Goal: Information Seeking & Learning: Find specific fact

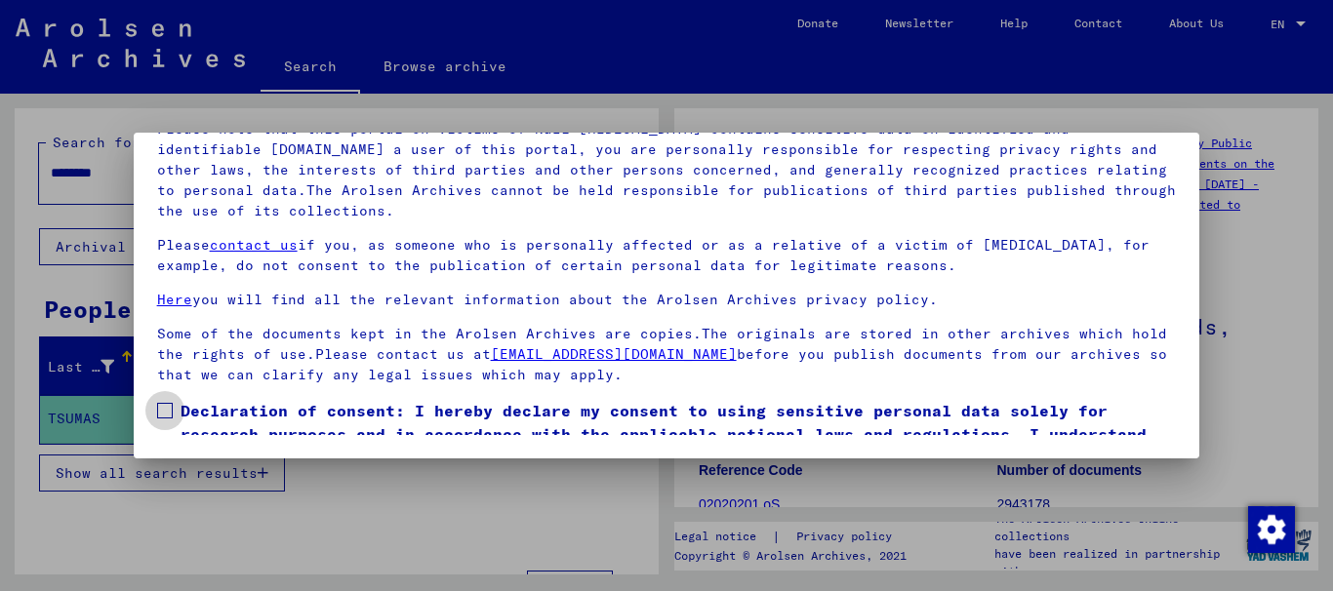
click at [166, 409] on span at bounding box center [165, 411] width 16 height 16
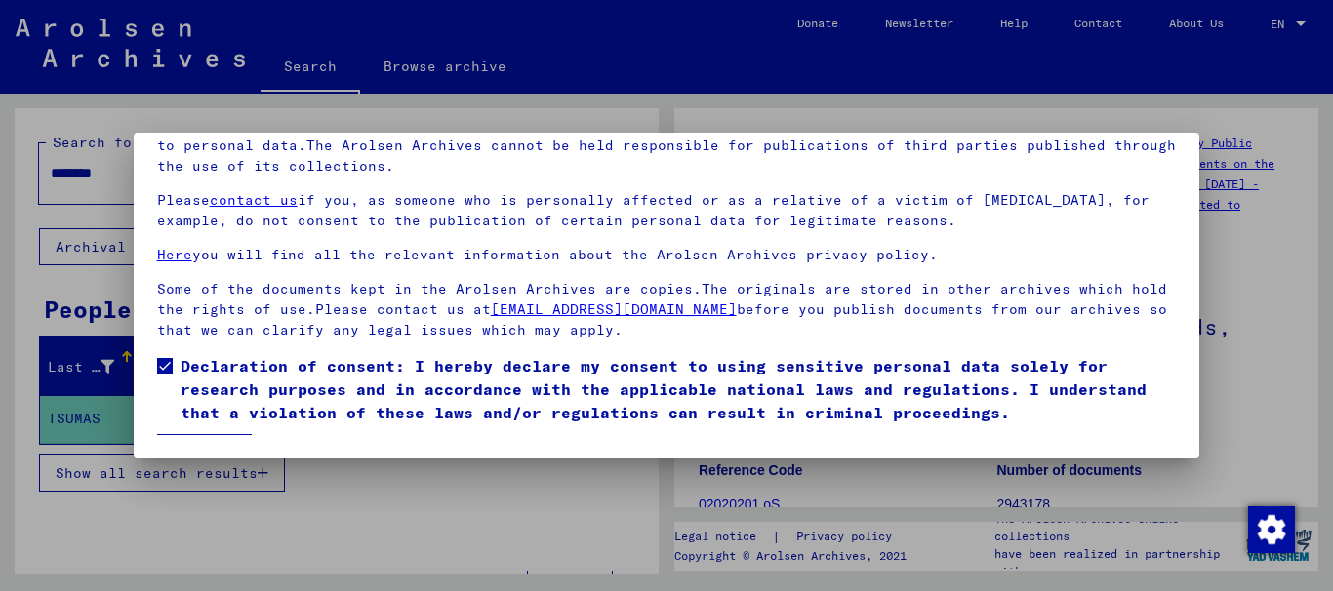
scroll to position [81, 0]
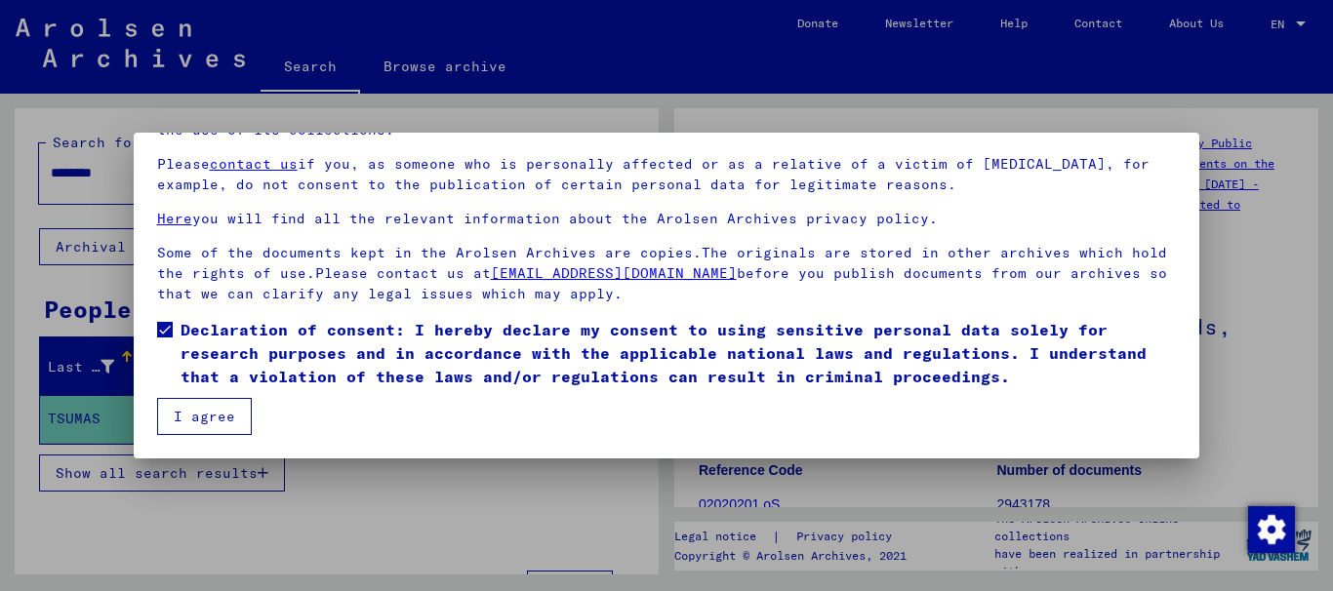
click at [181, 412] on button "I agree" at bounding box center [204, 416] width 95 height 37
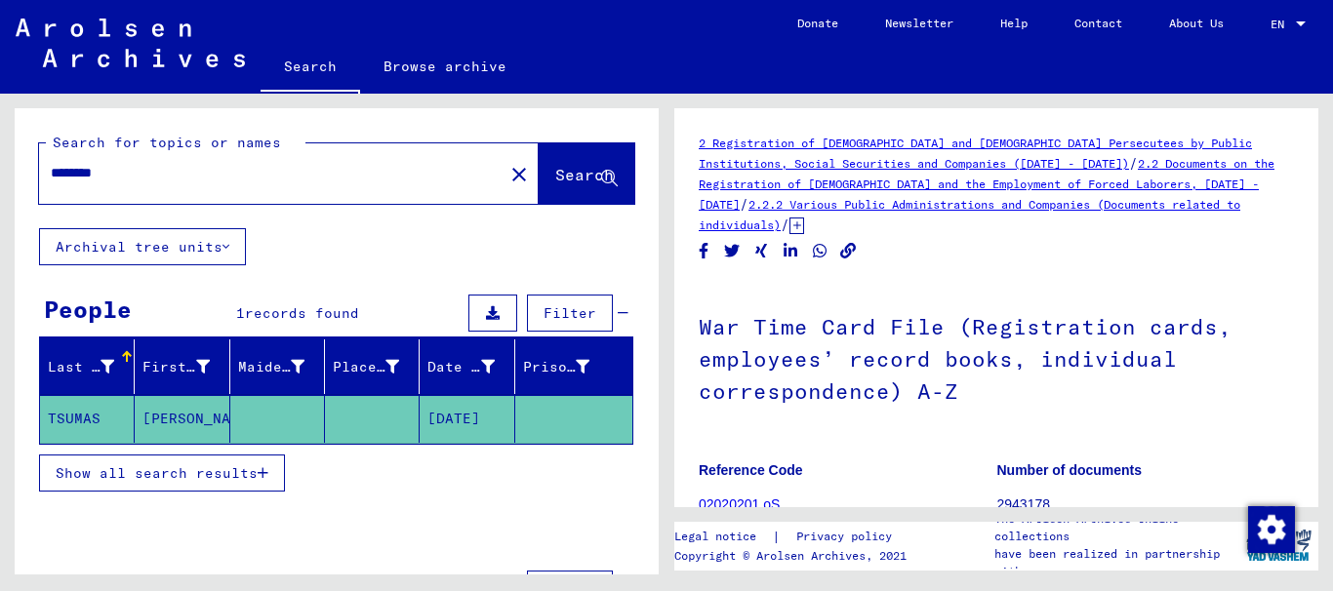
drag, startPoint x: 141, startPoint y: 167, endPoint x: -10, endPoint y: 182, distance: 151.1
click at [0, 182] on html "Search Browse archive Donate Newsletter Help Contact About Us Search Browse arc…" at bounding box center [666, 295] width 1333 height 591
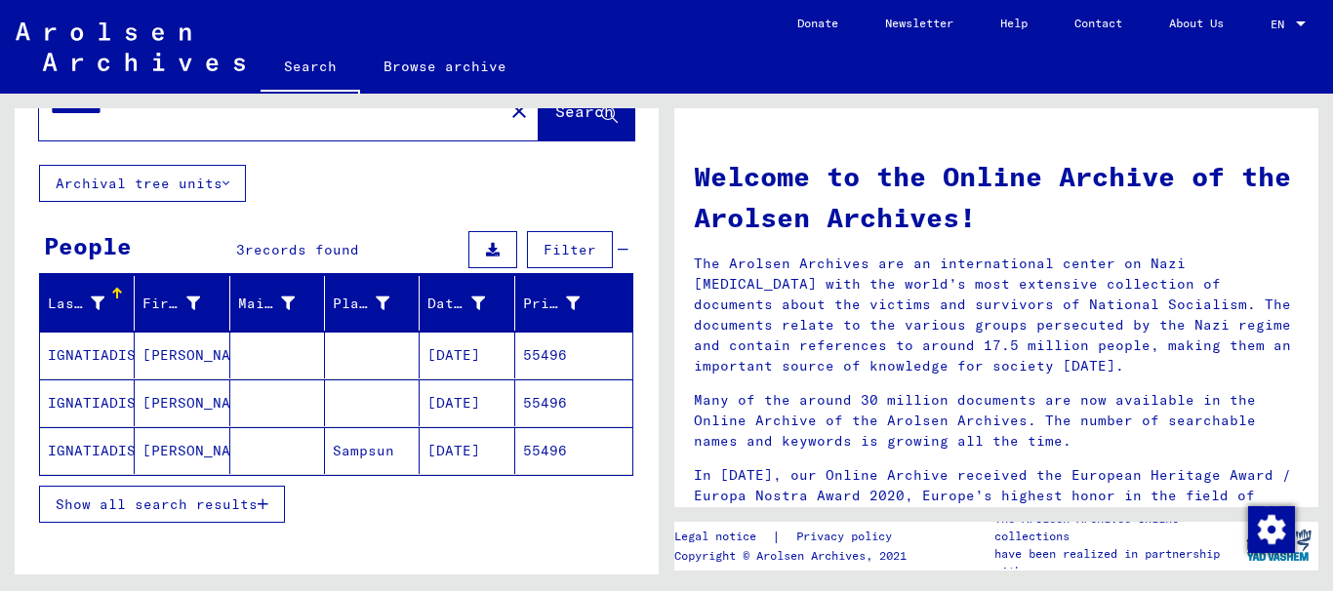
scroll to position [98, 0]
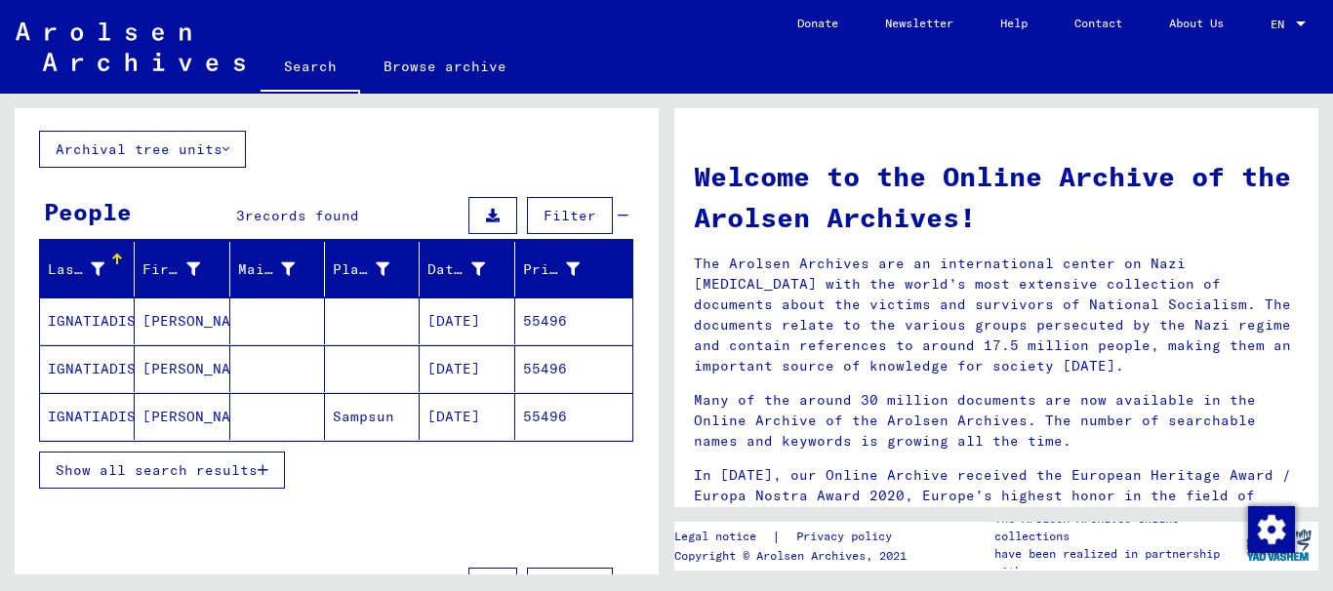
click at [199, 470] on span "Show all search results" at bounding box center [157, 471] width 202 height 18
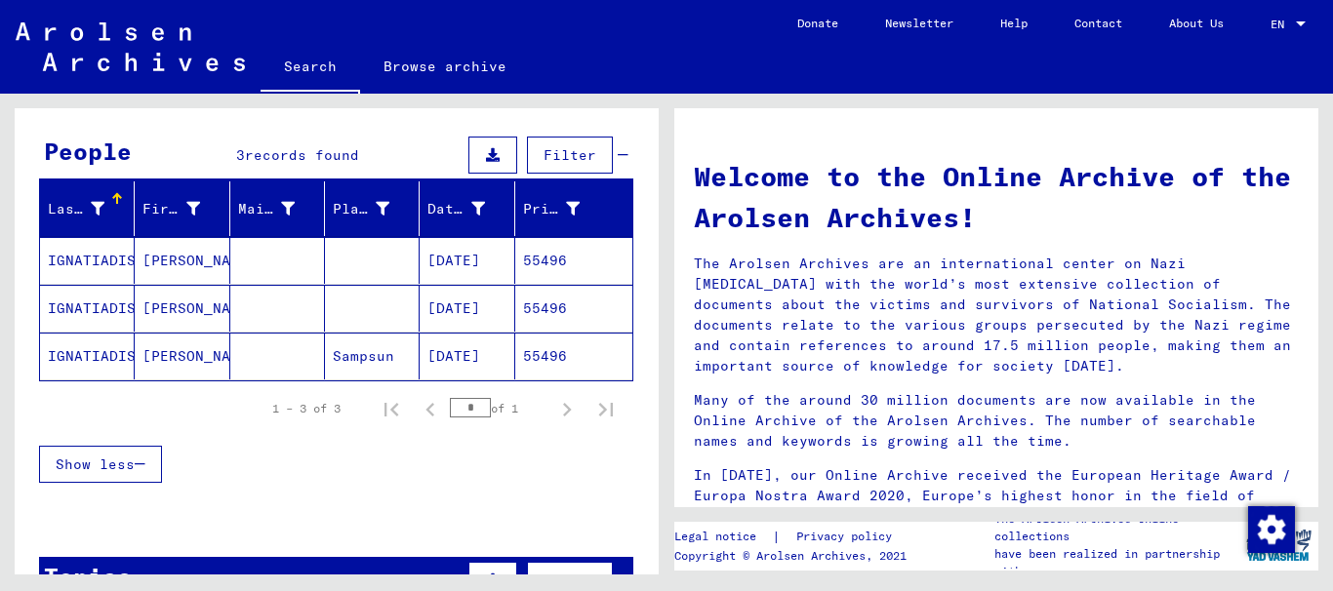
scroll to position [358, 0]
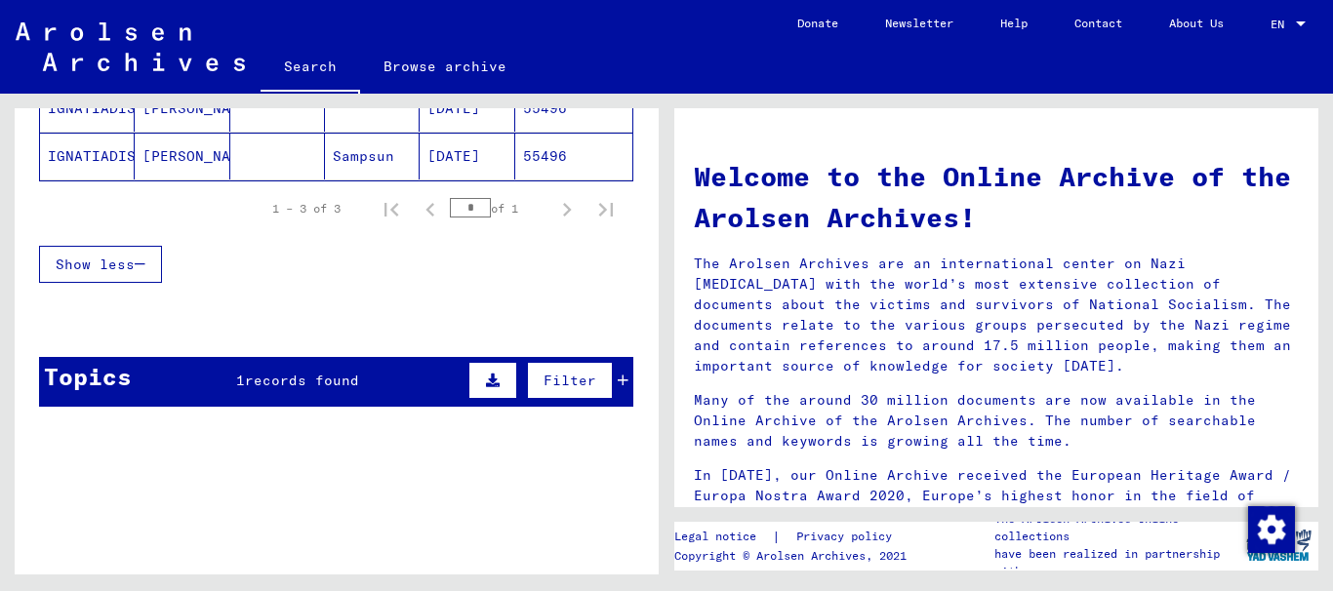
click at [364, 385] on div "Topics 1 records found Filter" at bounding box center [336, 382] width 594 height 50
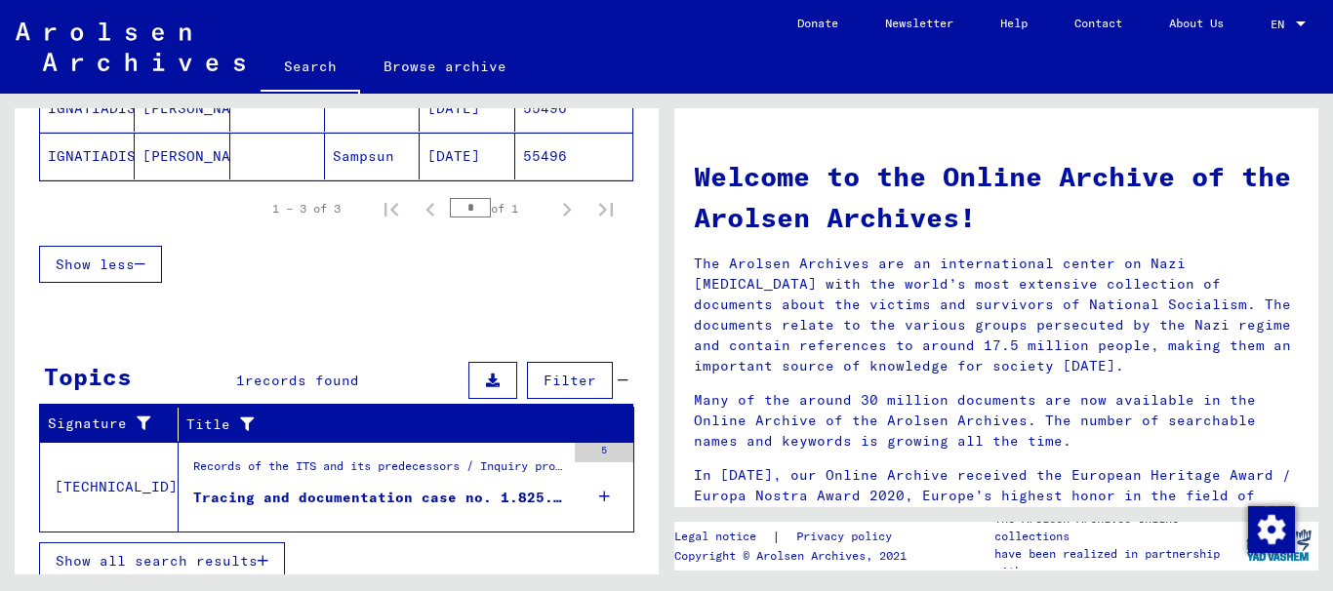
click at [492, 499] on div "Tracing and documentation case no. 1.825.844 for [PERSON_NAME] born [DEMOGRAPHI…" at bounding box center [379, 498] width 372 height 20
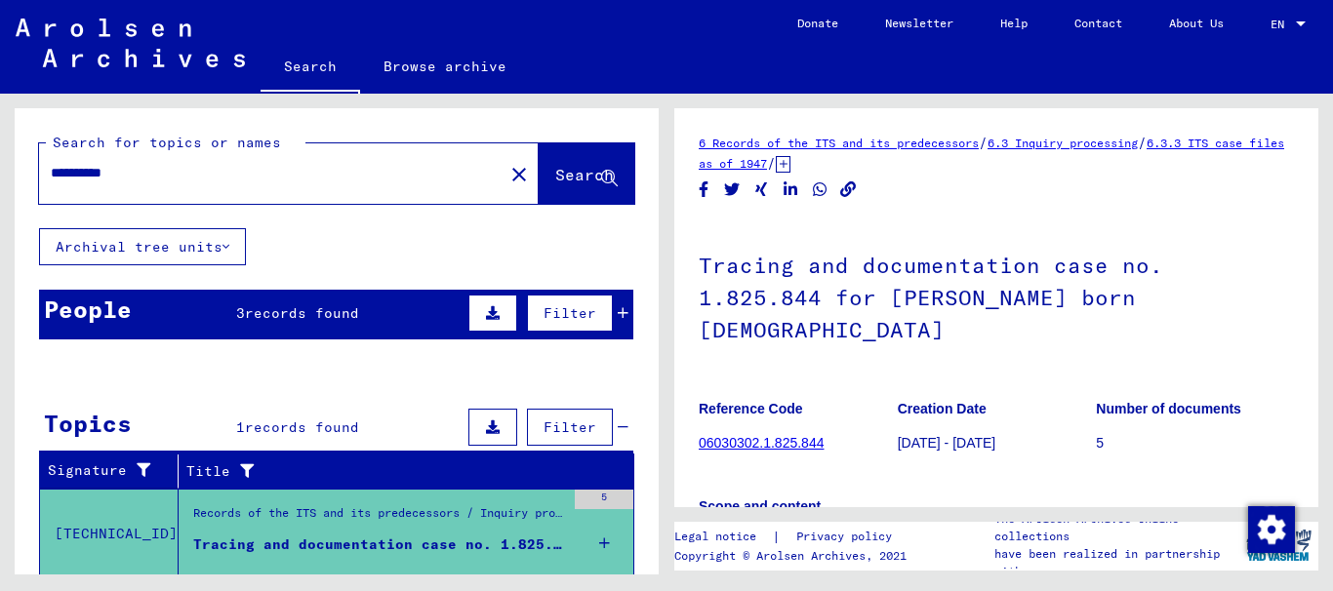
click at [119, 172] on input "**********" at bounding box center [271, 173] width 441 height 20
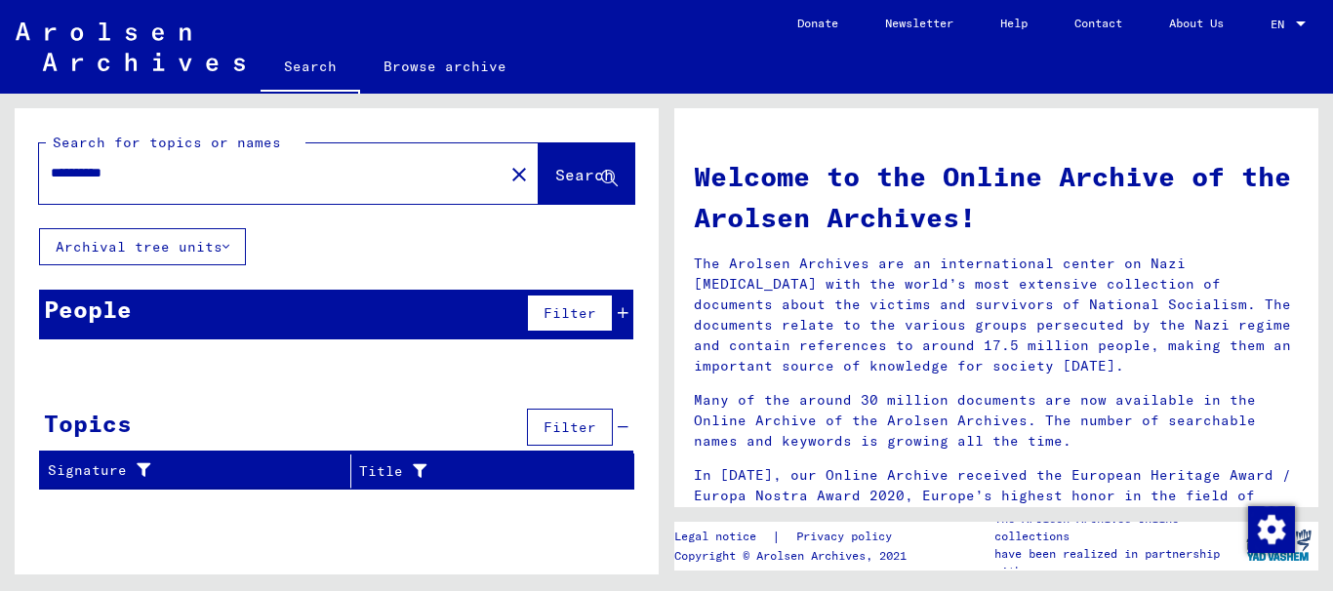
drag, startPoint x: 58, startPoint y: 170, endPoint x: -10, endPoint y: 175, distance: 67.5
click at [0, 175] on html "**********" at bounding box center [666, 295] width 1333 height 591
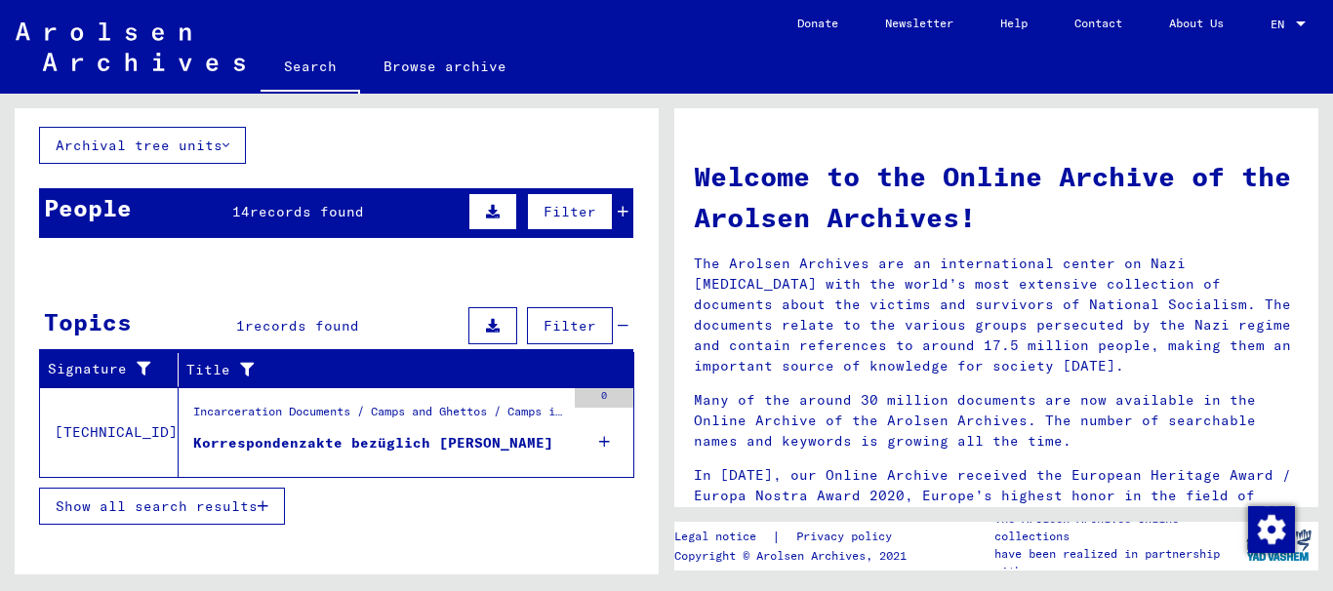
scroll to position [102, 0]
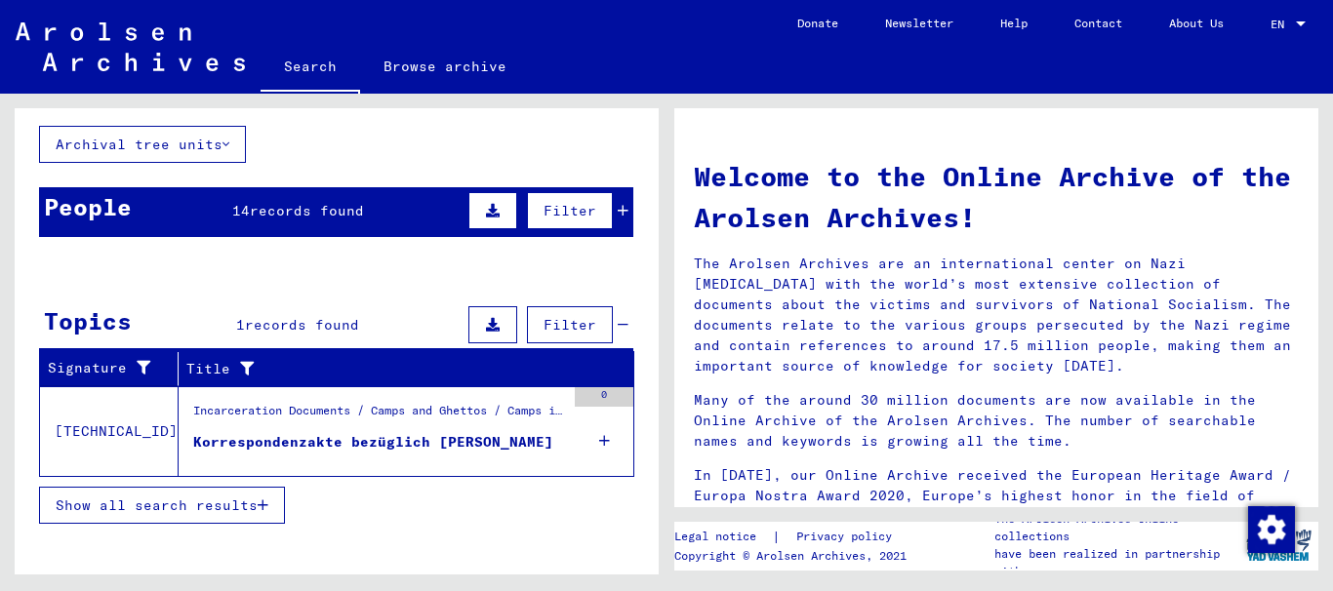
click at [87, 204] on div "People" at bounding box center [88, 206] width 88 height 35
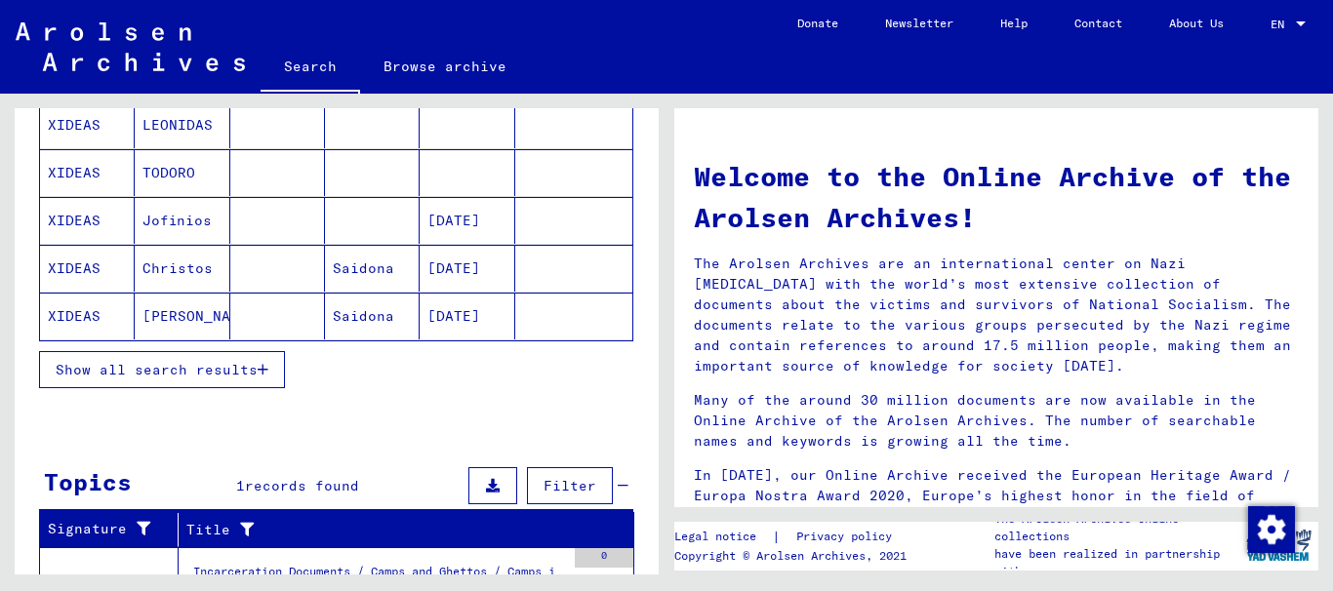
scroll to position [298, 0]
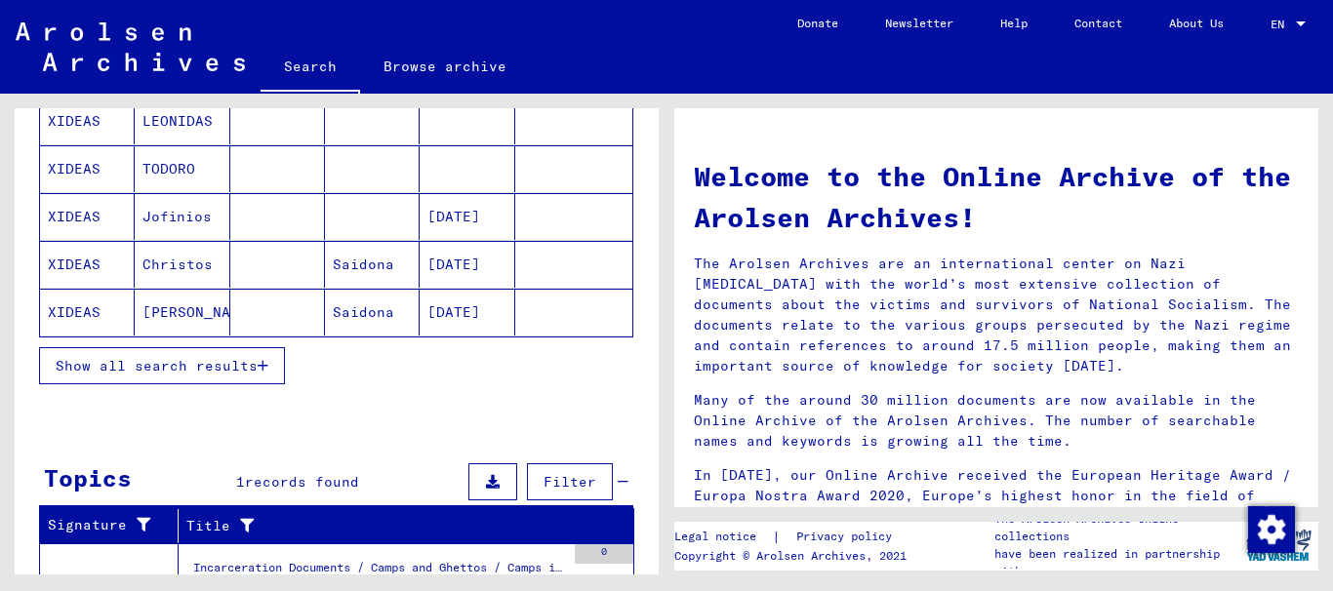
click at [155, 170] on mat-cell "TODORO" at bounding box center [182, 168] width 95 height 47
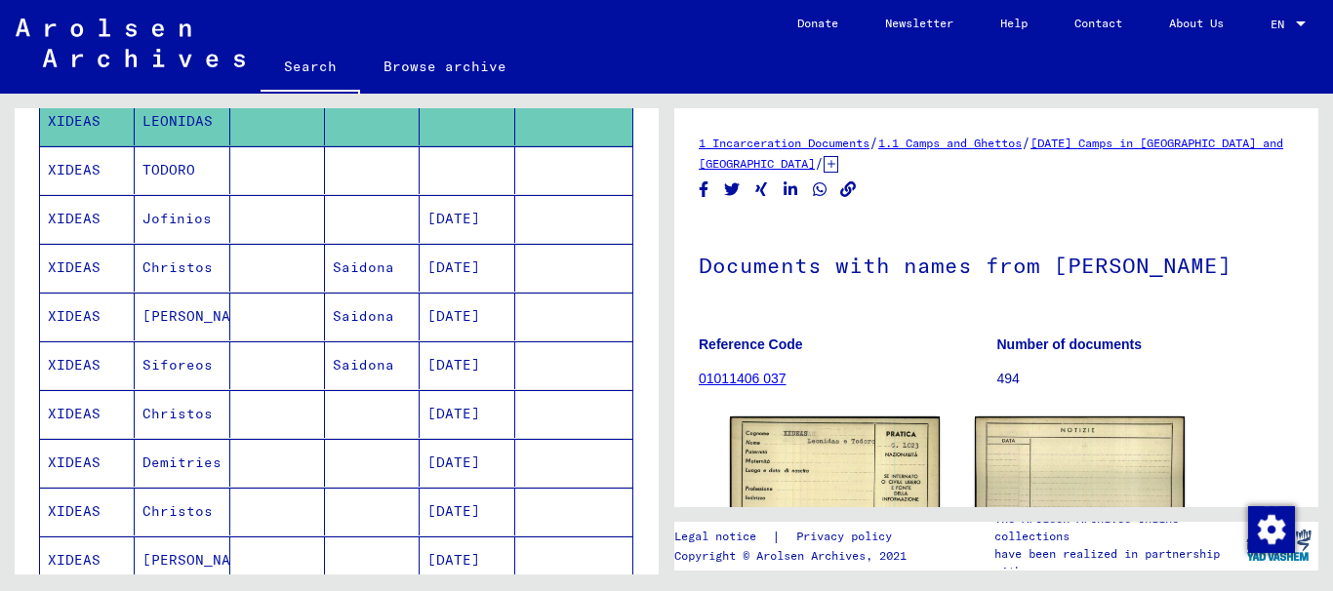
click at [167, 222] on mat-cell "Jofinios" at bounding box center [182, 219] width 95 height 48
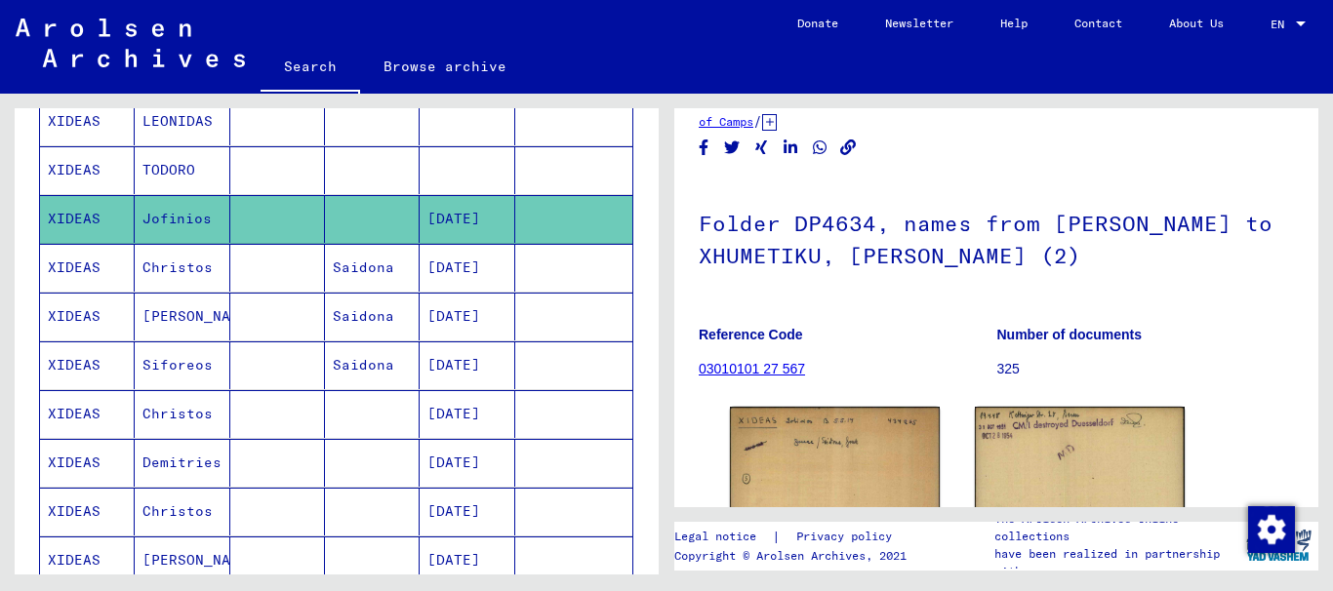
scroll to position [195, 0]
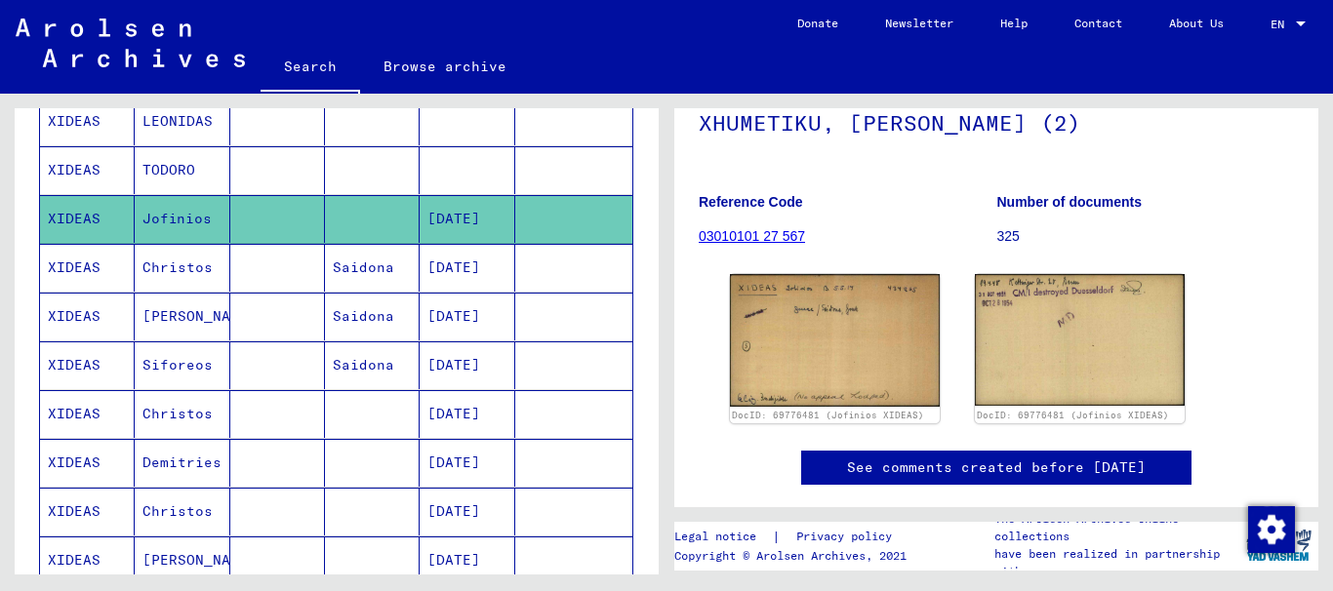
click at [187, 264] on mat-cell "Christos" at bounding box center [182, 268] width 95 height 48
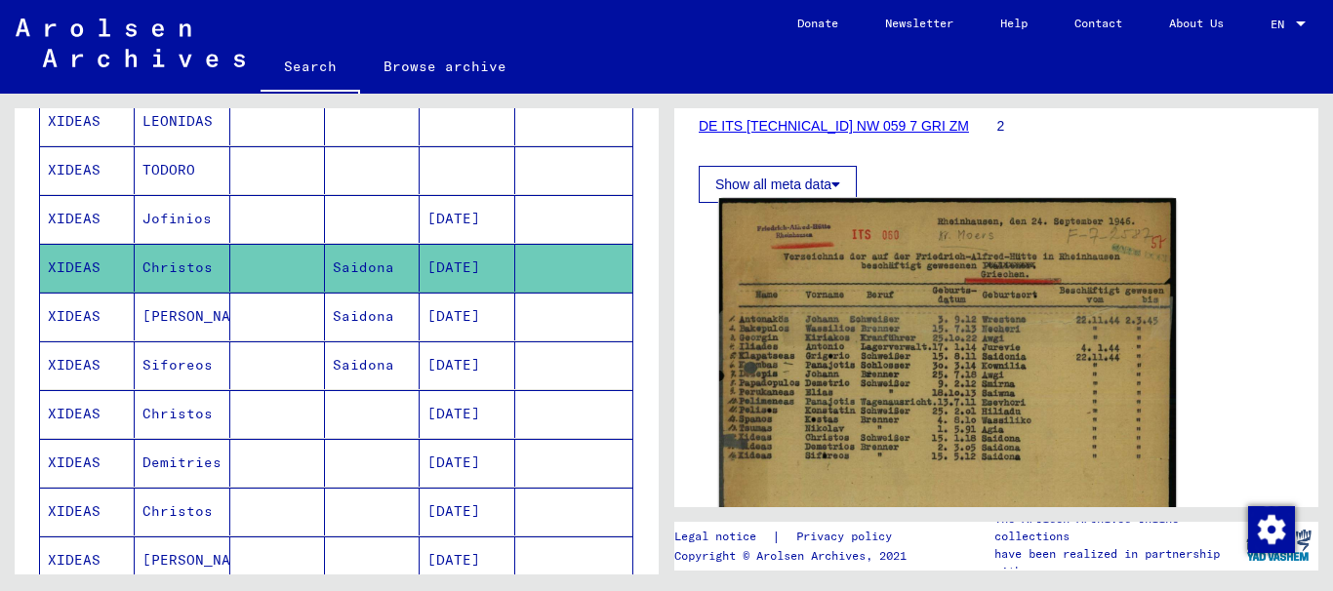
scroll to position [293, 0]
click at [828, 375] on img at bounding box center [947, 453] width 457 height 508
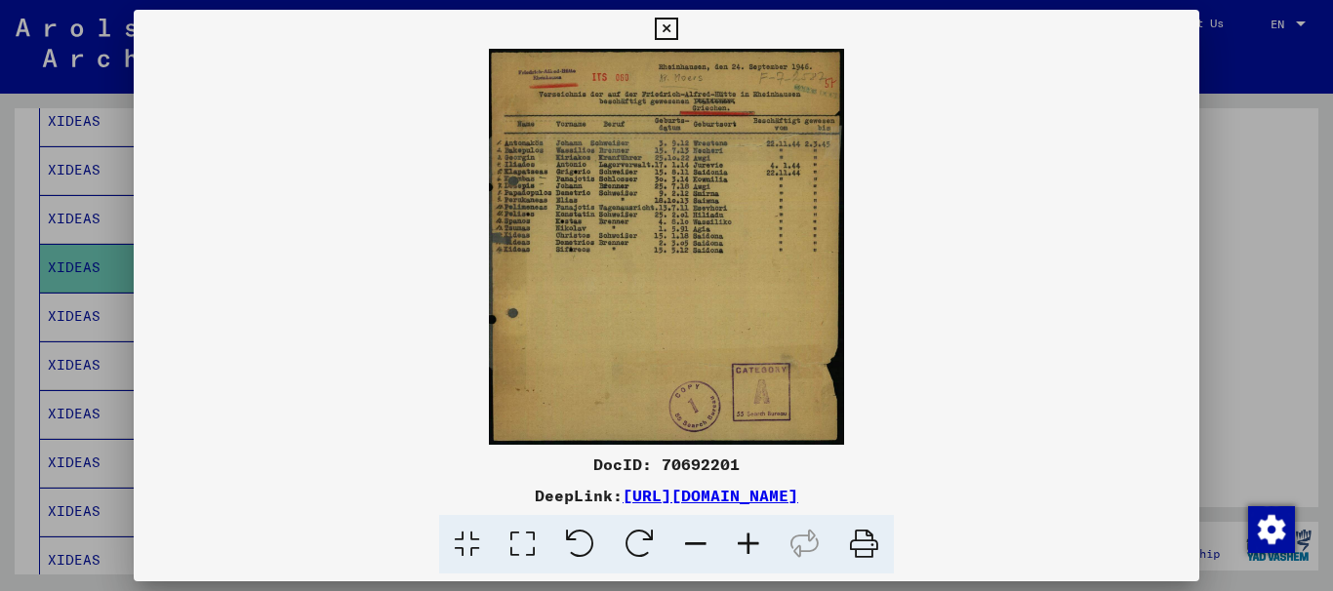
click at [749, 542] on icon at bounding box center [748, 545] width 53 height 60
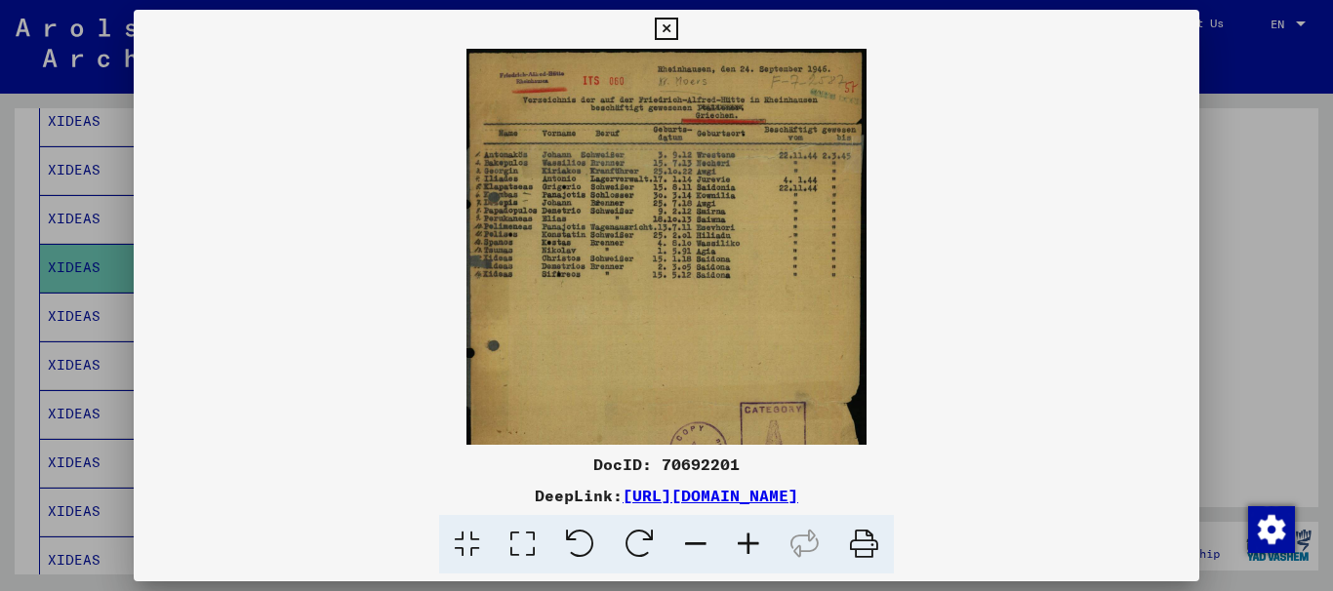
click at [750, 542] on icon at bounding box center [748, 545] width 53 height 60
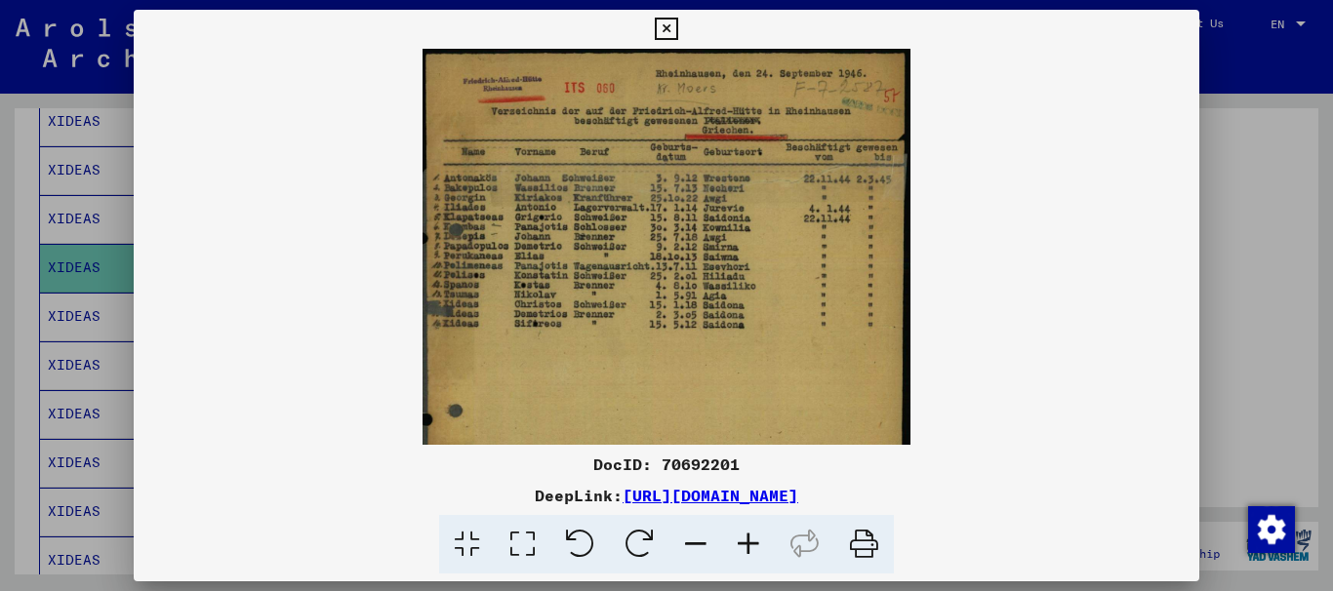
click at [750, 543] on icon at bounding box center [748, 545] width 53 height 60
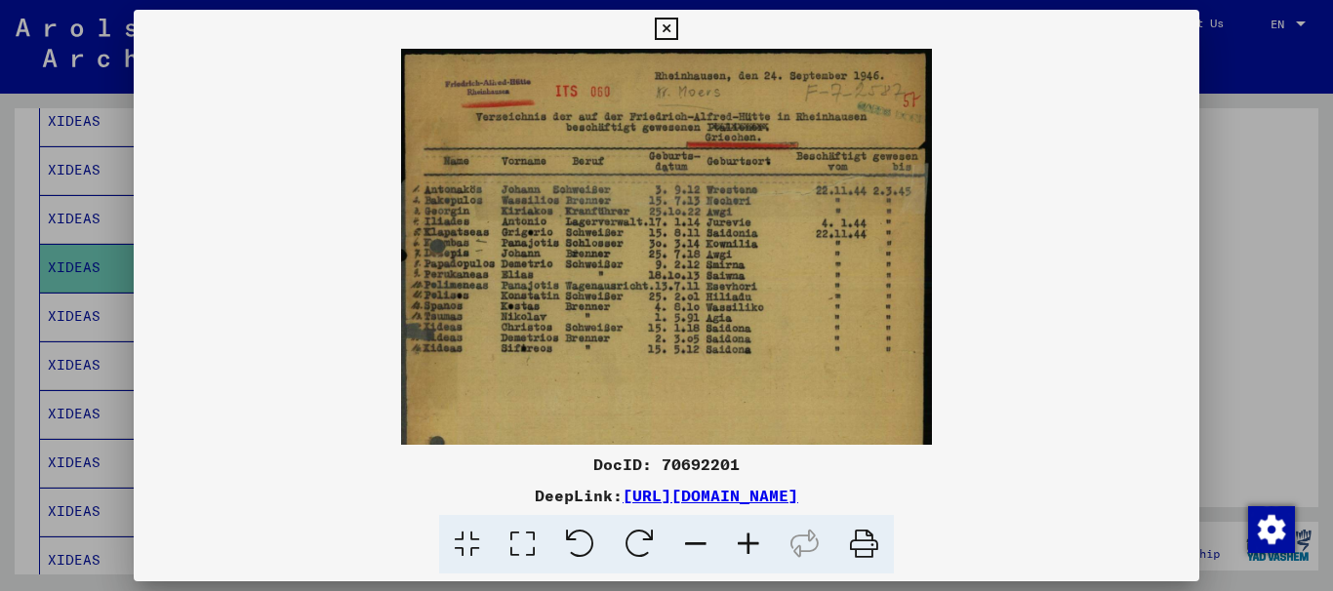
click at [750, 543] on icon at bounding box center [748, 545] width 53 height 60
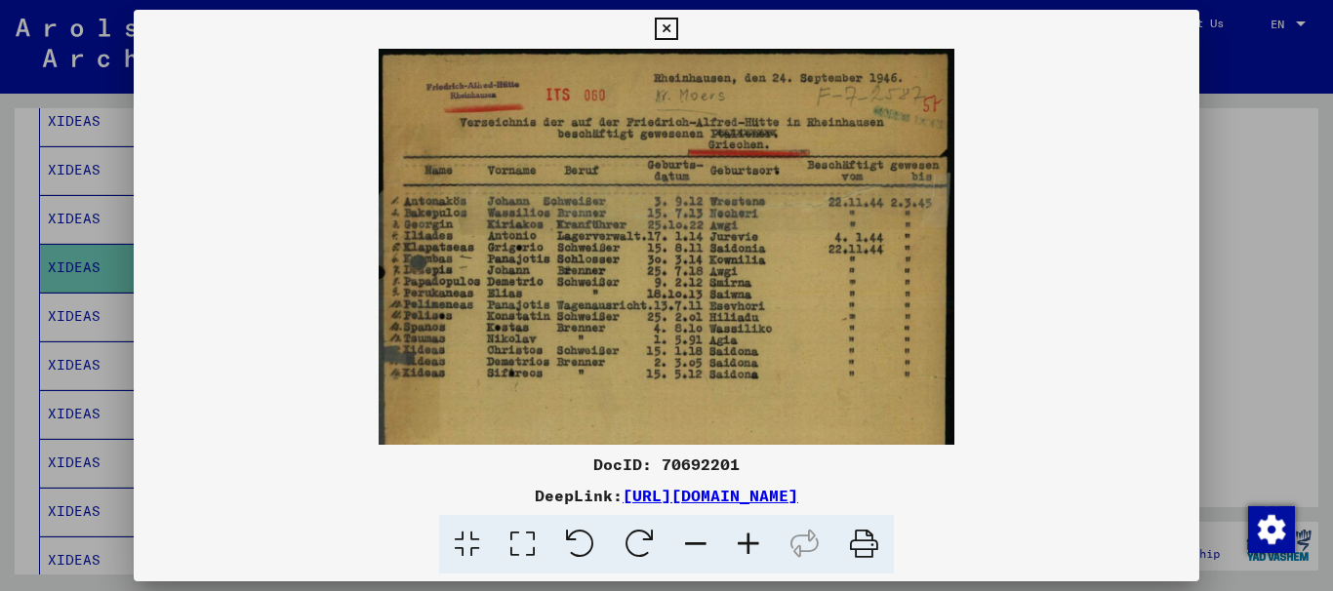
click at [749, 545] on icon at bounding box center [748, 545] width 53 height 60
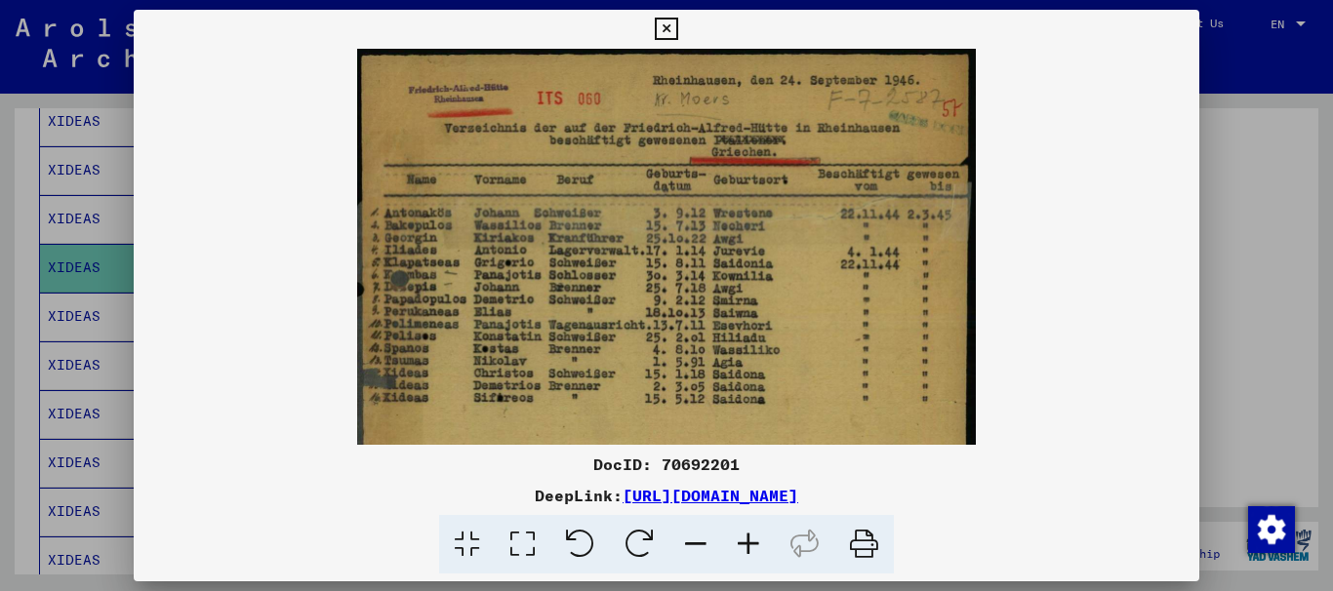
click at [749, 546] on icon at bounding box center [748, 545] width 53 height 60
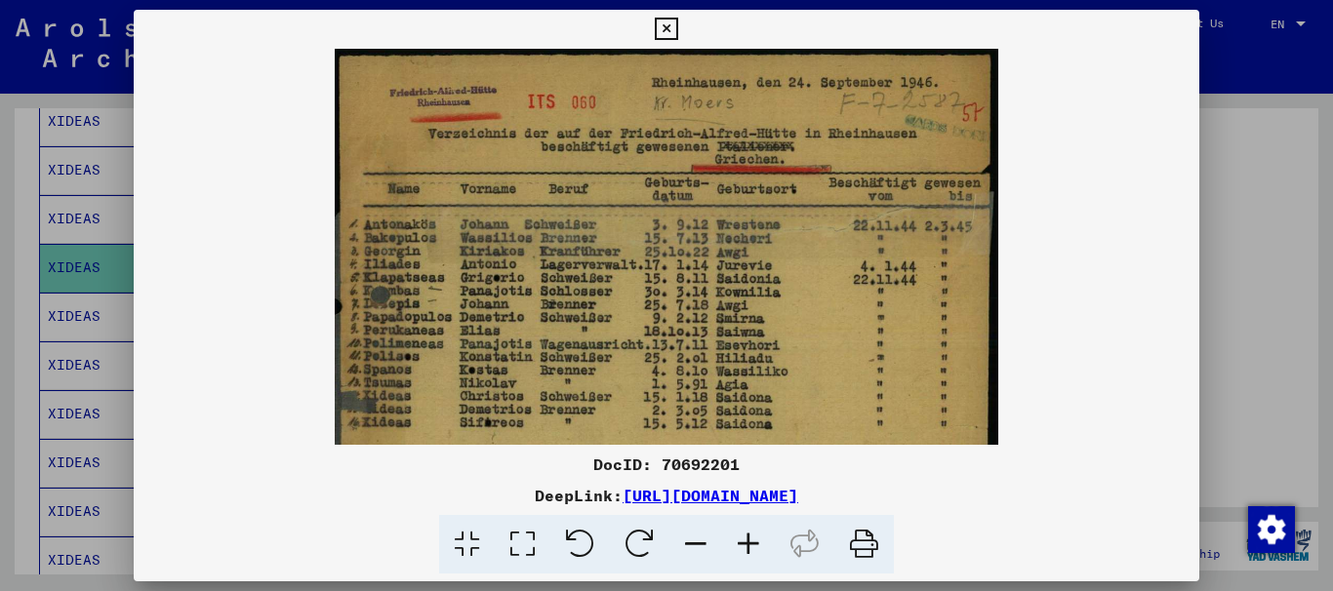
click at [749, 546] on icon at bounding box center [748, 545] width 53 height 60
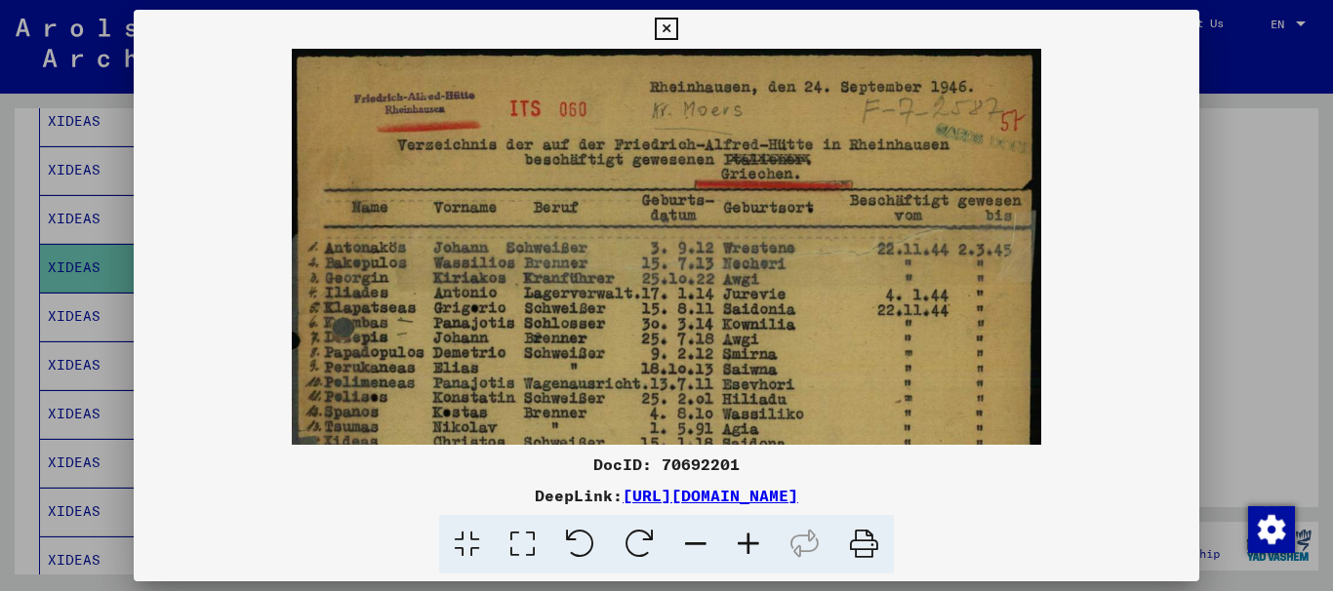
click at [749, 547] on icon at bounding box center [748, 545] width 53 height 60
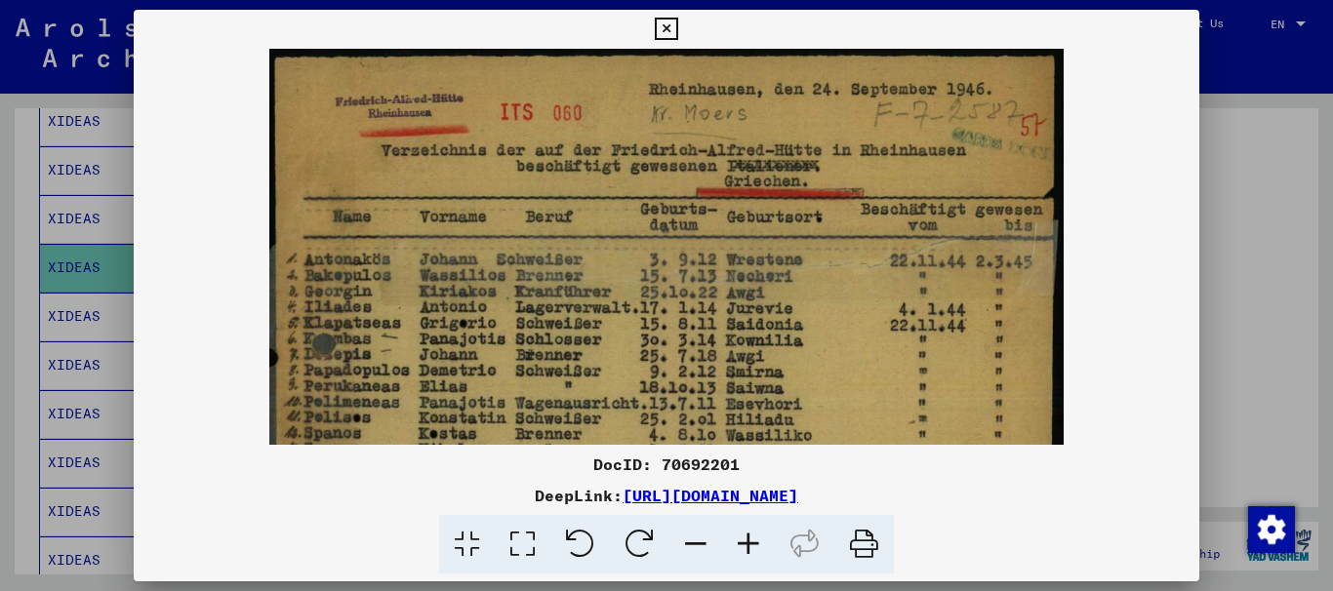
click at [749, 547] on icon at bounding box center [748, 545] width 53 height 60
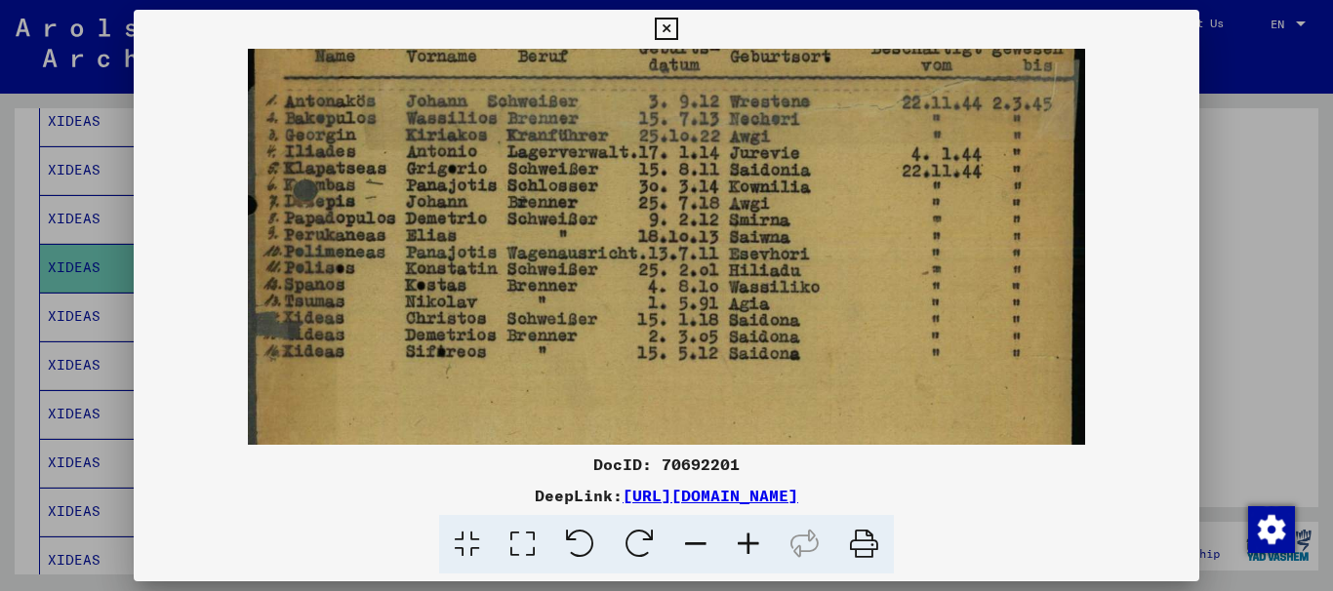
drag, startPoint x: 339, startPoint y: 337, endPoint x: 331, endPoint y: 201, distance: 135.9
click at [331, 201] on img at bounding box center [667, 343] width 838 height 933
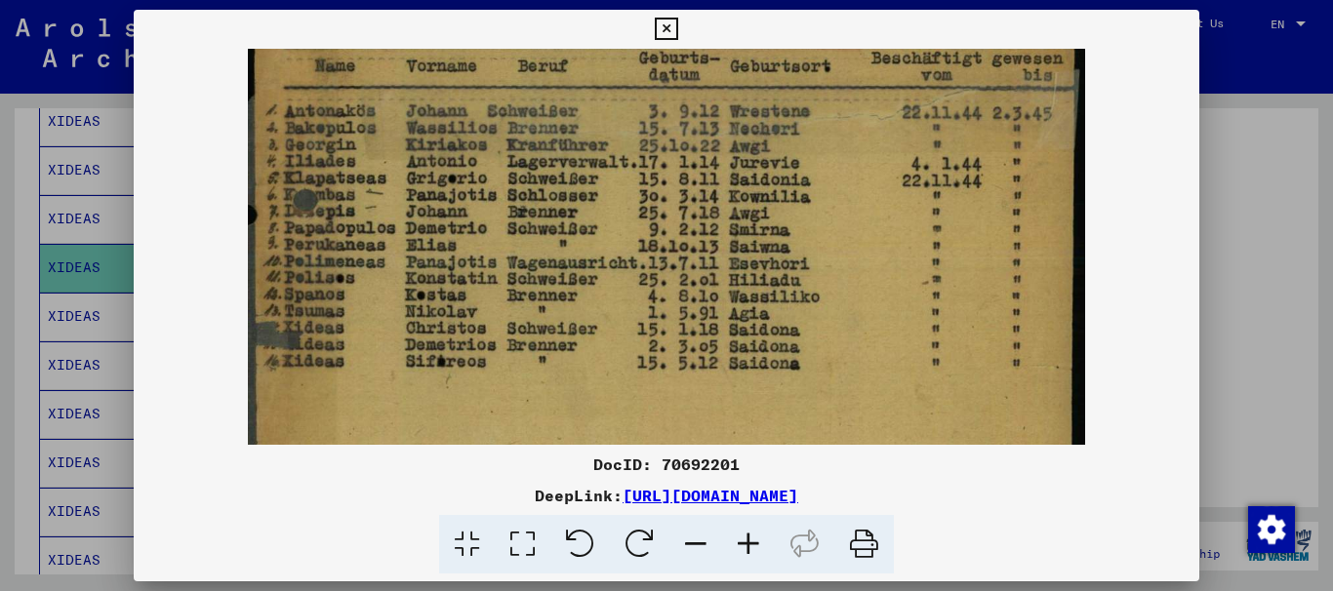
scroll to position [143, 0]
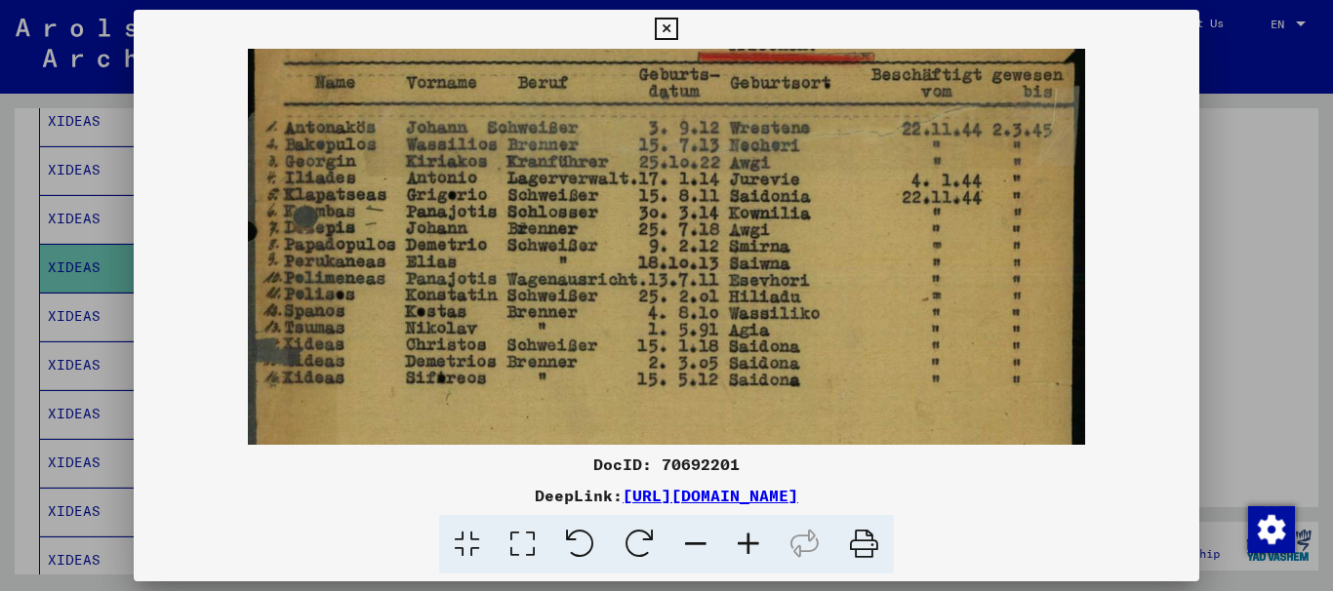
drag, startPoint x: 364, startPoint y: 304, endPoint x: 370, endPoint y: 341, distance: 36.6
click at [370, 341] on img at bounding box center [667, 371] width 838 height 933
click at [370, 312] on img at bounding box center [667, 371] width 838 height 933
click at [671, 22] on icon at bounding box center [666, 29] width 22 height 23
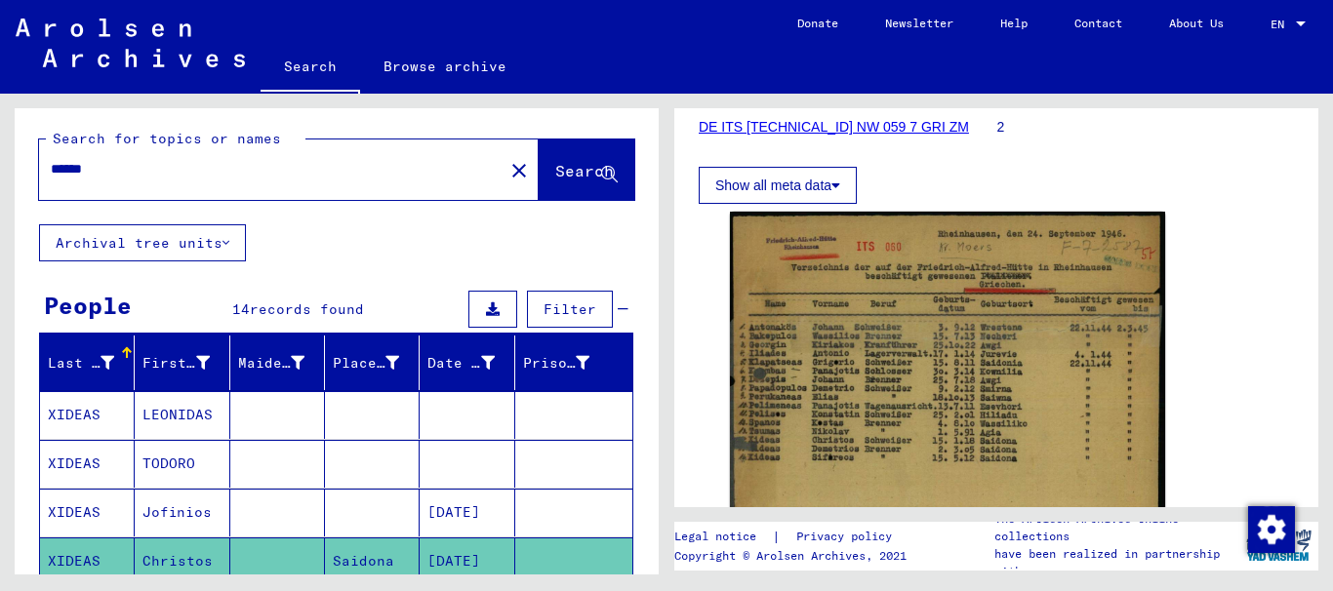
scroll to position [0, 0]
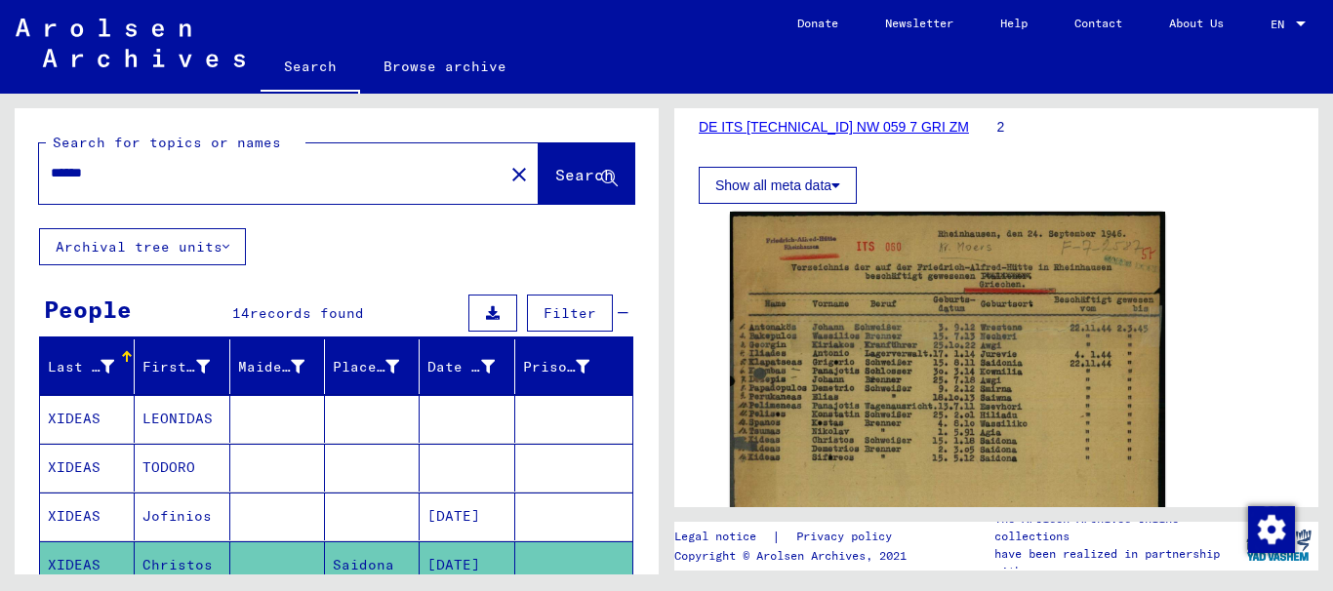
drag, startPoint x: 110, startPoint y: 173, endPoint x: -10, endPoint y: 177, distance: 120.1
click at [0, 177] on html "Search Browse archive Donate Newsletter Help Contact About Us Search Browse arc…" at bounding box center [666, 295] width 1333 height 591
paste input "****"
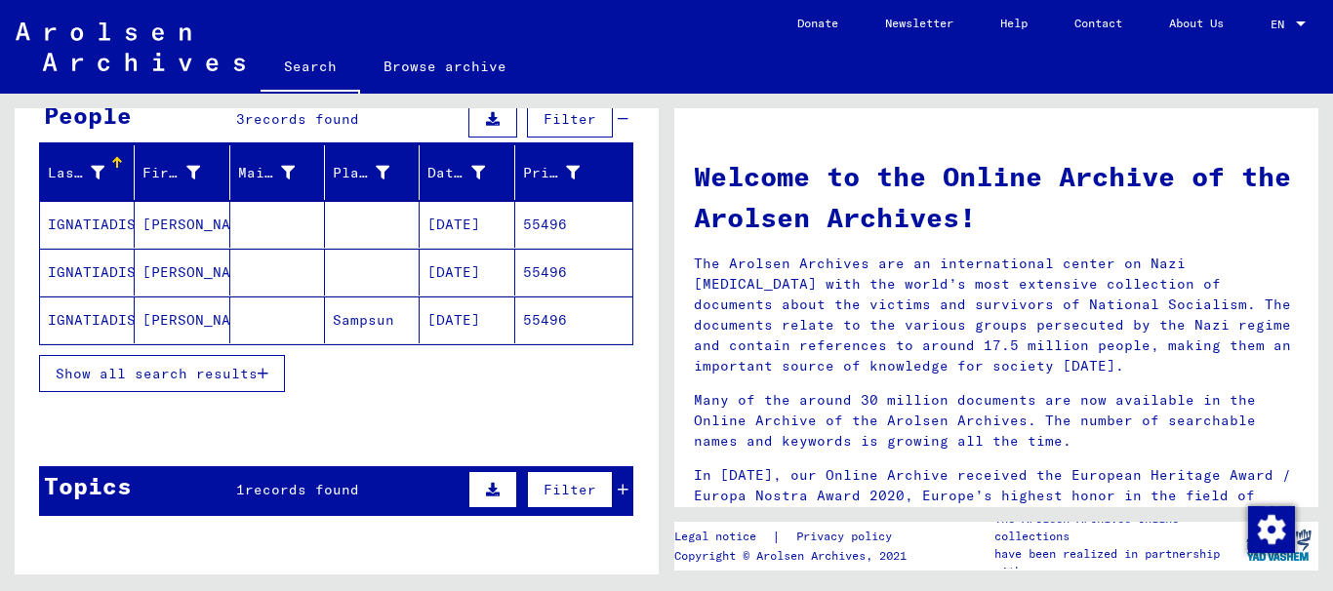
scroll to position [195, 0]
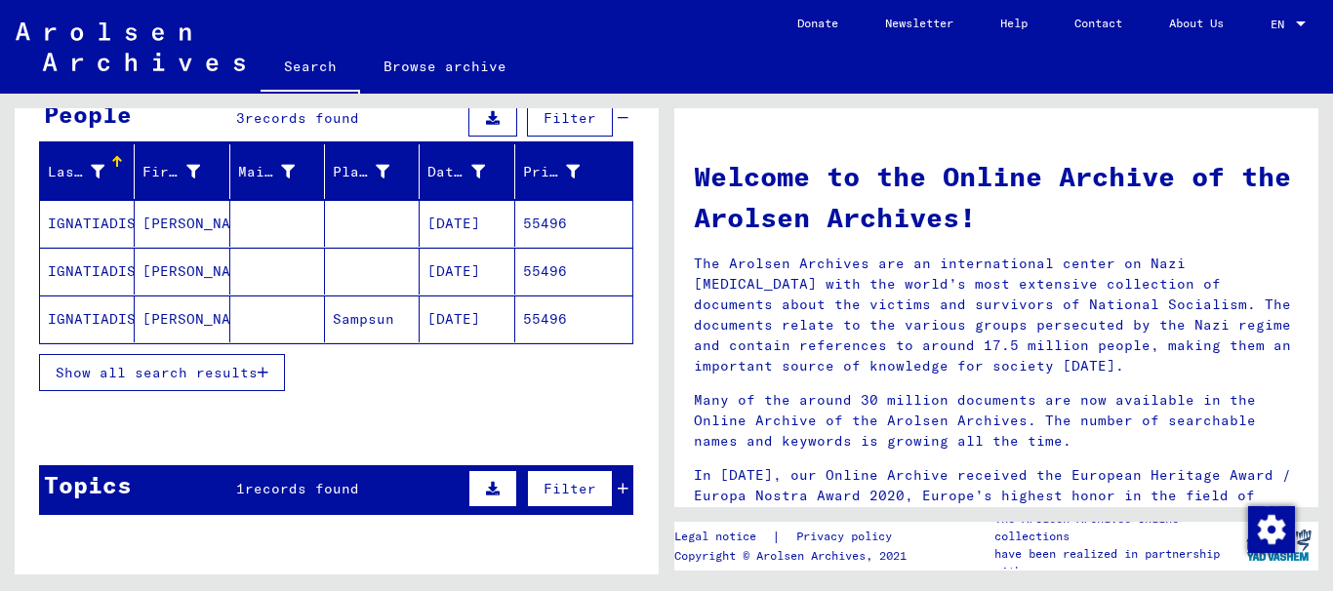
click at [129, 372] on span "Show all search results" at bounding box center [157, 373] width 202 height 18
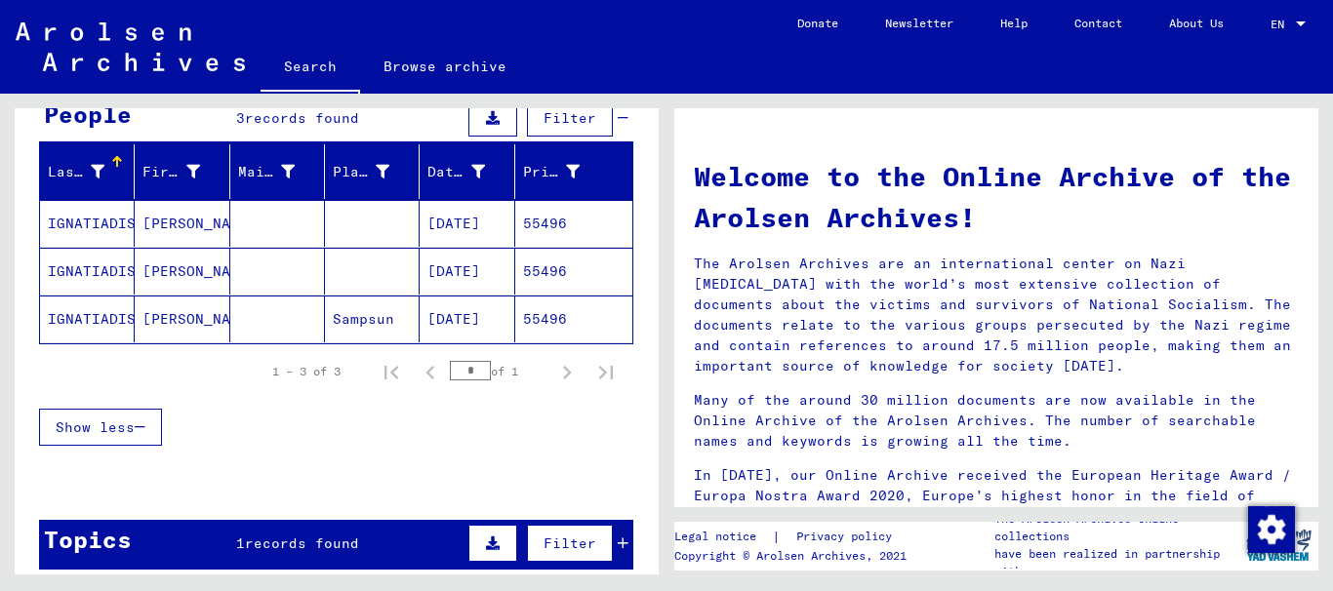
click at [177, 217] on mat-cell "[PERSON_NAME]" at bounding box center [182, 223] width 95 height 47
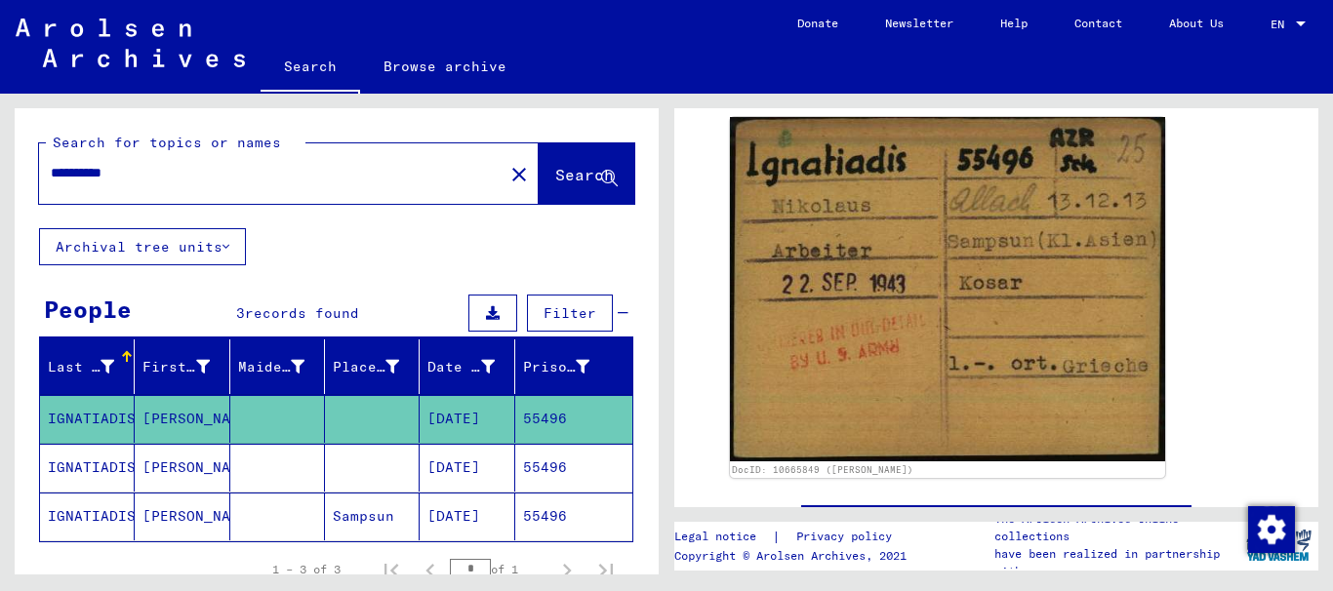
click at [120, 171] on input "**********" at bounding box center [271, 173] width 441 height 20
drag, startPoint x: 108, startPoint y: 172, endPoint x: -10, endPoint y: 172, distance: 118.1
click at [0, 172] on html "**********" at bounding box center [666, 295] width 1333 height 591
type input "*********"
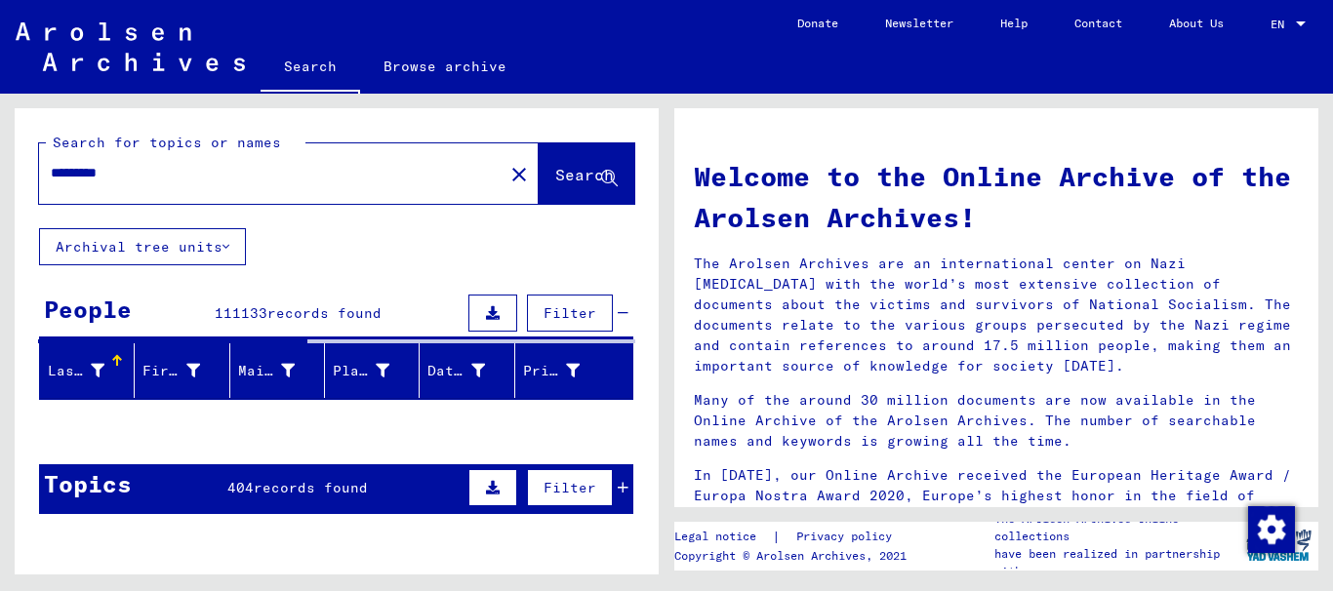
click at [265, 484] on span "records found" at bounding box center [311, 488] width 114 height 18
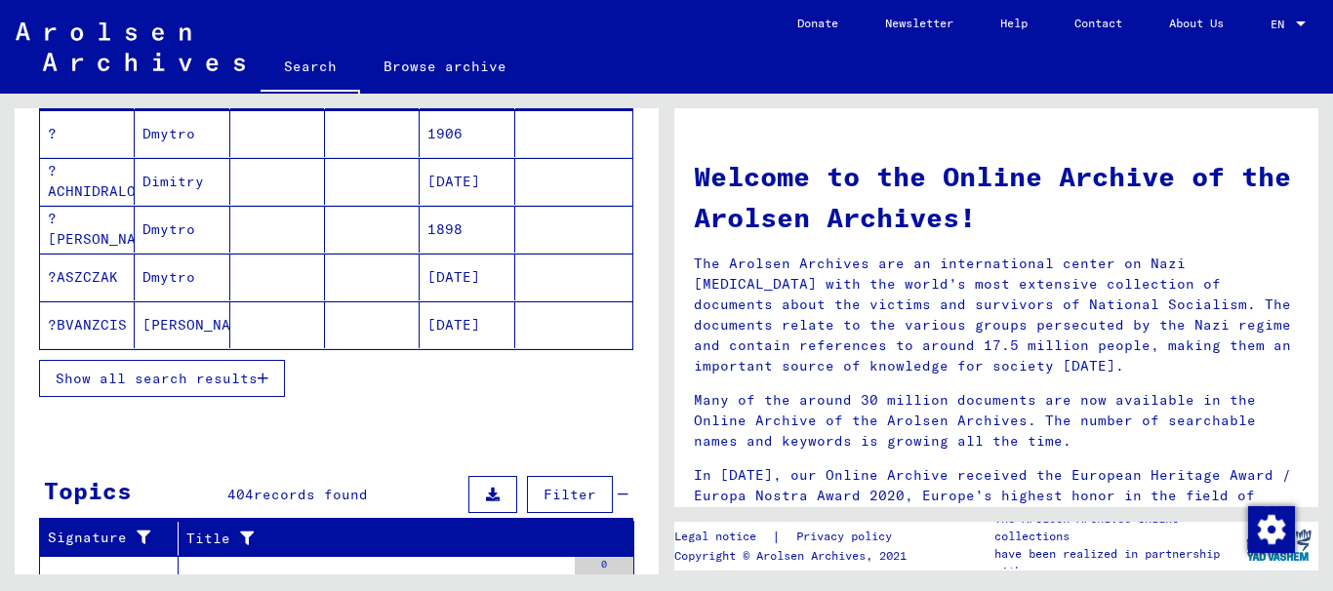
scroll to position [287, 0]
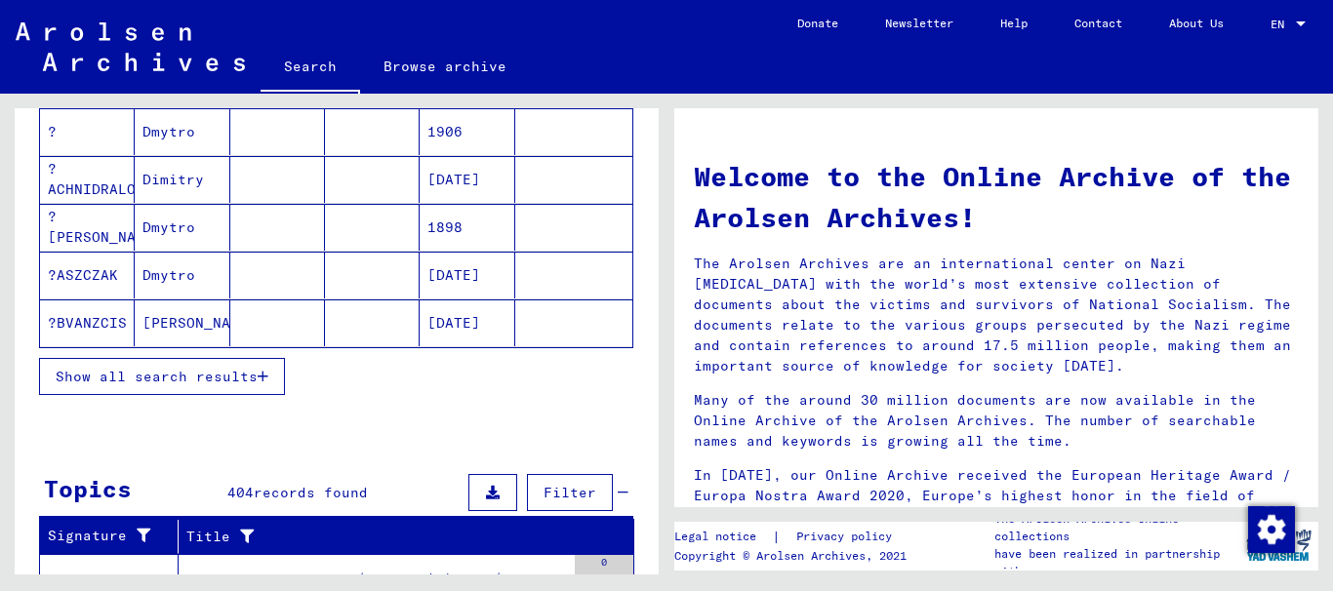
click at [162, 378] on span "Show all search results" at bounding box center [157, 377] width 202 height 18
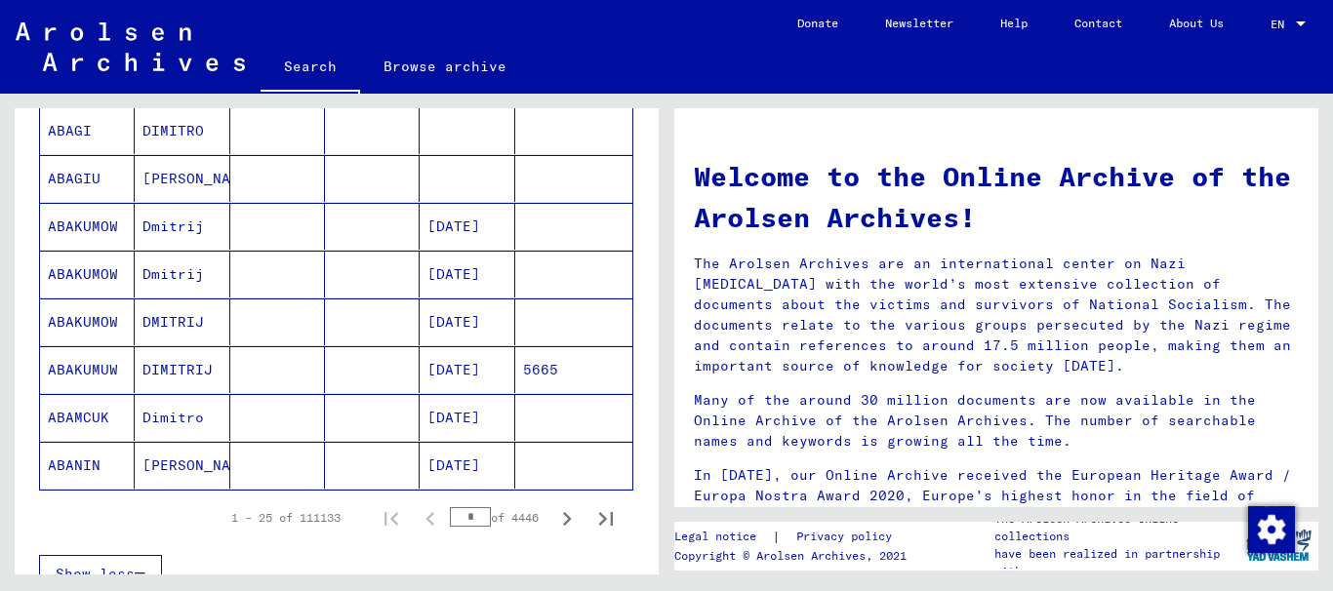
scroll to position [1360, 0]
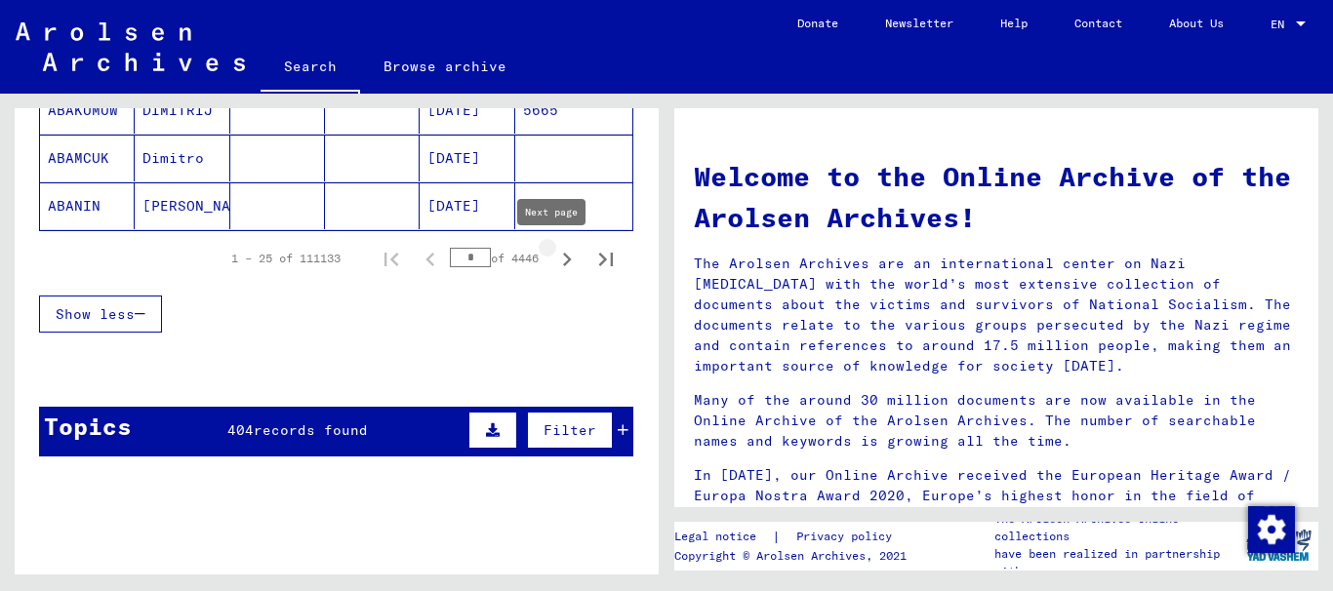
click at [553, 260] on icon "Next page" at bounding box center [566, 259] width 27 height 27
click at [553, 258] on icon "Next page" at bounding box center [566, 259] width 27 height 27
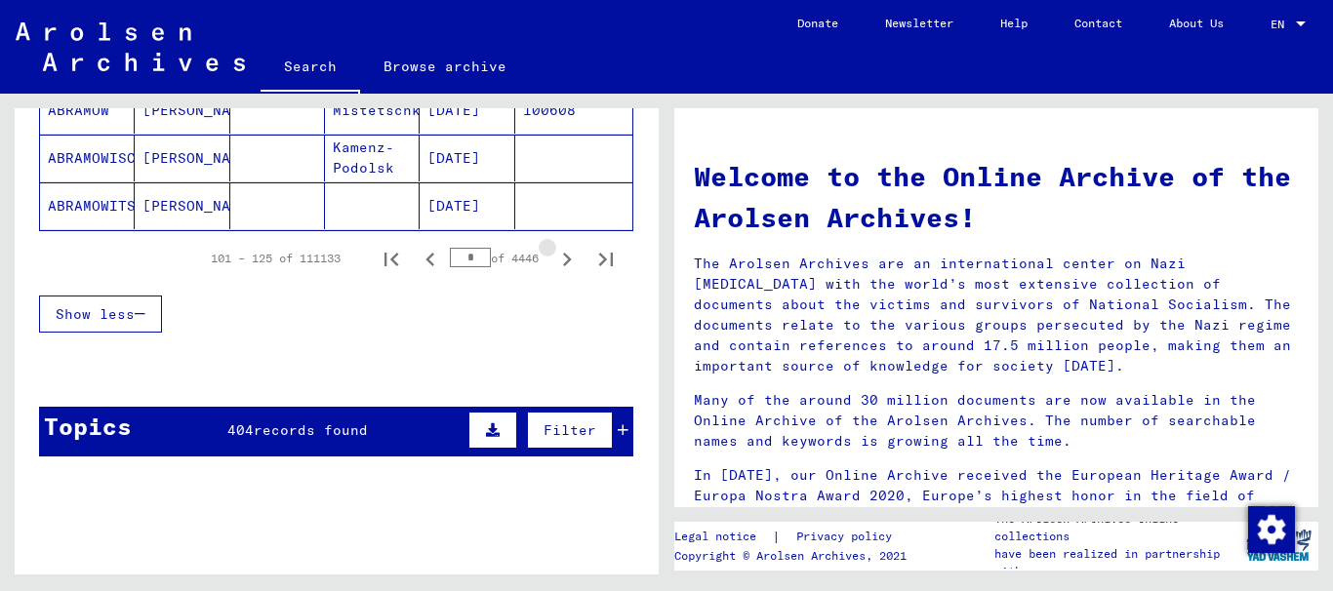
click at [553, 258] on icon "Next page" at bounding box center [566, 259] width 27 height 27
click at [553, 259] on icon "Next page" at bounding box center [566, 259] width 27 height 27
click at [553, 260] on icon "Next page" at bounding box center [566, 259] width 27 height 27
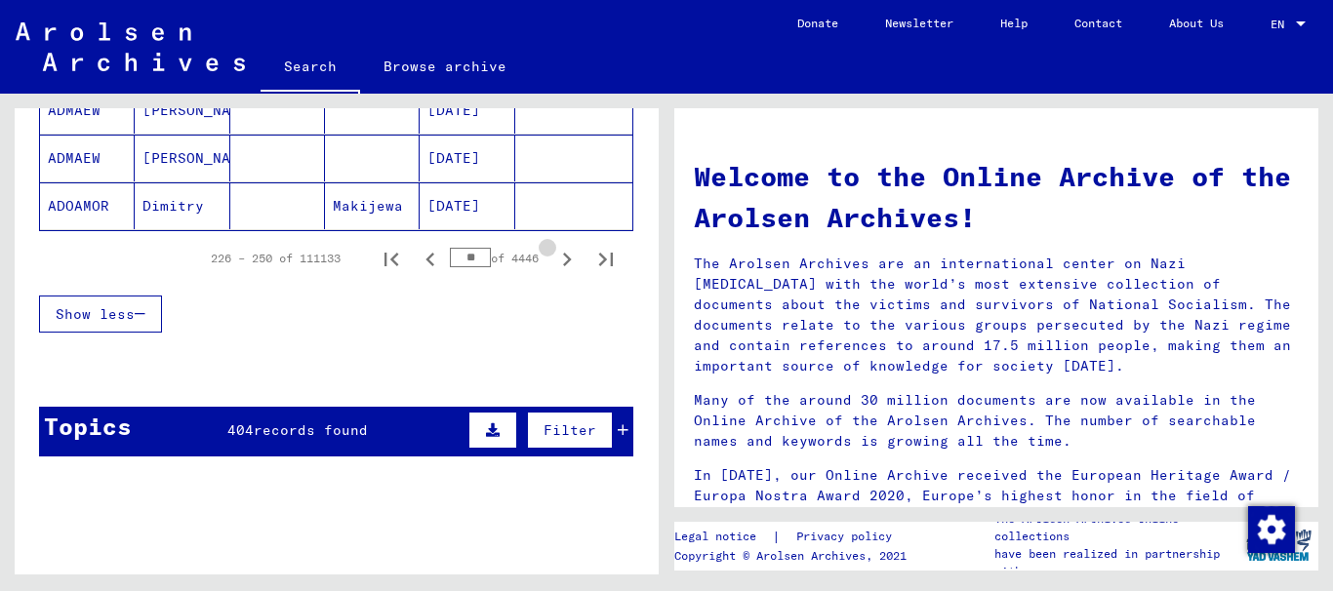
click at [553, 260] on icon "Next page" at bounding box center [566, 259] width 27 height 27
click at [553, 261] on icon "Next page" at bounding box center [566, 259] width 27 height 27
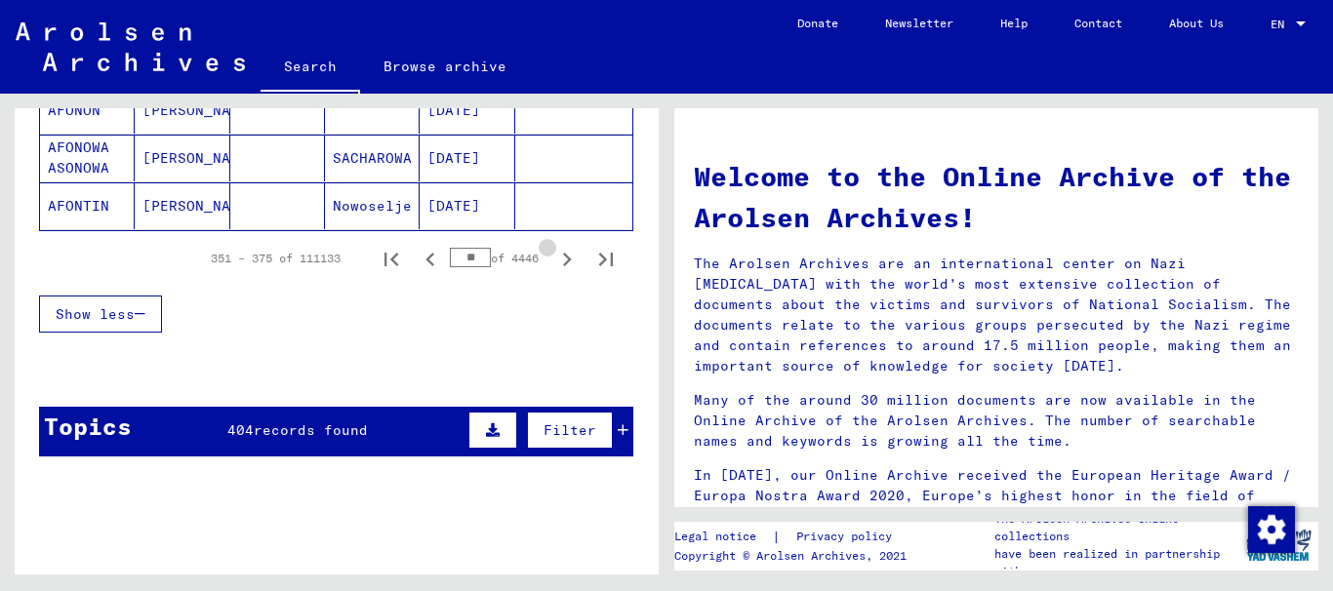
click at [553, 261] on icon "Next page" at bounding box center [566, 259] width 27 height 27
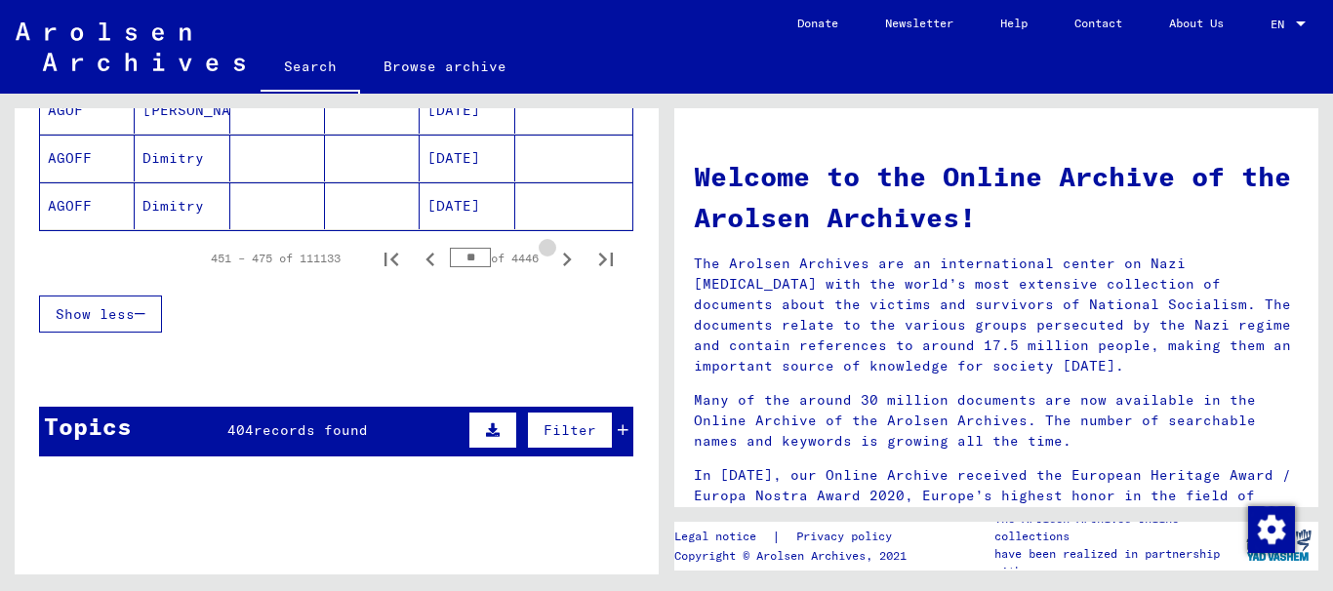
click at [553, 263] on icon "Next page" at bounding box center [566, 259] width 27 height 27
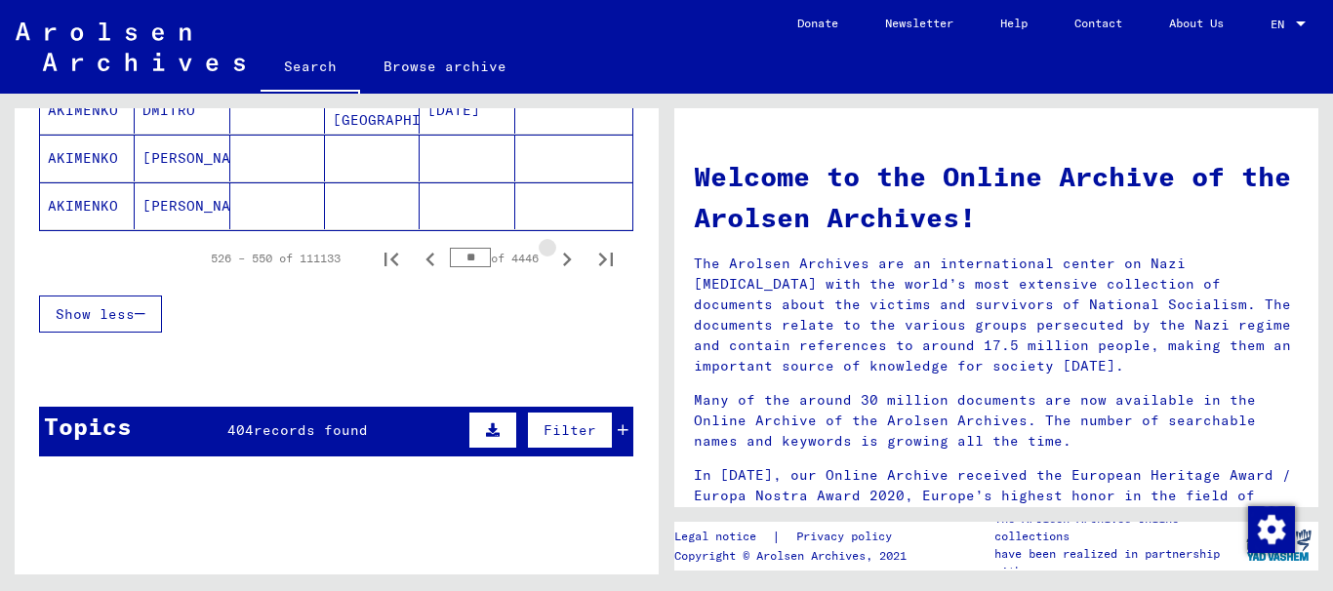
click at [553, 263] on icon "Next page" at bounding box center [566, 259] width 27 height 27
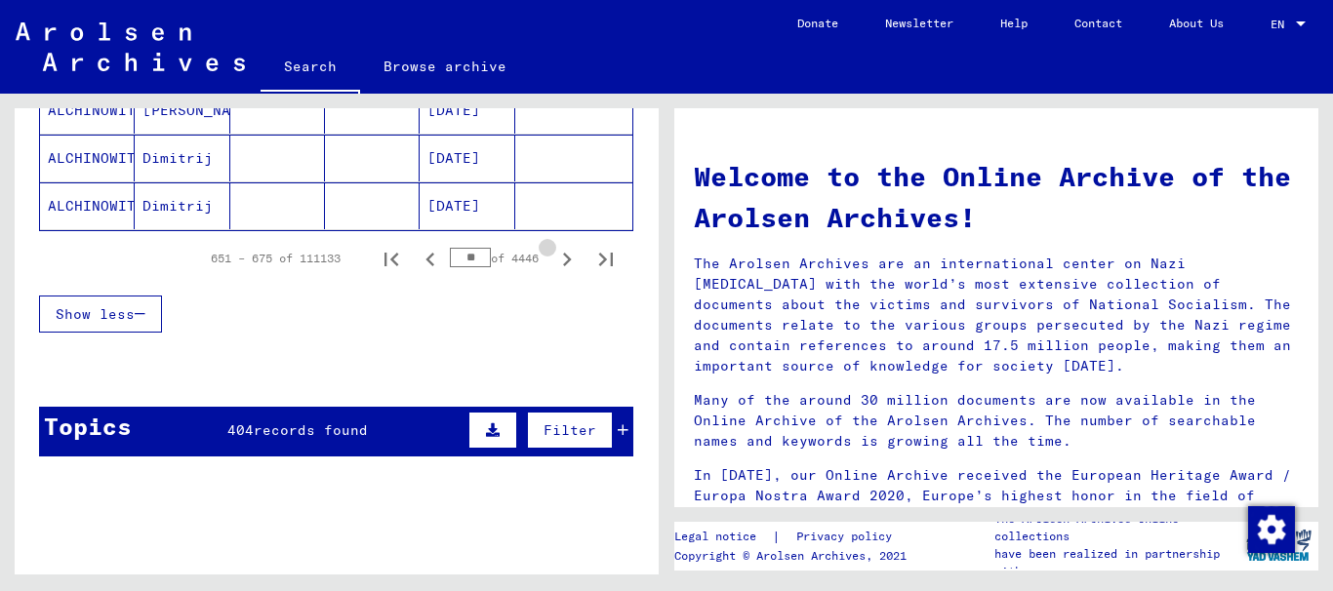
click at [553, 263] on icon "Next page" at bounding box center [566, 259] width 27 height 27
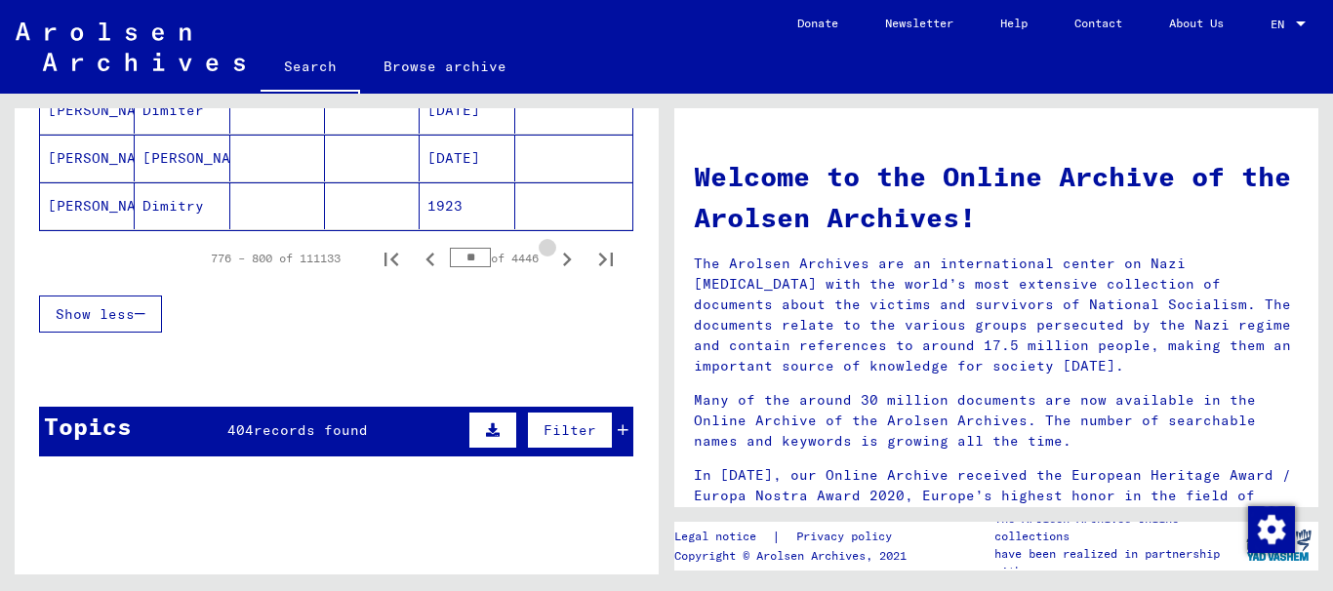
click at [553, 263] on icon "Next page" at bounding box center [566, 259] width 27 height 27
drag, startPoint x: 550, startPoint y: 263, endPoint x: 571, endPoint y: 254, distance: 22.3
click at [553, 263] on icon "Next page" at bounding box center [566, 259] width 27 height 27
click at [571, 254] on button "Next page" at bounding box center [566, 258] width 39 height 39
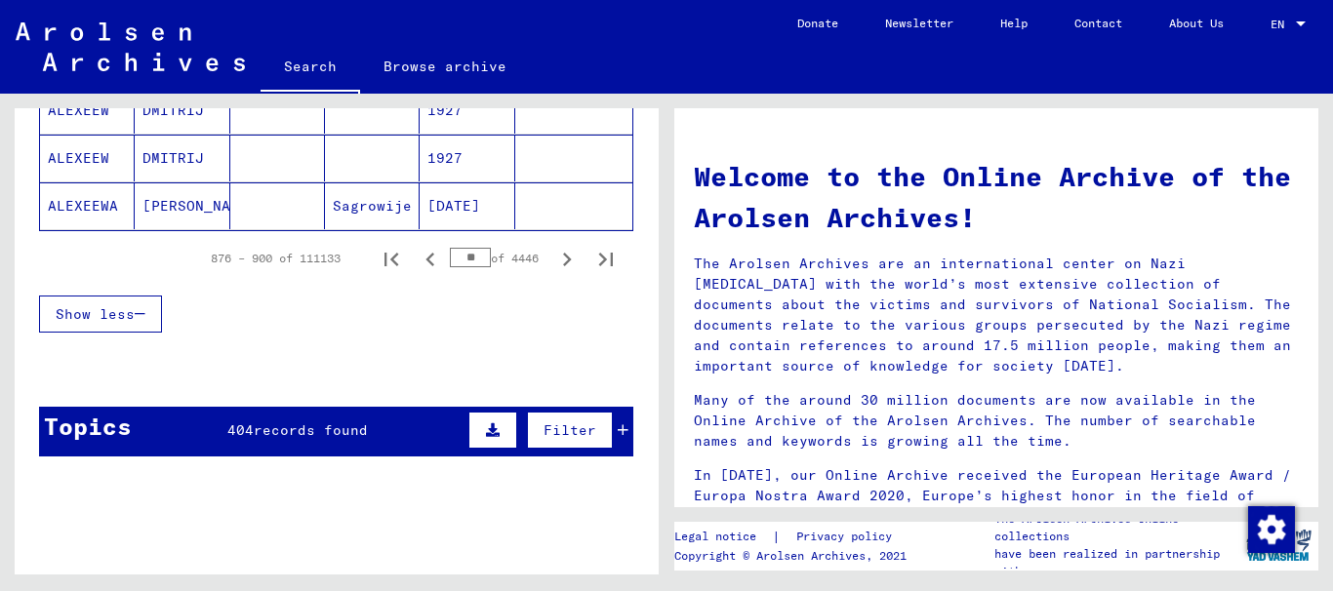
click at [556, 260] on icon "Next page" at bounding box center [566, 259] width 27 height 27
click at [553, 260] on icon "Next page" at bounding box center [566, 259] width 27 height 27
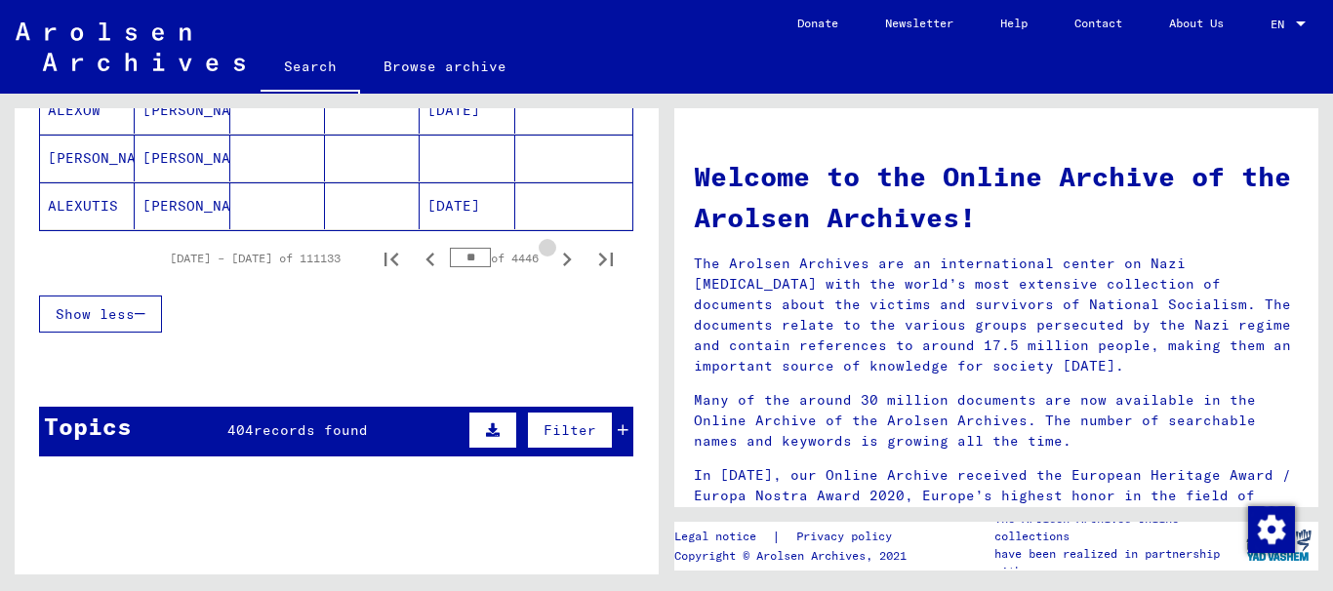
click at [553, 260] on icon "Next page" at bounding box center [566, 259] width 27 height 27
click at [553, 261] on icon "Next page" at bounding box center [566, 259] width 27 height 27
type input "**"
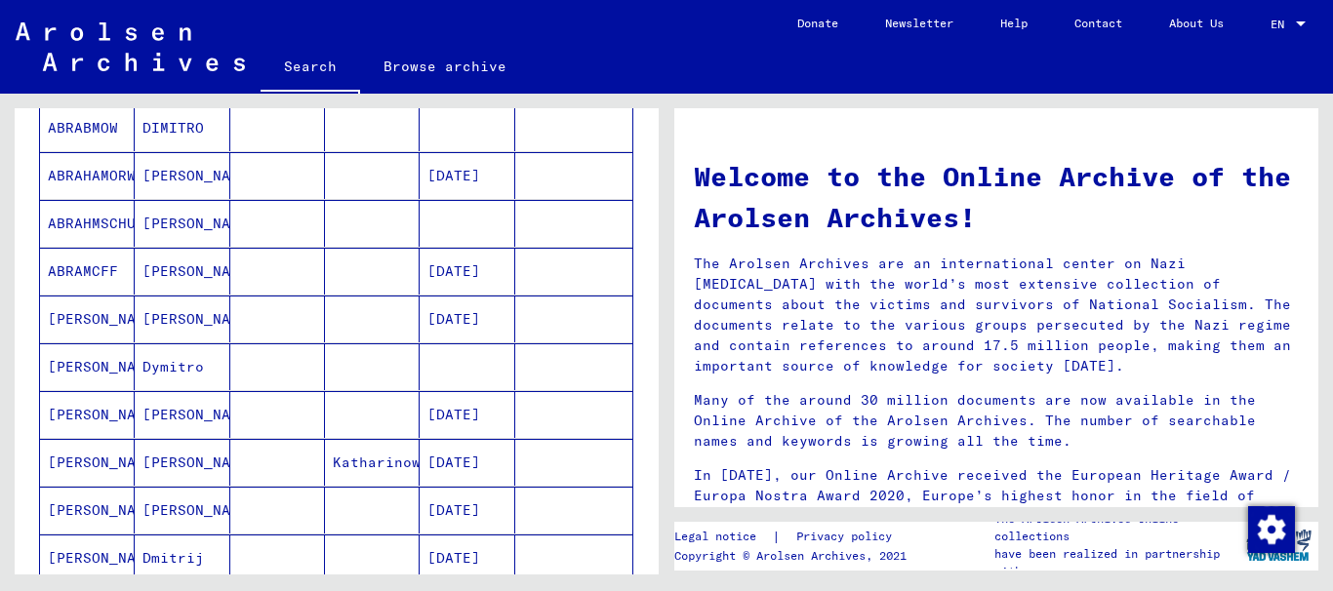
scroll to position [96, 0]
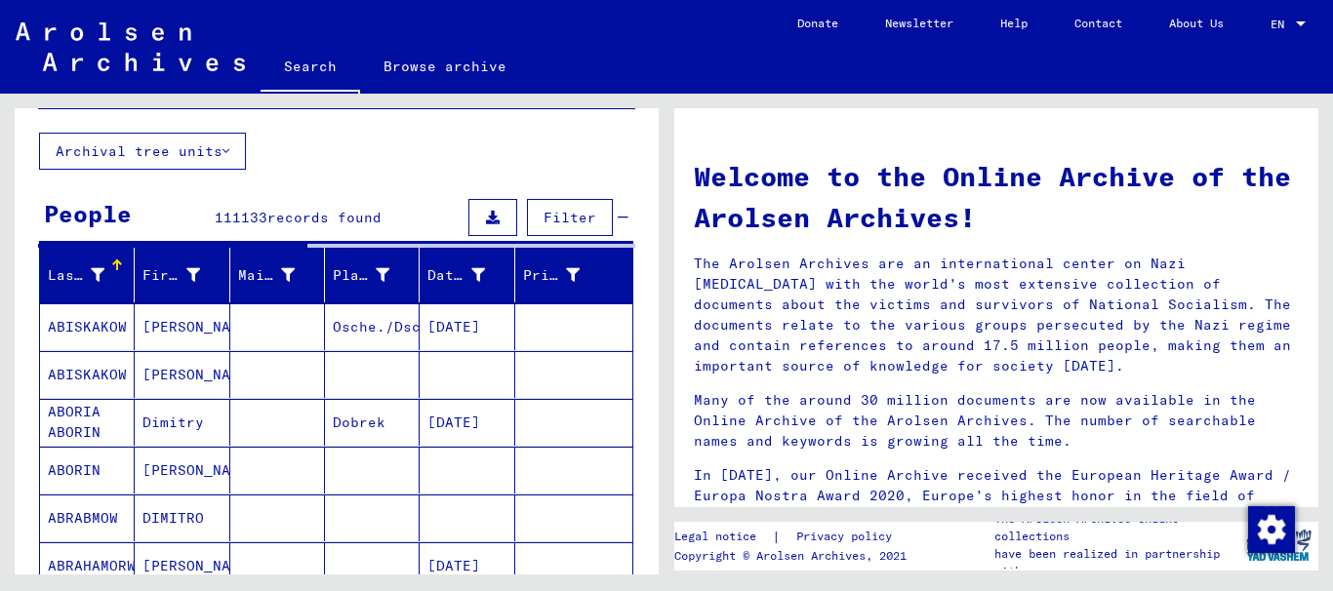
click at [100, 270] on icon at bounding box center [98, 275] width 14 height 14
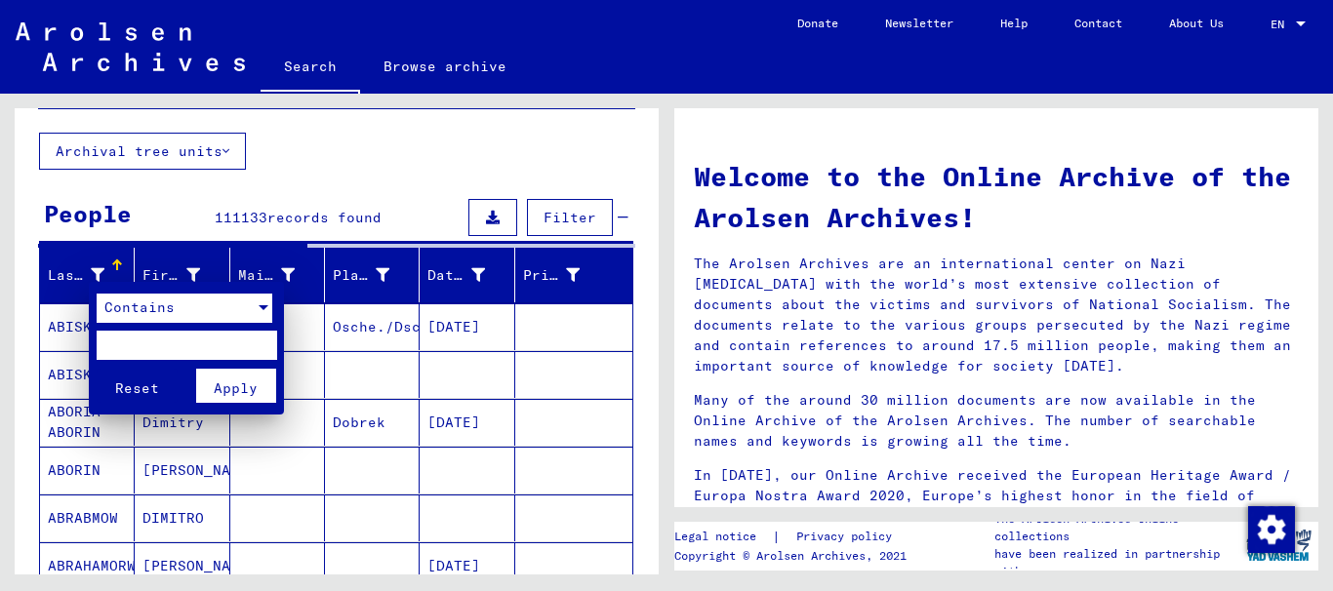
click at [260, 308] on div at bounding box center [264, 307] width 10 height 5
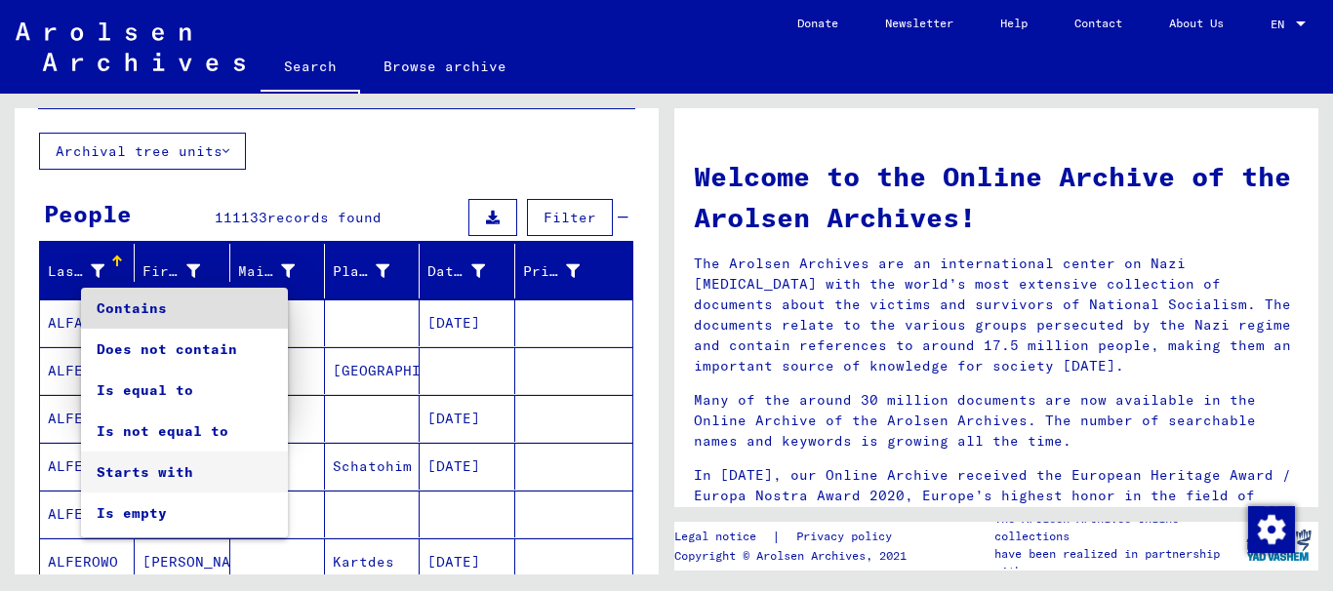
click at [151, 467] on span "Starts with" at bounding box center [185, 472] width 176 height 41
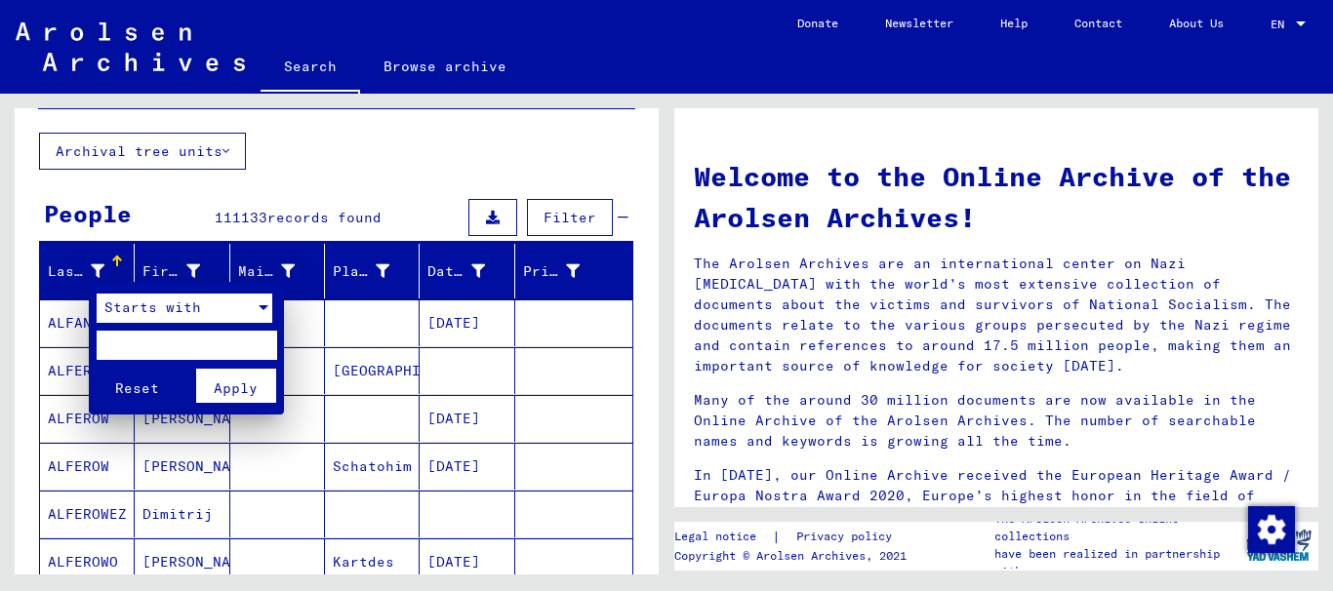
click at [118, 349] on input "text" at bounding box center [187, 345] width 181 height 29
type input "*"
click at [218, 385] on span "Apply" at bounding box center [236, 389] width 44 height 18
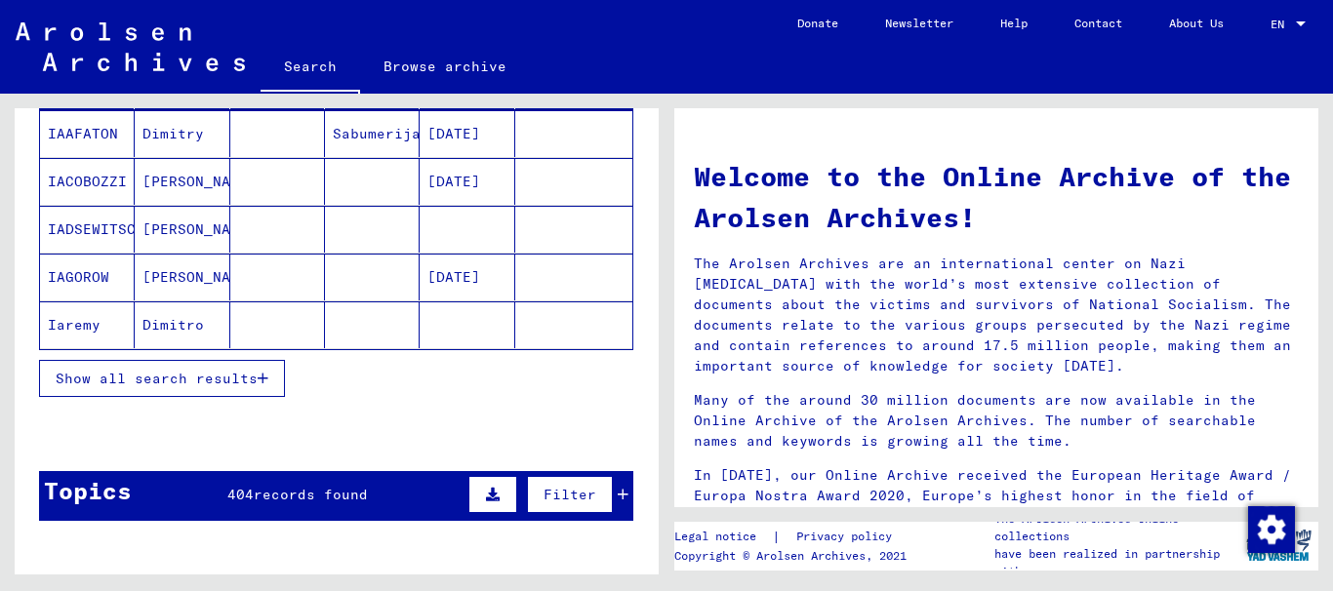
scroll to position [291, 0]
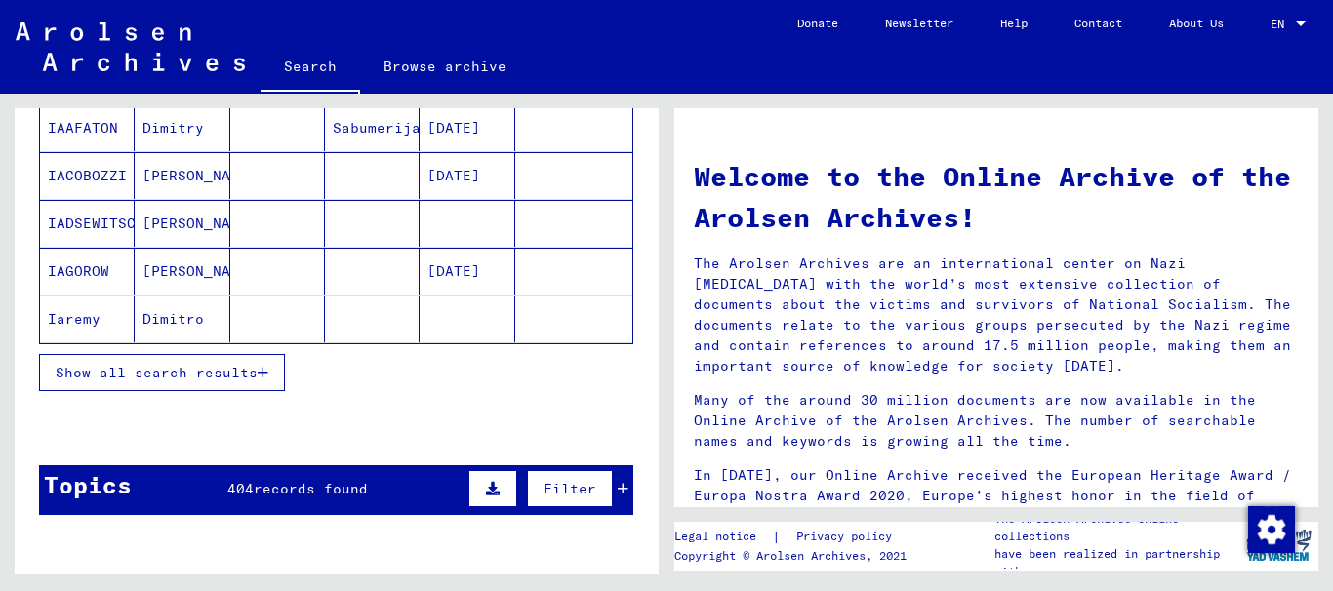
click at [135, 376] on span "Show all search results" at bounding box center [157, 373] width 202 height 18
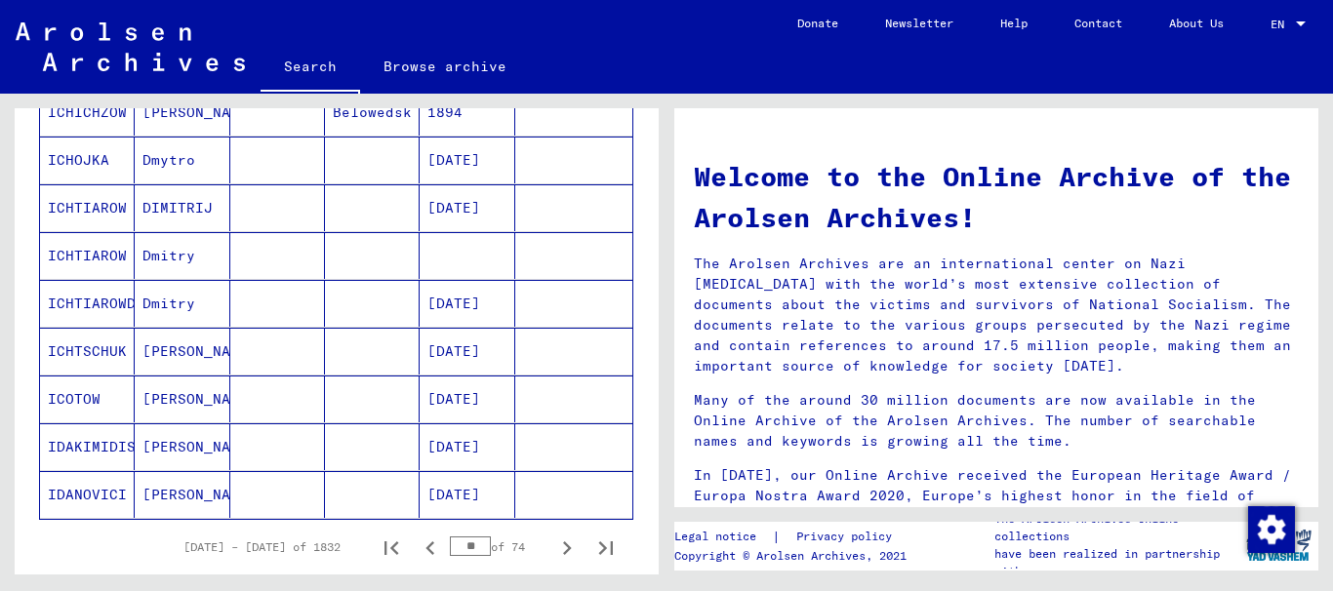
scroll to position [1169, 0]
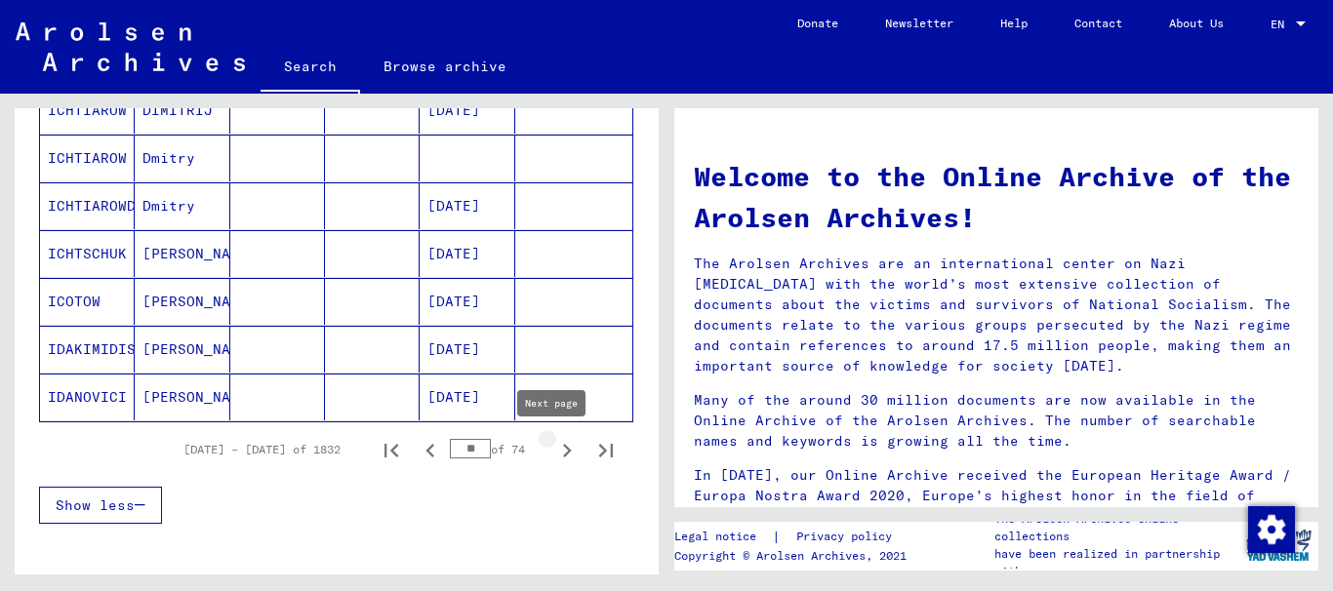
click at [557, 447] on icon "Next page" at bounding box center [566, 450] width 27 height 27
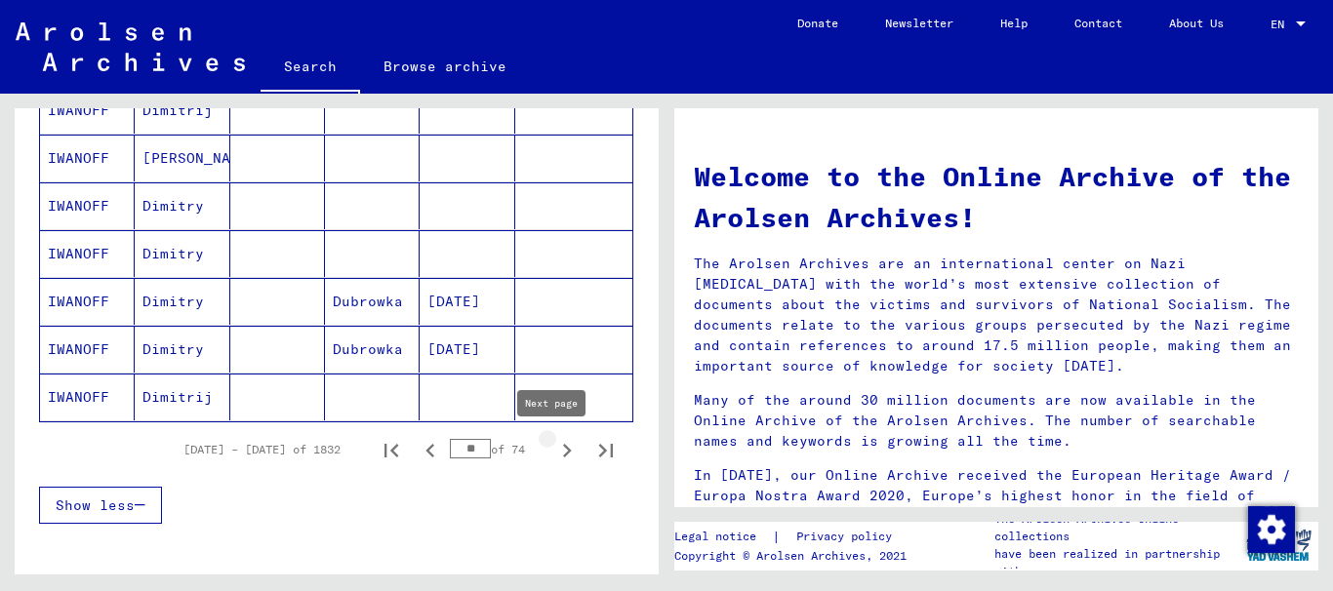
click at [563, 446] on icon "Next page" at bounding box center [567, 451] width 9 height 14
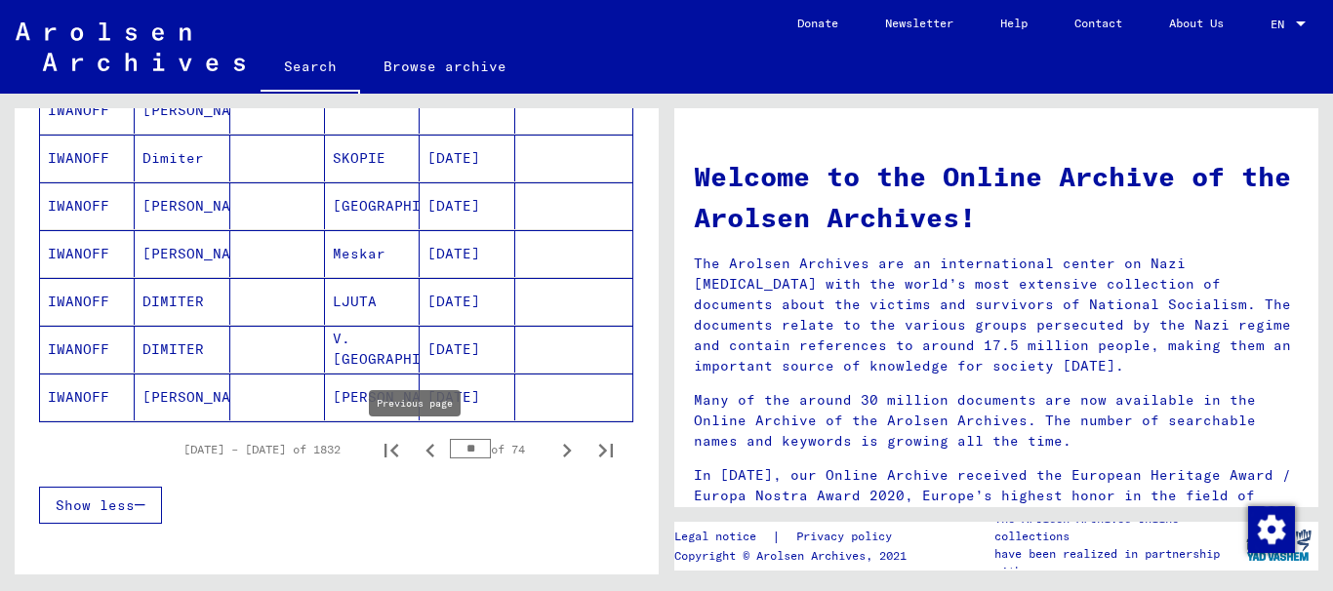
click at [417, 449] on icon "Previous page" at bounding box center [430, 450] width 27 height 27
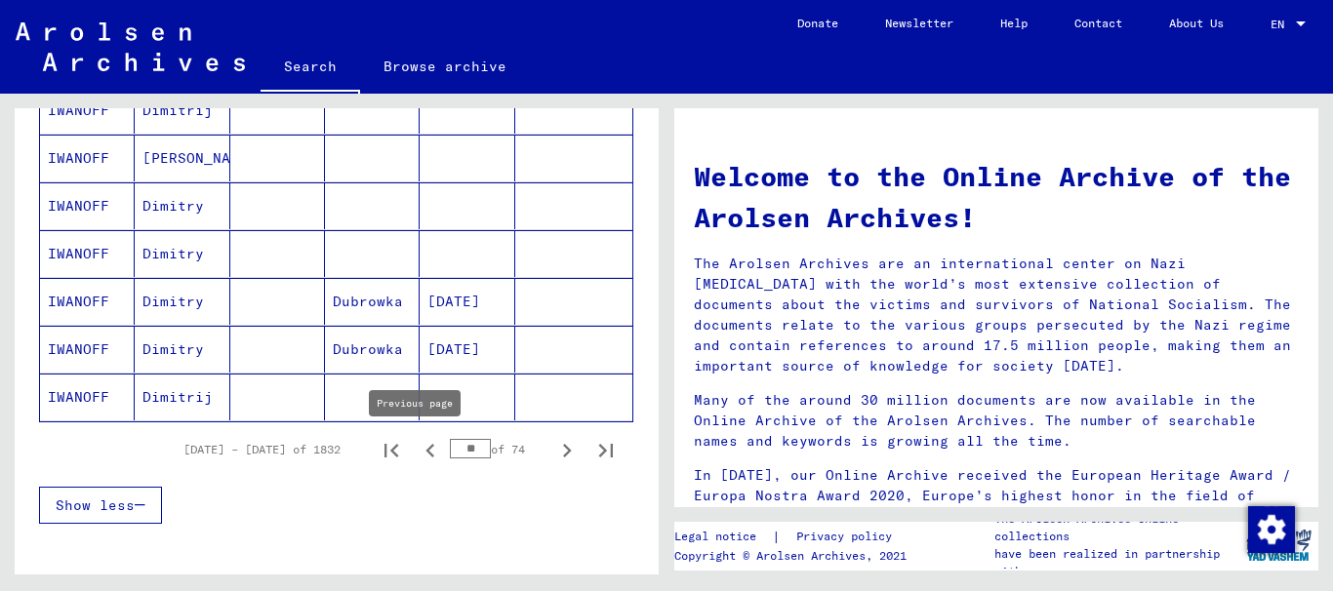
click at [418, 453] on icon "Previous page" at bounding box center [430, 450] width 27 height 27
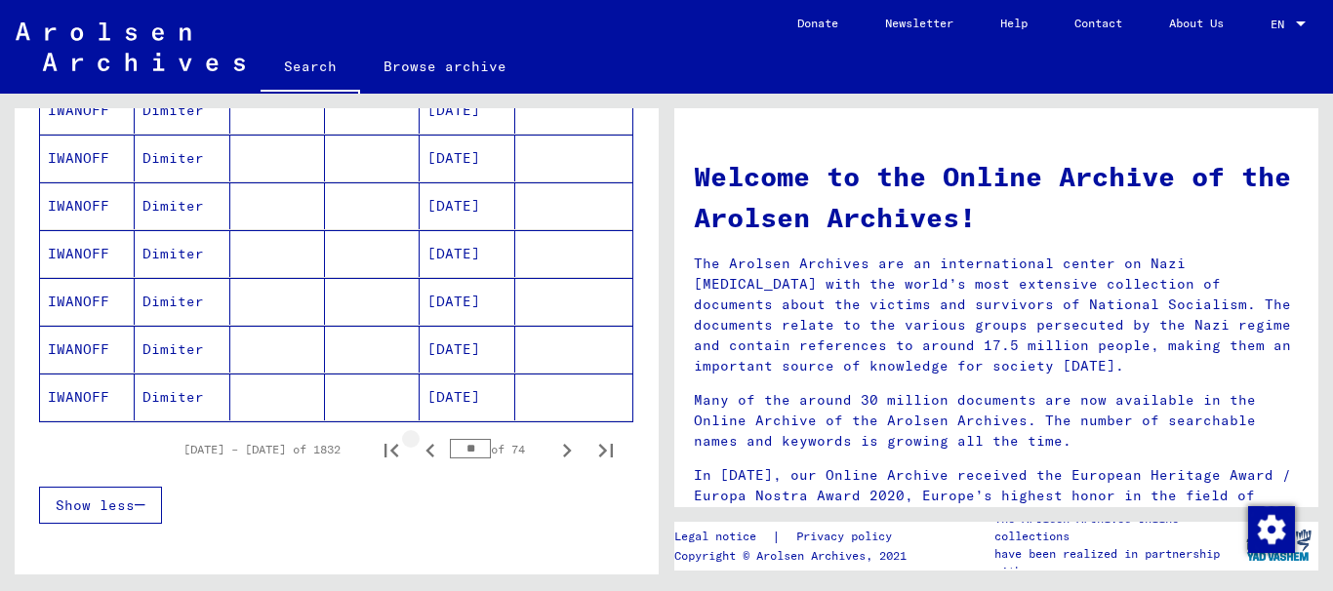
click at [425, 453] on icon "Previous page" at bounding box center [429, 451] width 9 height 14
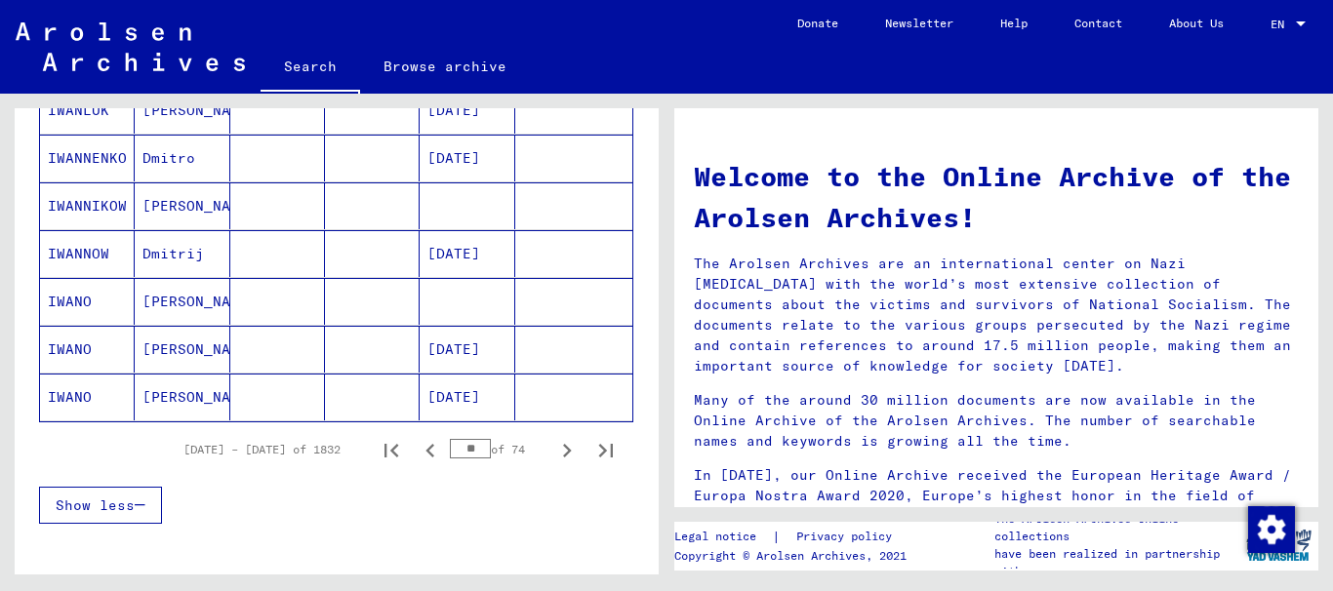
click at [425, 453] on icon "Previous page" at bounding box center [429, 451] width 9 height 14
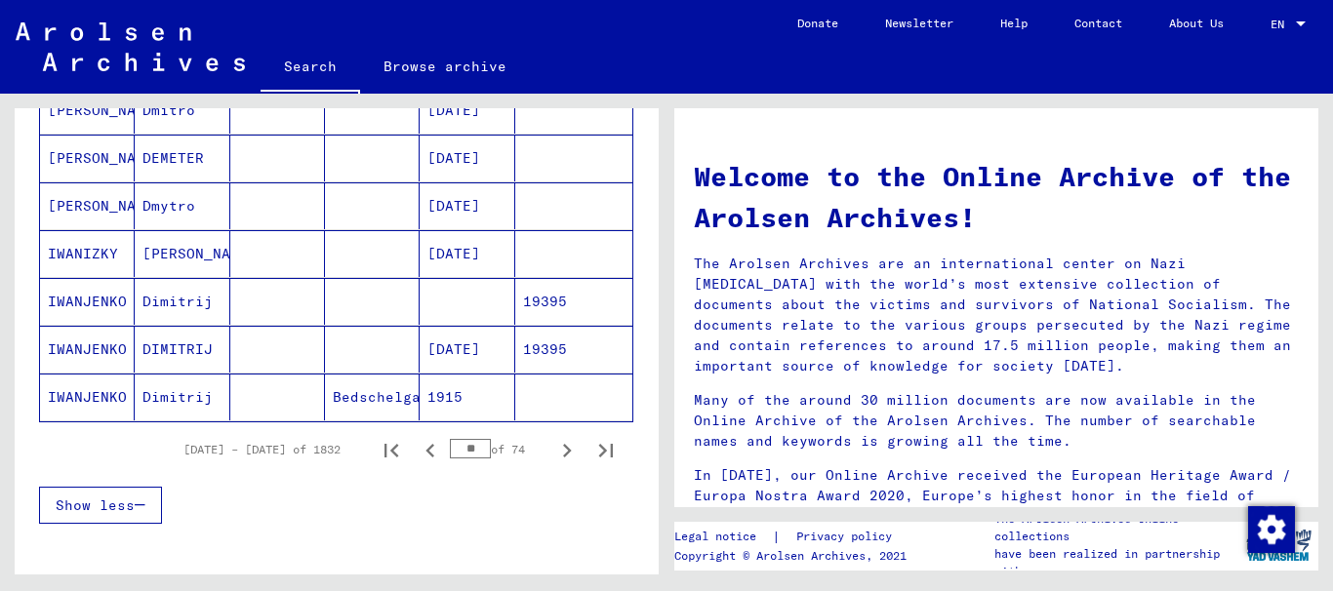
click at [425, 453] on icon "Previous page" at bounding box center [429, 451] width 9 height 14
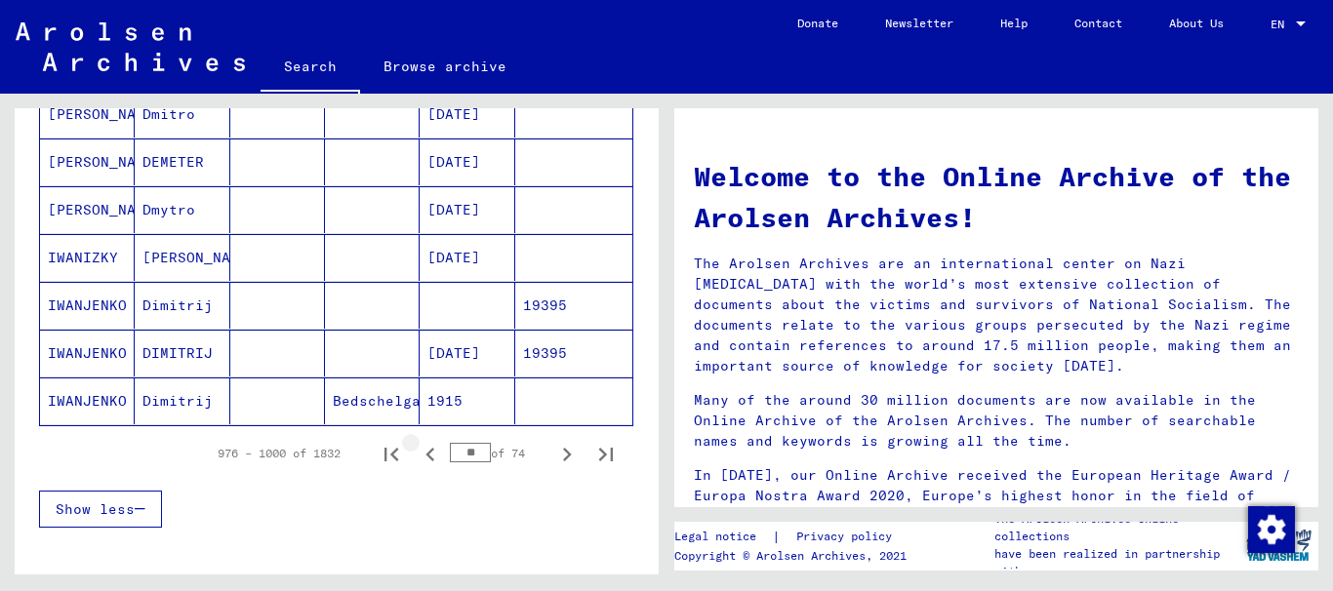
scroll to position [1173, 0]
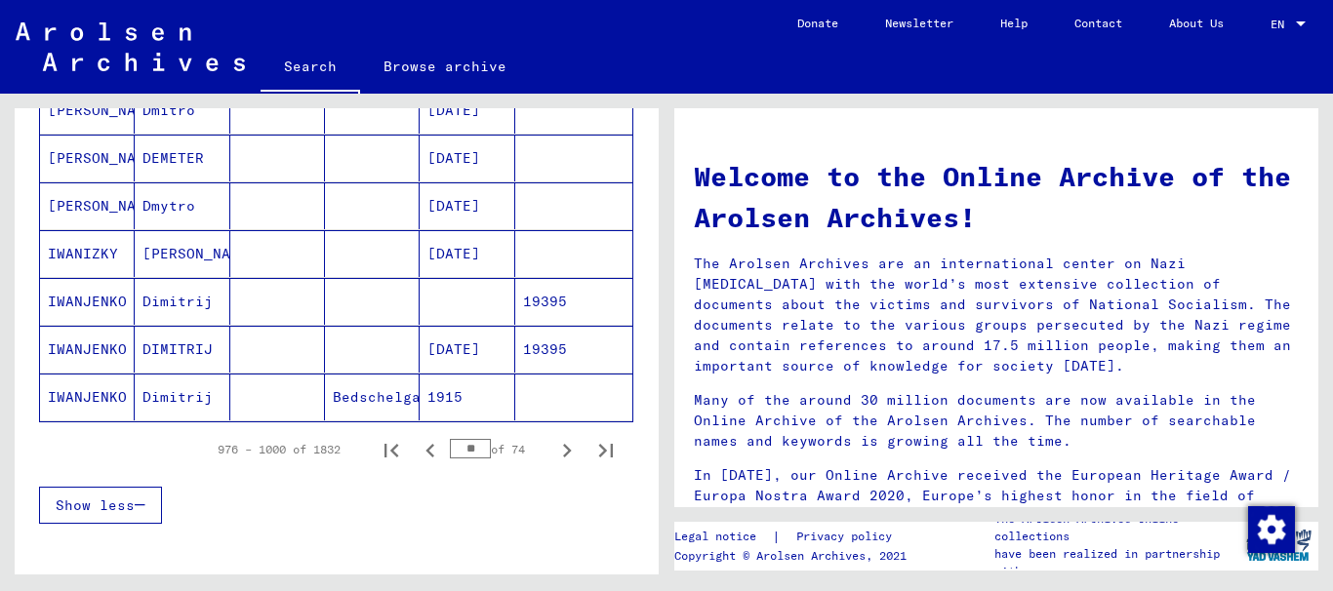
click at [425, 452] on icon "Previous page" at bounding box center [429, 451] width 9 height 14
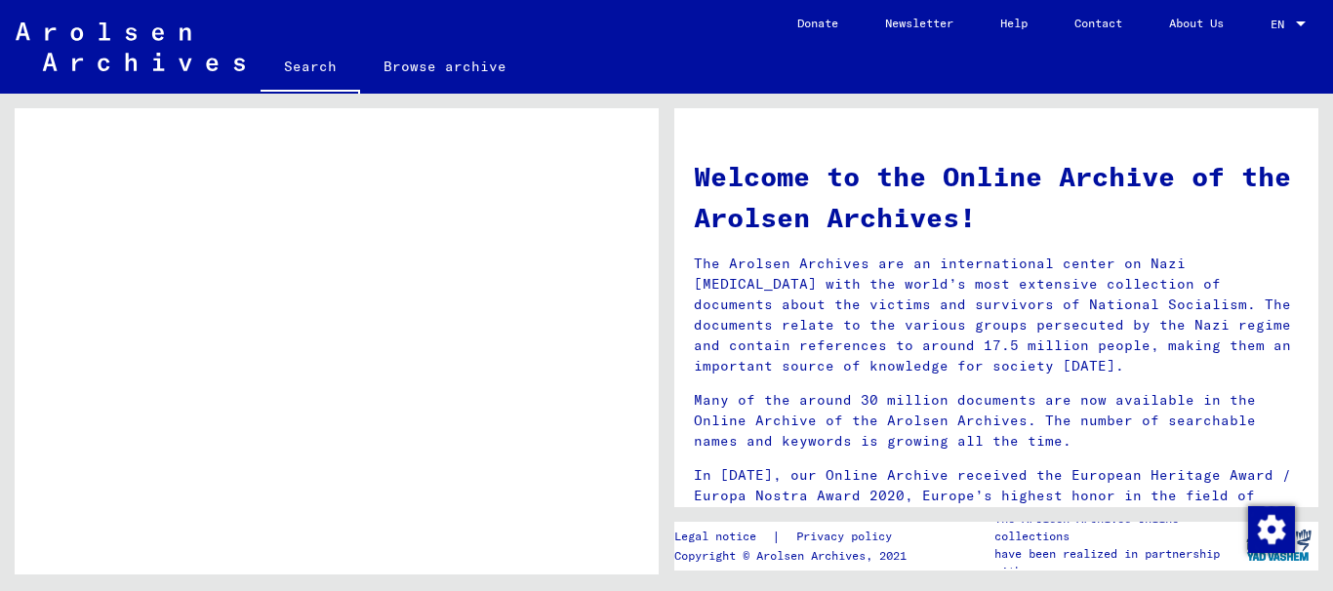
click at [414, 452] on div "Incarceration Documents / Camps and Ghettos / Mauthausen Concentration Camp / I…" at bounding box center [372, 487] width 386 height 89
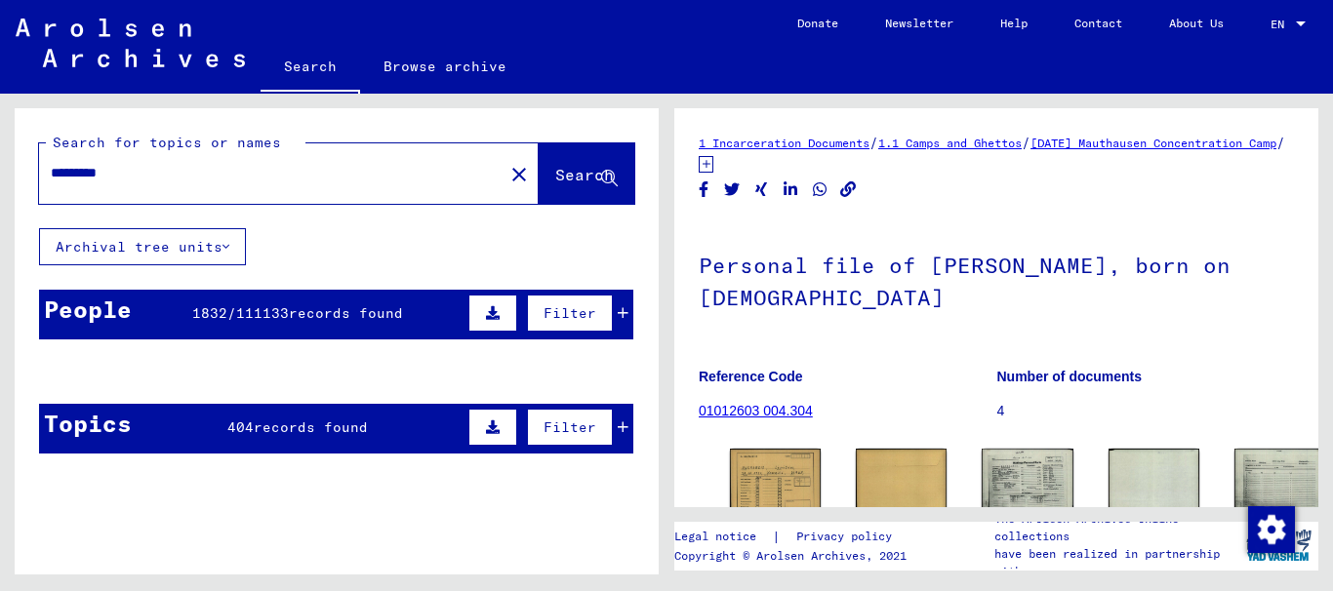
click at [192, 315] on span "1832" at bounding box center [209, 313] width 35 height 18
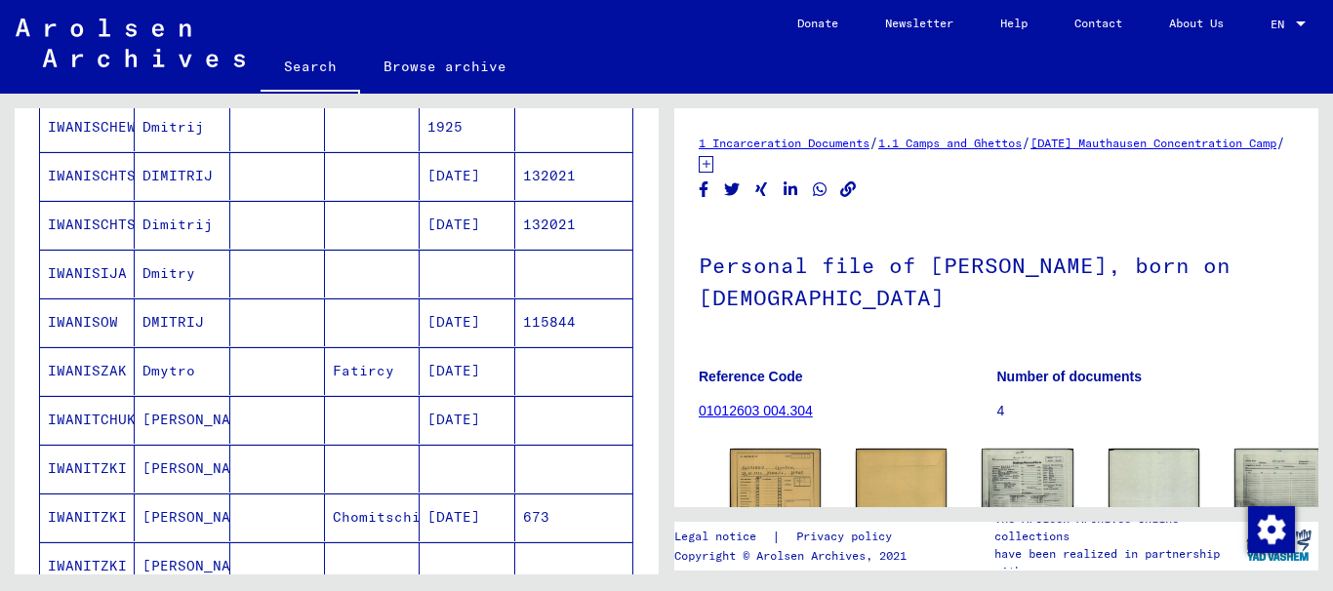
scroll to position [1269, 0]
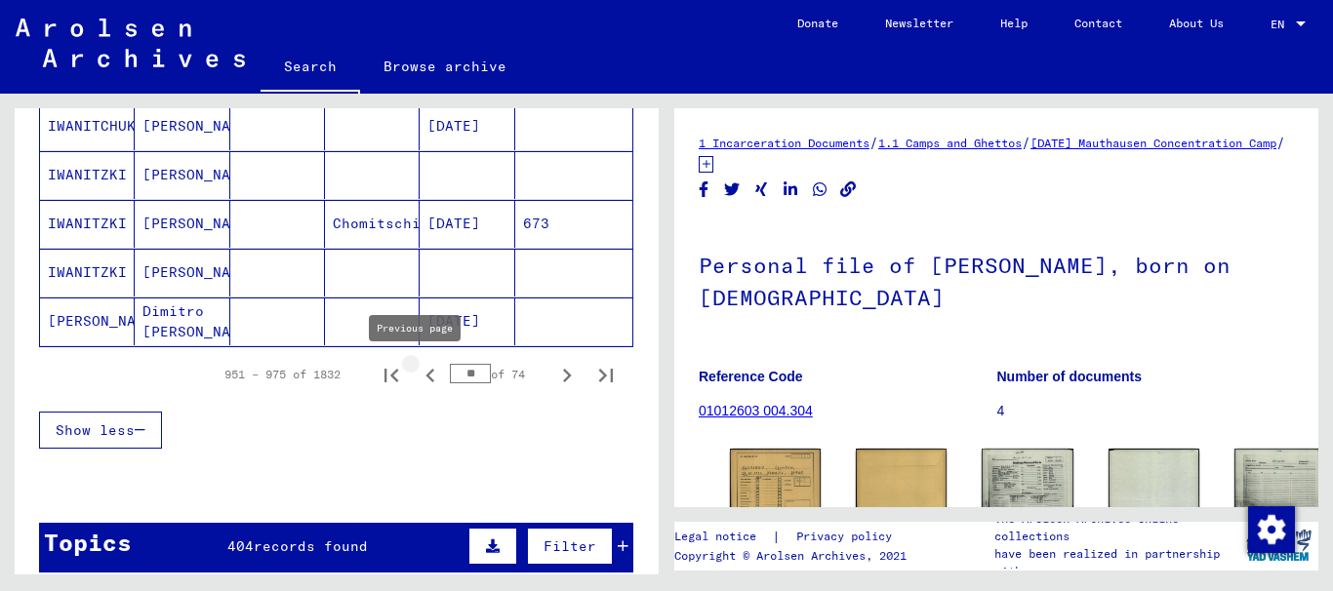
click at [418, 376] on icon "Previous page" at bounding box center [430, 375] width 27 height 27
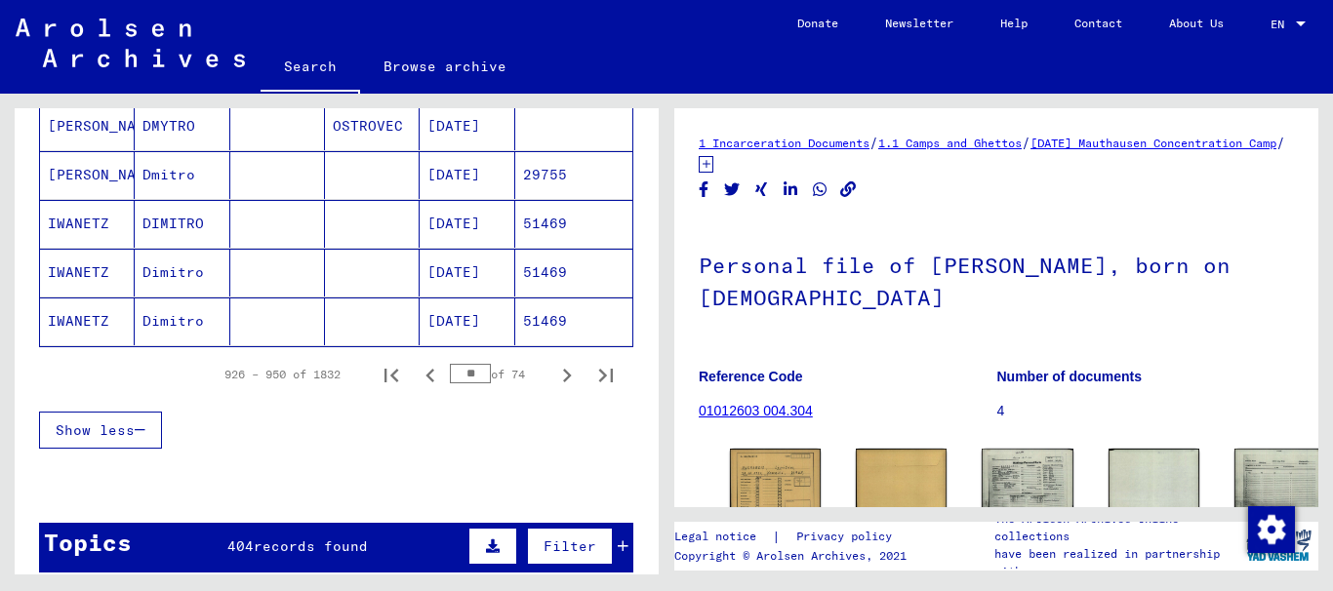
click at [417, 380] on icon "Previous page" at bounding box center [430, 375] width 27 height 27
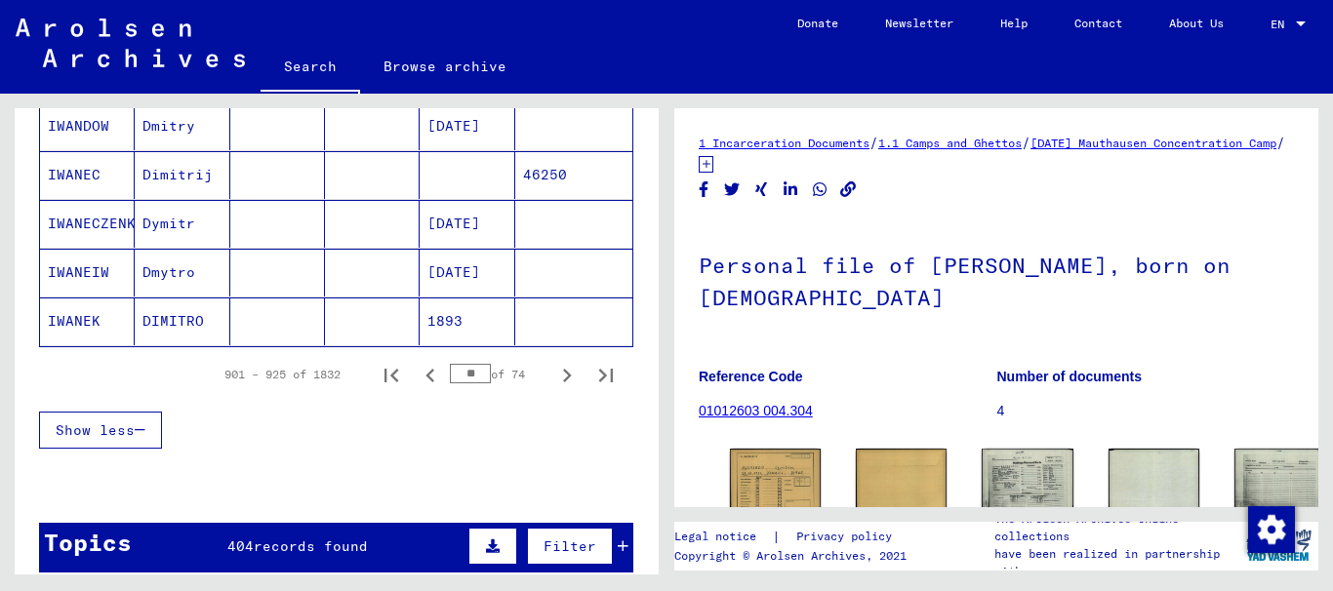
click at [417, 380] on icon "Previous page" at bounding box center [430, 375] width 27 height 27
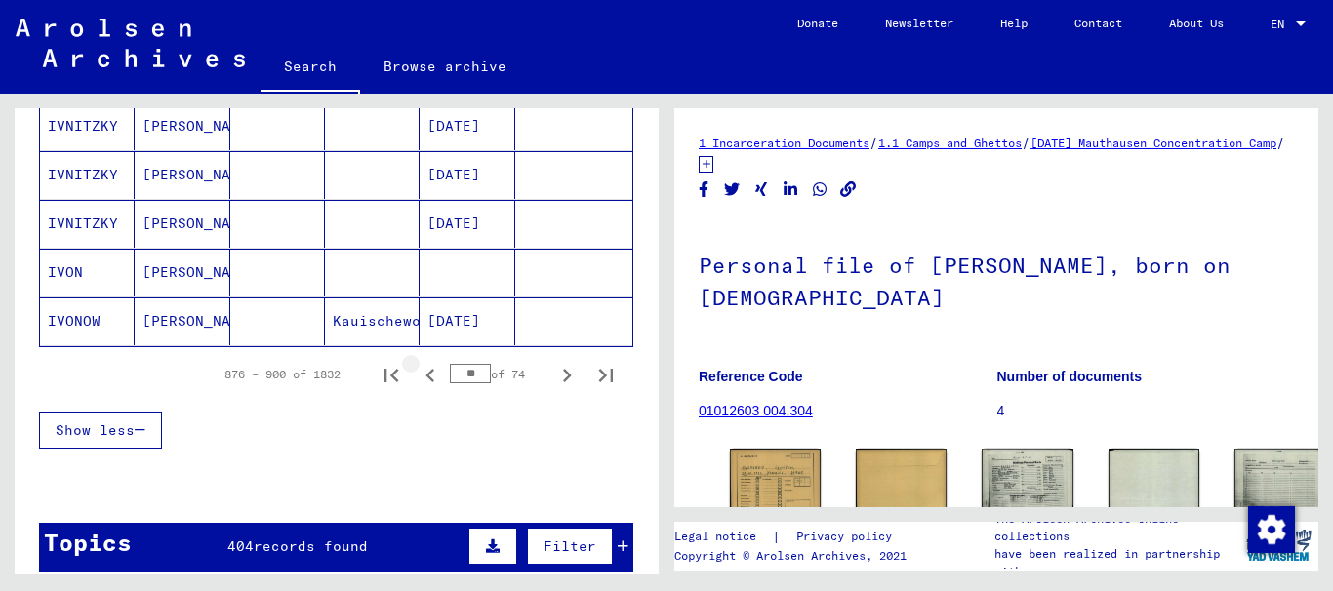
click at [417, 380] on icon "Previous page" at bounding box center [430, 375] width 27 height 27
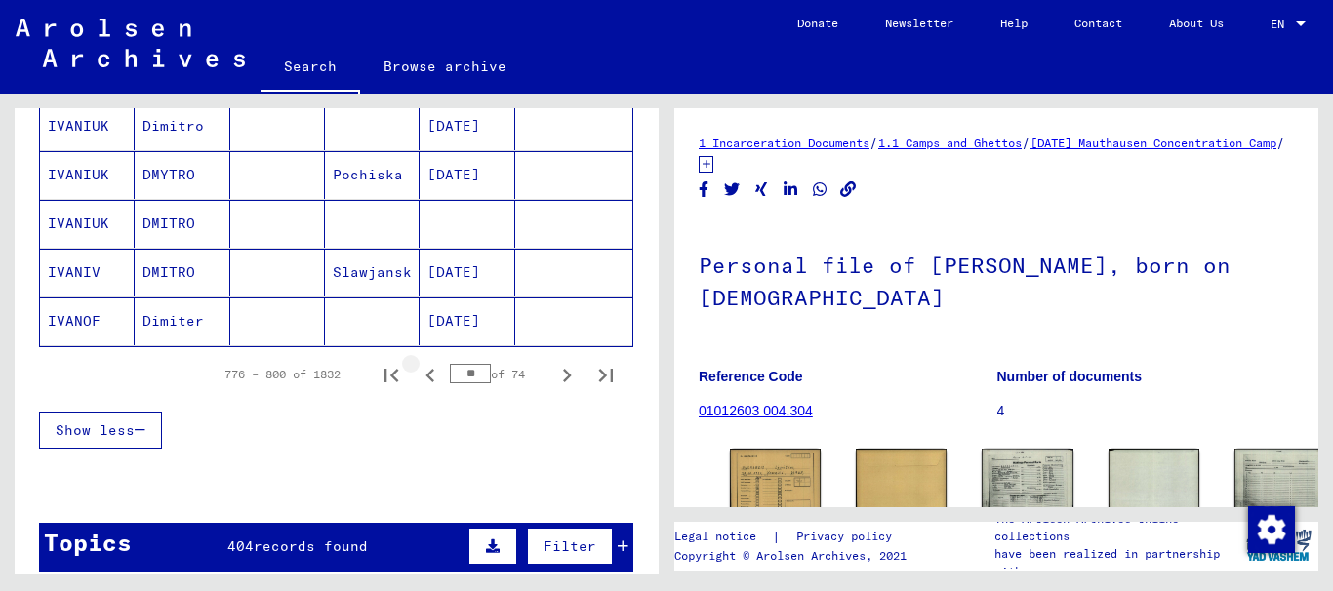
click at [417, 380] on icon "Previous page" at bounding box center [430, 375] width 27 height 27
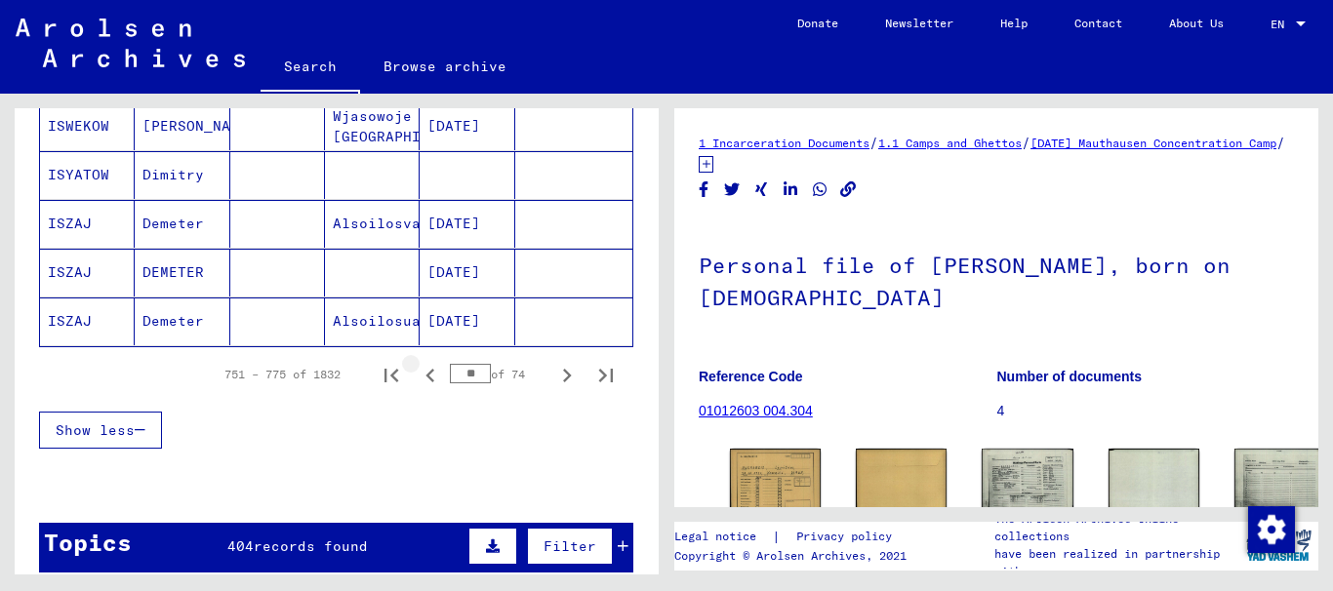
click at [417, 380] on icon "Previous page" at bounding box center [430, 375] width 27 height 27
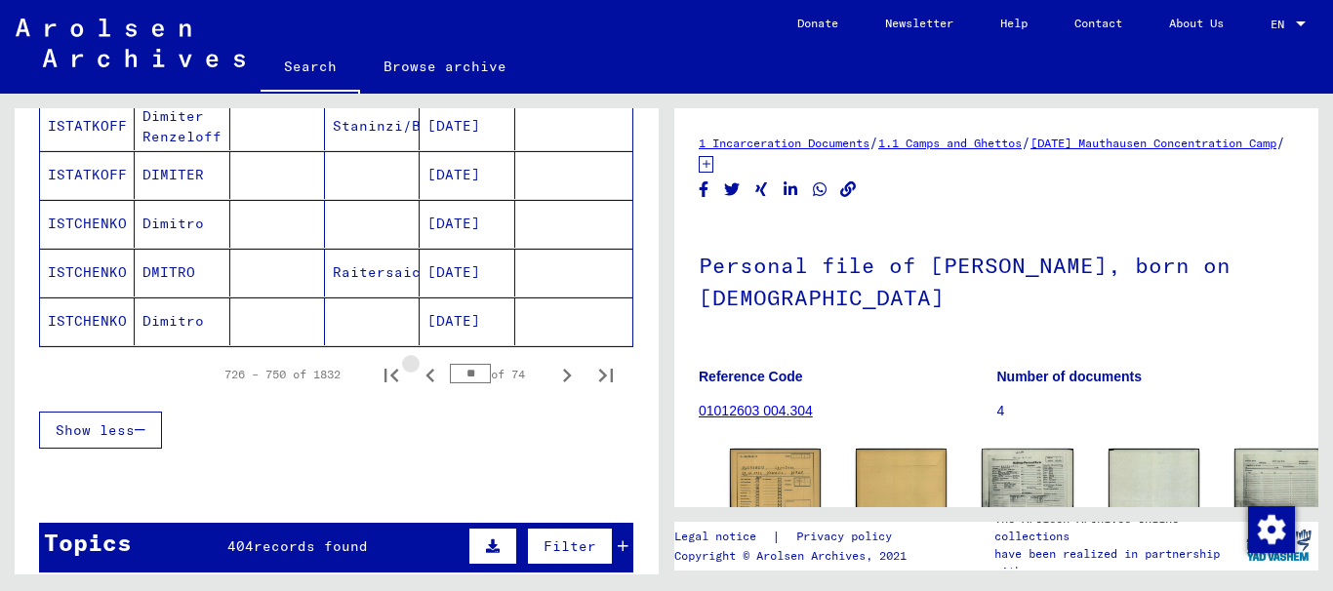
click at [417, 380] on icon "Previous page" at bounding box center [430, 375] width 27 height 27
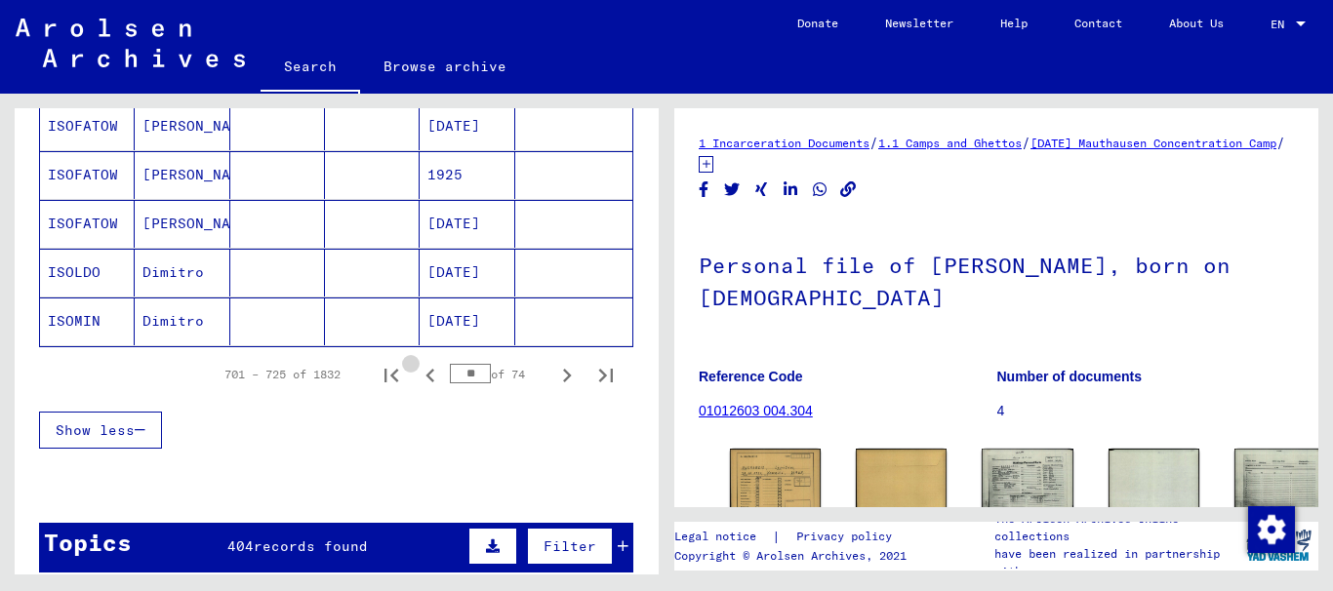
click at [417, 380] on icon "Previous page" at bounding box center [430, 375] width 27 height 27
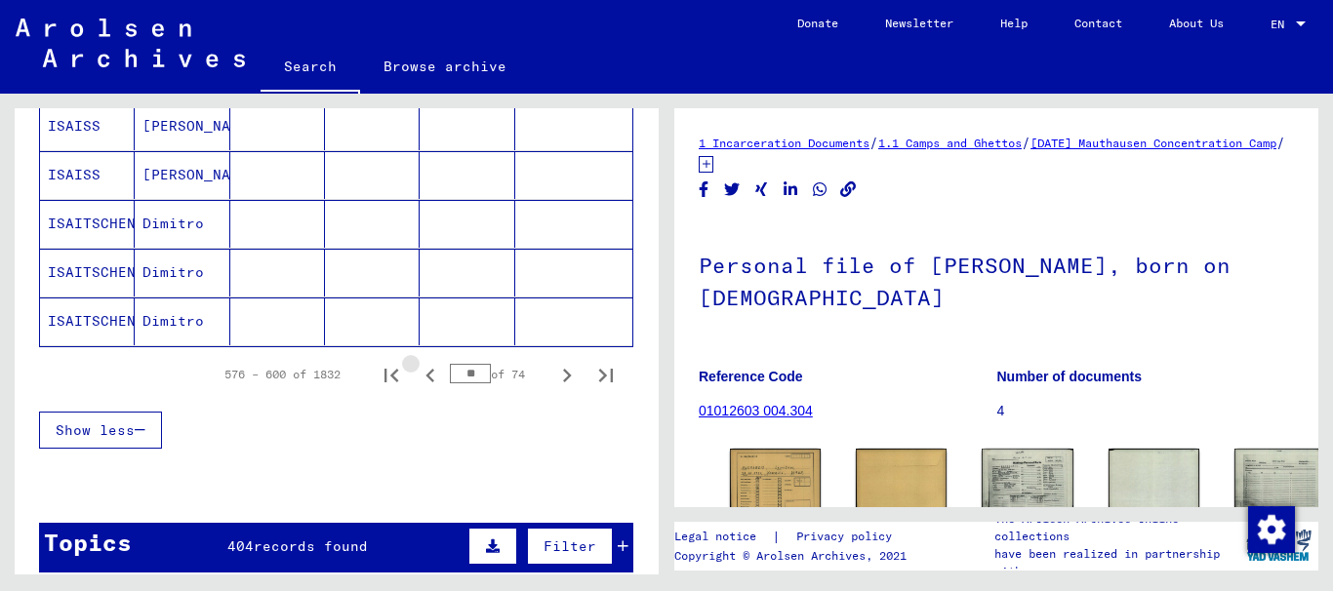
click at [417, 380] on icon "Previous page" at bounding box center [430, 375] width 27 height 27
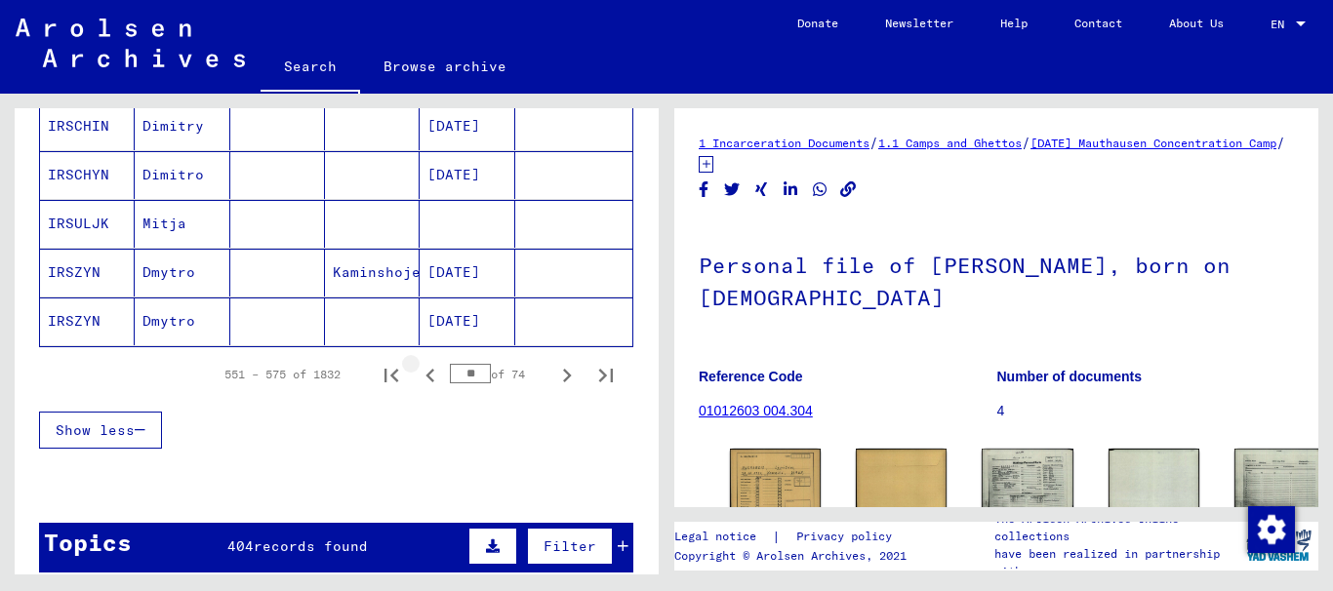
click at [417, 380] on icon "Previous page" at bounding box center [430, 375] width 27 height 27
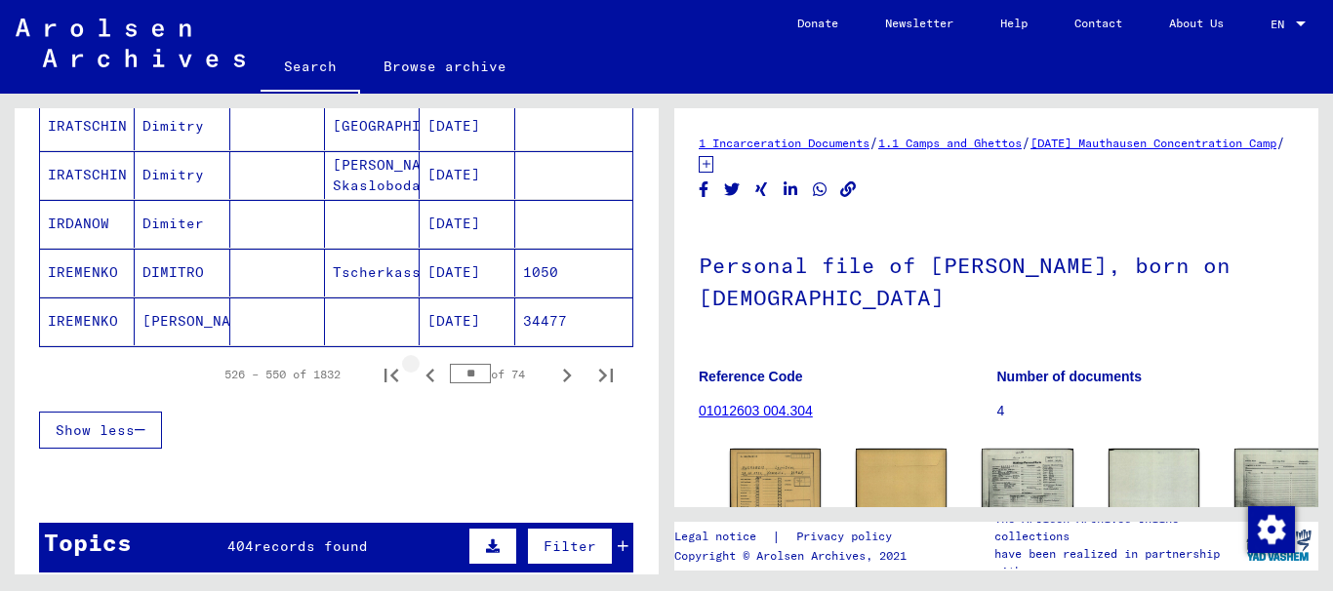
click at [417, 380] on icon "Previous page" at bounding box center [430, 375] width 27 height 27
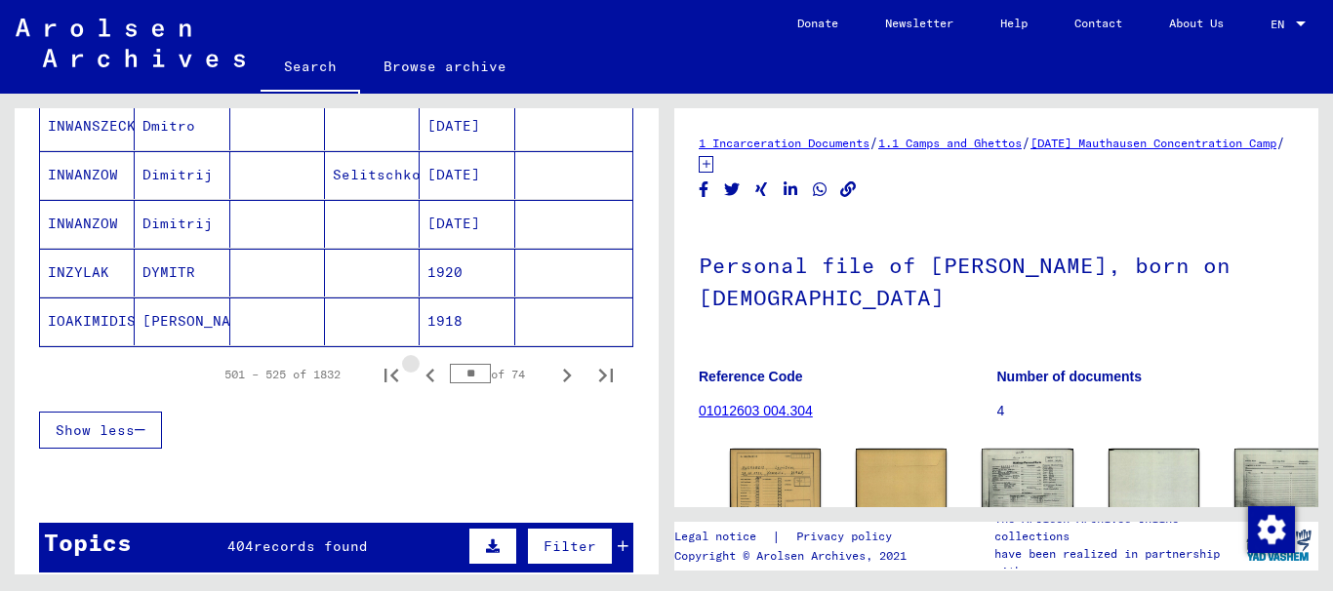
click at [417, 380] on icon "Previous page" at bounding box center [430, 375] width 27 height 27
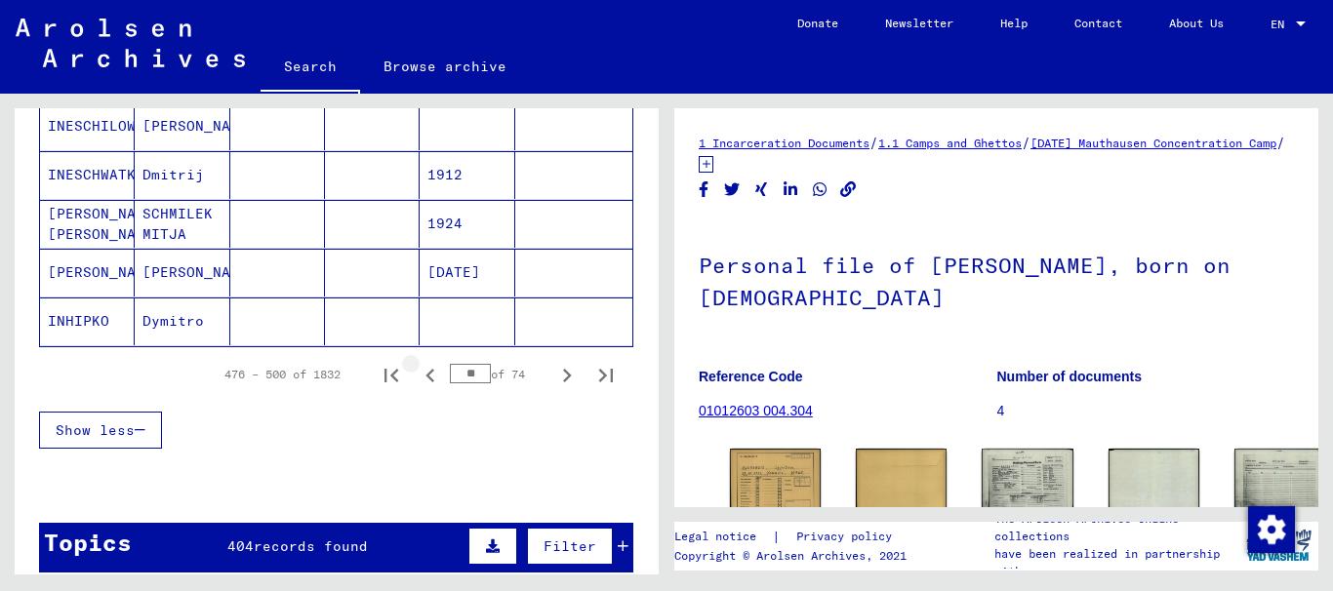
click at [417, 380] on icon "Previous page" at bounding box center [430, 375] width 27 height 27
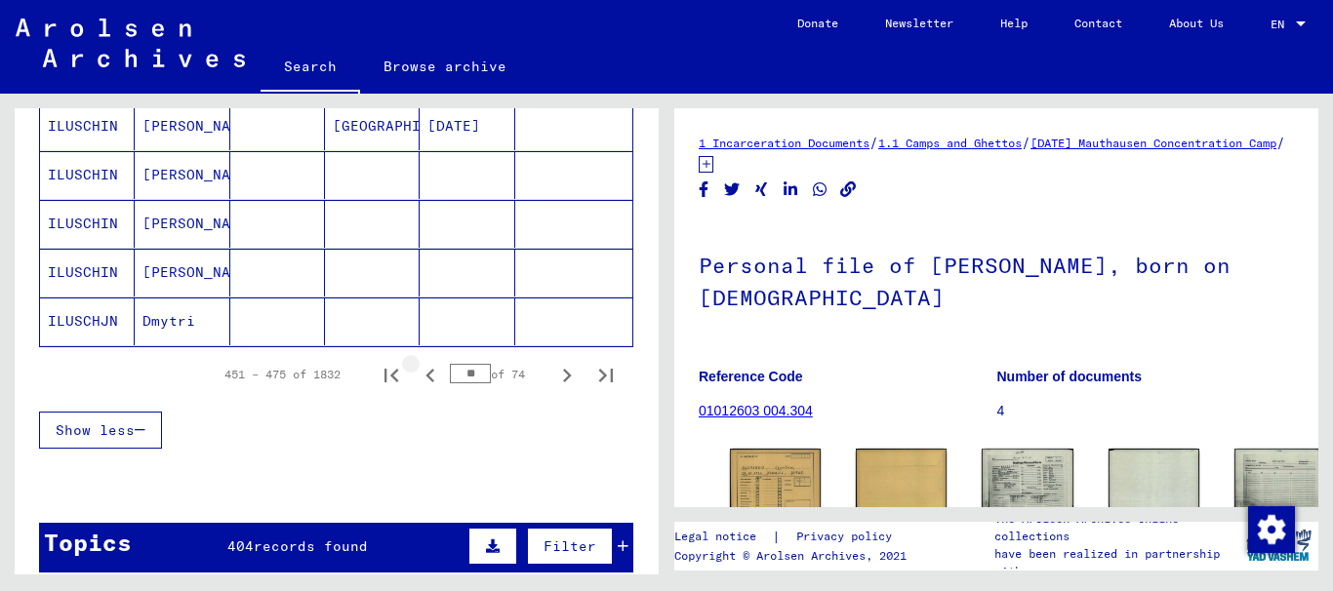
click at [417, 380] on icon "Previous page" at bounding box center [430, 375] width 27 height 27
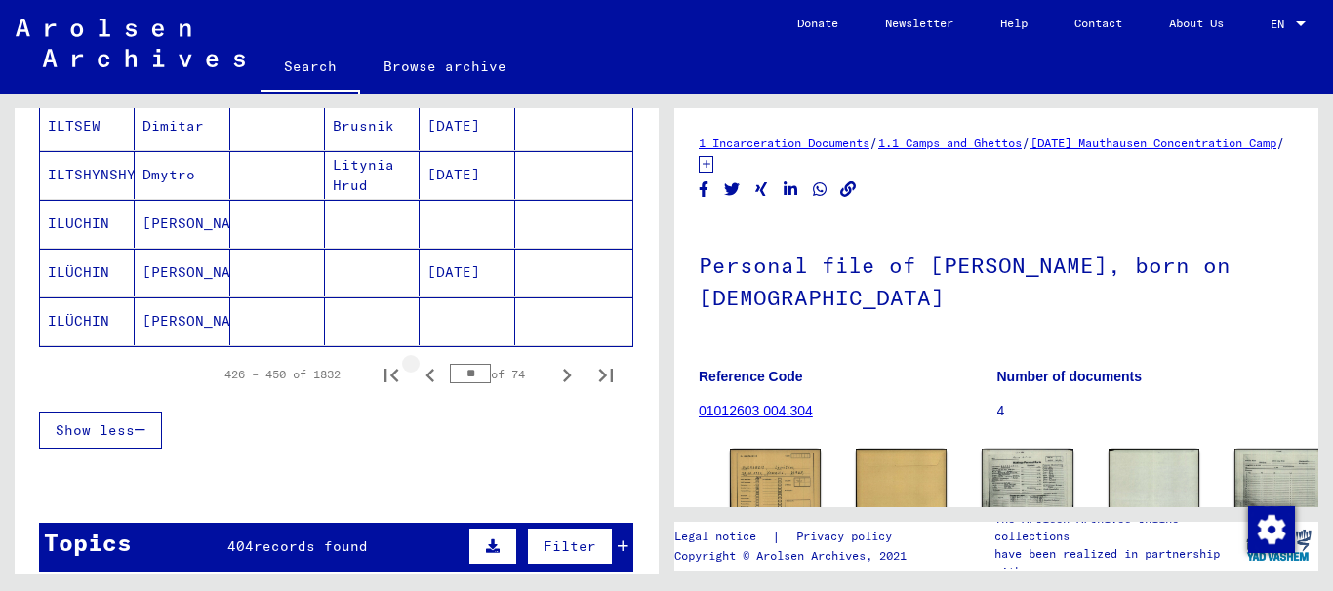
click at [417, 380] on icon "Previous page" at bounding box center [430, 375] width 27 height 27
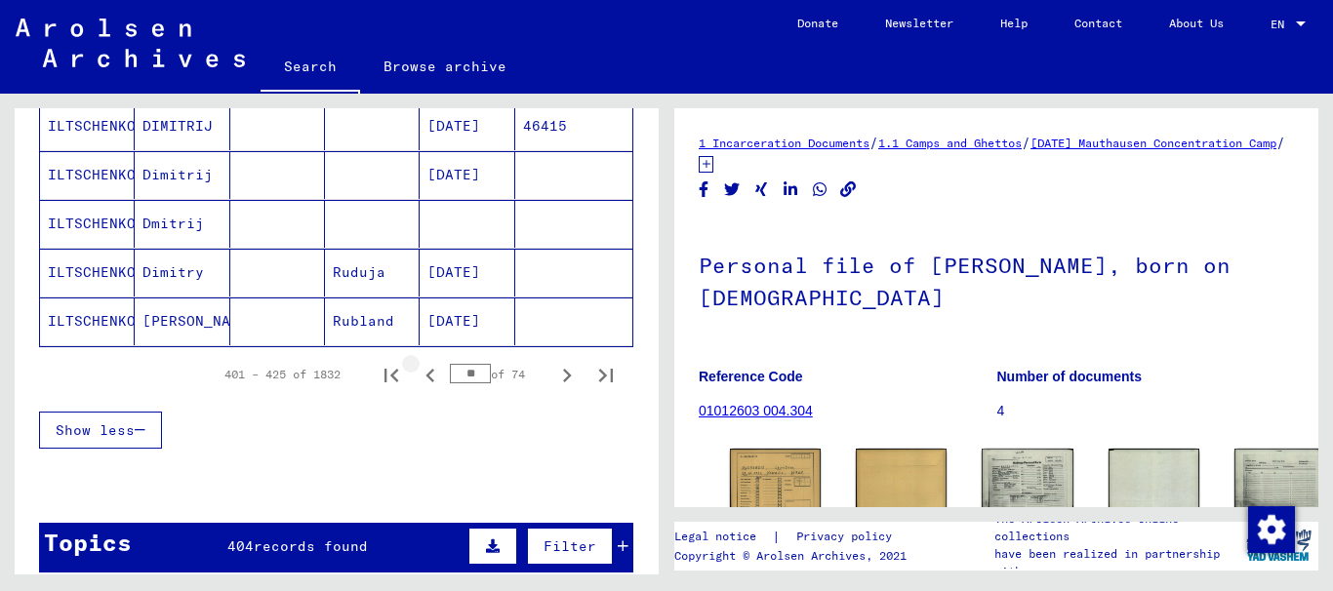
click at [417, 380] on icon "Previous page" at bounding box center [430, 375] width 27 height 27
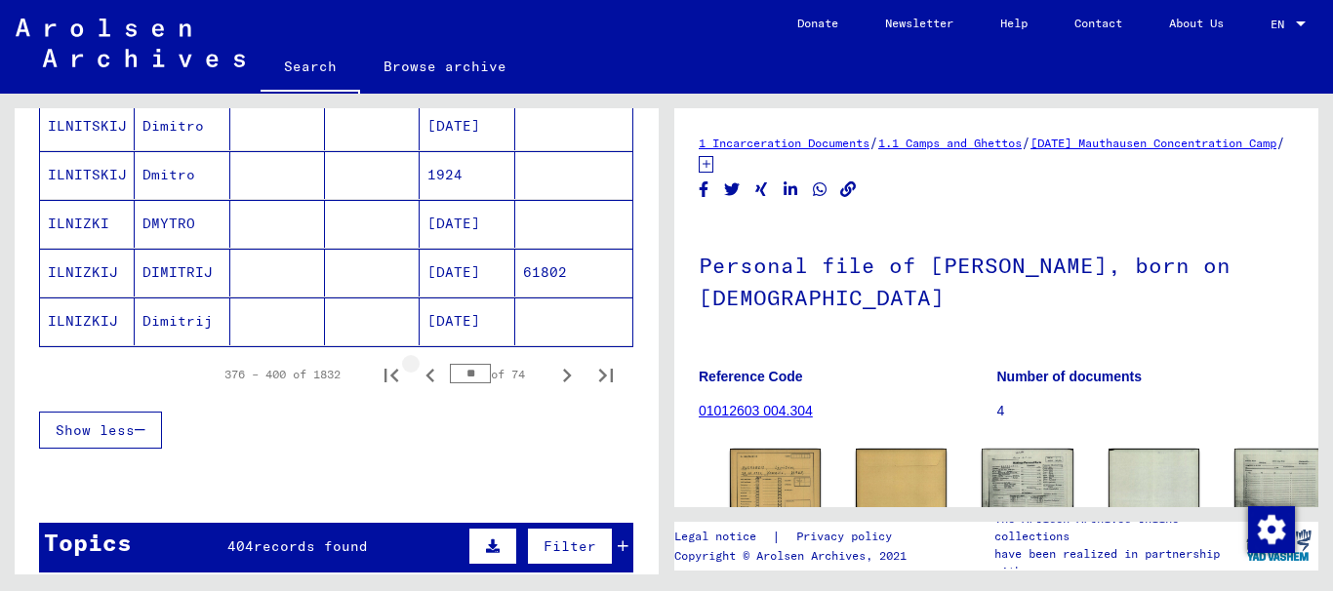
click at [417, 380] on icon "Previous page" at bounding box center [430, 375] width 27 height 27
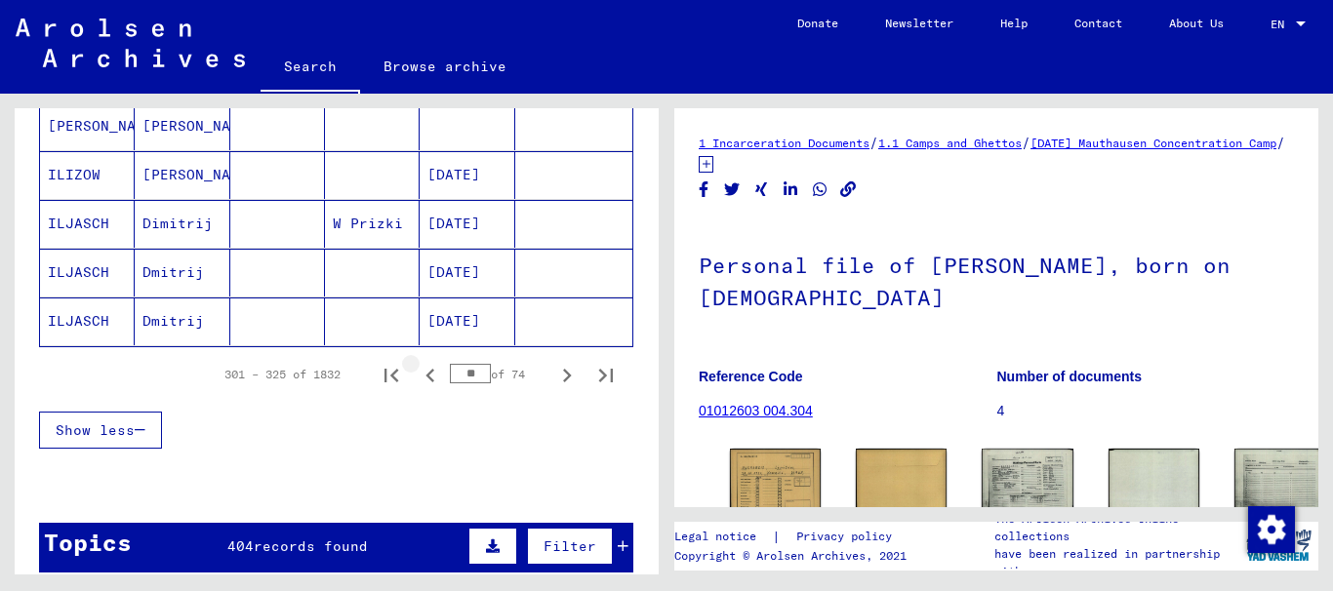
click at [417, 380] on icon "Previous page" at bounding box center [430, 375] width 27 height 27
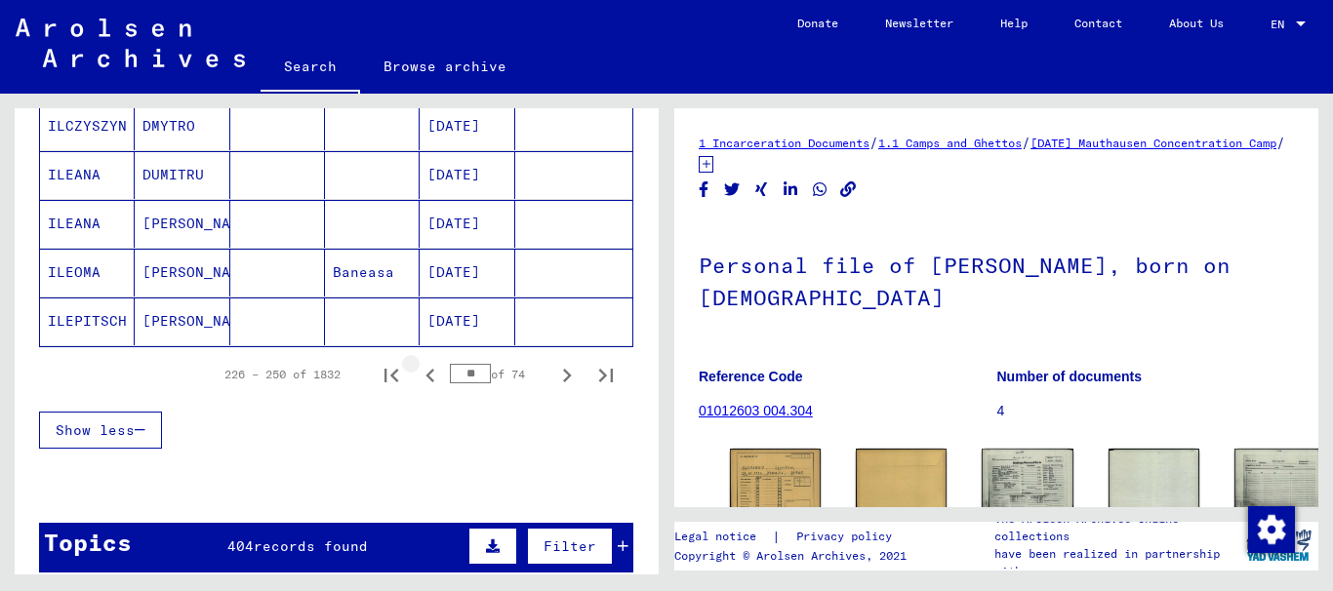
click at [417, 380] on icon "Previous page" at bounding box center [430, 375] width 27 height 27
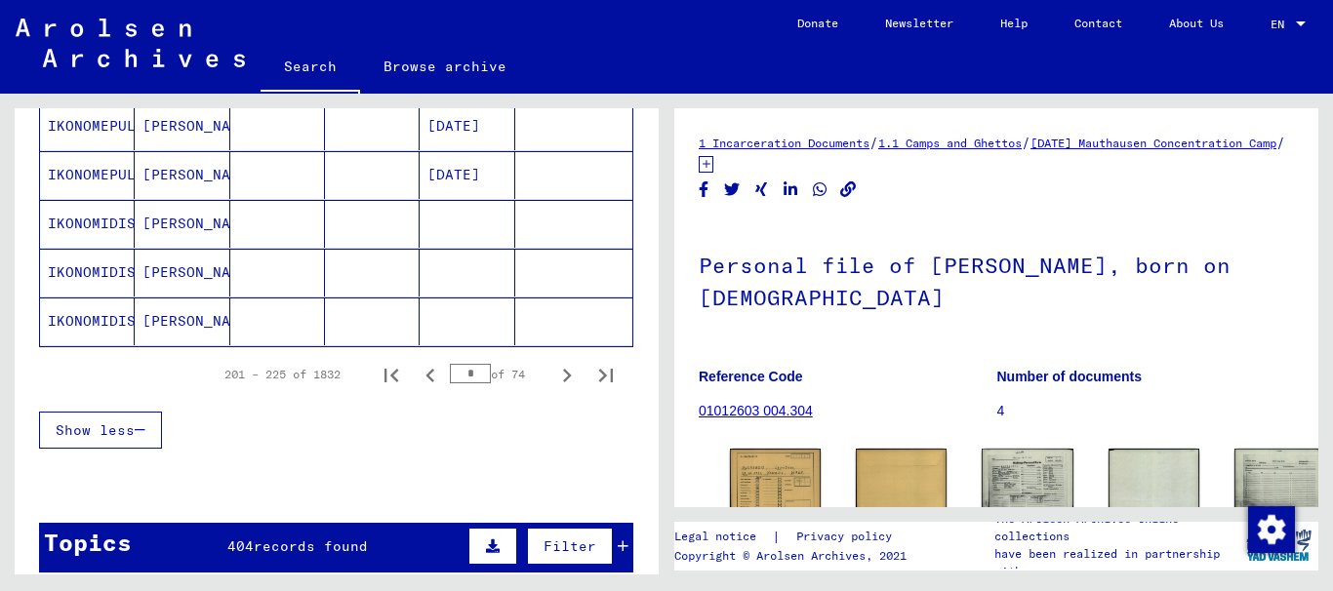
click at [417, 380] on icon "Previous page" at bounding box center [430, 375] width 27 height 27
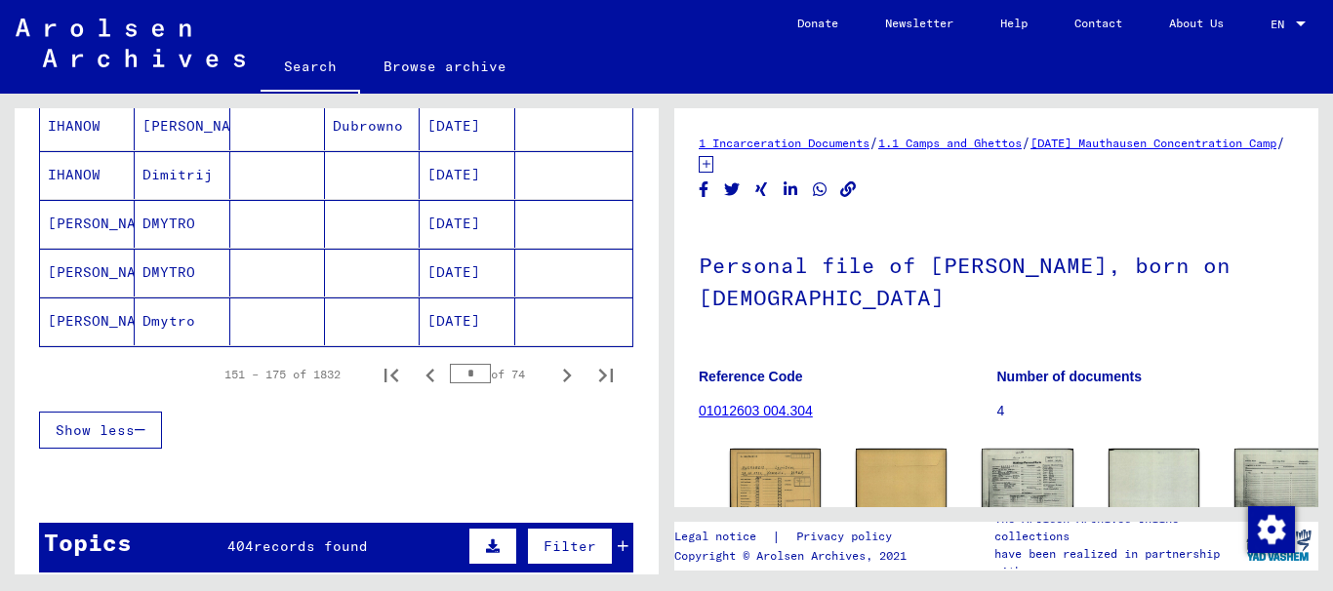
click at [417, 380] on icon "Previous page" at bounding box center [430, 375] width 27 height 27
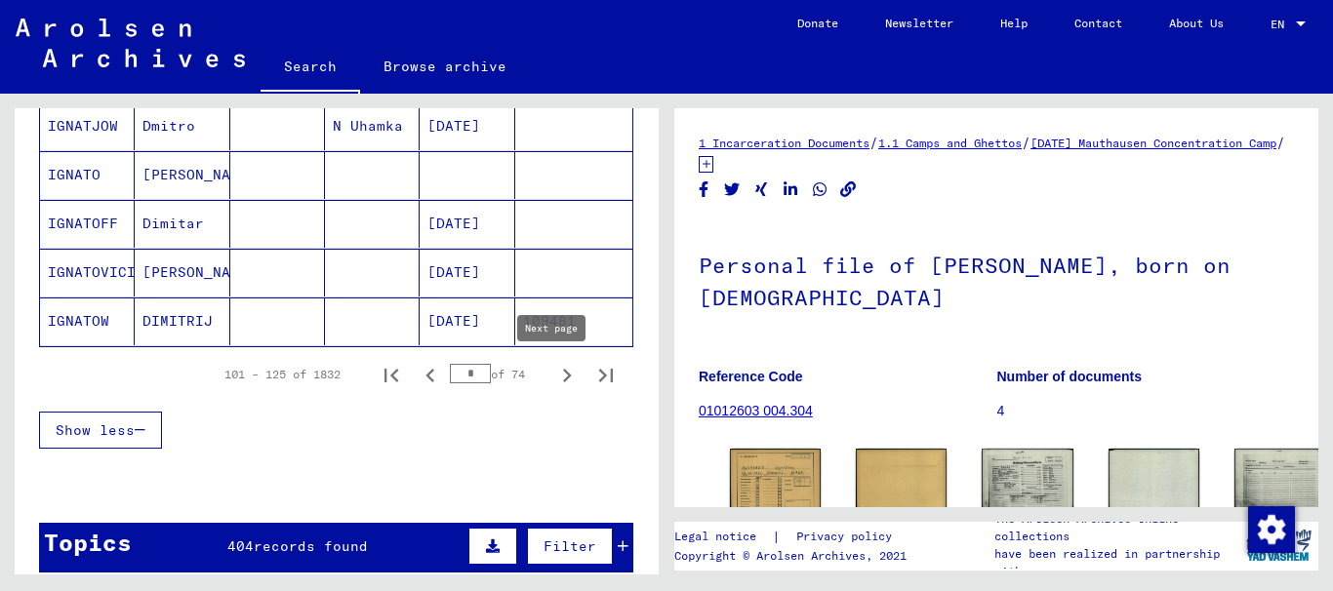
click at [556, 375] on icon "Next page" at bounding box center [566, 375] width 27 height 27
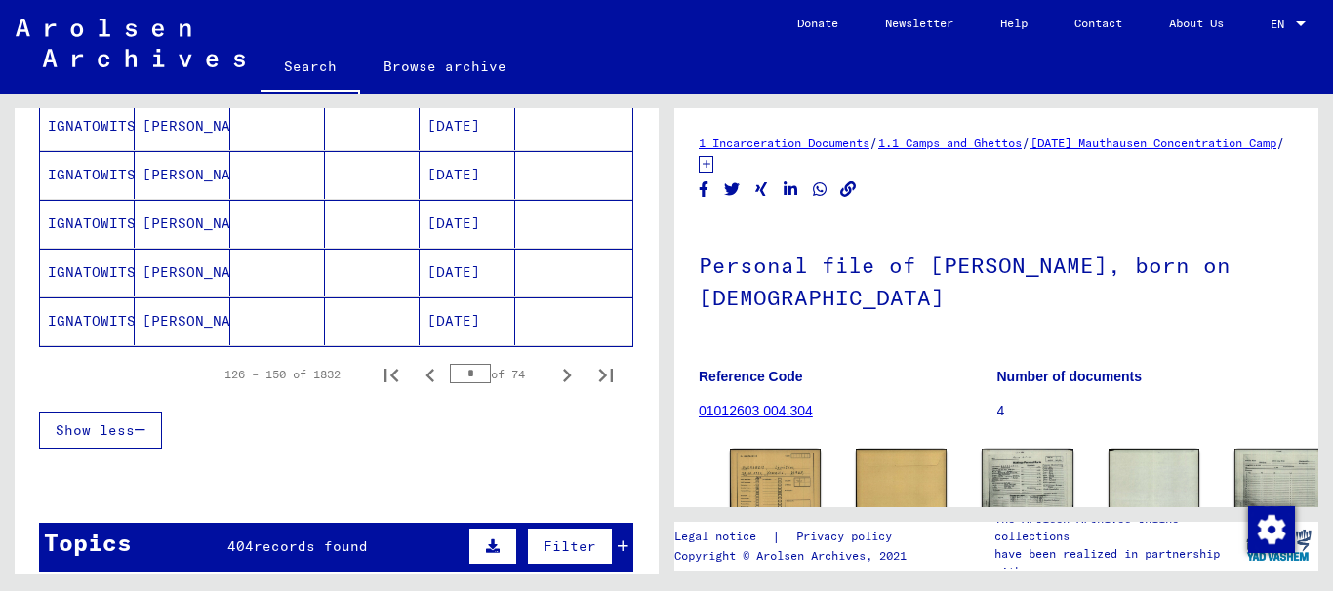
scroll to position [1171, 0]
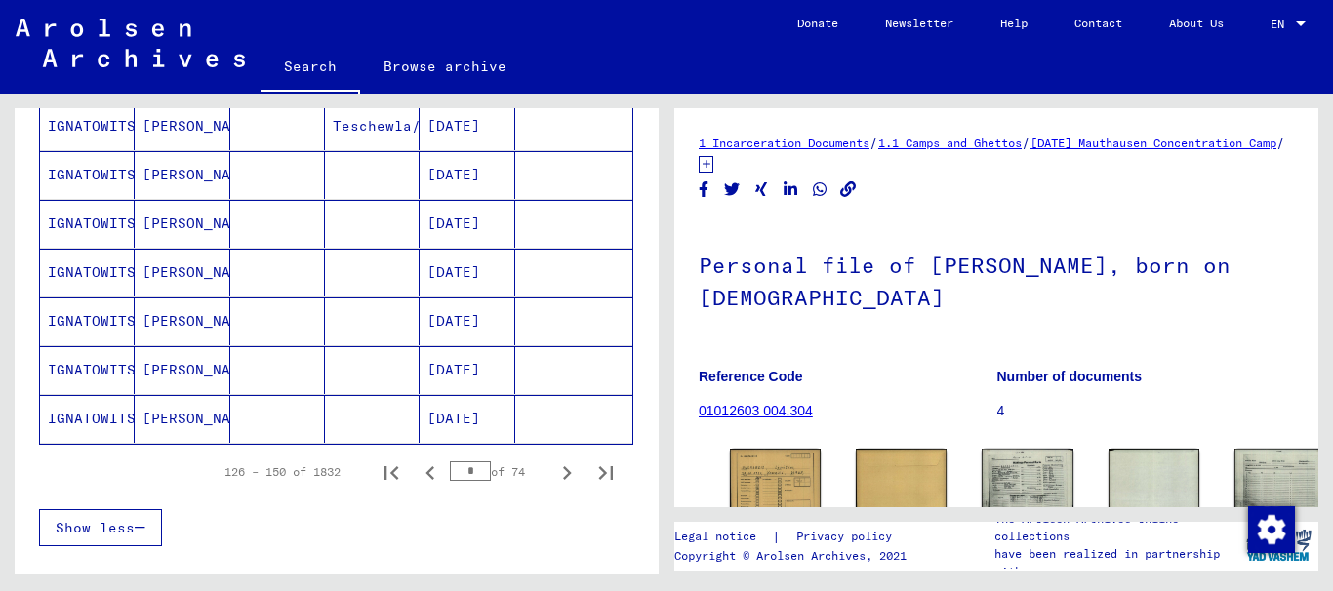
click at [69, 219] on mat-cell "IGNATOWITSCH" at bounding box center [87, 224] width 95 height 48
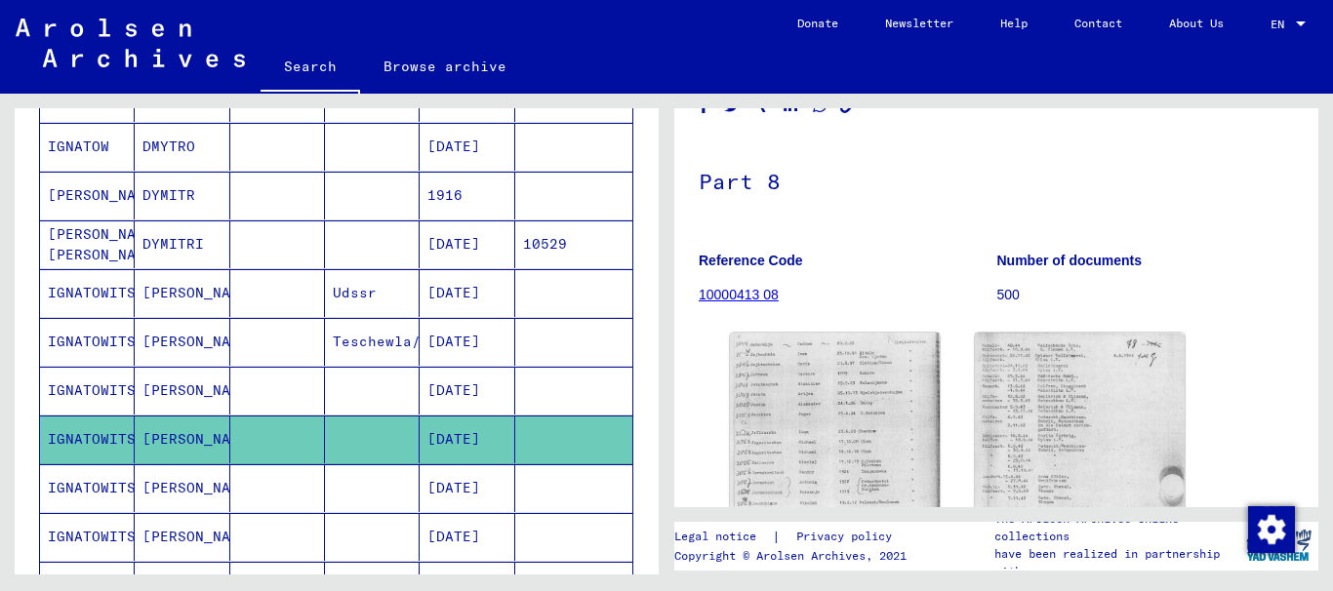
scroll to position [1269, 0]
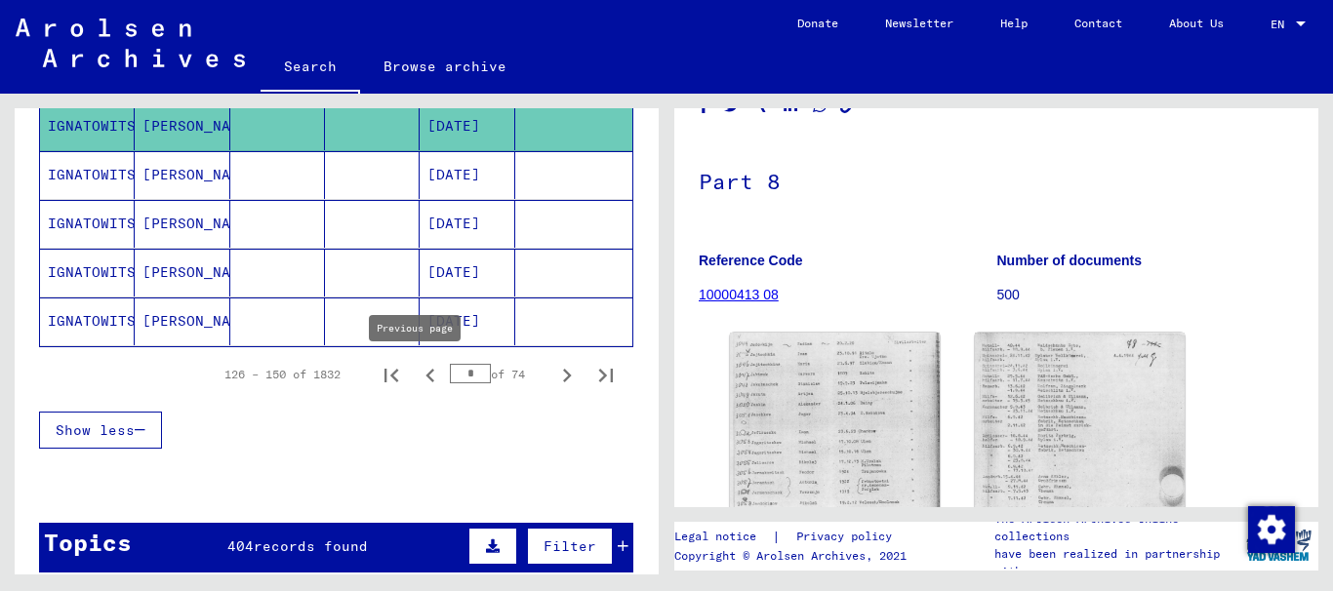
click at [417, 377] on icon "Previous page" at bounding box center [430, 375] width 27 height 27
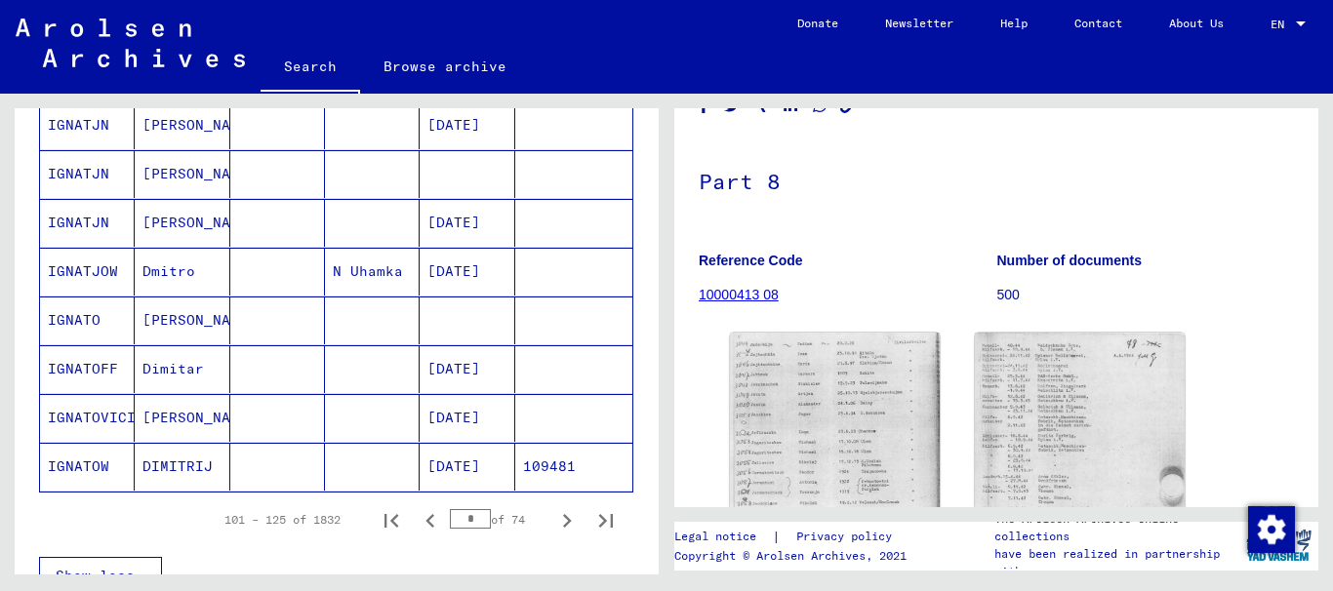
scroll to position [1171, 0]
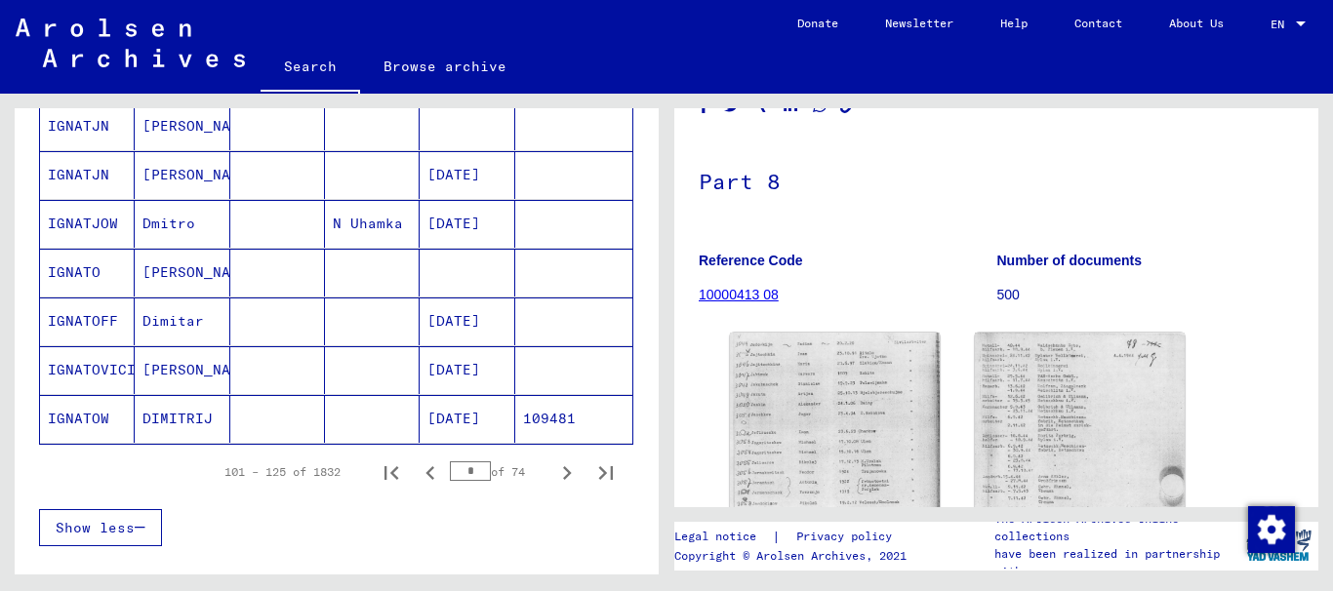
click at [70, 275] on mat-cell "IGNATO" at bounding box center [87, 273] width 95 height 48
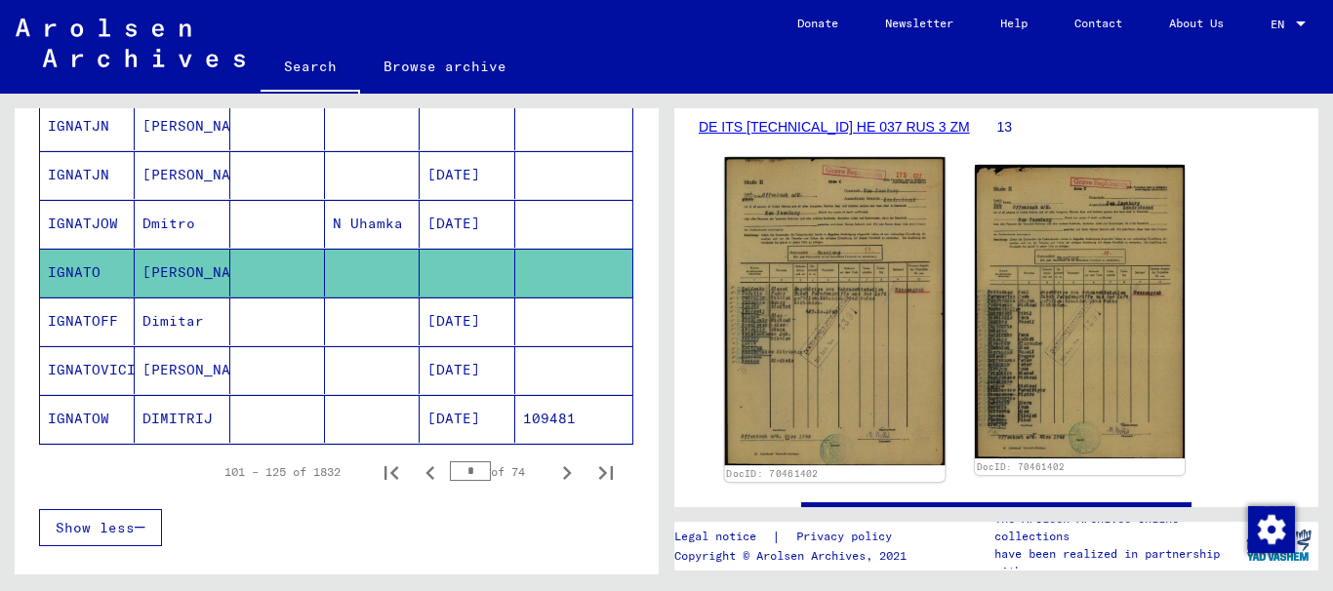
click at [779, 286] on img at bounding box center [835, 311] width 221 height 308
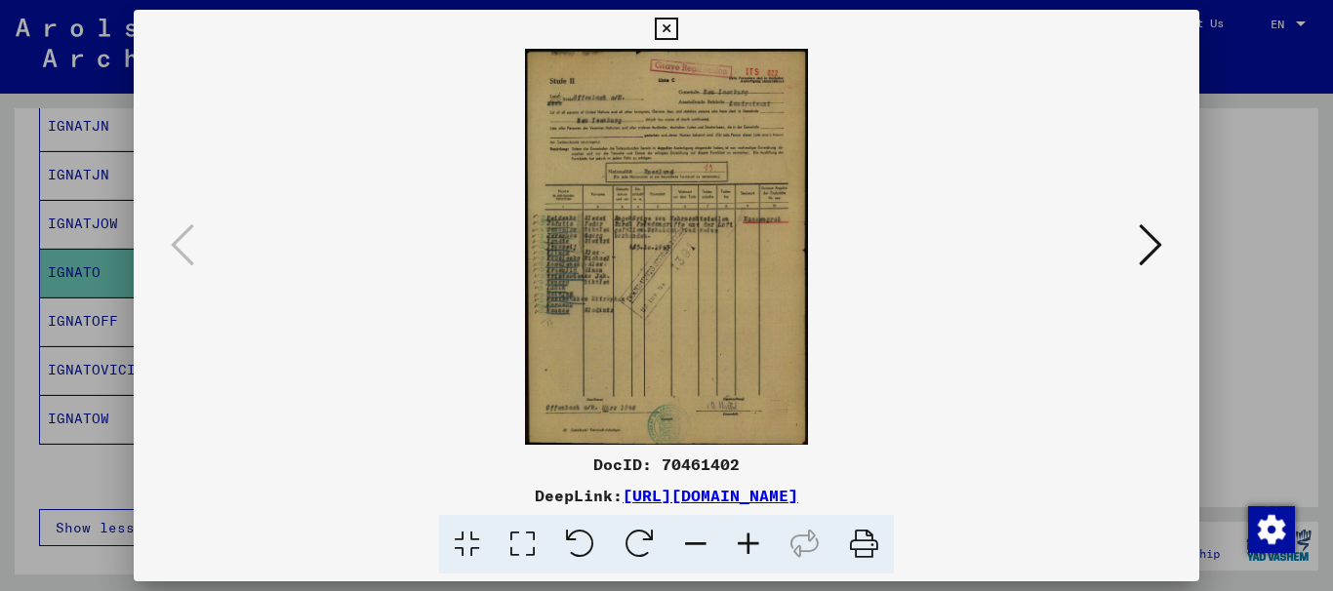
click at [750, 535] on icon at bounding box center [748, 545] width 53 height 60
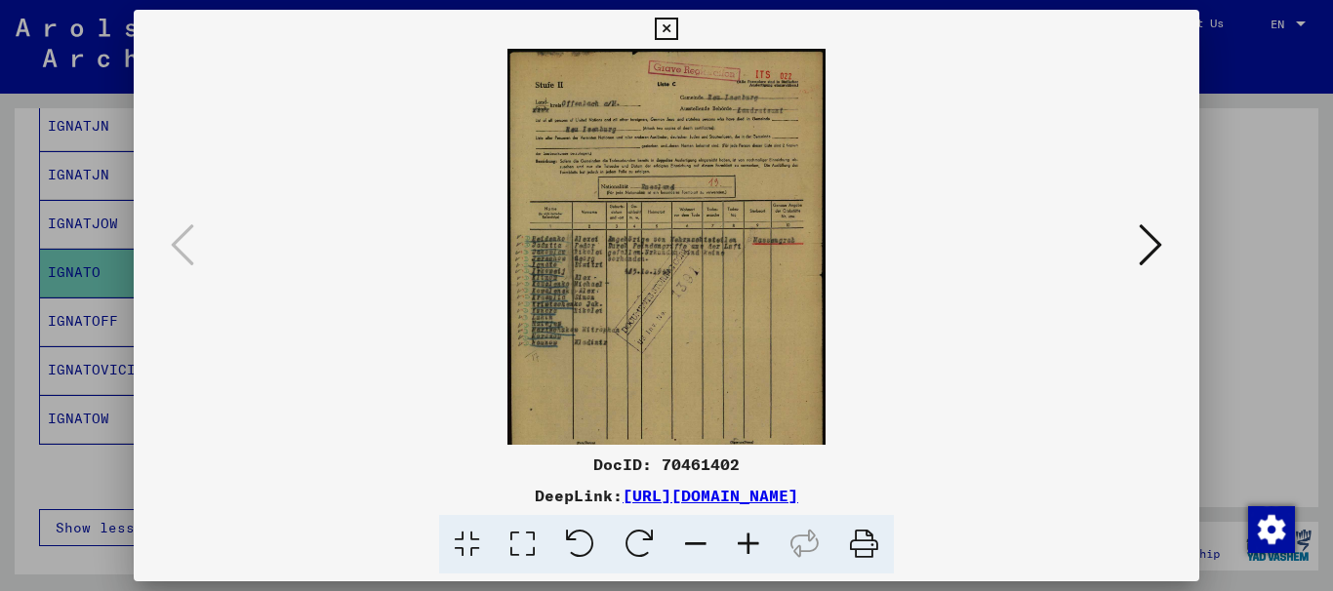
click at [743, 530] on icon at bounding box center [748, 545] width 53 height 60
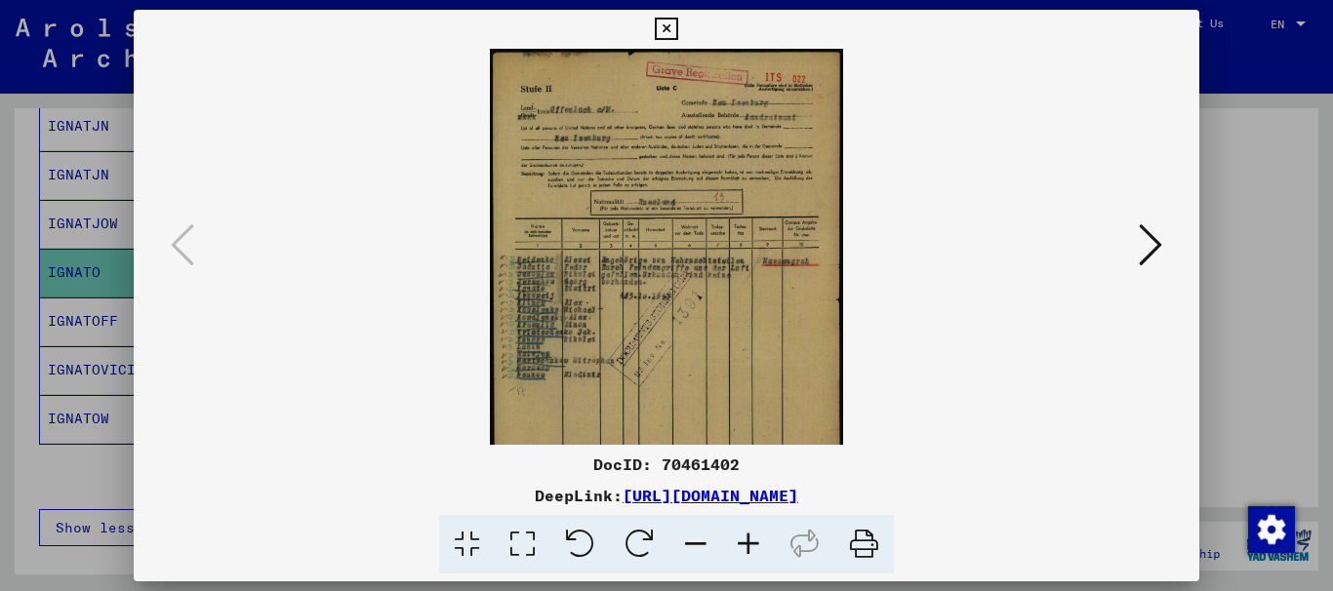
click at [742, 530] on icon at bounding box center [748, 545] width 53 height 60
click at [741, 532] on icon at bounding box center [748, 545] width 53 height 60
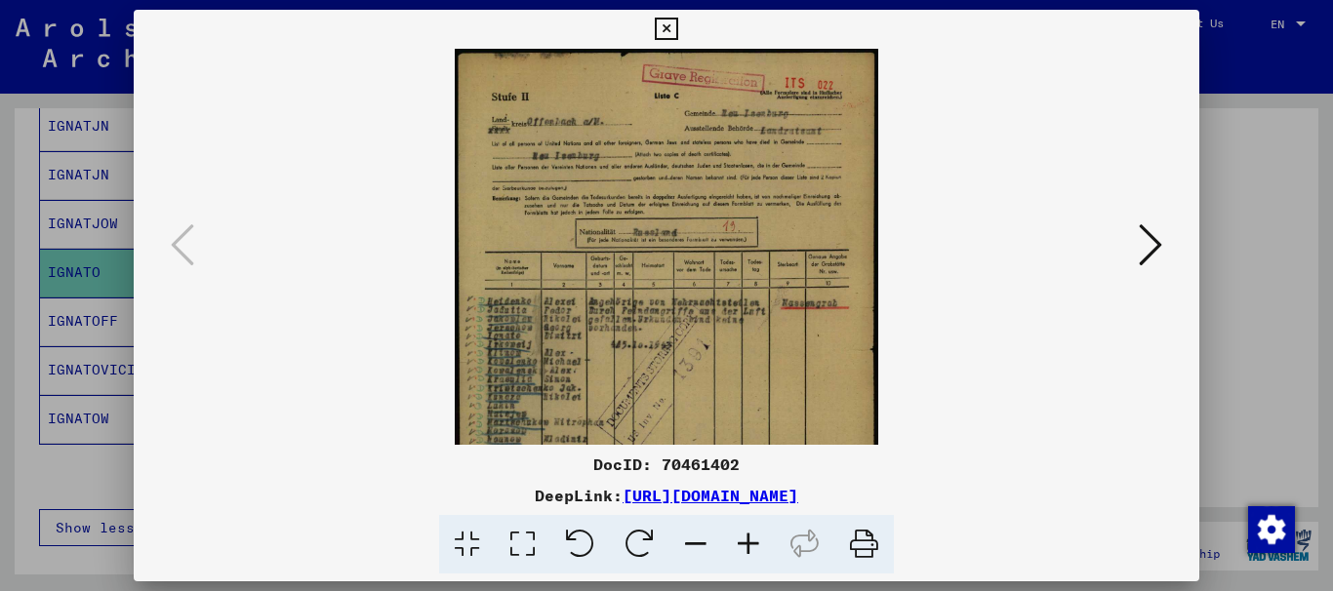
click at [738, 533] on icon at bounding box center [748, 545] width 53 height 60
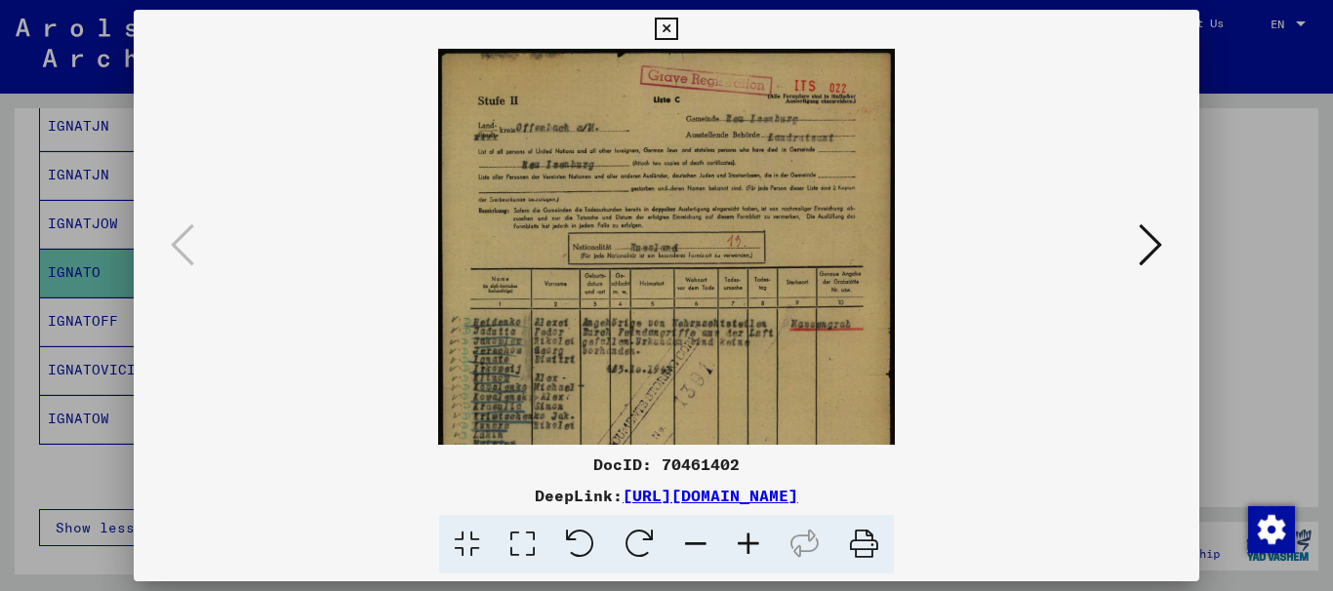
click at [741, 537] on icon at bounding box center [748, 545] width 53 height 60
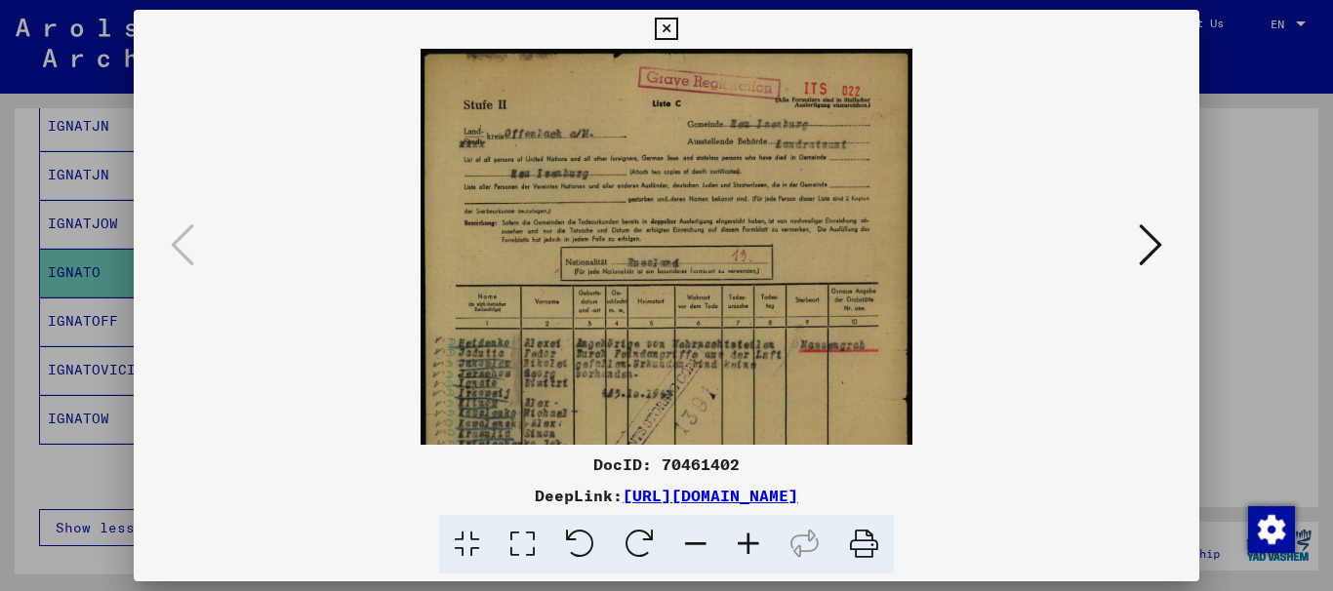
click at [745, 538] on icon at bounding box center [748, 545] width 53 height 60
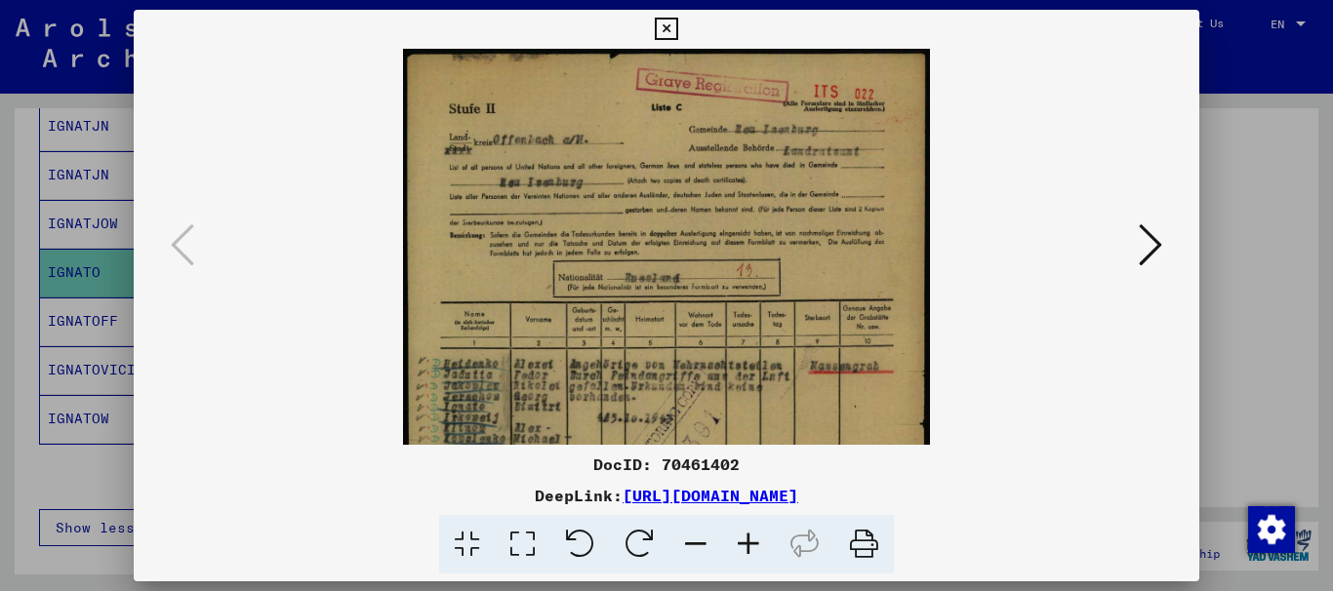
click at [745, 539] on icon at bounding box center [748, 545] width 53 height 60
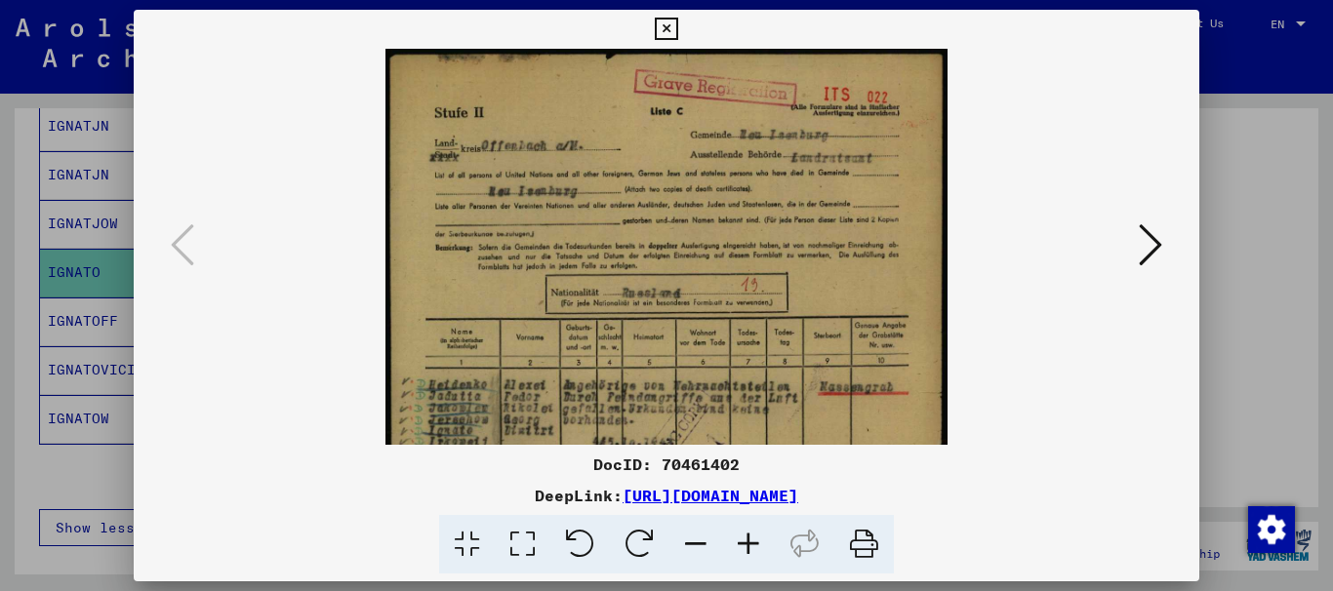
click at [745, 539] on icon at bounding box center [748, 545] width 53 height 60
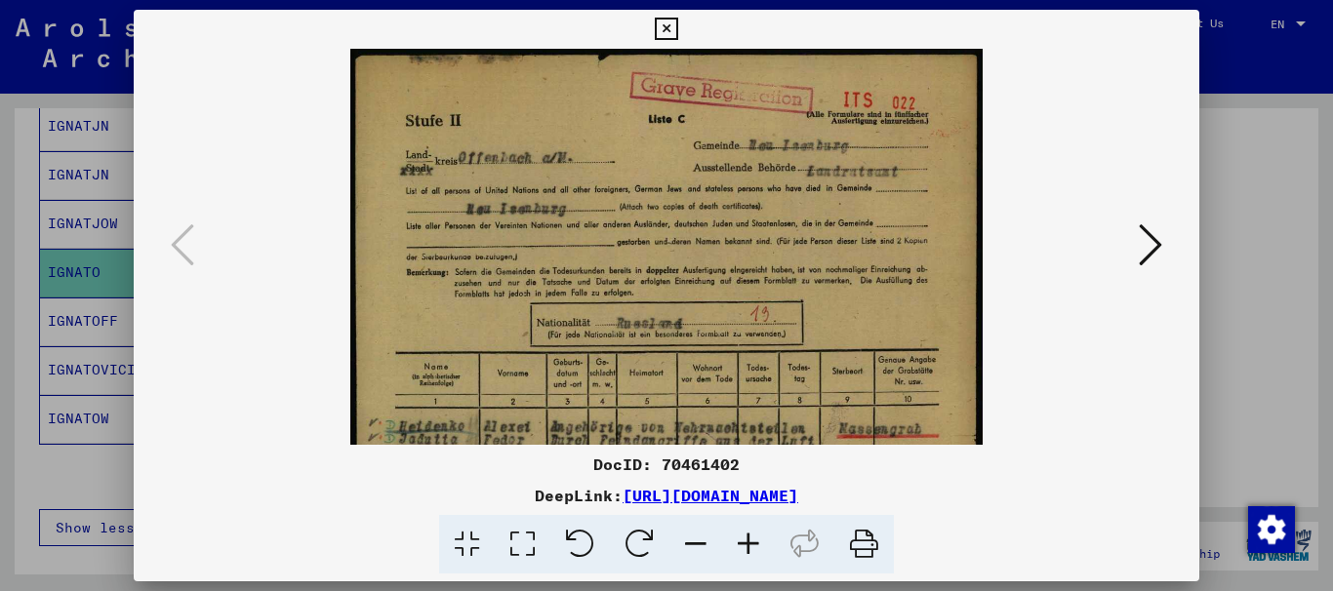
click at [745, 539] on icon at bounding box center [748, 545] width 53 height 60
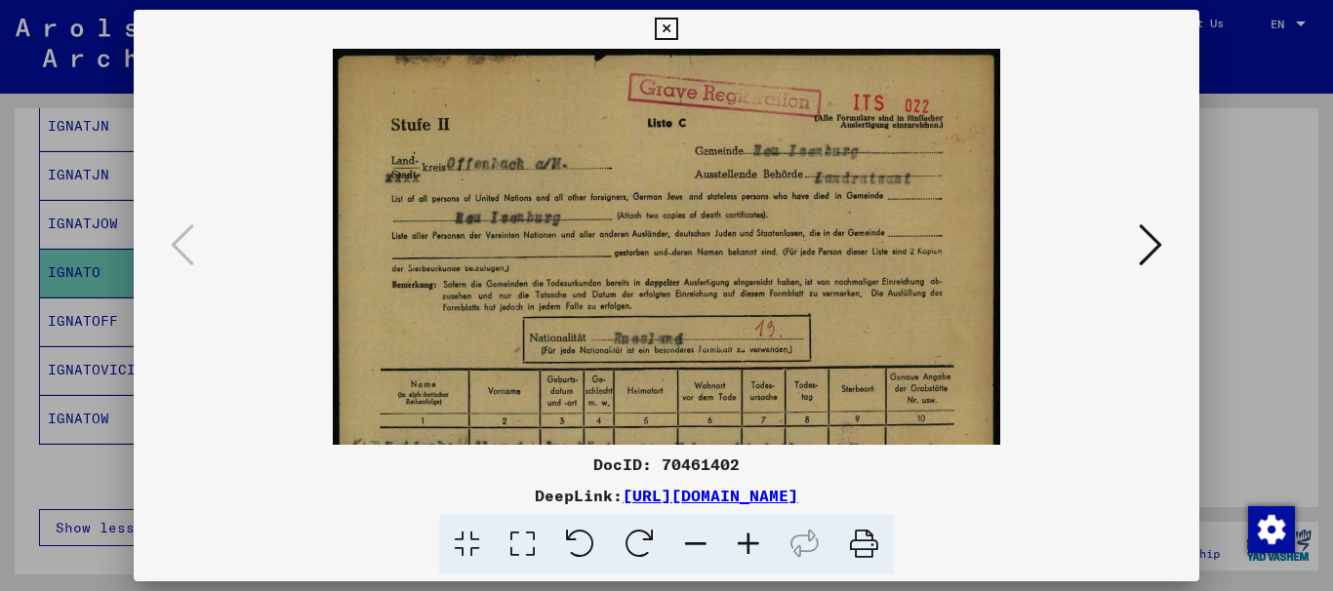
click at [745, 539] on icon at bounding box center [748, 545] width 53 height 60
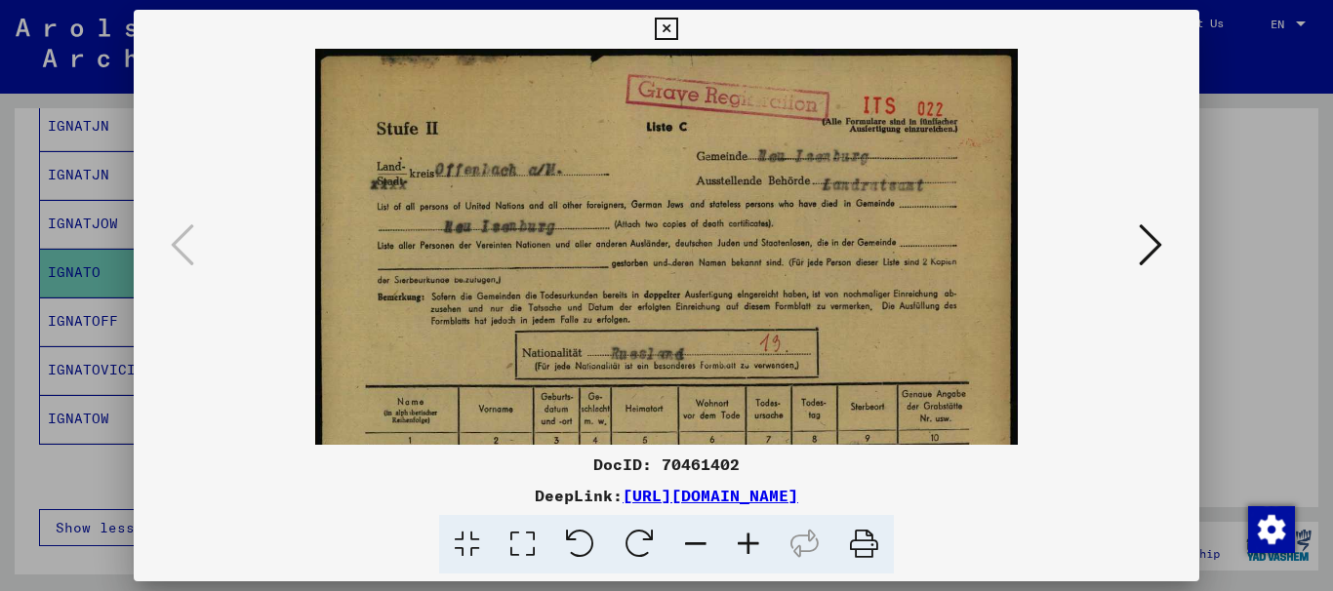
click at [745, 539] on icon at bounding box center [748, 545] width 53 height 60
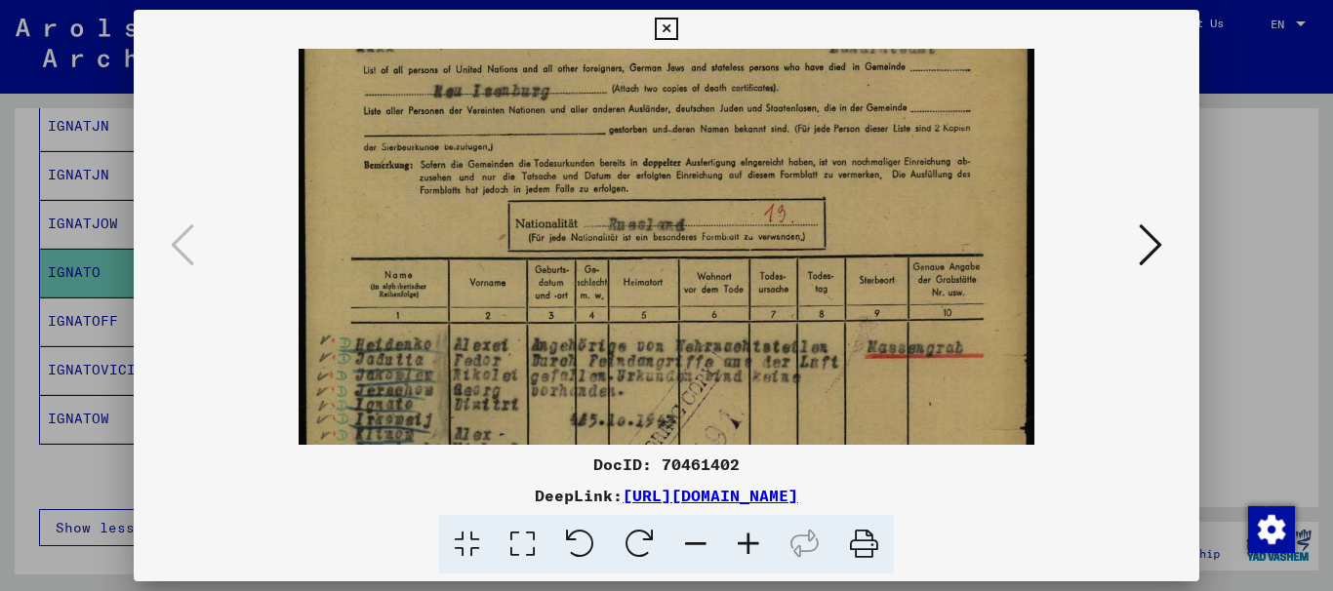
drag, startPoint x: 494, startPoint y: 369, endPoint x: 506, endPoint y: 225, distance: 144.0
click at [511, 223] on img at bounding box center [667, 419] width 737 height 1031
drag, startPoint x: 466, startPoint y: 350, endPoint x: 465, endPoint y: 219, distance: 131.8
click at [465, 224] on img at bounding box center [667, 418] width 737 height 1031
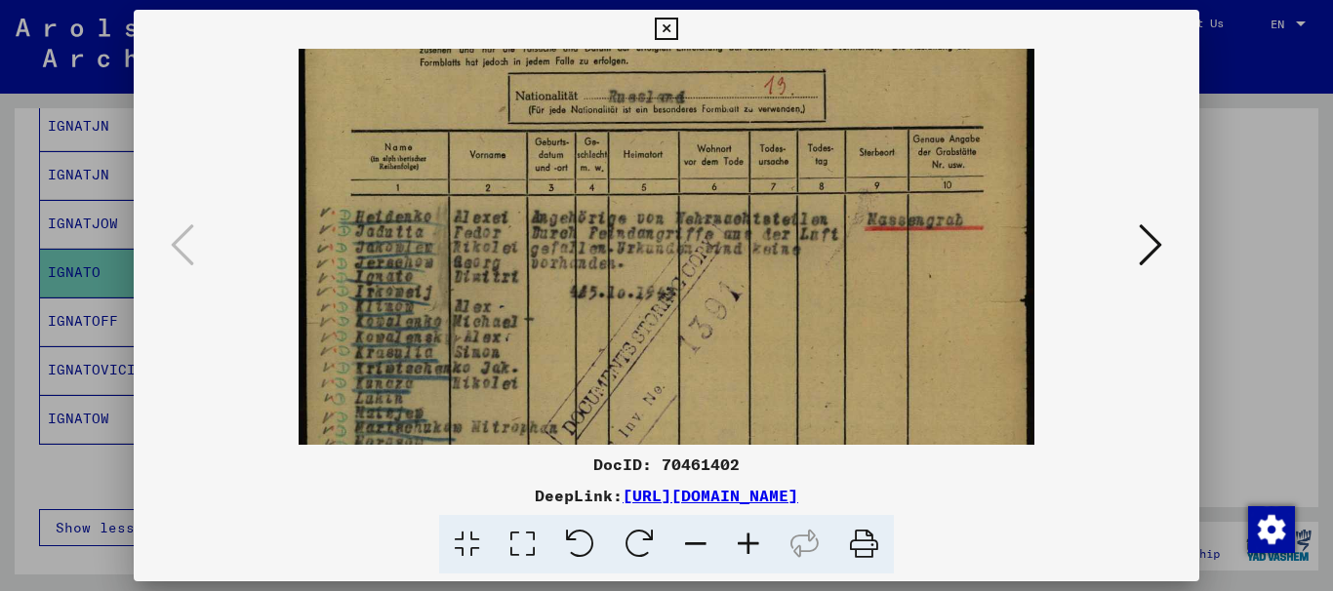
click at [666, 24] on icon at bounding box center [666, 29] width 22 height 23
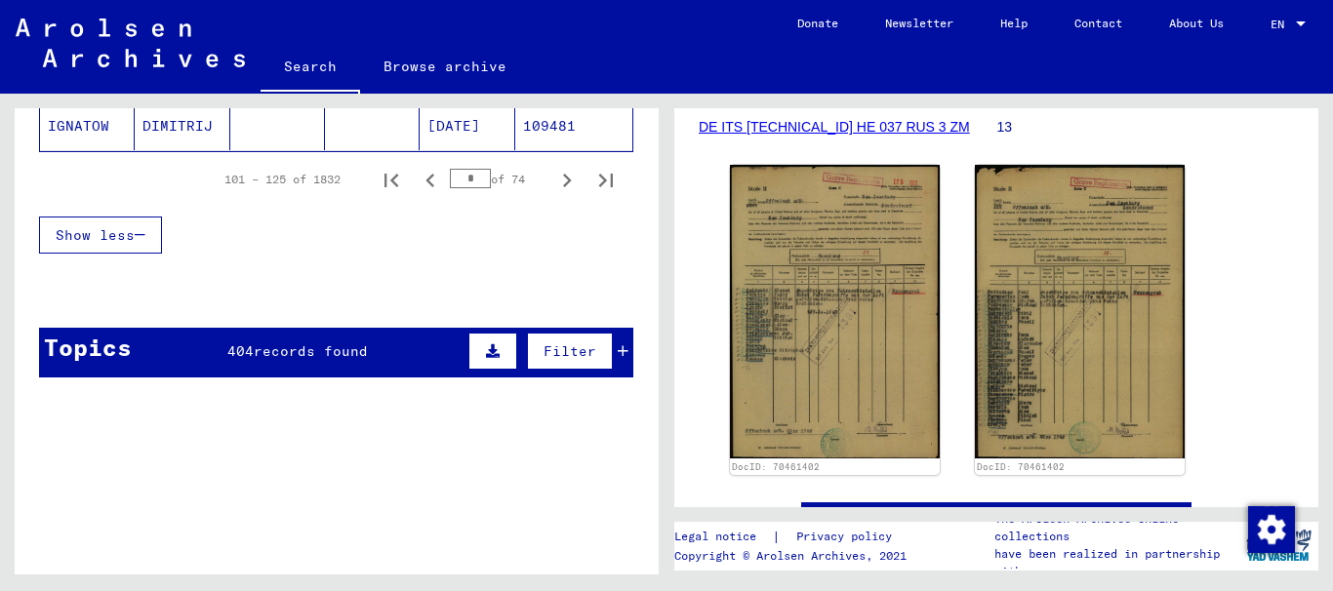
scroll to position [1366, 0]
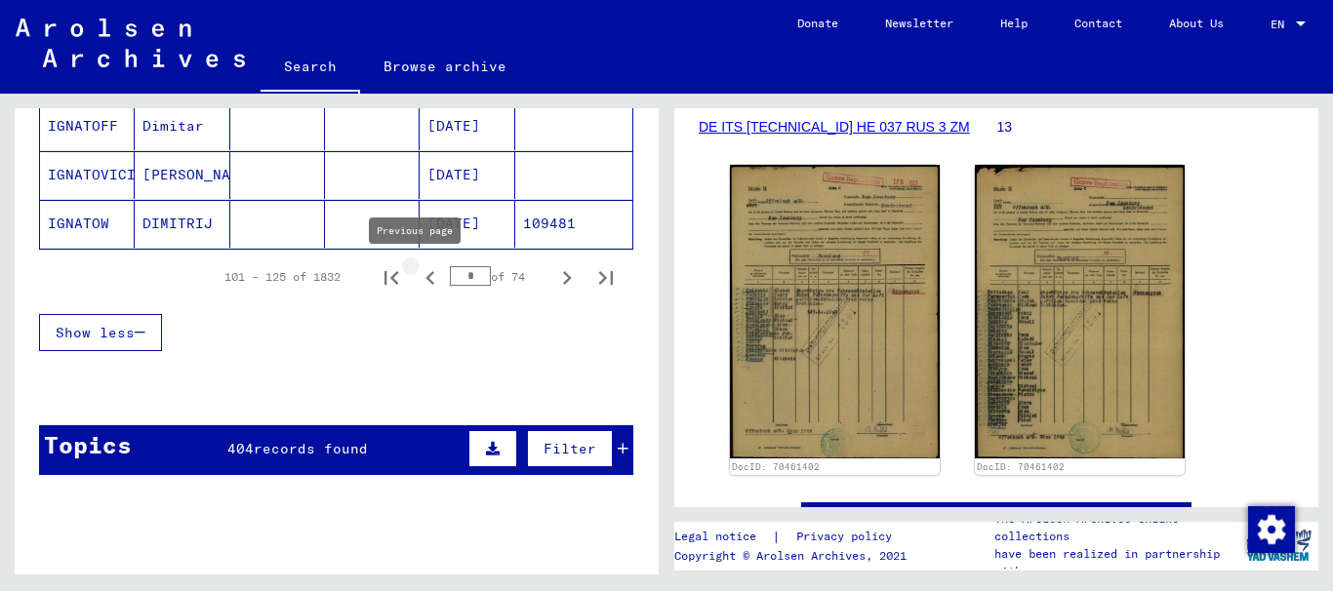
click at [417, 280] on icon "Previous page" at bounding box center [430, 277] width 27 height 27
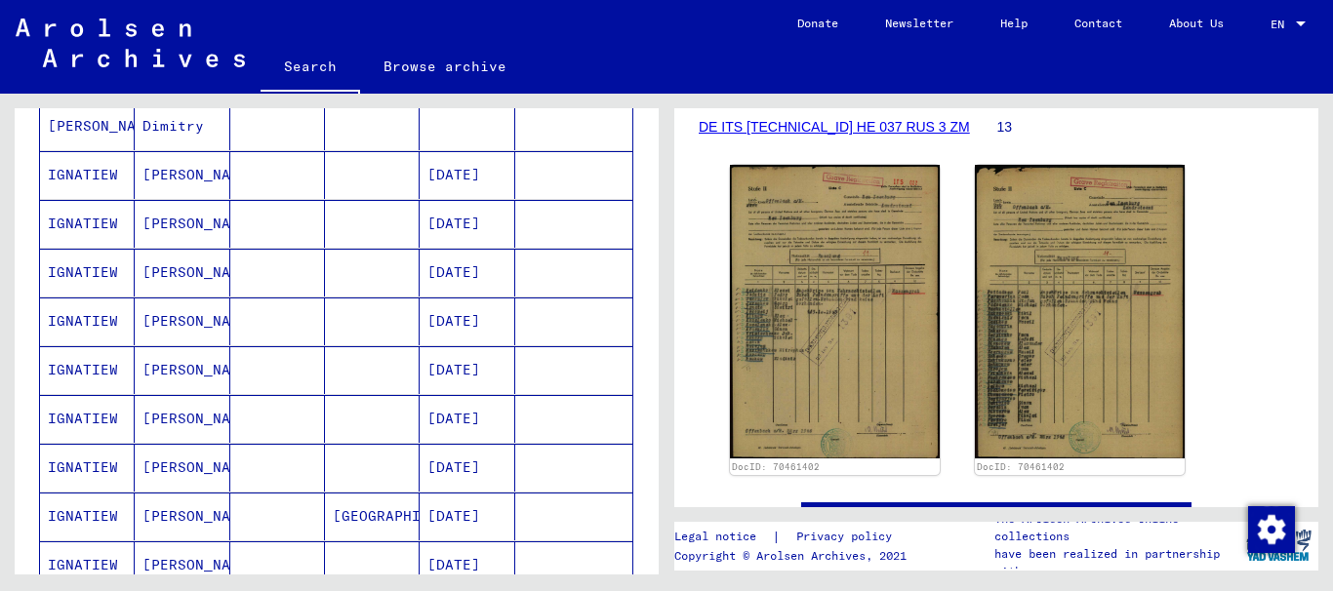
scroll to position [683, 0]
click at [79, 174] on mat-cell "IGNATIEW" at bounding box center [87, 175] width 95 height 48
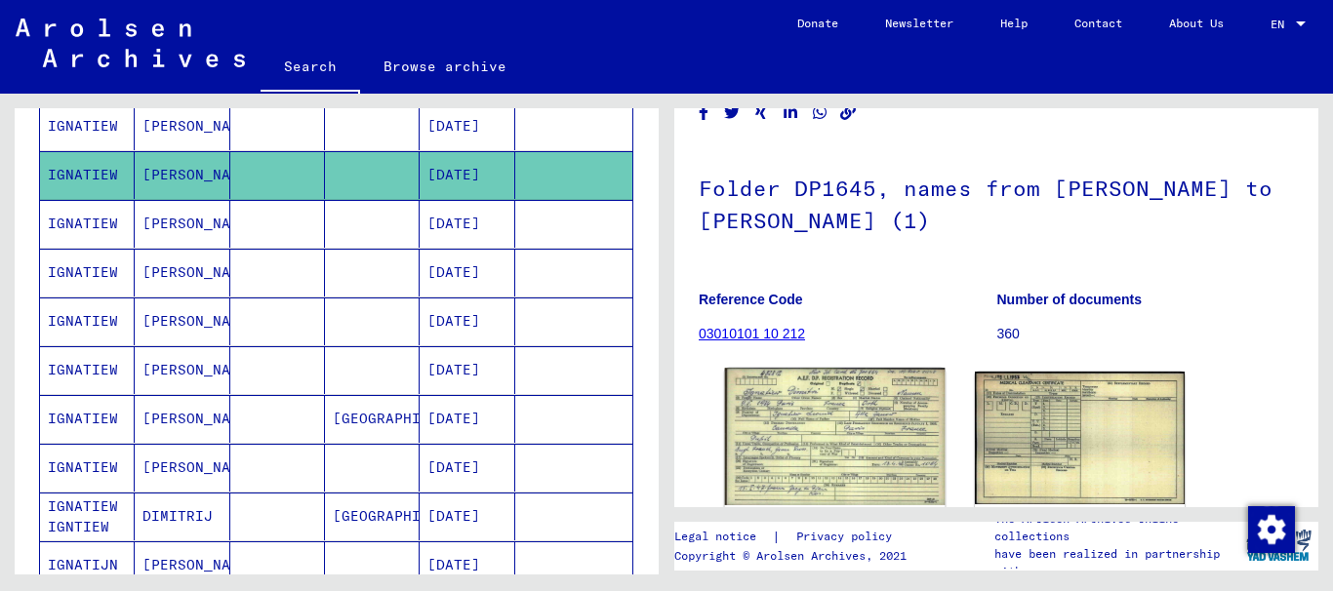
scroll to position [195, 0]
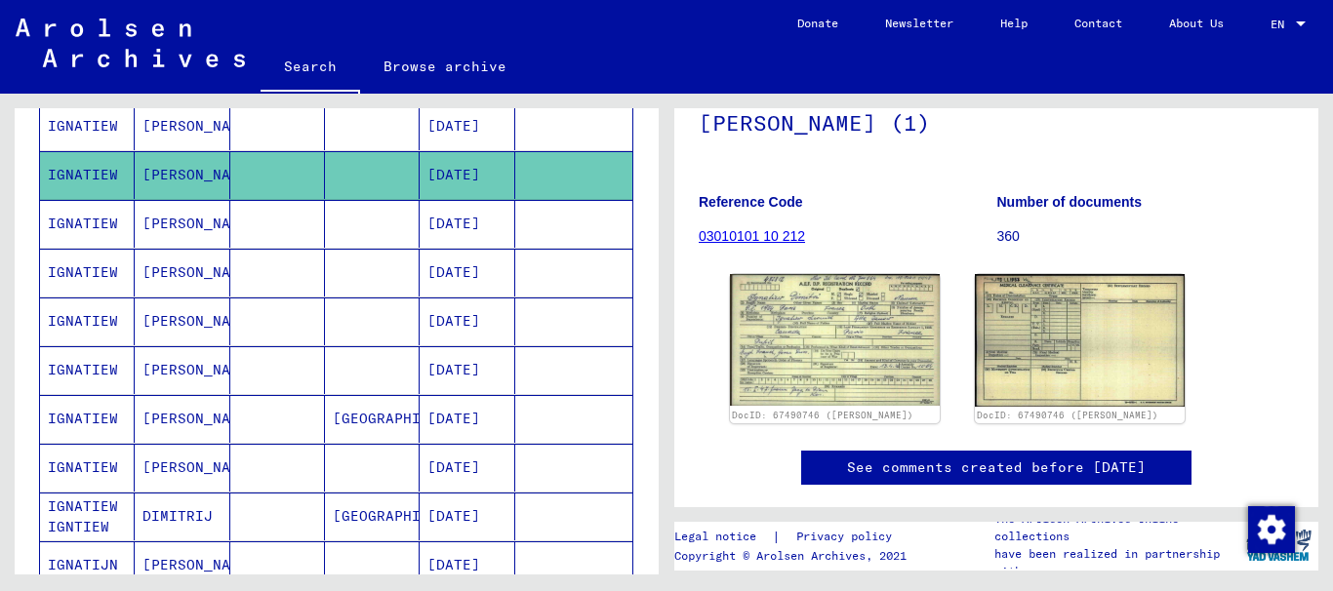
click at [72, 226] on mat-cell "IGNATIEW" at bounding box center [87, 224] width 95 height 48
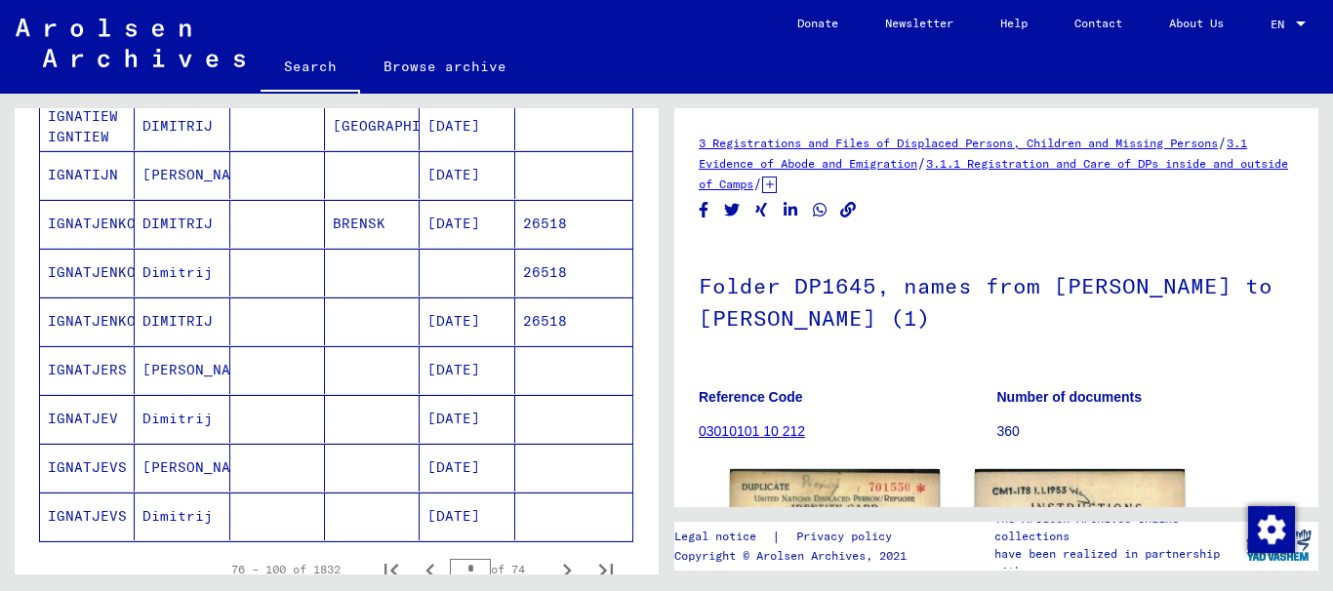
scroll to position [1171, 0]
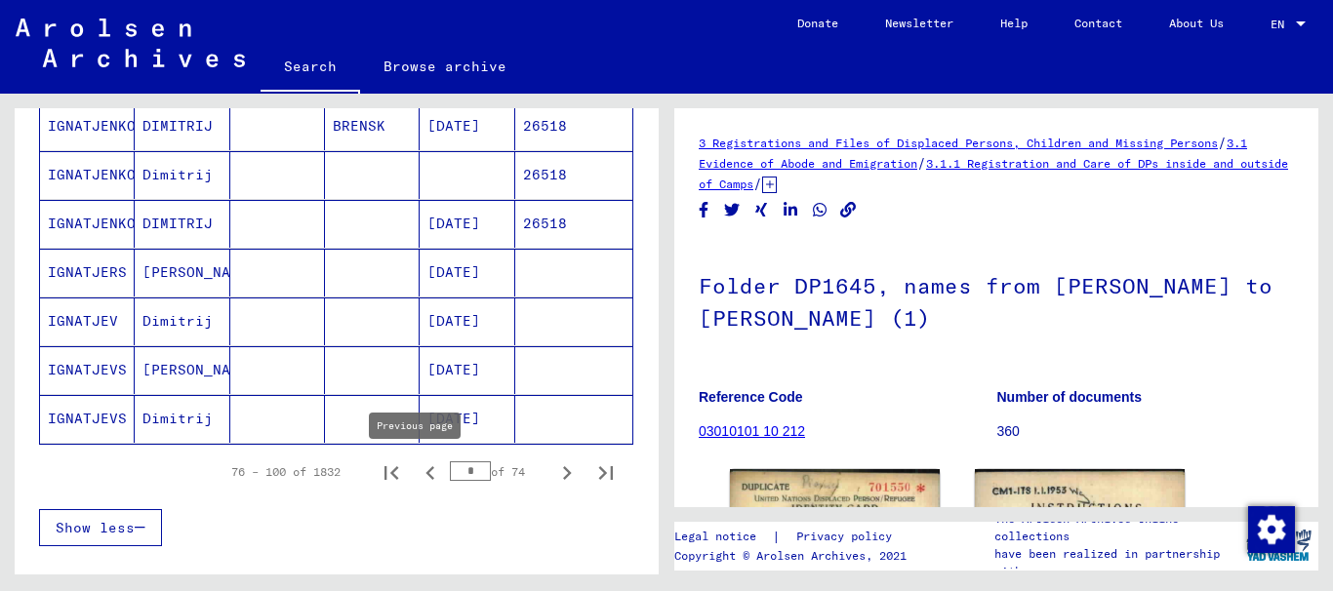
click at [425, 470] on icon "Previous page" at bounding box center [429, 473] width 9 height 14
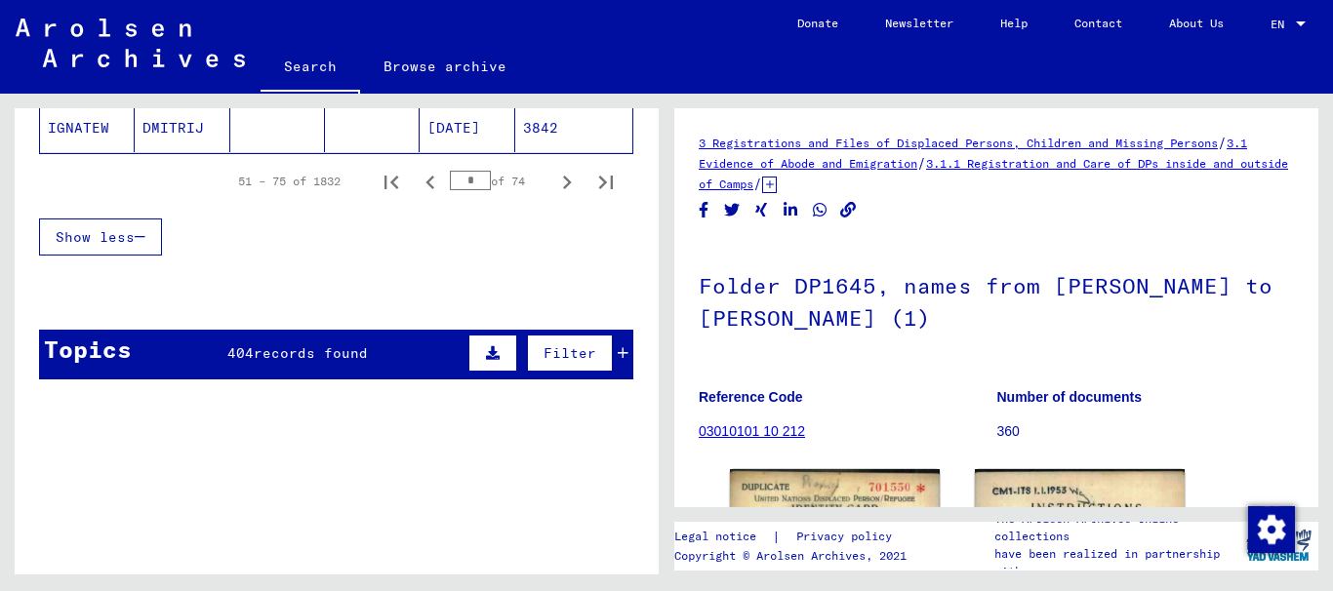
scroll to position [1464, 0]
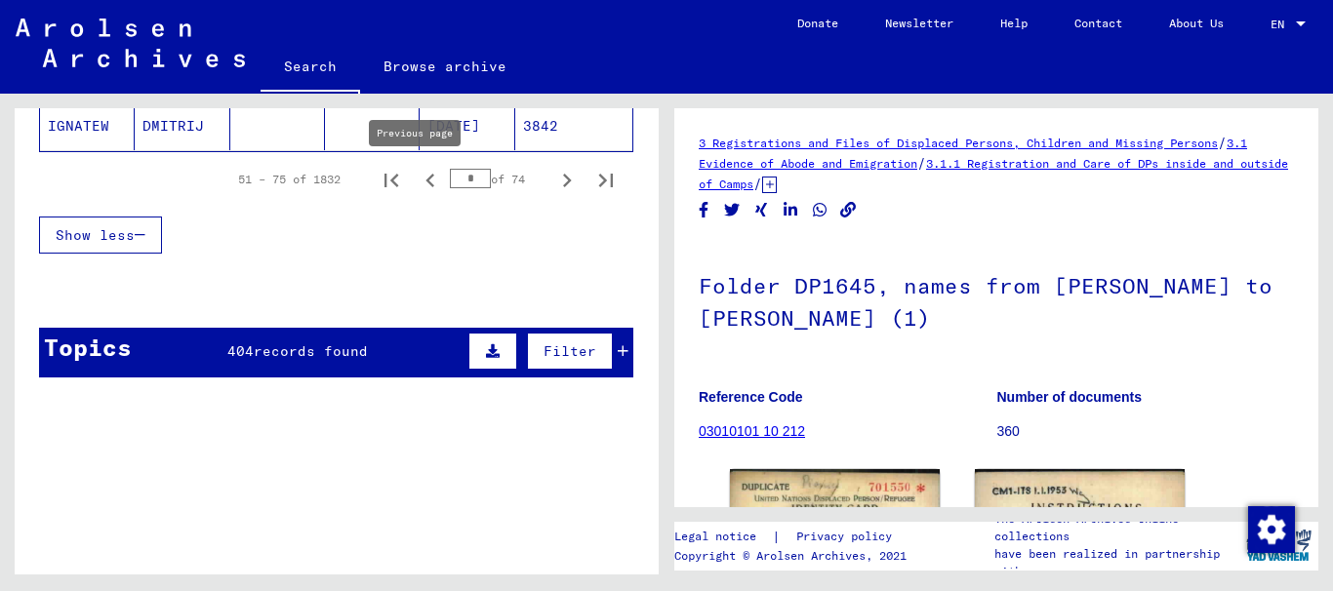
click at [417, 186] on icon "Previous page" at bounding box center [430, 180] width 27 height 27
type input "*"
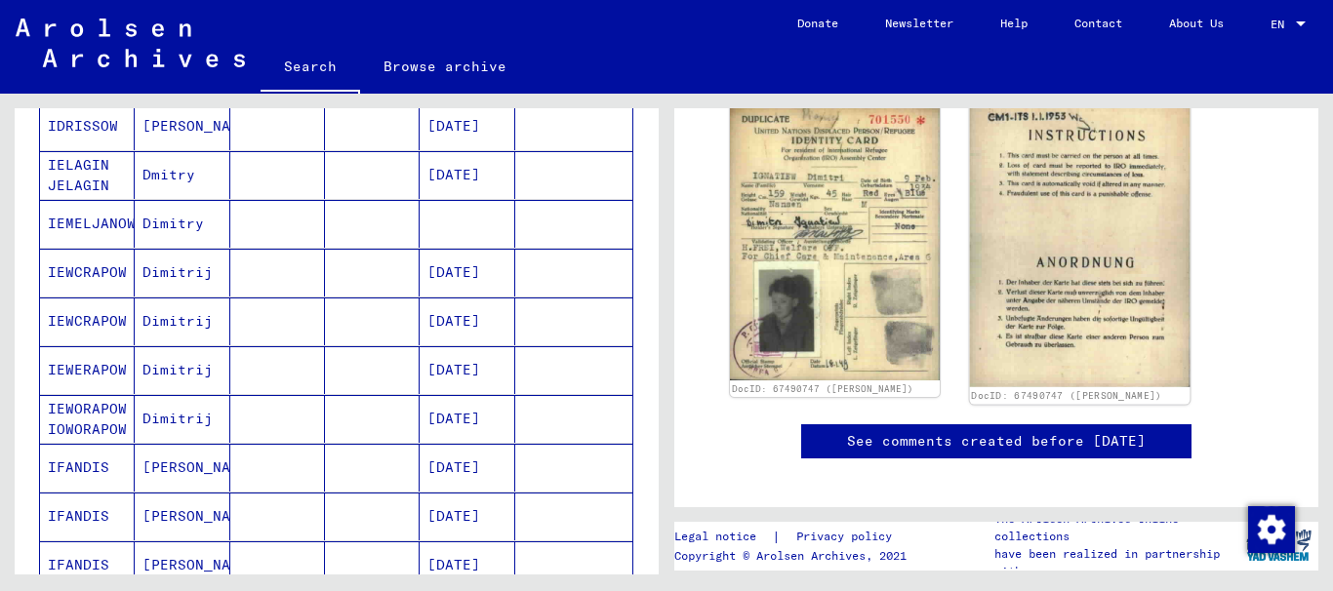
scroll to position [293, 0]
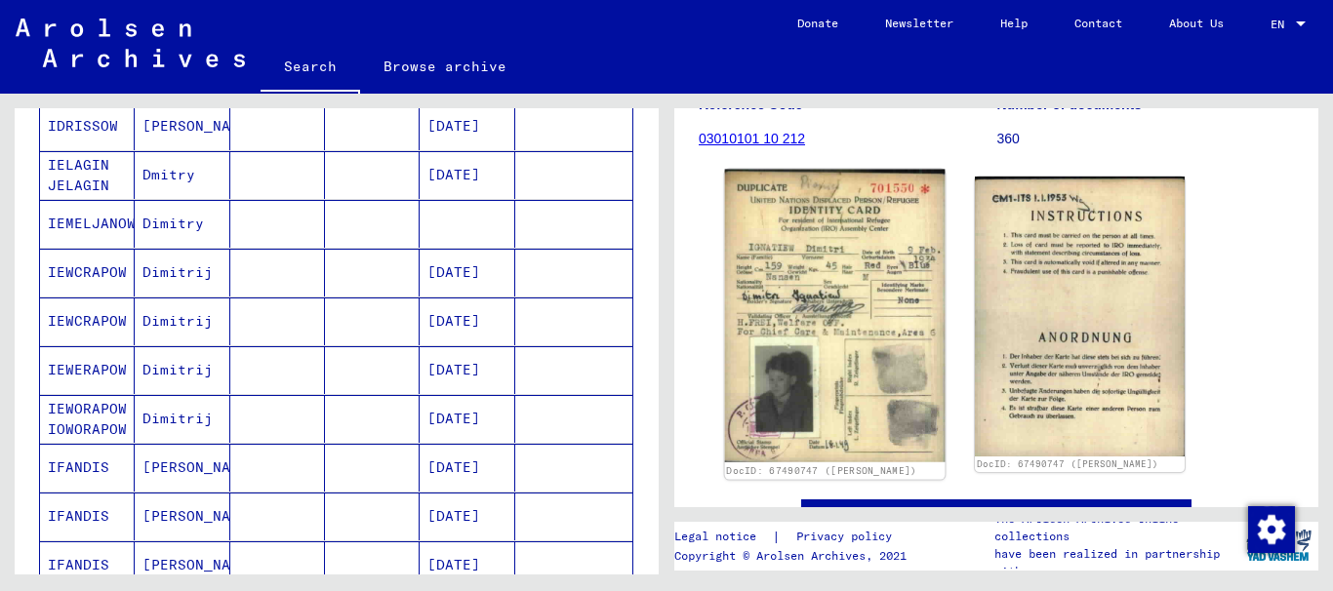
click at [794, 344] on img at bounding box center [835, 316] width 221 height 293
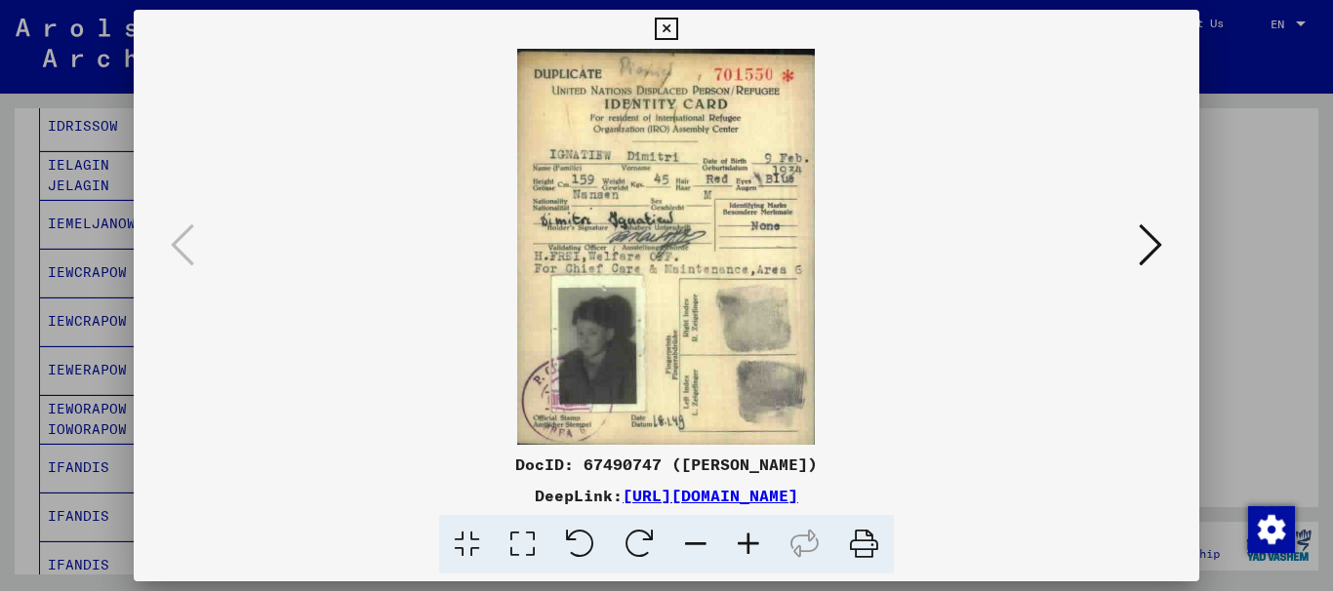
click at [531, 543] on icon at bounding box center [523, 545] width 56 height 60
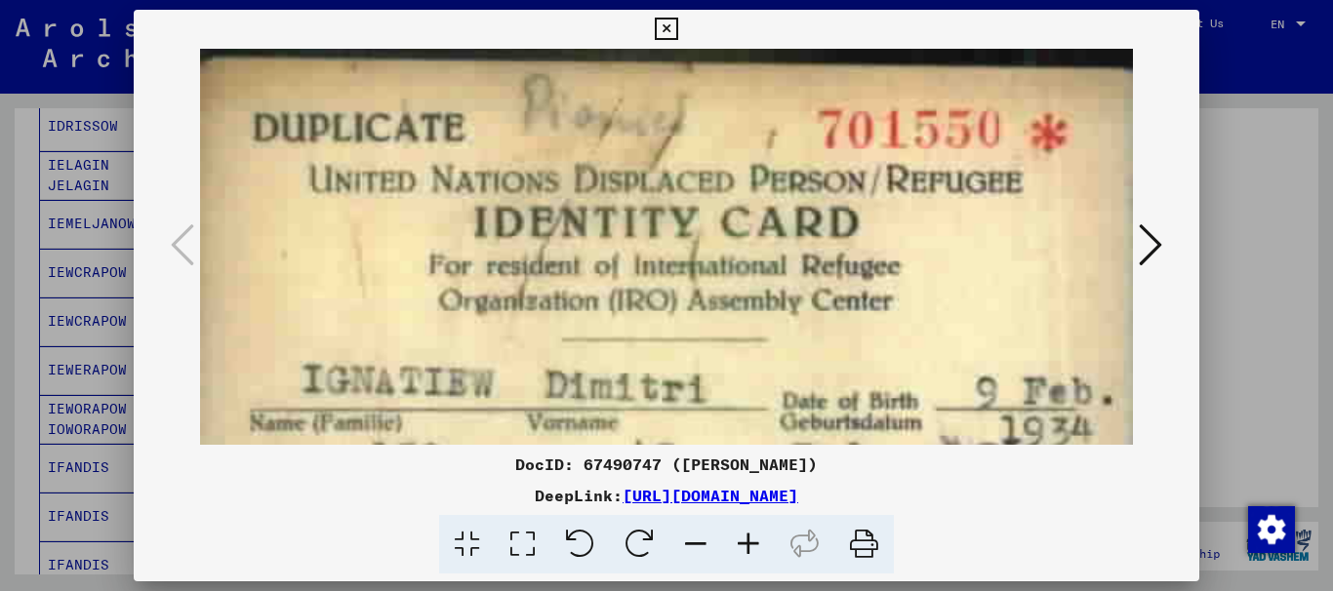
click at [531, 543] on icon at bounding box center [523, 545] width 56 height 60
drag, startPoint x: 576, startPoint y: 322, endPoint x: 580, endPoint y: 133, distance: 189.4
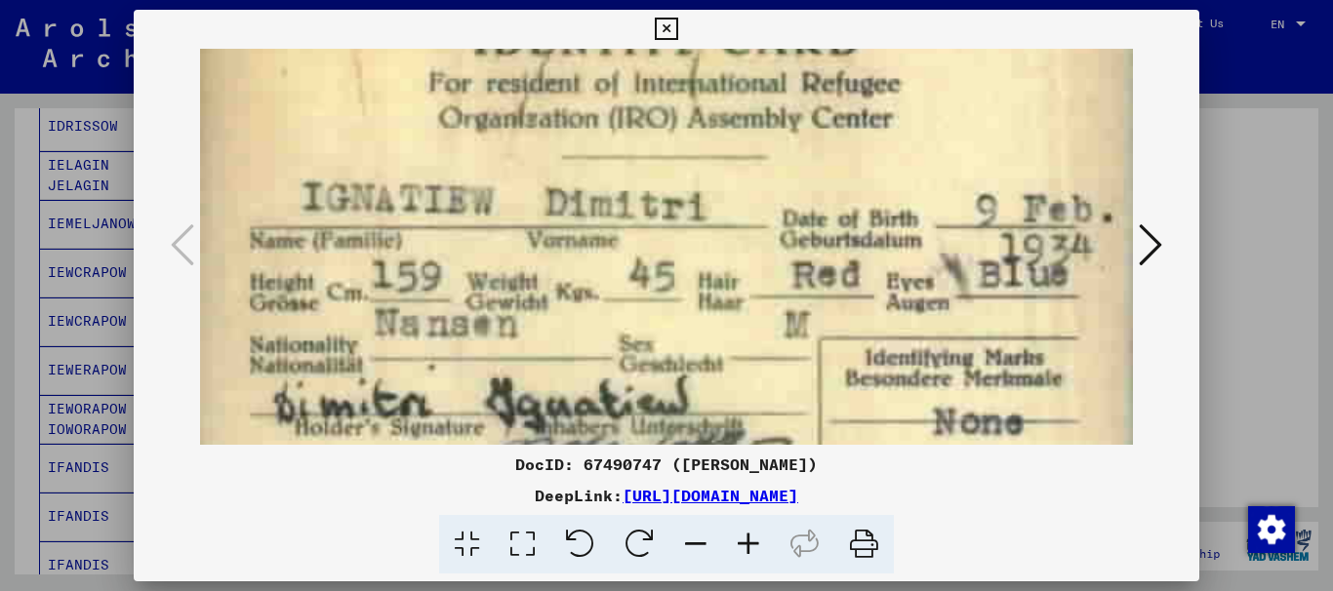
drag, startPoint x: 562, startPoint y: 314, endPoint x: 569, endPoint y: 248, distance: 66.7
click at [569, 255] on img at bounding box center [667, 487] width 934 height 1243
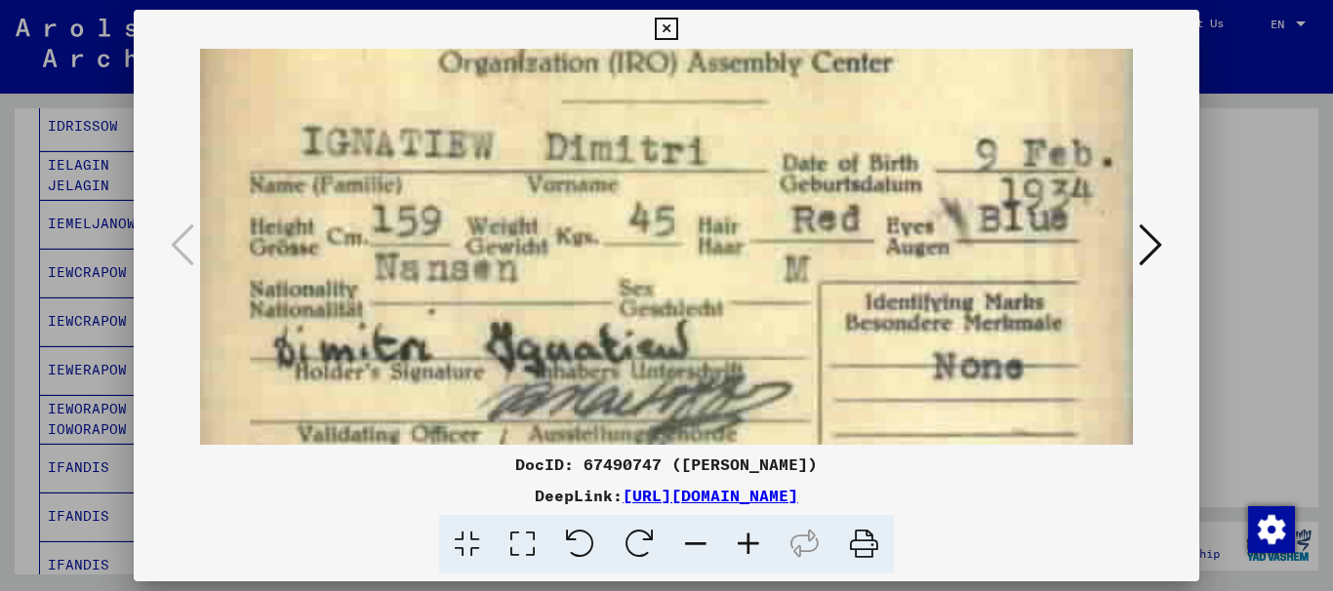
drag, startPoint x: 506, startPoint y: 297, endPoint x: 511, endPoint y: 238, distance: 58.8
click at [511, 240] on img at bounding box center [667, 432] width 934 height 1243
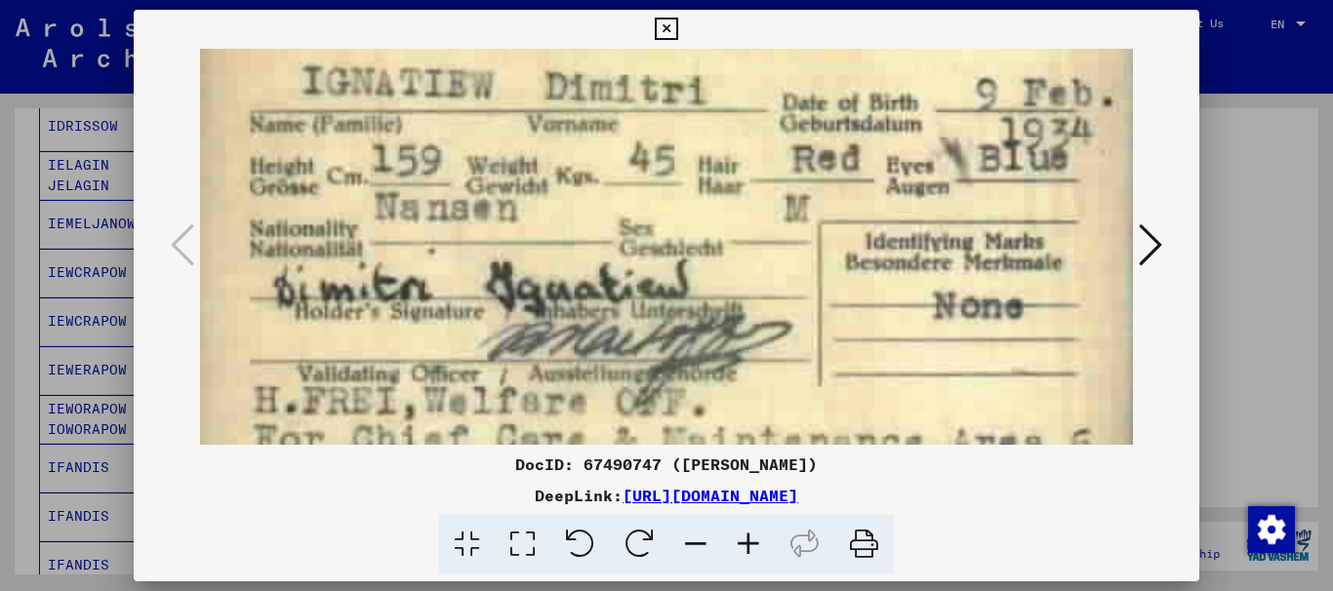
drag, startPoint x: 525, startPoint y: 259, endPoint x: 539, endPoint y: 189, distance: 70.6
click at [539, 193] on img at bounding box center [667, 371] width 934 height 1243
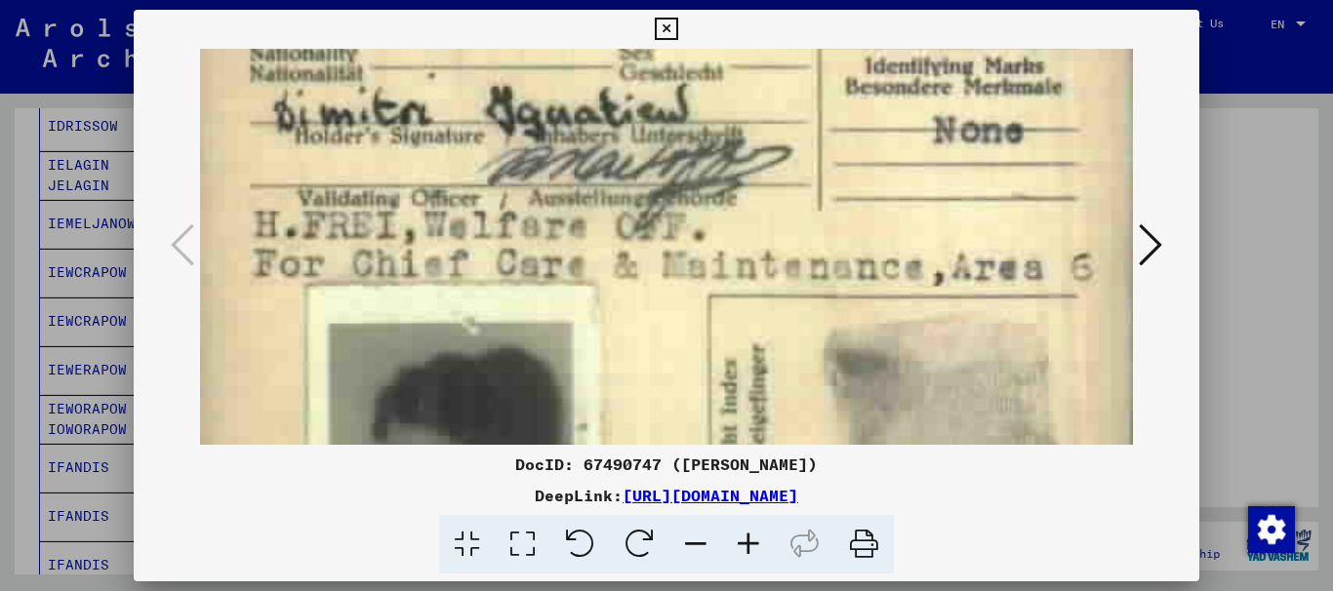
drag, startPoint x: 520, startPoint y: 324, endPoint x: 559, endPoint y: 137, distance: 191.4
click at [557, 146] on img at bounding box center [667, 196] width 934 height 1243
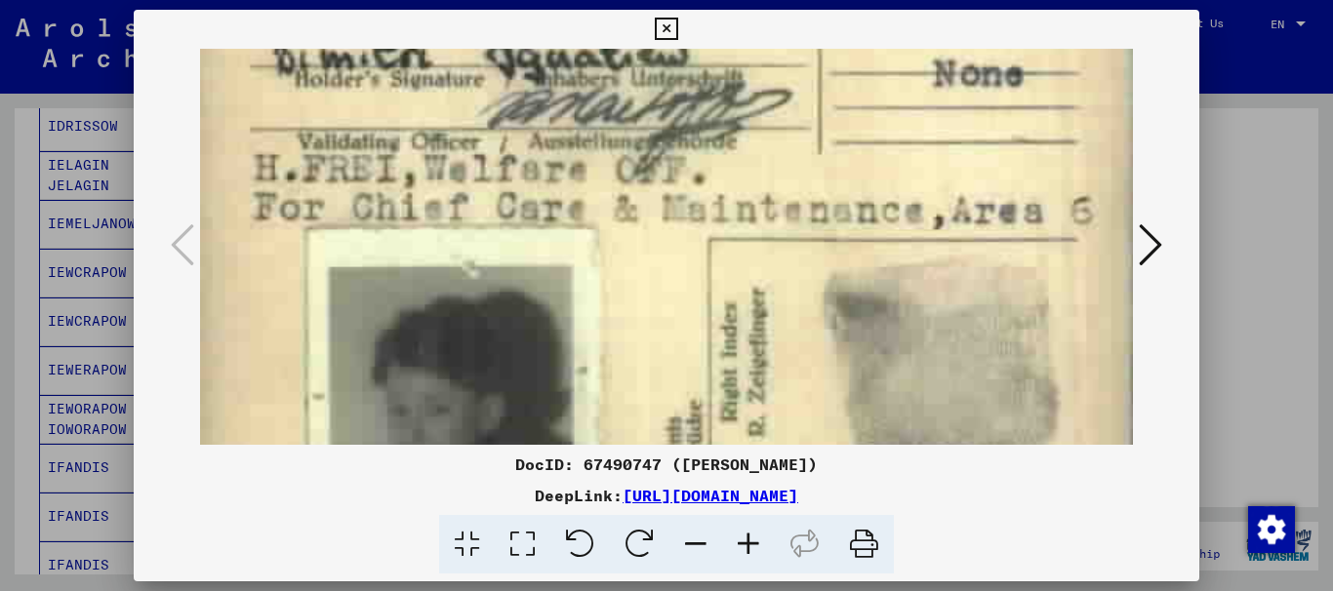
click at [542, 158] on img at bounding box center [667, 139] width 934 height 1243
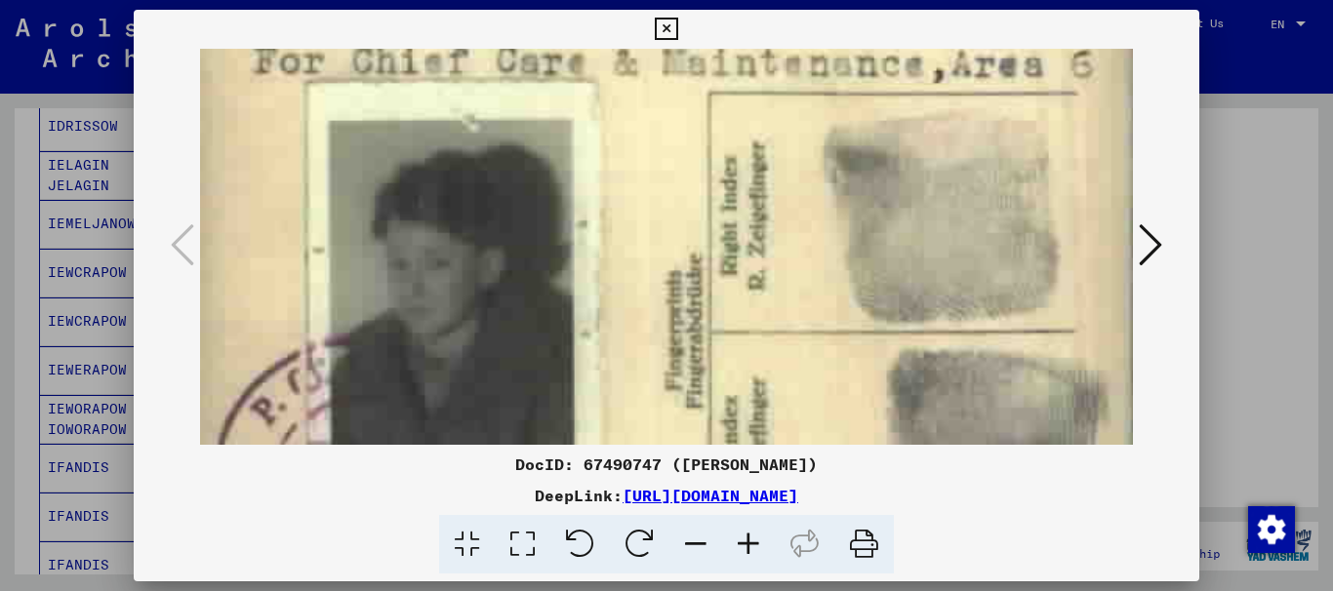
drag, startPoint x: 536, startPoint y: 276, endPoint x: 545, endPoint y: 331, distance: 55.4
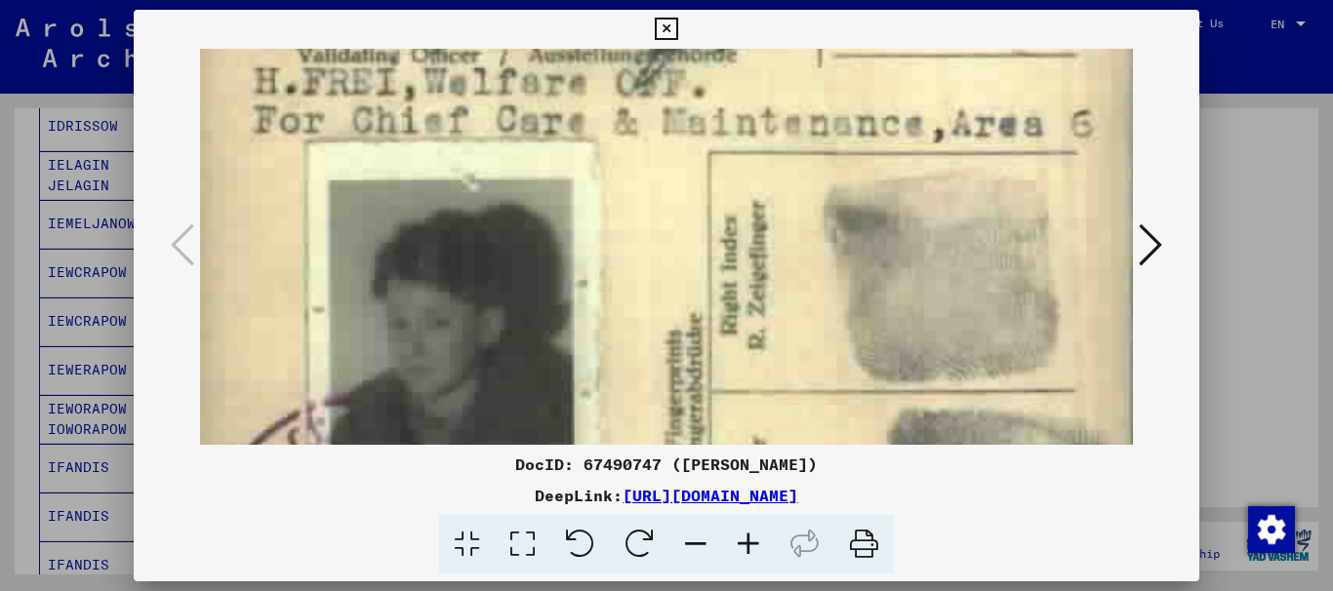
click at [662, 27] on icon at bounding box center [666, 29] width 22 height 23
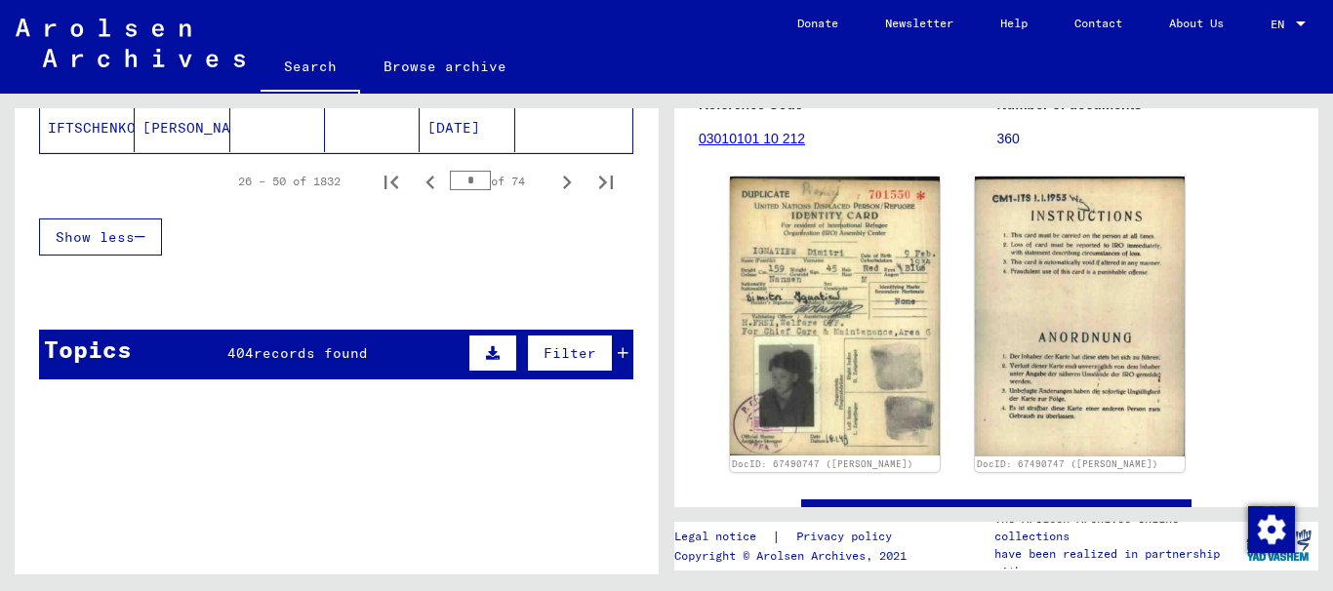
scroll to position [1464, 0]
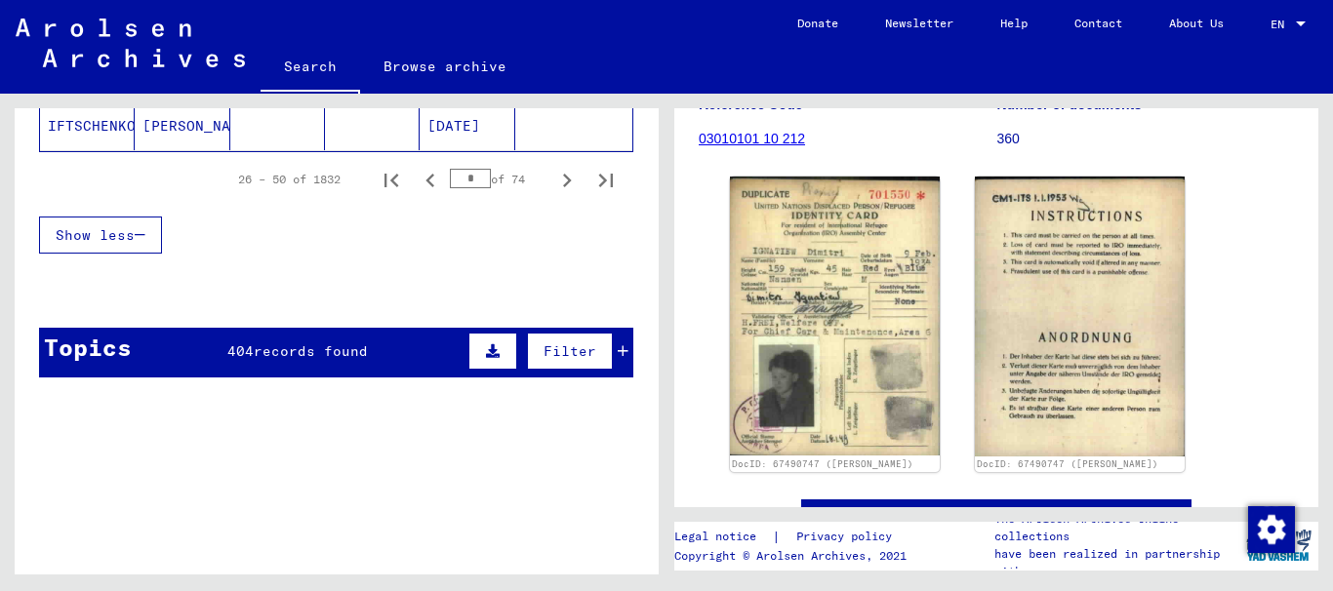
click at [318, 345] on span "records found" at bounding box center [311, 352] width 114 height 18
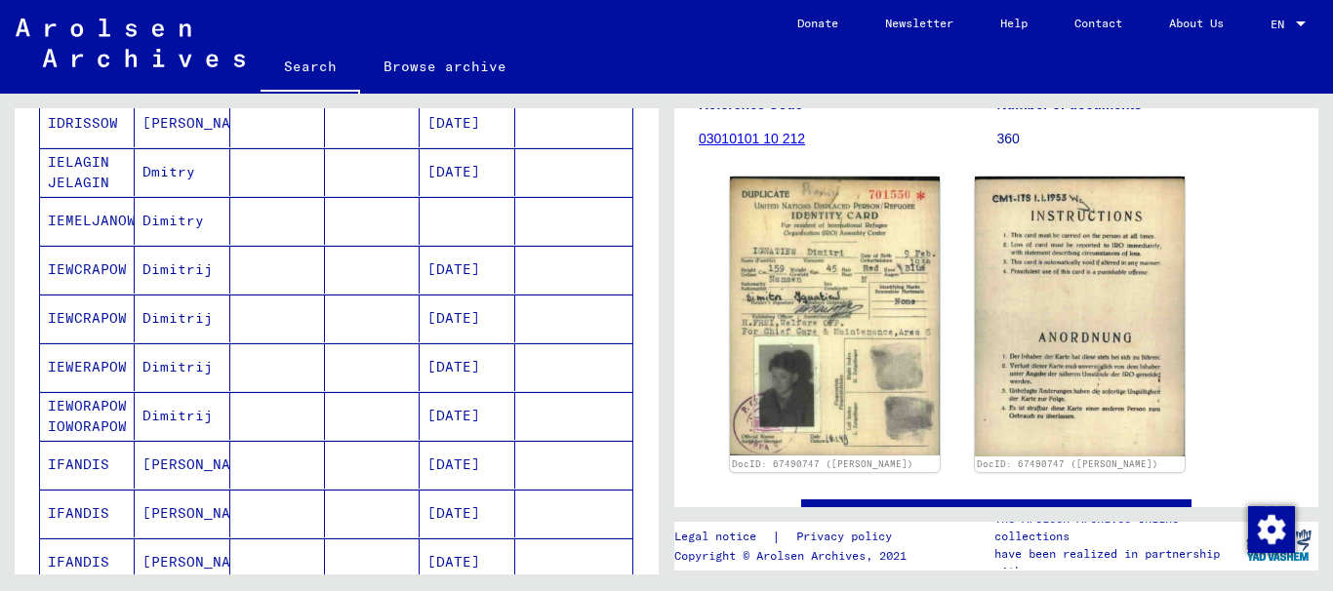
scroll to position [0, 0]
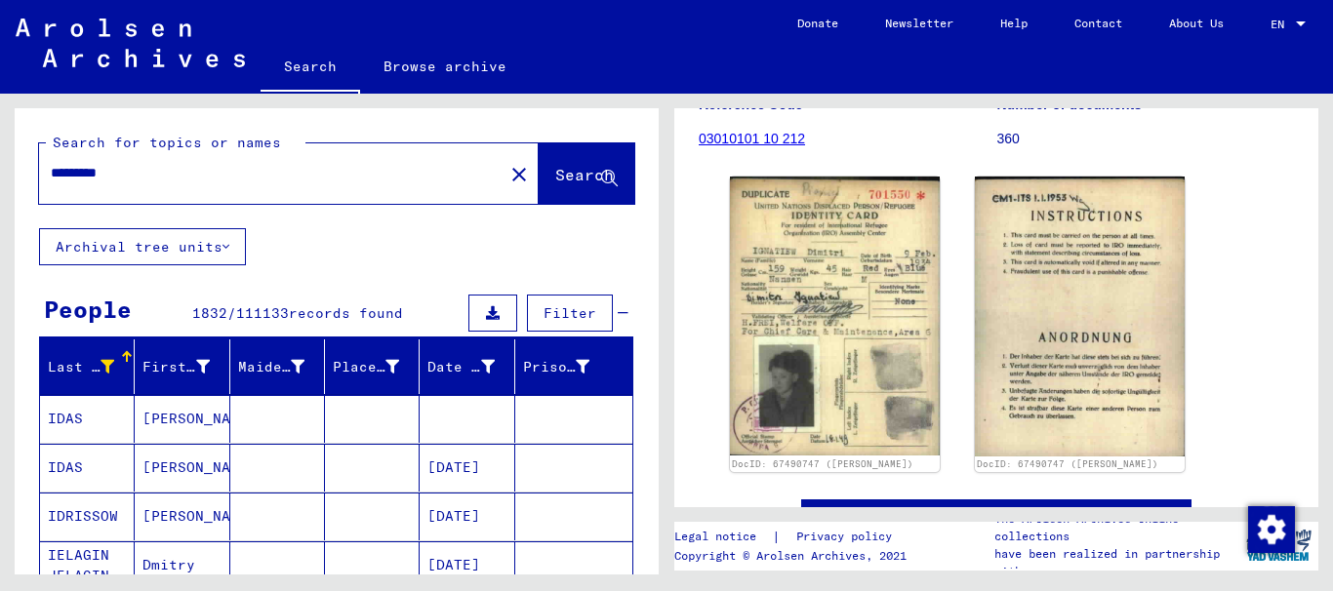
drag, startPoint x: 136, startPoint y: 170, endPoint x: 0, endPoint y: 182, distance: 136.2
click at [0, 182] on div "Search for topics or names ********* close Search Archival tree units People 18…" at bounding box center [333, 334] width 667 height 481
type input "*******"
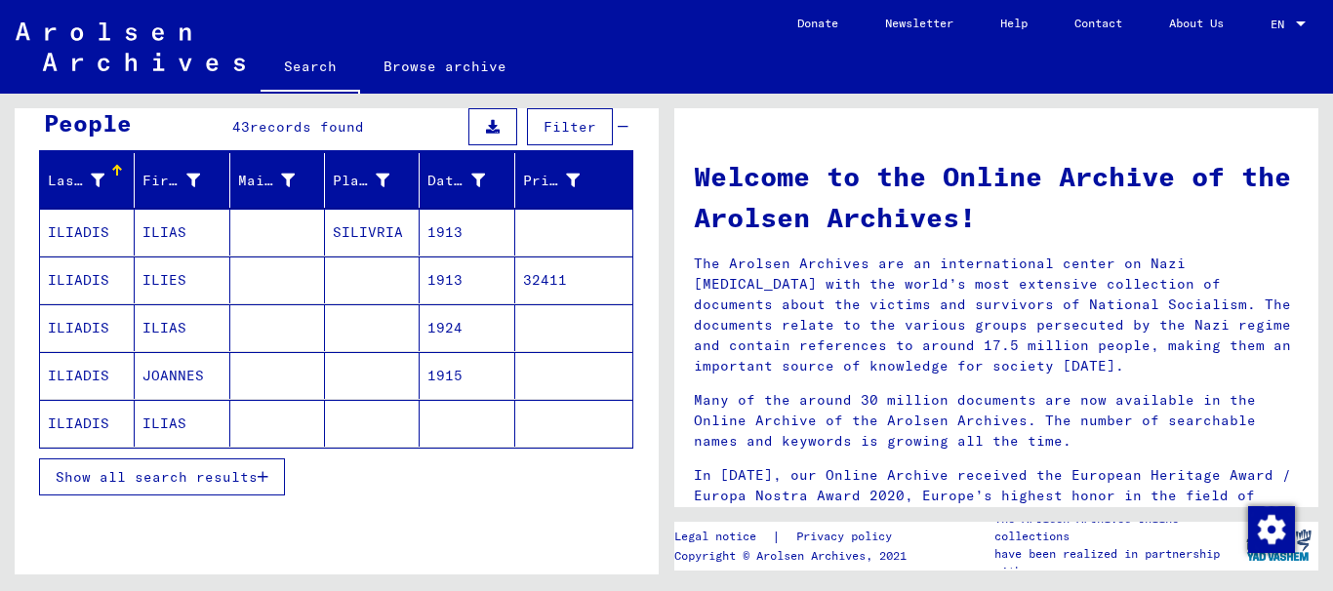
scroll to position [195, 0]
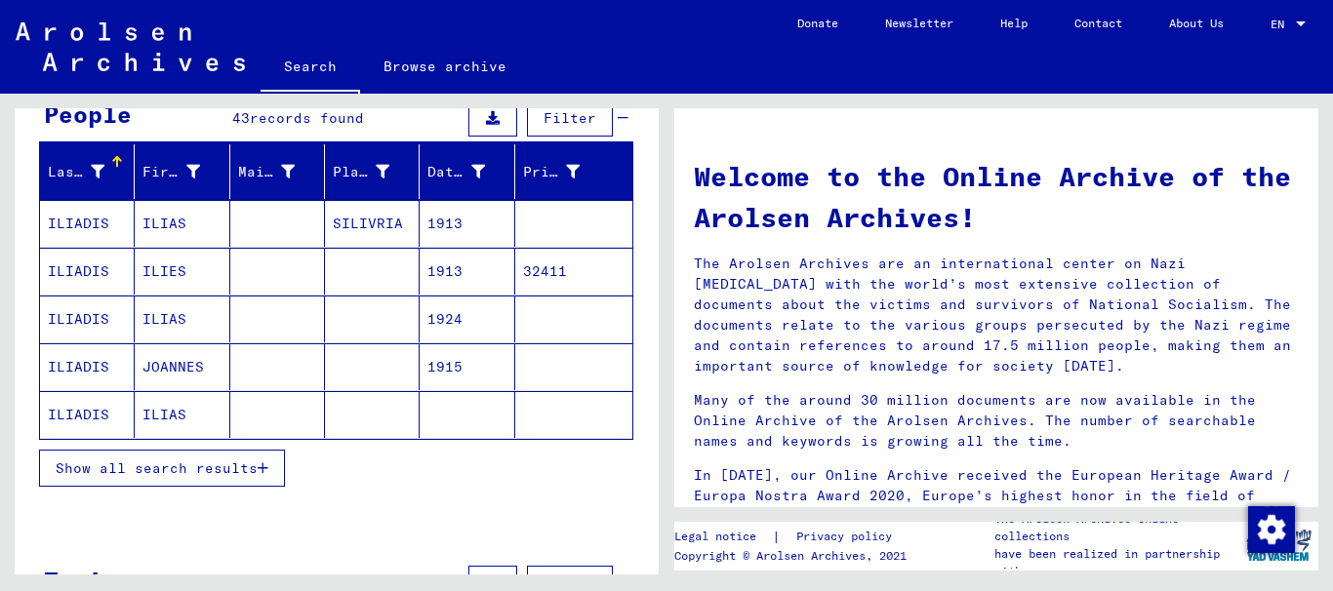
click at [81, 362] on mat-cell "ILIADIS" at bounding box center [87, 367] width 95 height 47
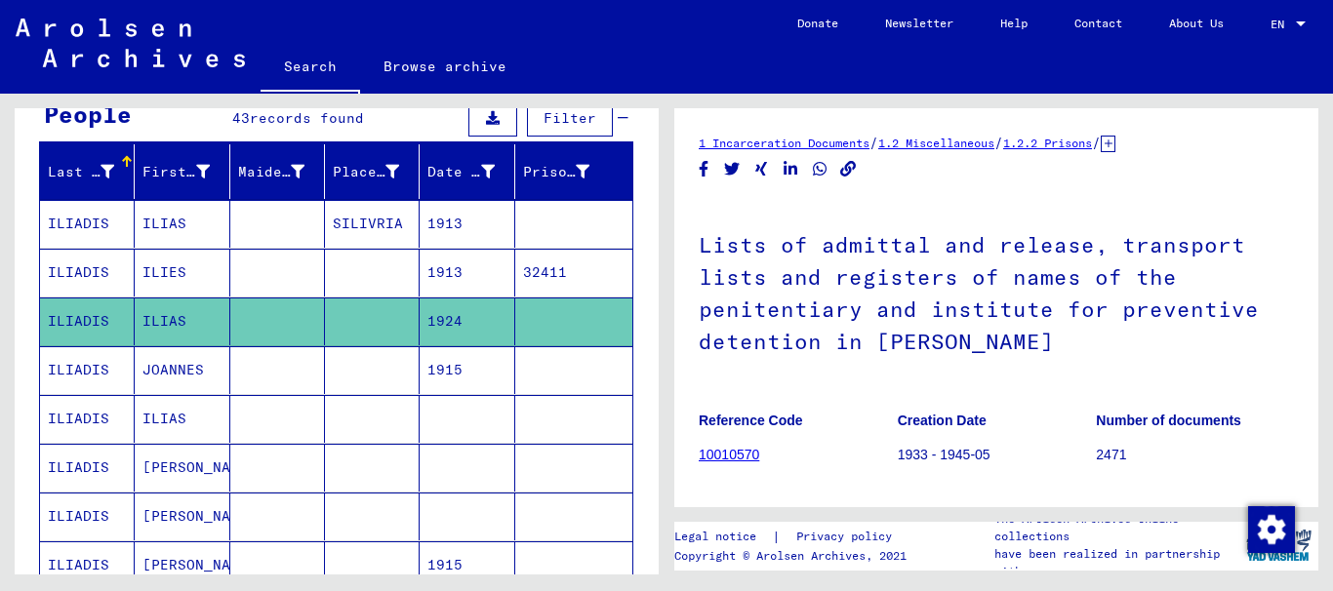
scroll to position [195, 0]
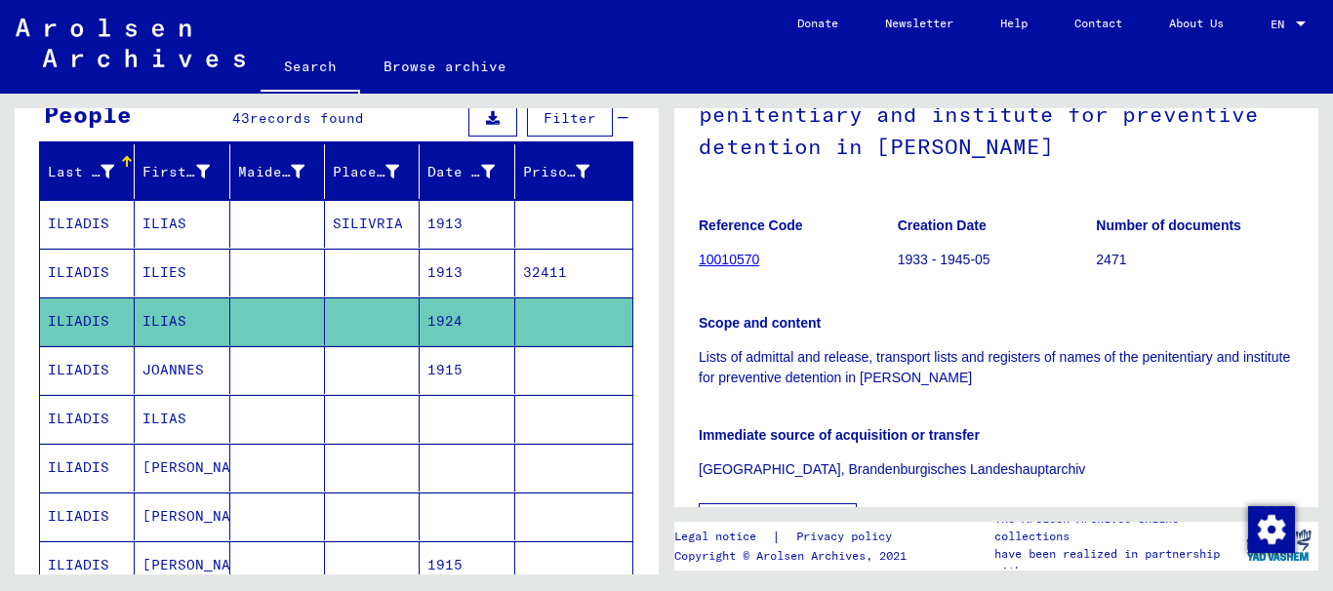
click at [82, 466] on mat-cell "ILIADIS" at bounding box center [87, 468] width 95 height 48
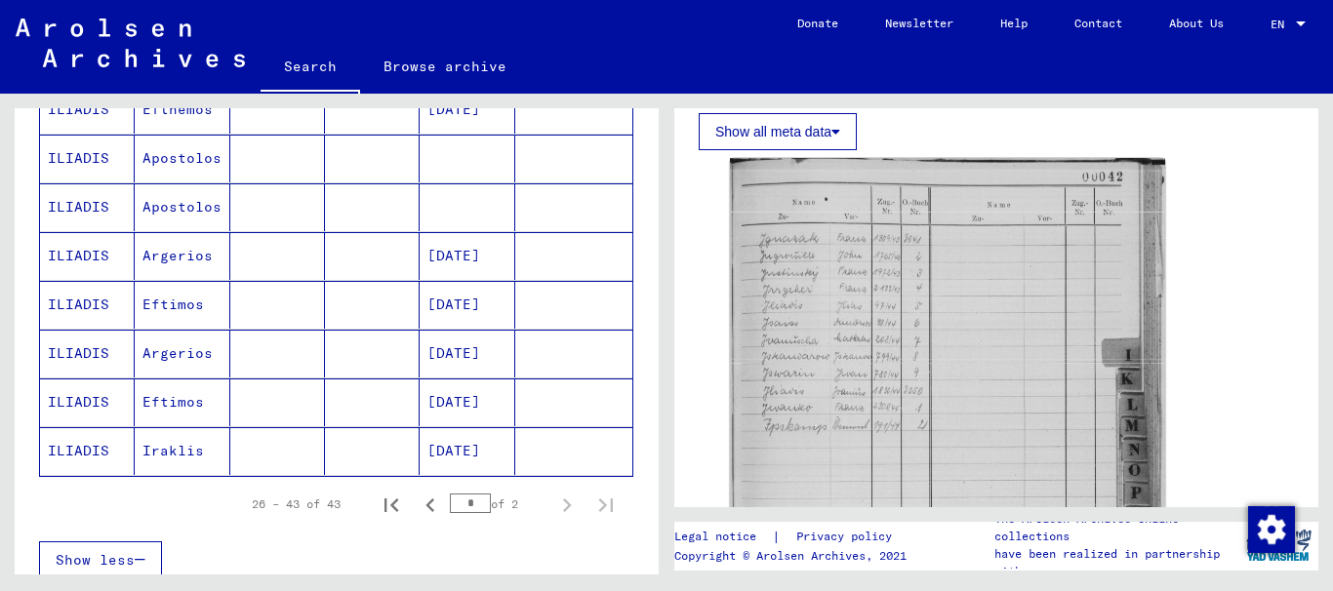
scroll to position [1171, 0]
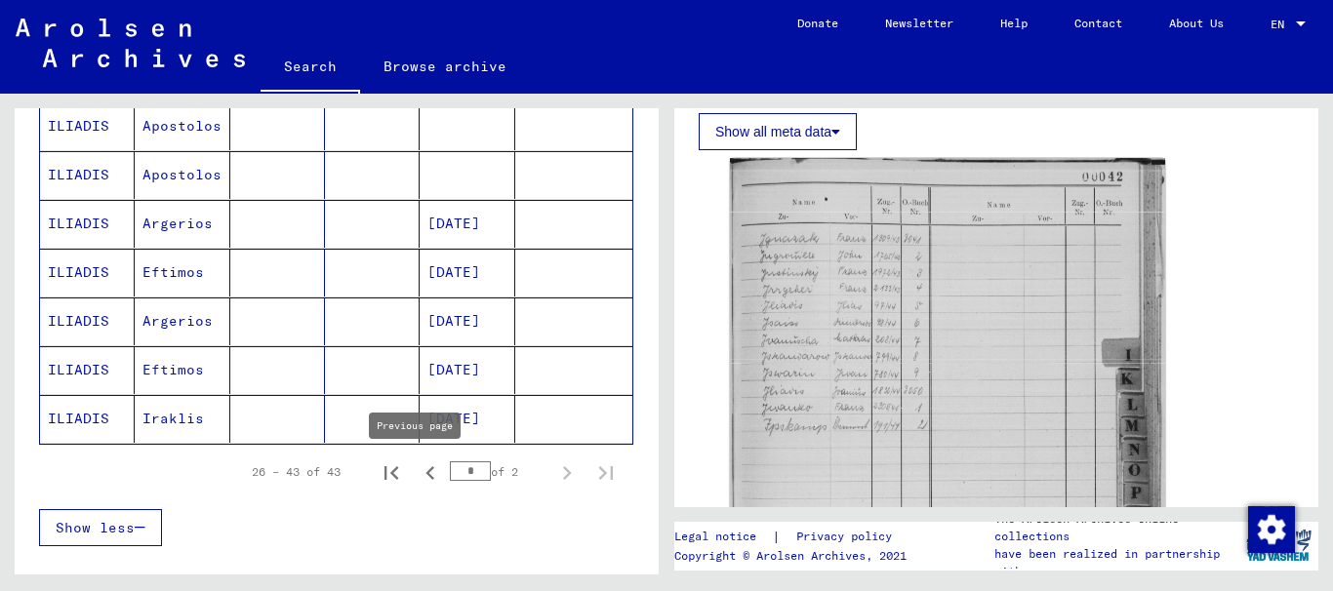
click at [417, 473] on icon "Previous page" at bounding box center [430, 473] width 27 height 27
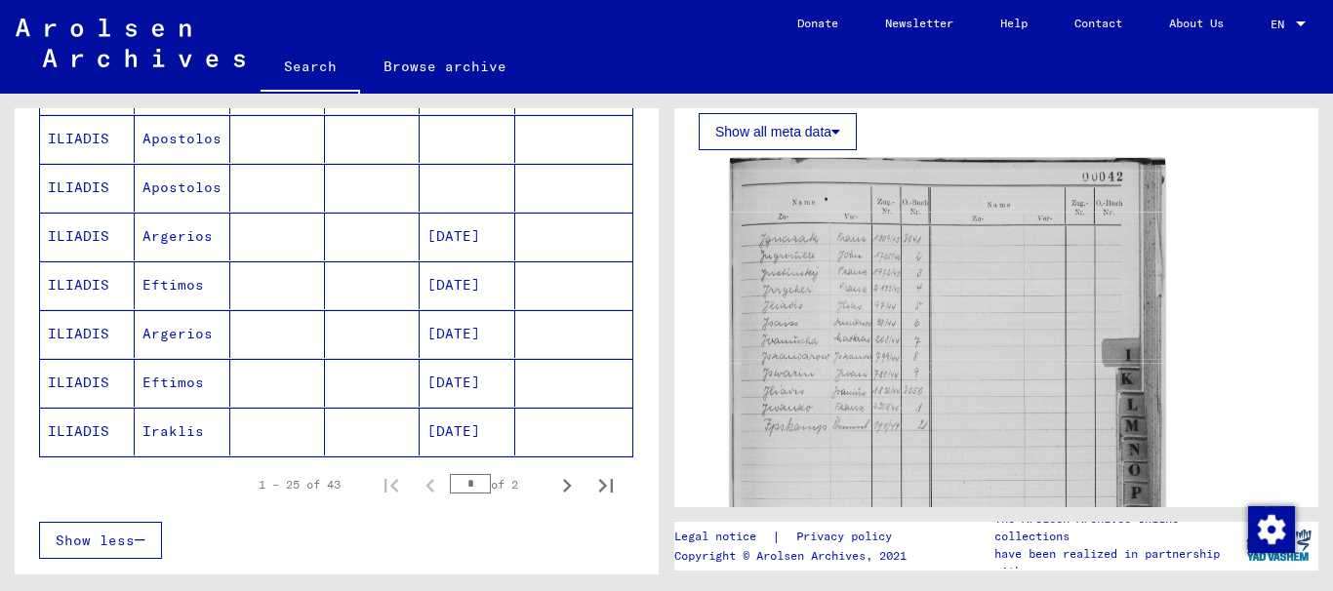
scroll to position [1366, 0]
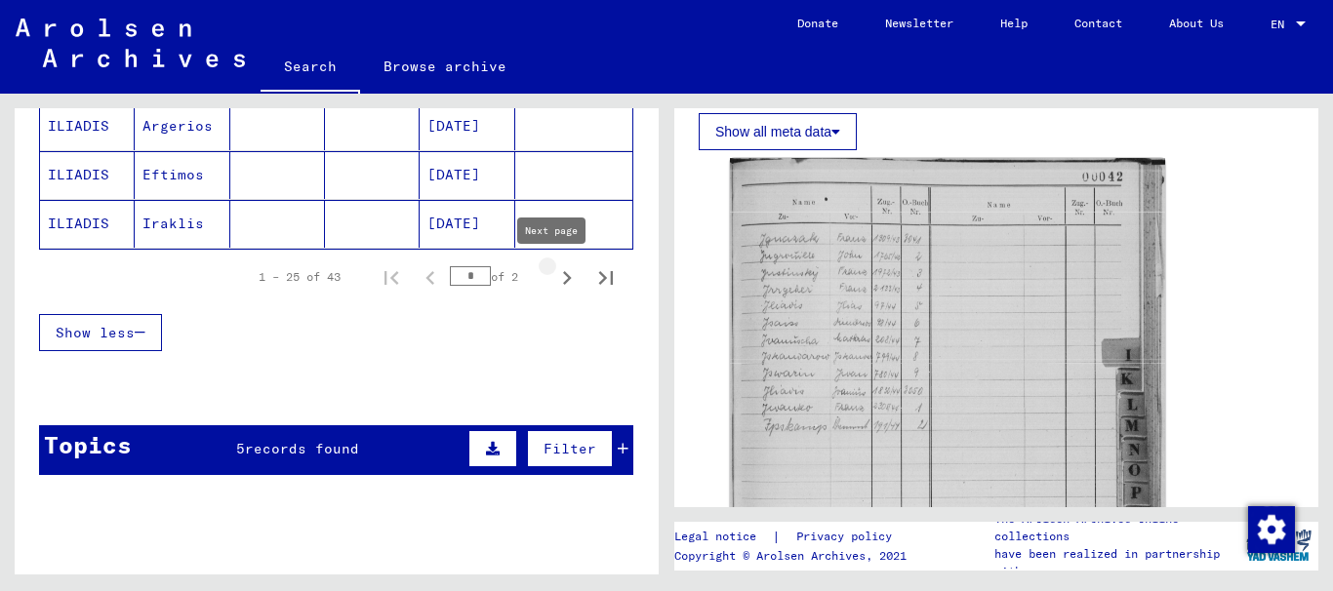
click at [553, 277] on icon "Next page" at bounding box center [566, 277] width 27 height 27
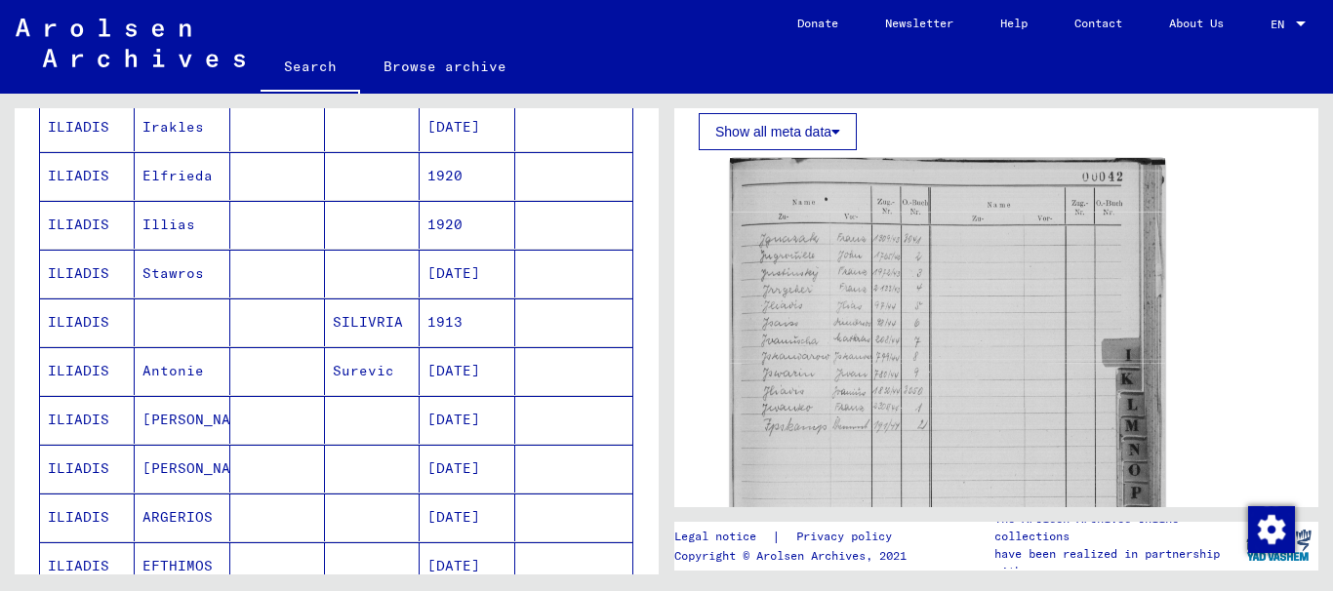
scroll to position [293, 0]
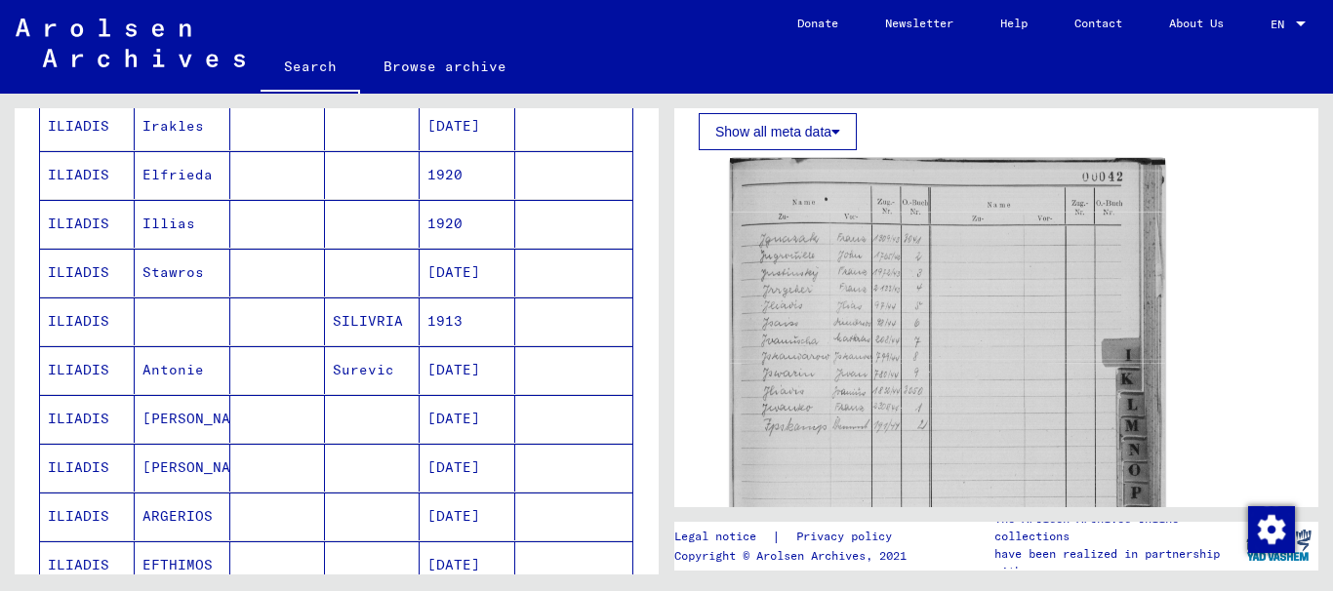
click at [164, 369] on mat-cell "Antonie" at bounding box center [182, 370] width 95 height 48
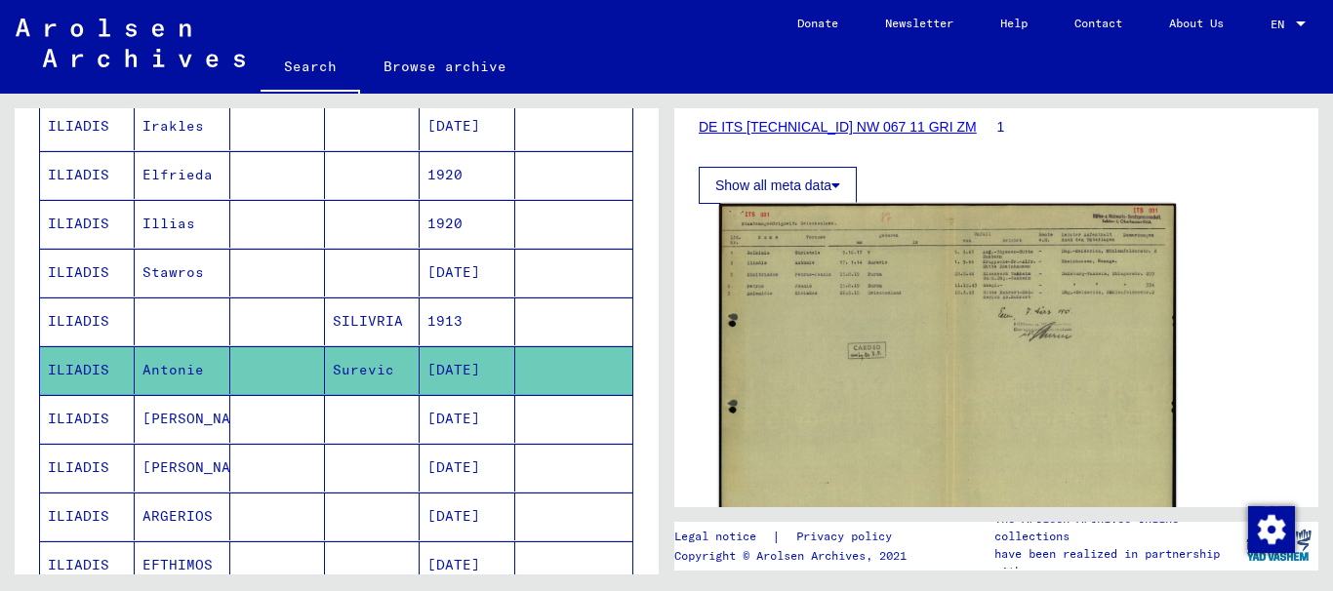
click at [836, 257] on img at bounding box center [947, 366] width 457 height 324
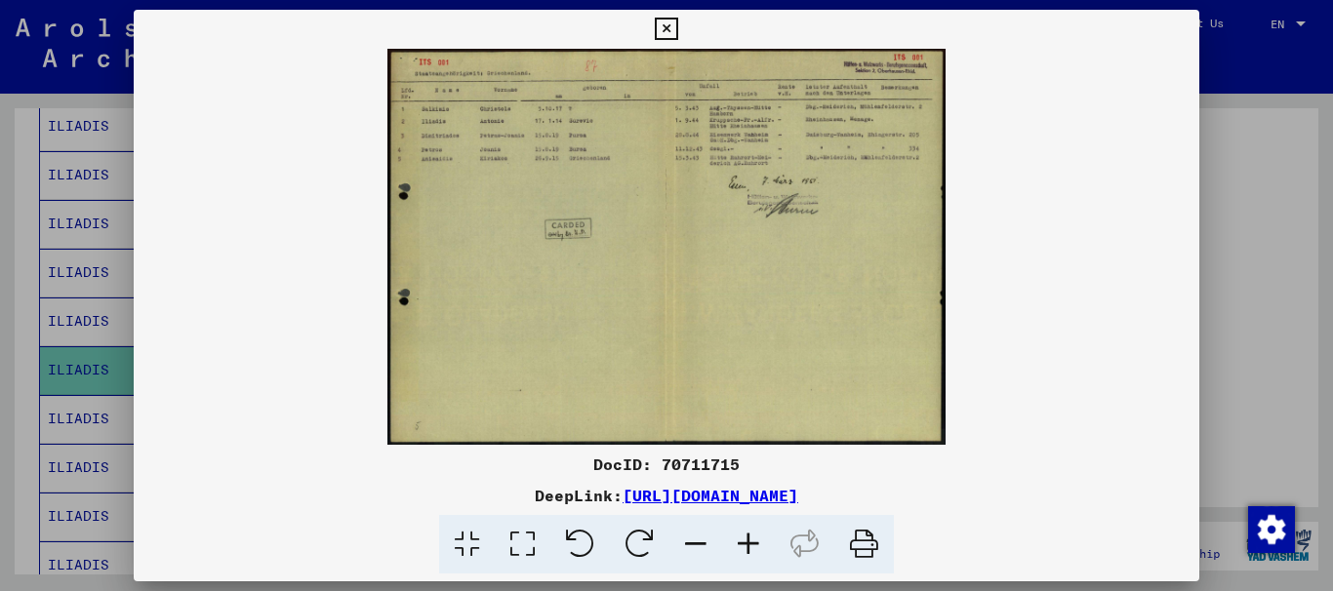
click at [751, 541] on icon at bounding box center [748, 545] width 53 height 60
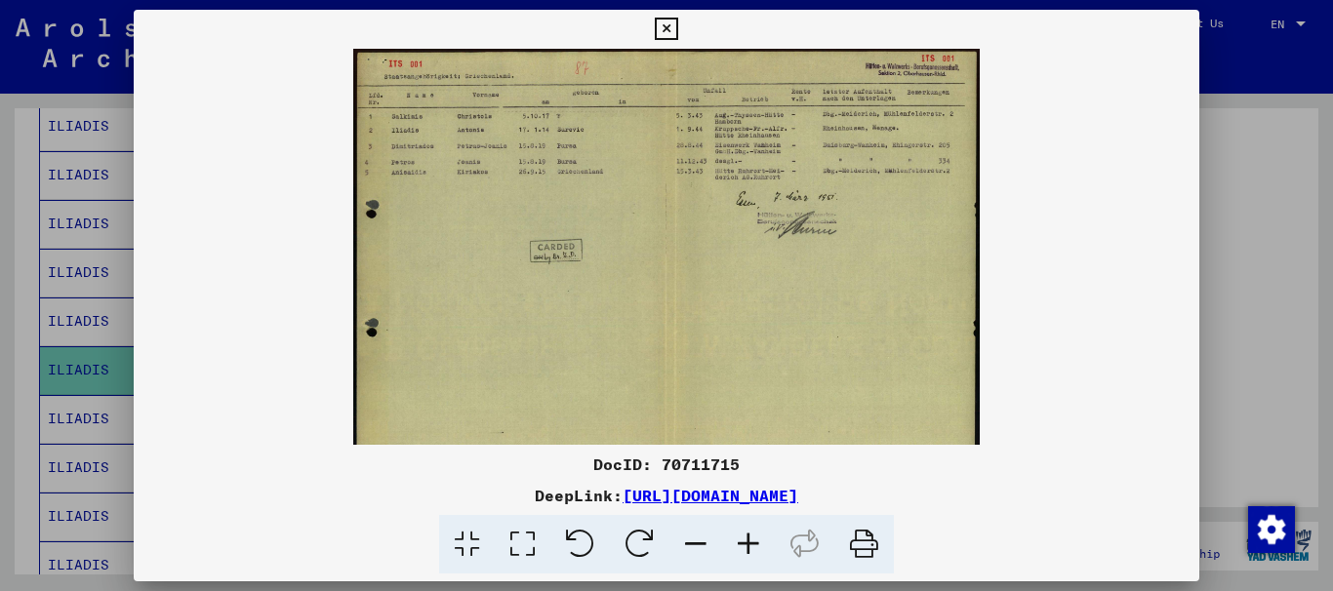
click at [751, 541] on icon at bounding box center [748, 545] width 53 height 60
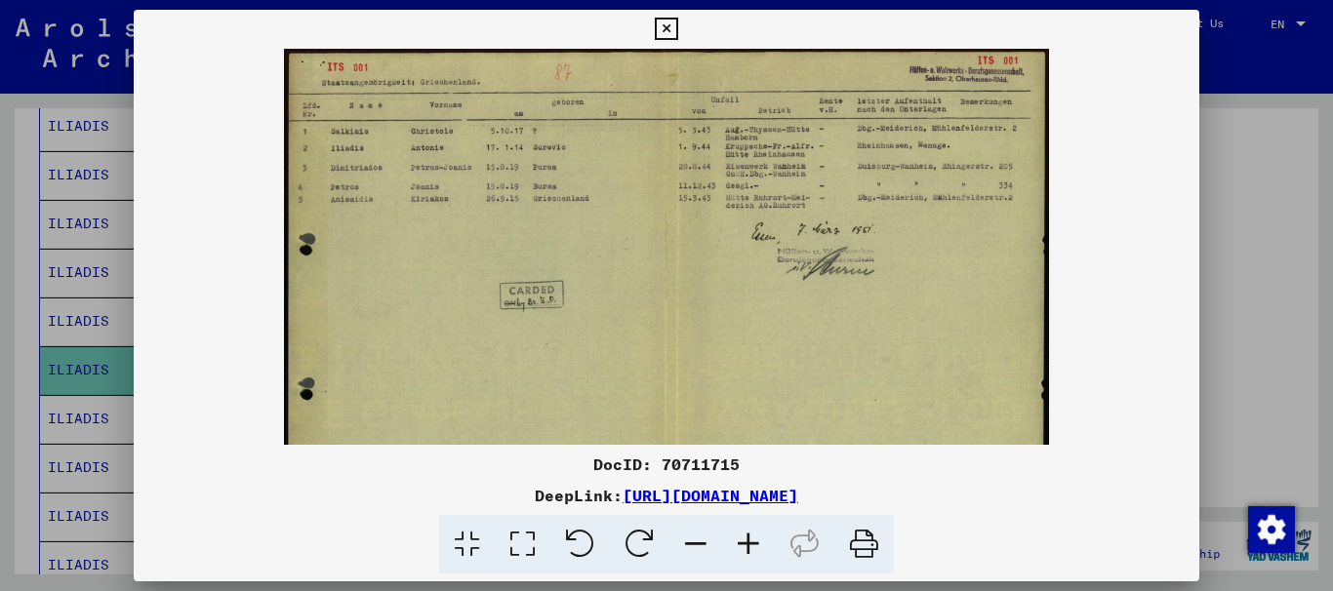
click at [751, 541] on icon at bounding box center [748, 545] width 53 height 60
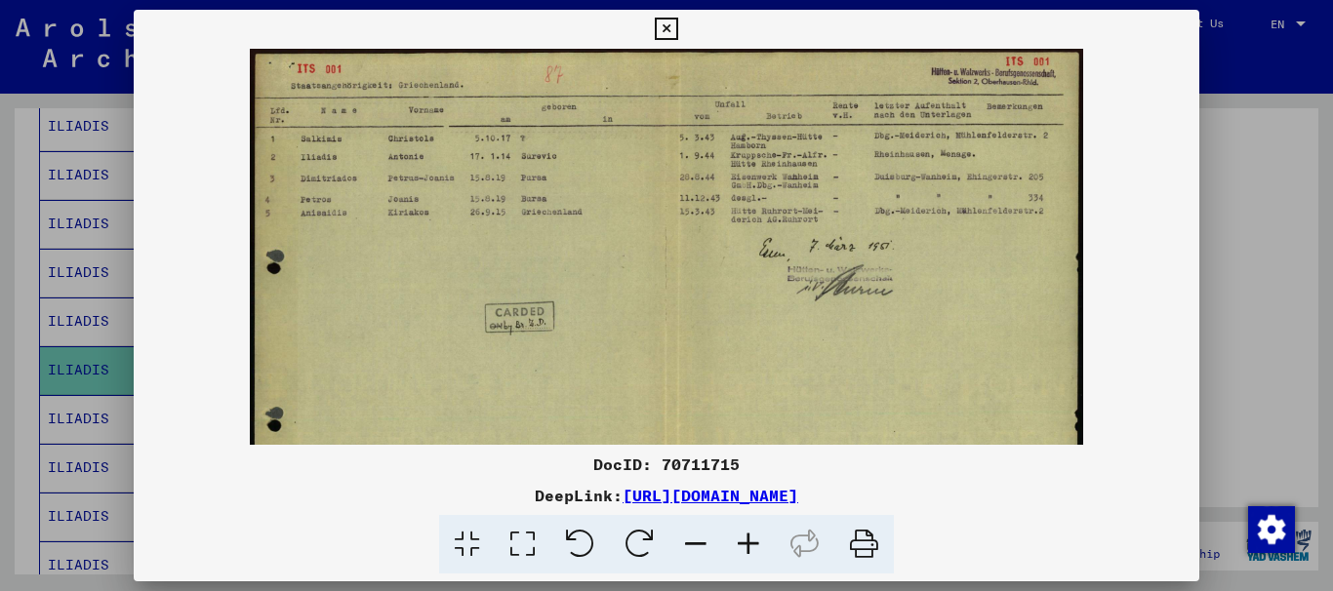
click at [751, 541] on icon at bounding box center [748, 545] width 53 height 60
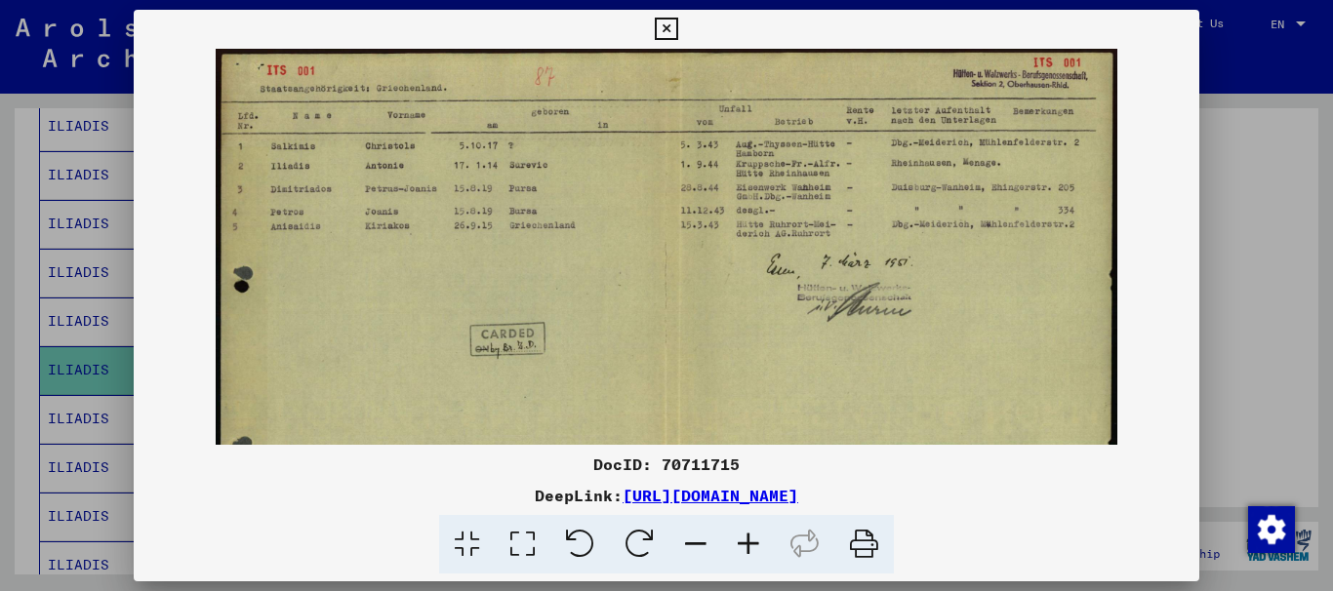
click at [751, 541] on icon at bounding box center [748, 545] width 53 height 60
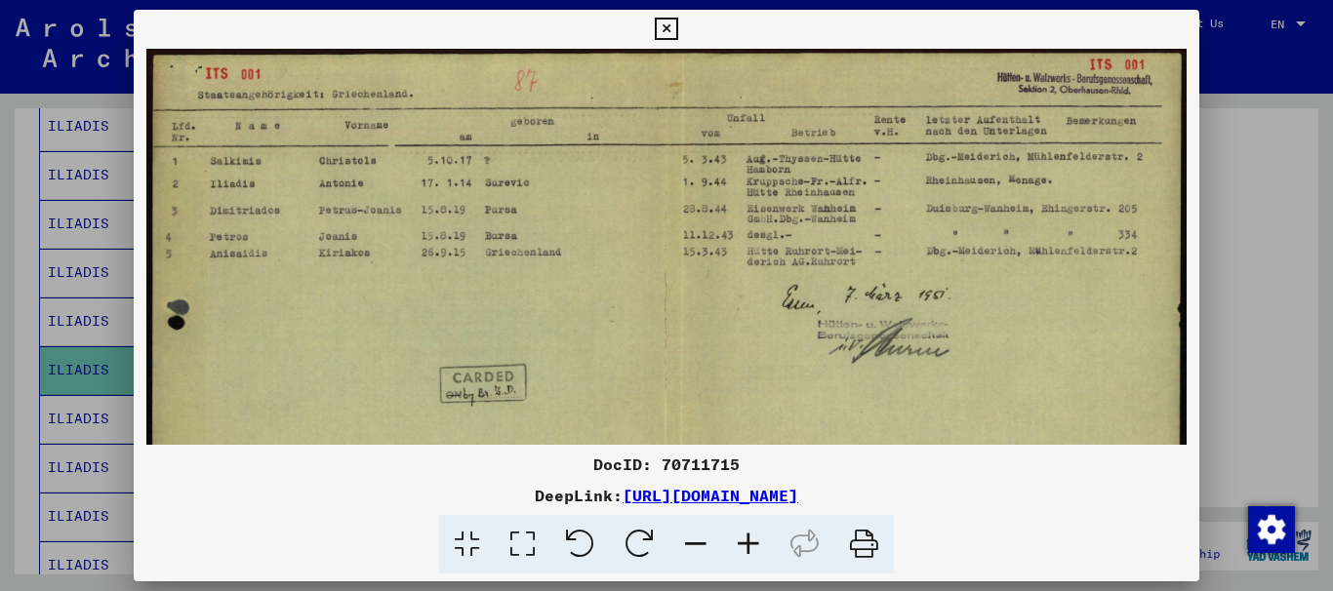
click at [751, 541] on icon at bounding box center [748, 545] width 53 height 60
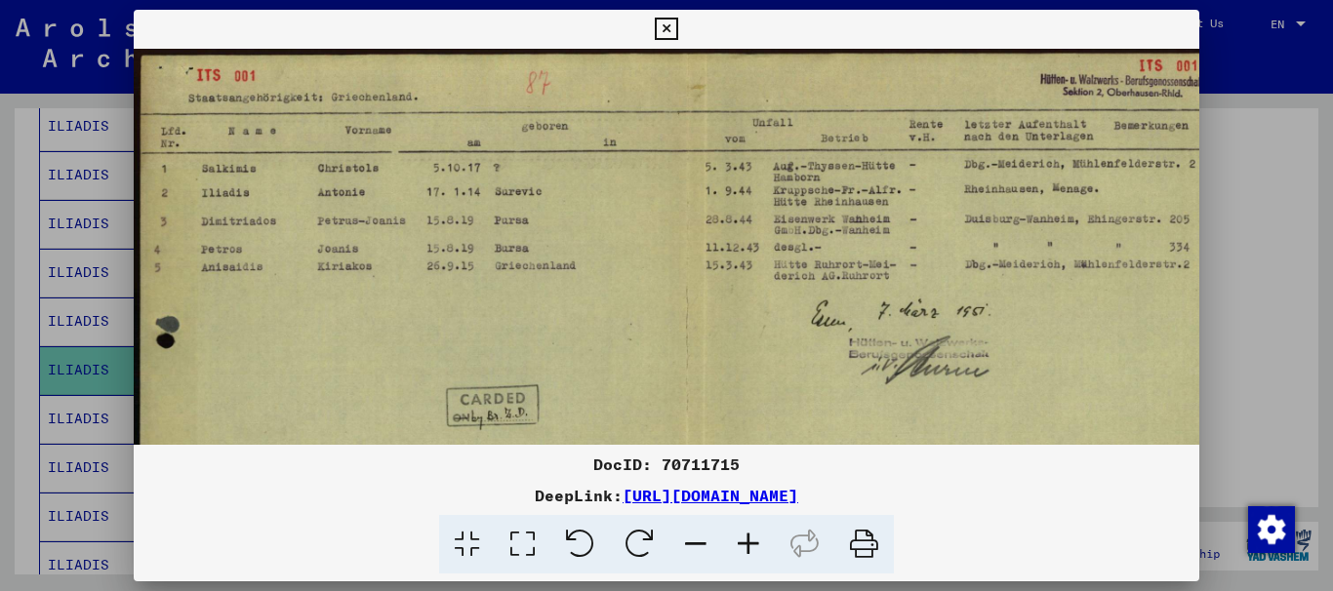
click at [751, 541] on icon at bounding box center [748, 545] width 53 height 60
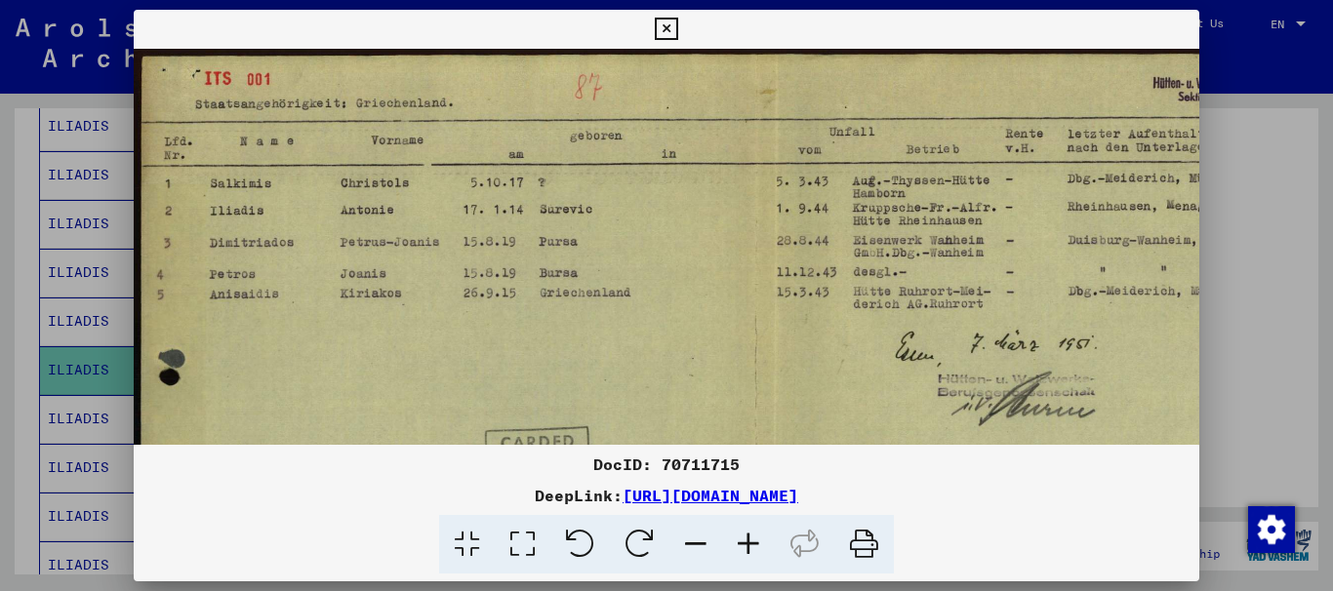
click at [751, 541] on icon at bounding box center [748, 545] width 53 height 60
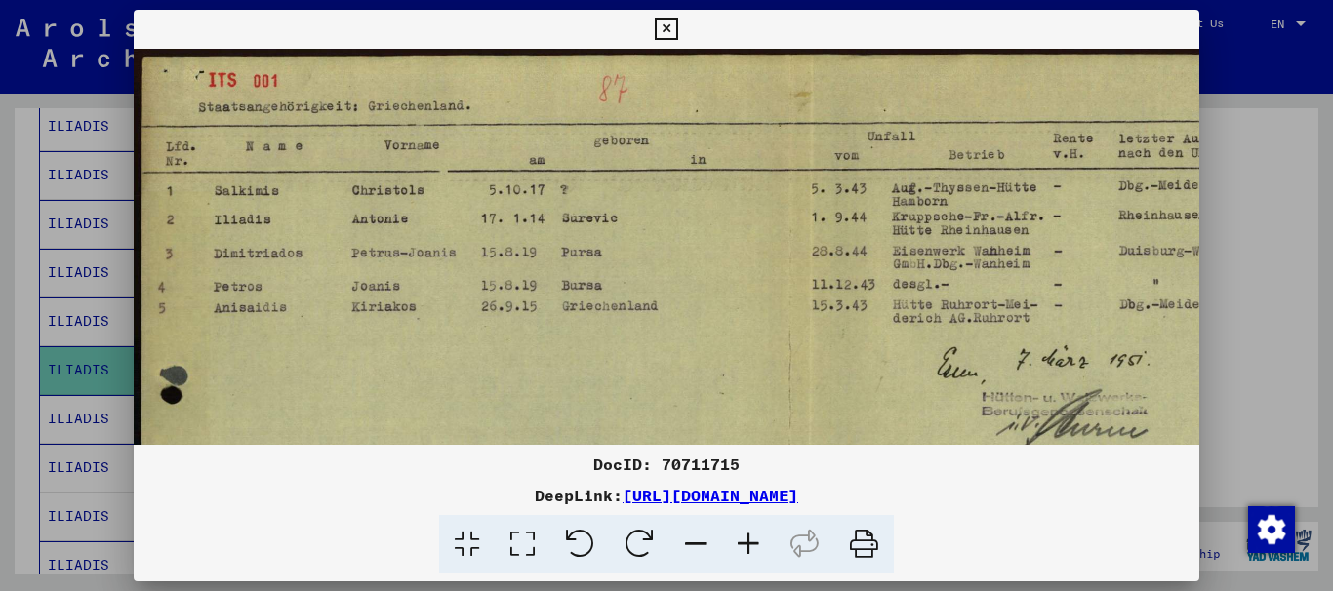
click at [751, 541] on icon at bounding box center [748, 545] width 53 height 60
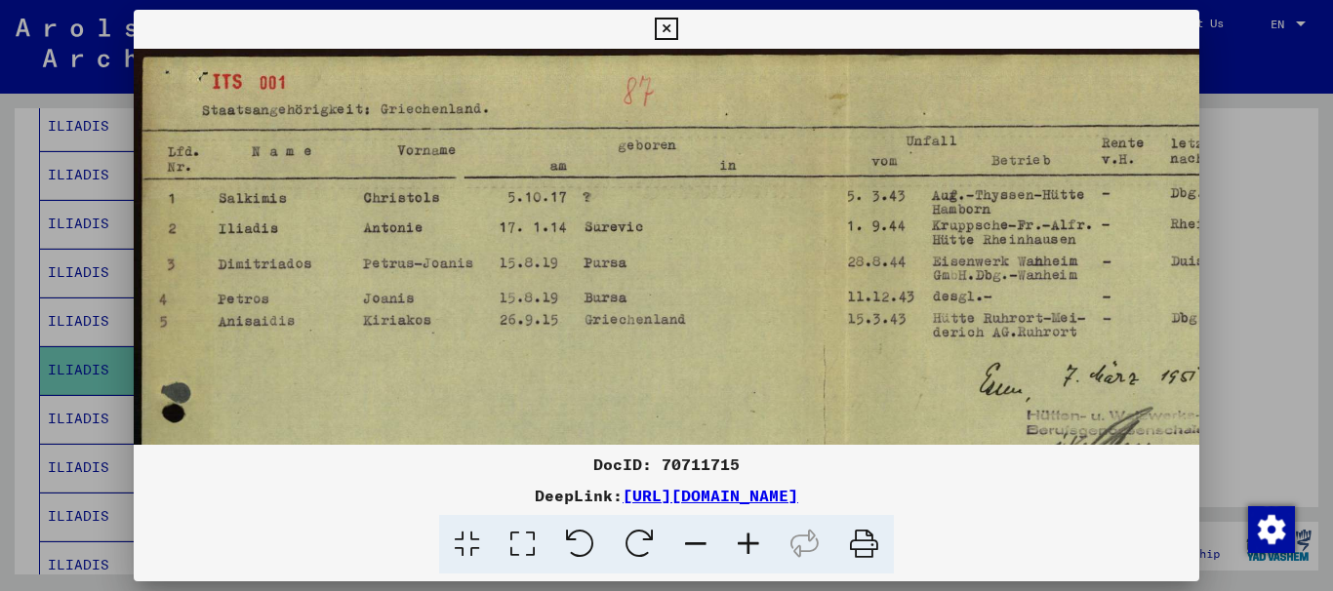
click at [751, 541] on icon at bounding box center [748, 545] width 53 height 60
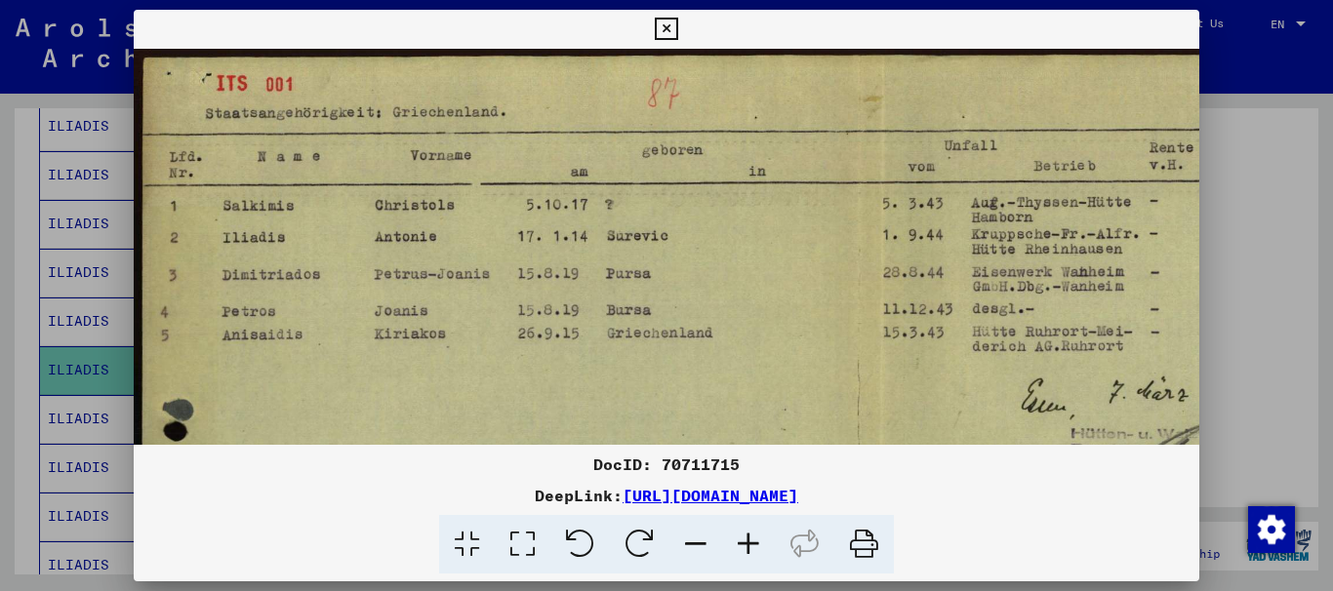
click at [751, 541] on icon at bounding box center [748, 545] width 53 height 60
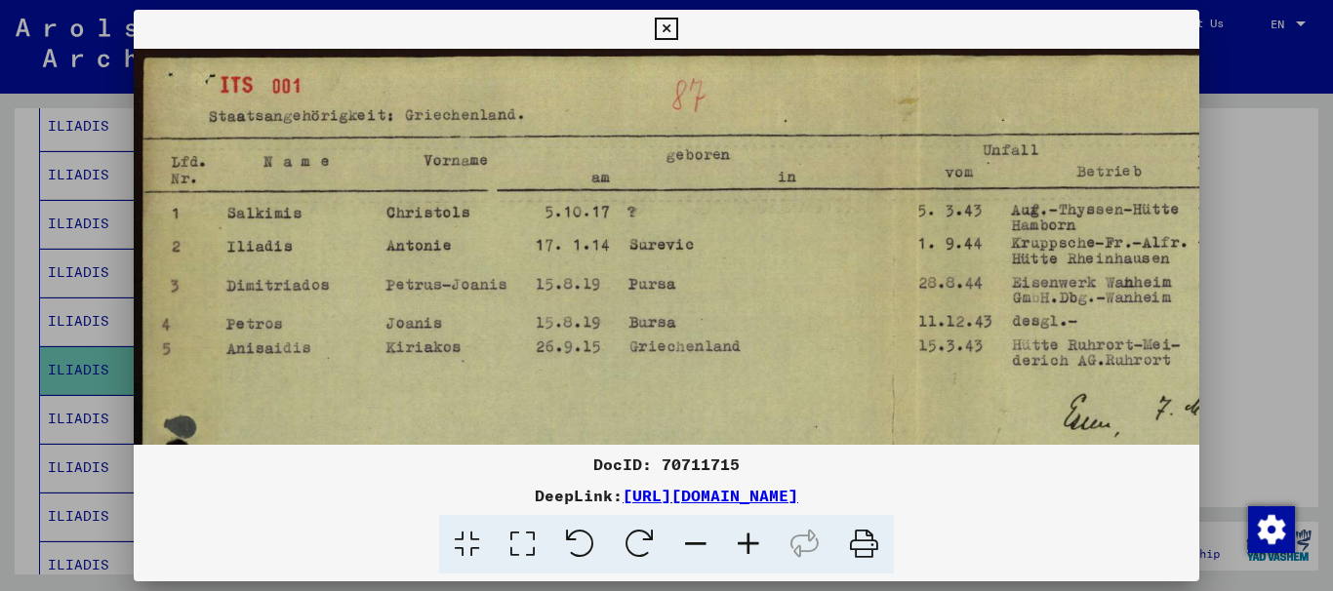
click at [751, 541] on icon at bounding box center [748, 545] width 53 height 60
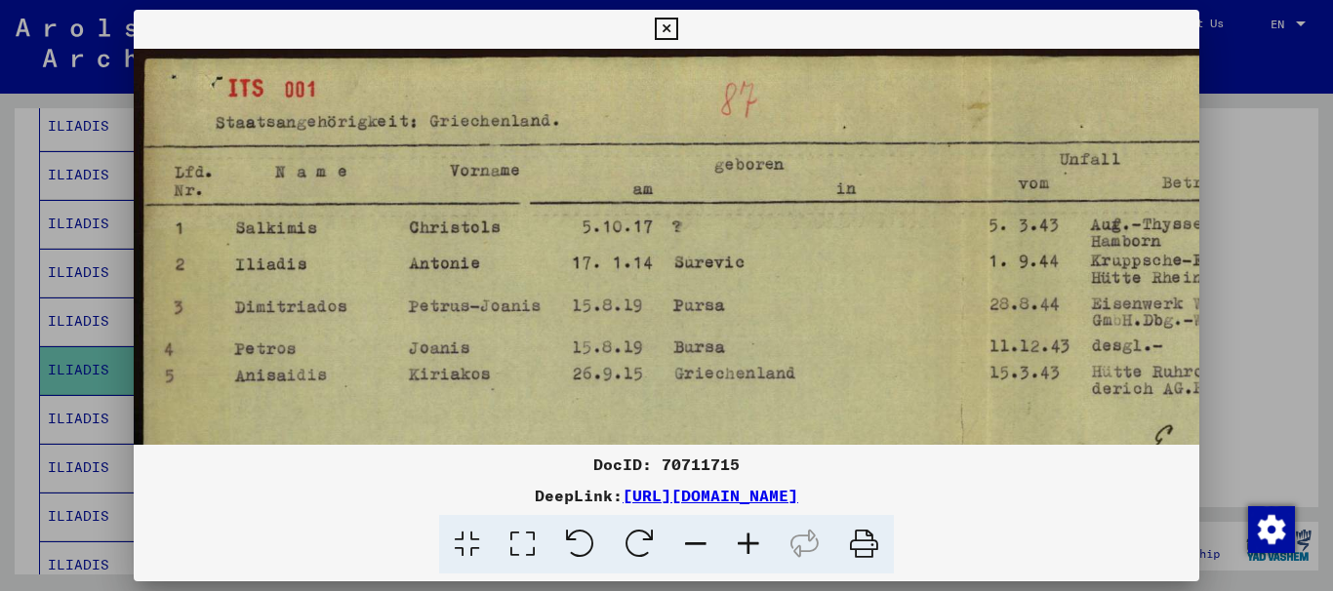
click at [751, 541] on icon at bounding box center [748, 545] width 53 height 60
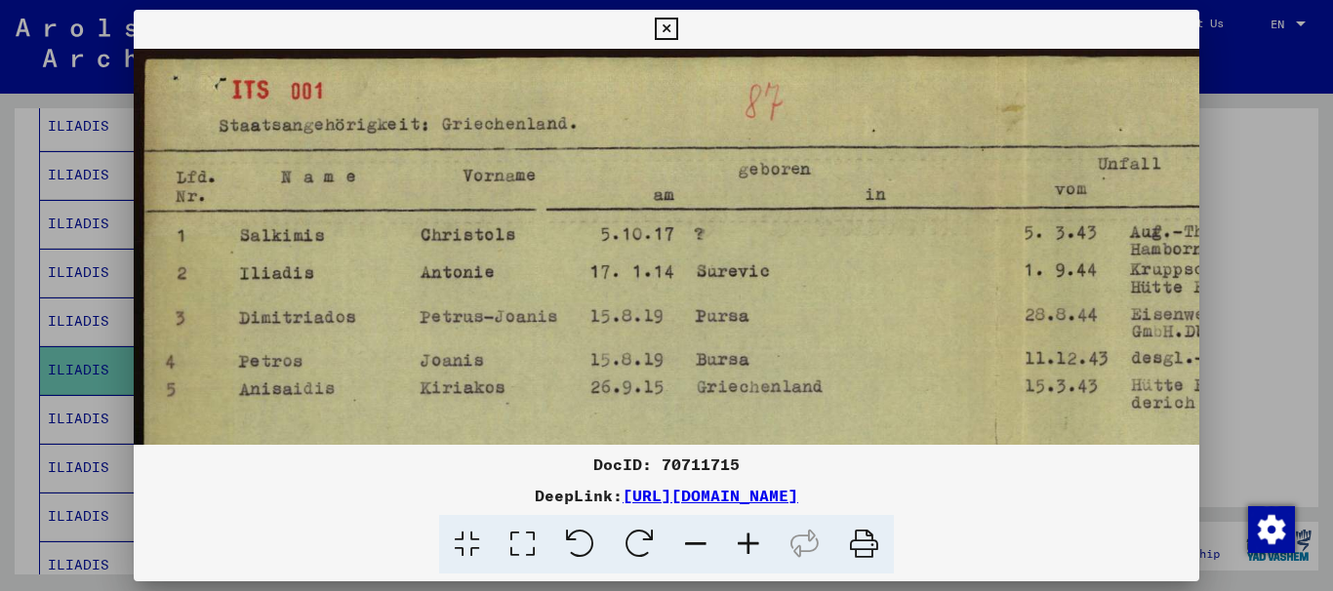
click at [751, 541] on icon at bounding box center [748, 545] width 53 height 60
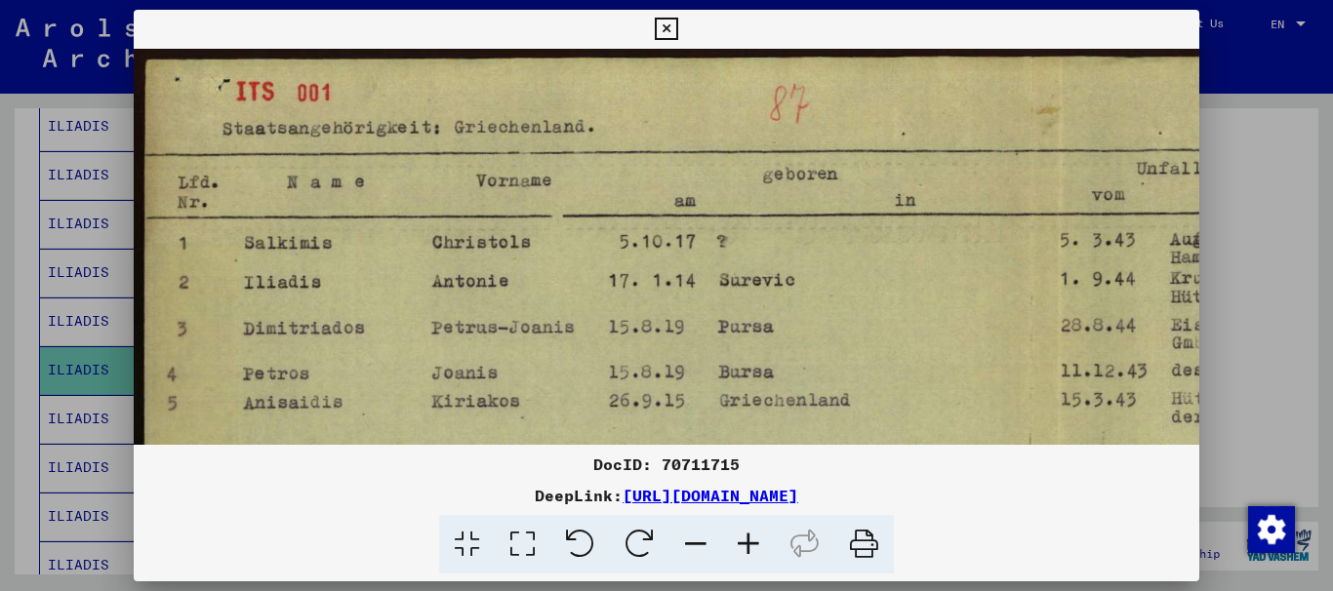
click at [751, 541] on icon at bounding box center [748, 545] width 53 height 60
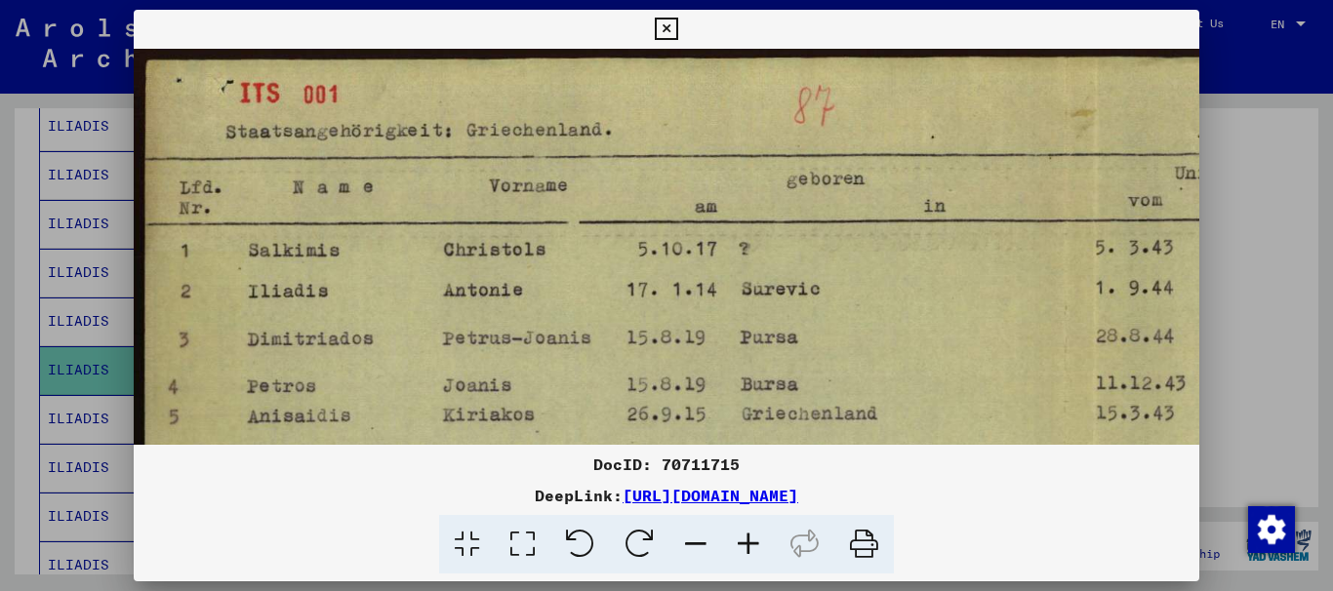
click at [751, 541] on icon at bounding box center [748, 545] width 53 height 60
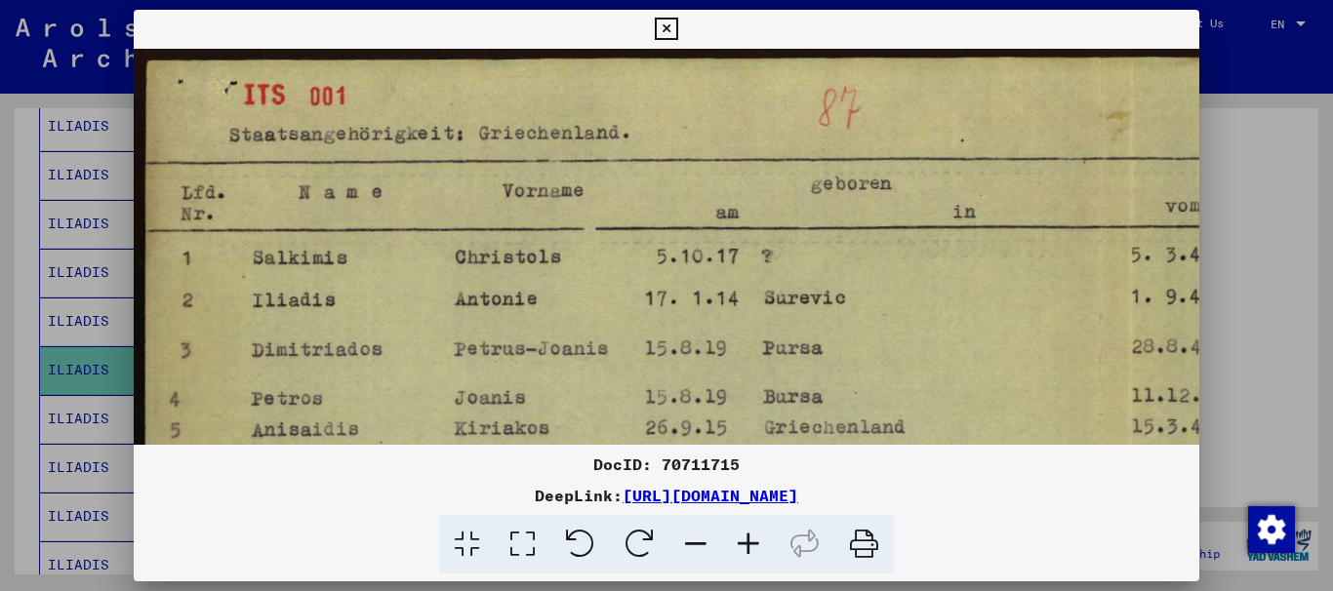
click at [751, 541] on icon at bounding box center [748, 545] width 53 height 60
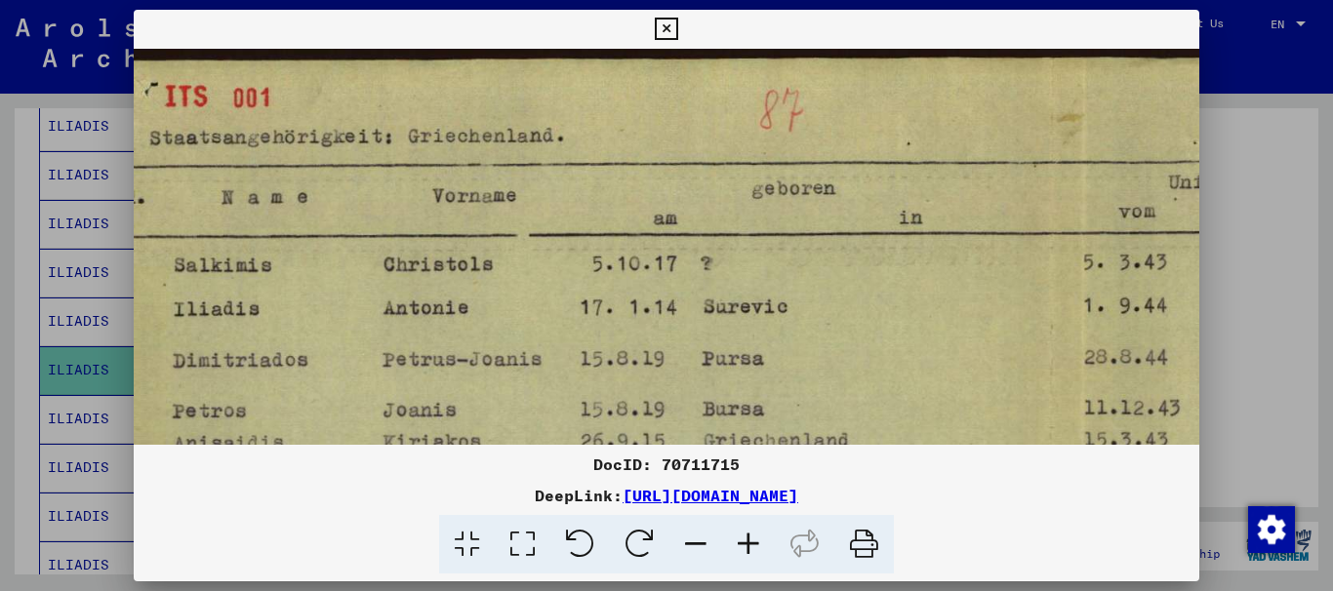
scroll to position [0, 141]
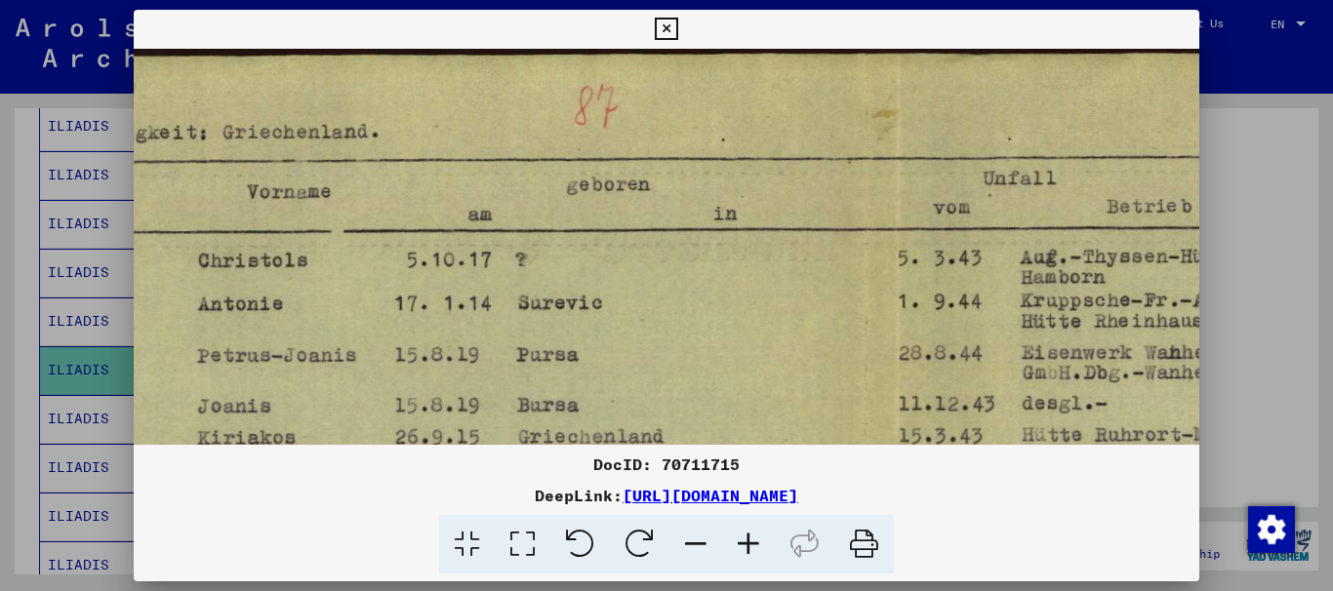
drag, startPoint x: 641, startPoint y: 267, endPoint x: 332, endPoint y: 271, distance: 309.4
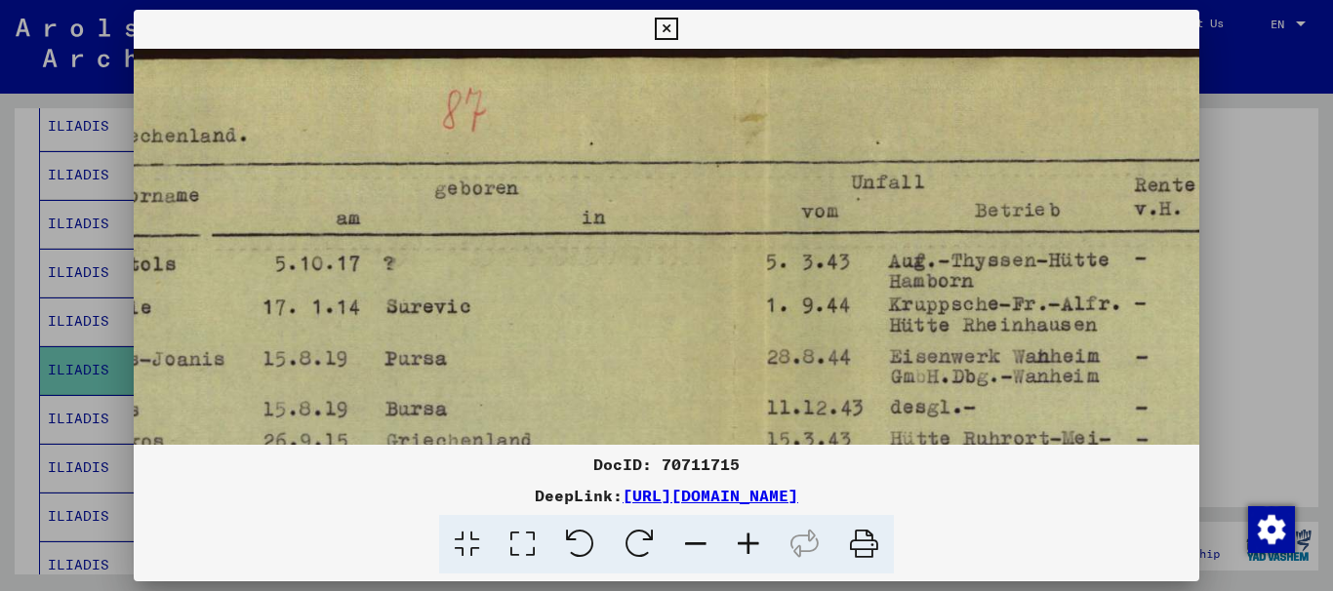
drag, startPoint x: 424, startPoint y: 262, endPoint x: 225, endPoint y: 265, distance: 198.1
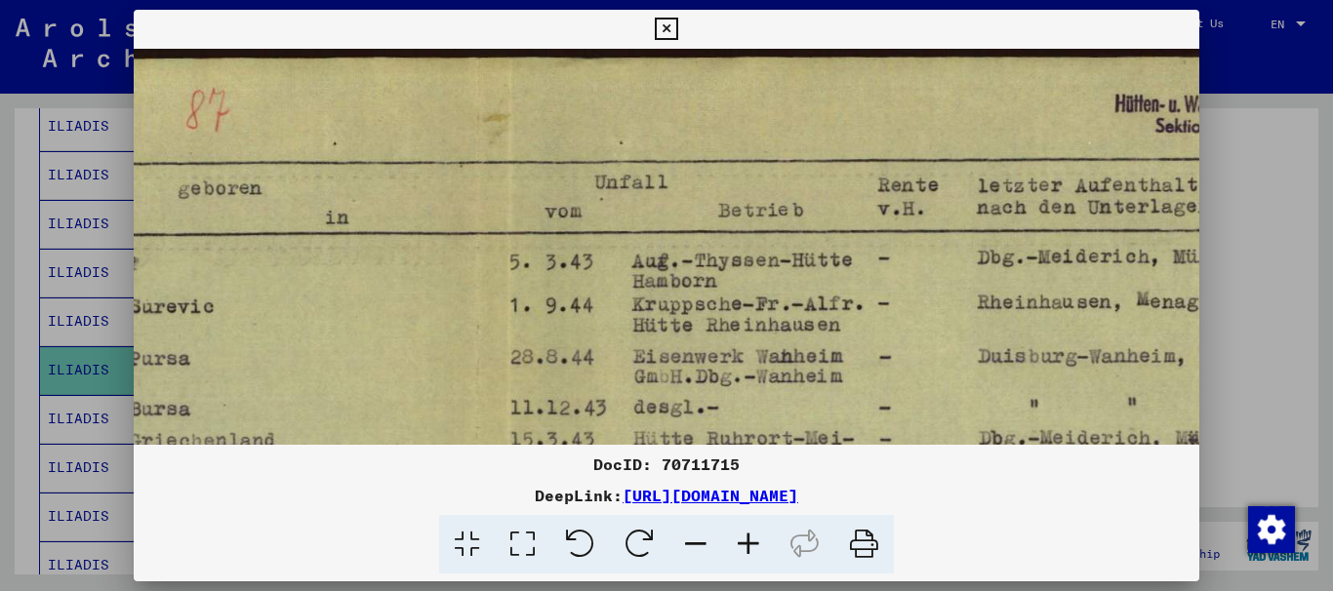
drag, startPoint x: 375, startPoint y: 224, endPoint x: 279, endPoint y: 275, distance: 108.3
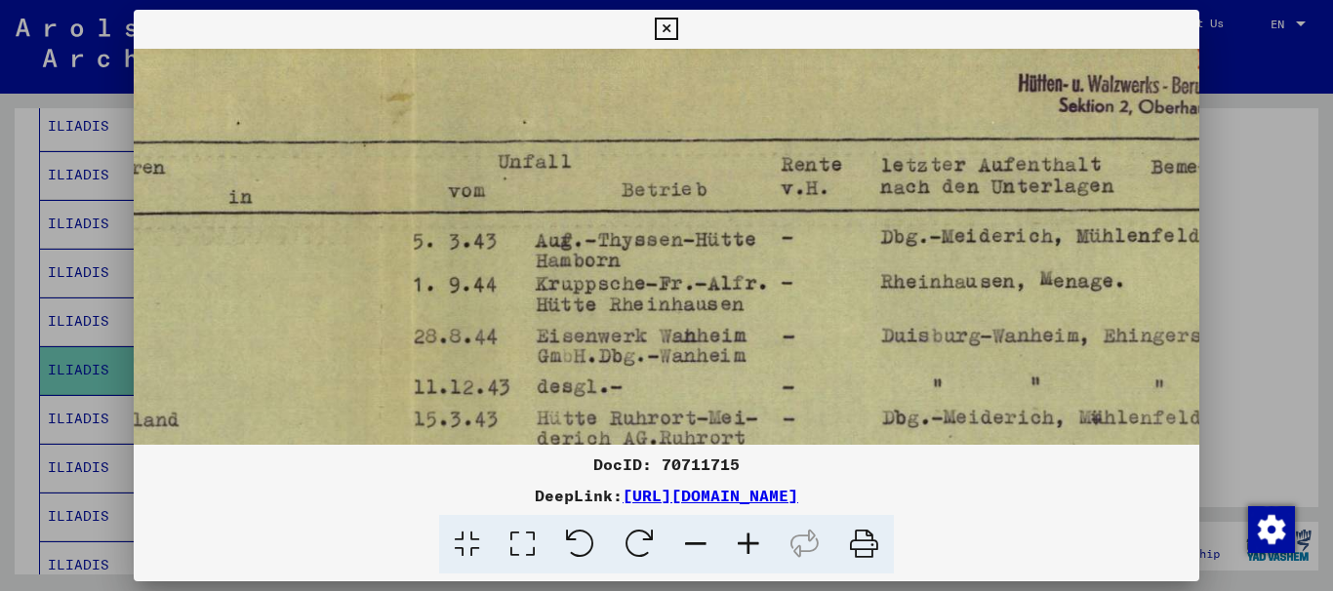
drag, startPoint x: 360, startPoint y: 333, endPoint x: 156, endPoint y: 290, distance: 208.4
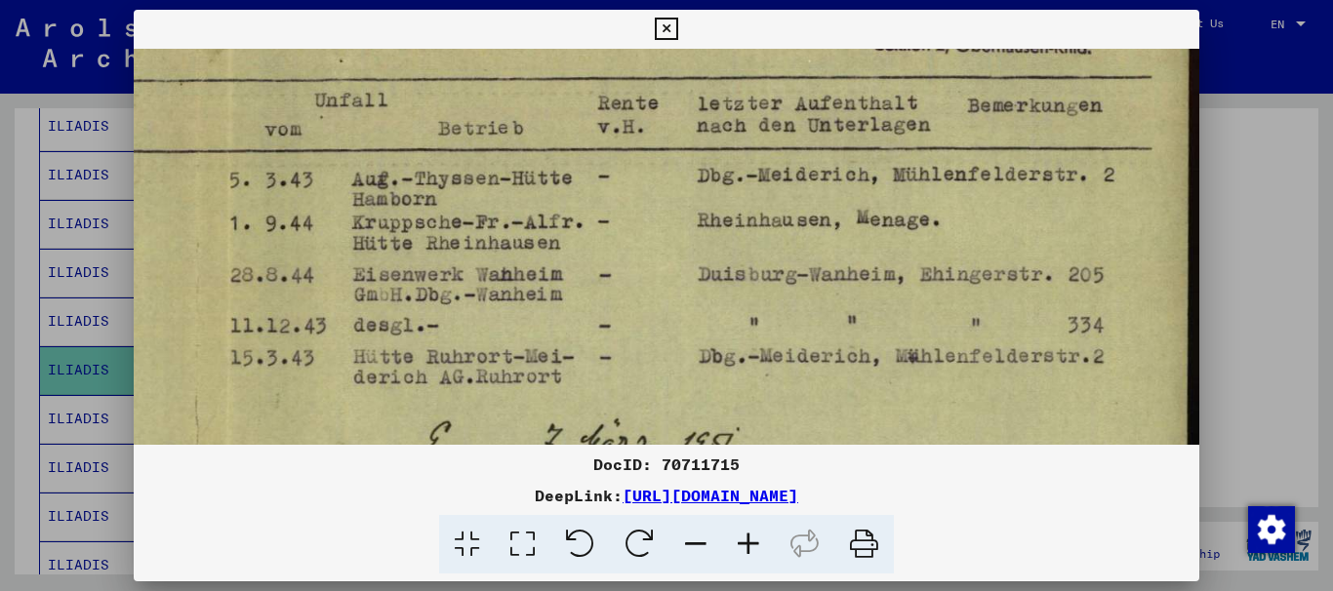
drag, startPoint x: 373, startPoint y: 293, endPoint x: 221, endPoint y: 250, distance: 158.2
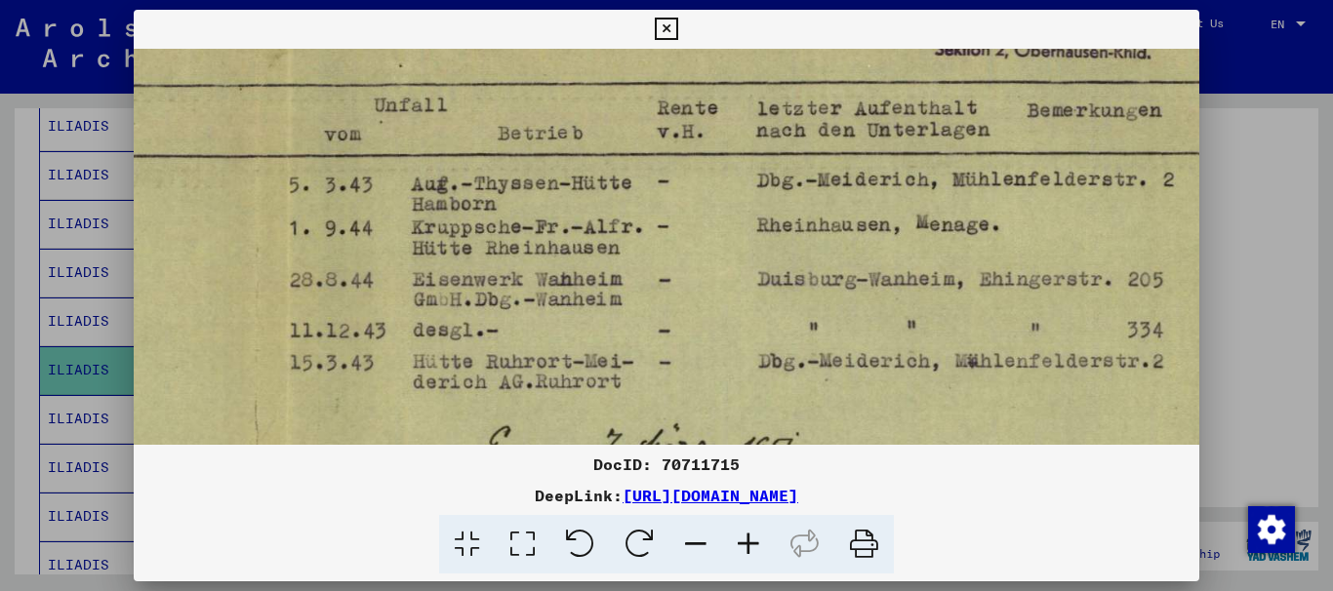
drag, startPoint x: 592, startPoint y: 289, endPoint x: 673, endPoint y: 293, distance: 81.1
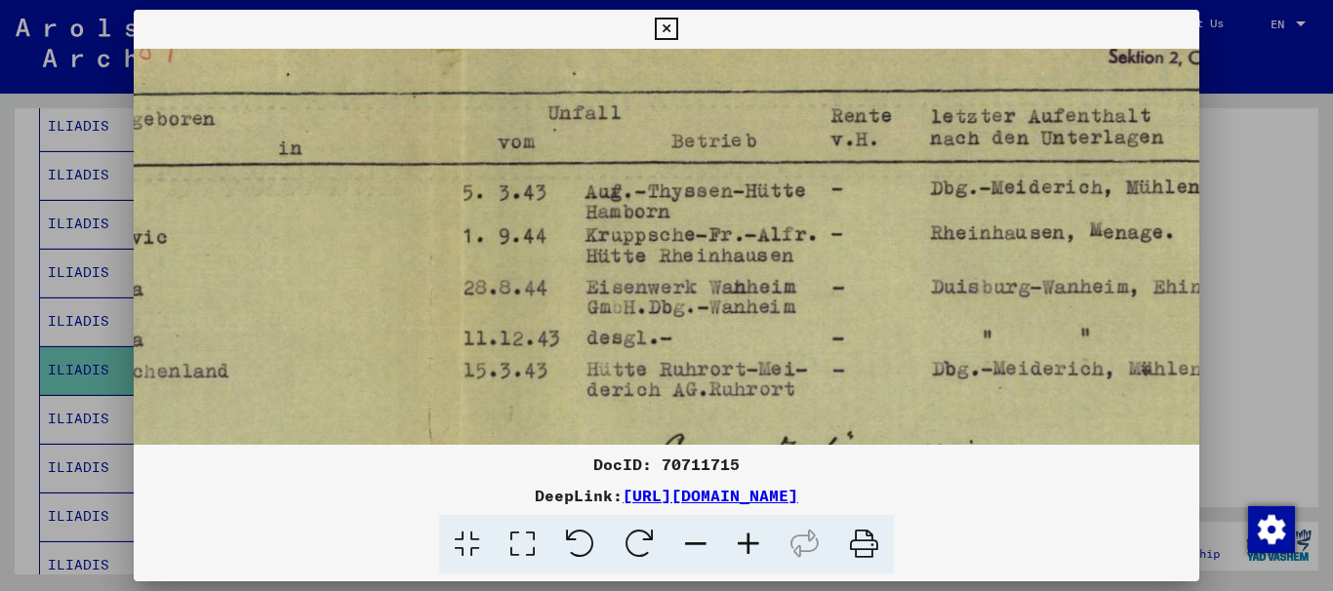
drag, startPoint x: 501, startPoint y: 293, endPoint x: 673, endPoint y: 304, distance: 173.1
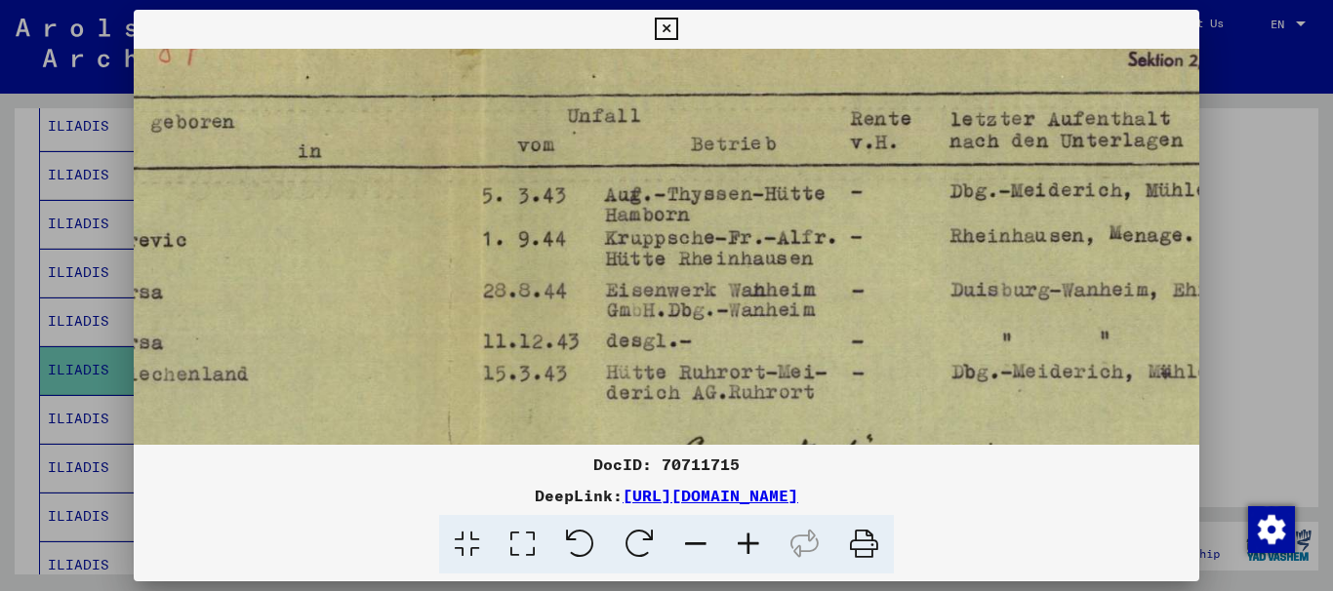
scroll to position [66, 682]
drag, startPoint x: 635, startPoint y: 311, endPoint x: 648, endPoint y: 313, distance: 12.8
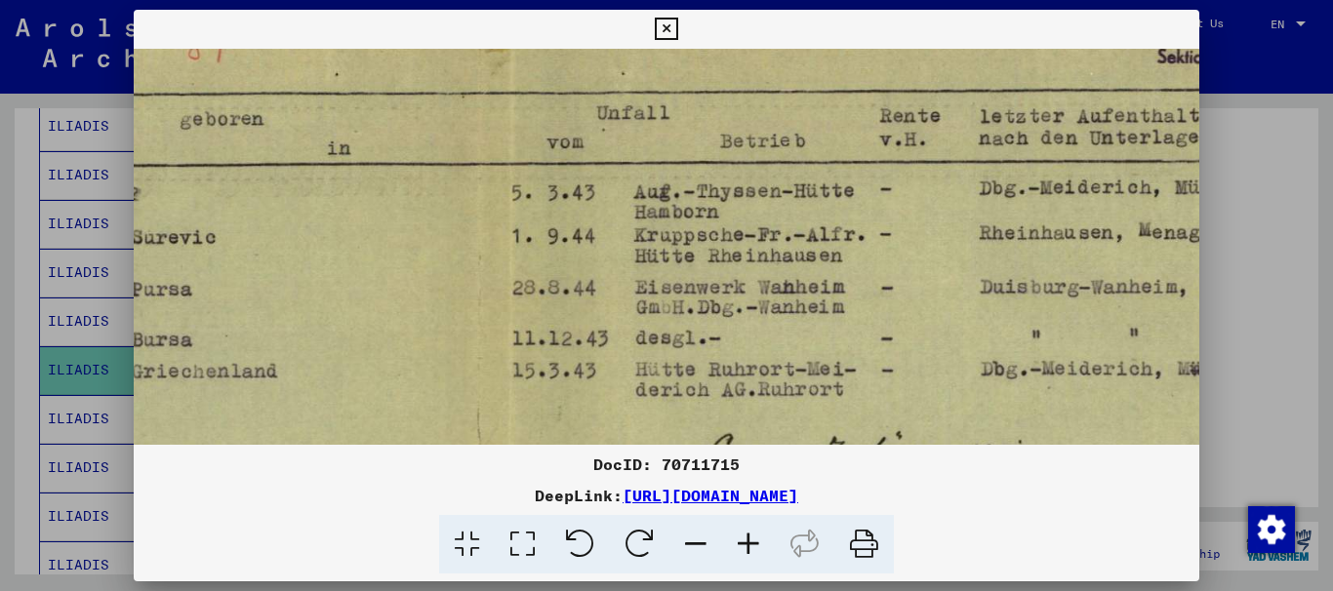
scroll to position [69, 653]
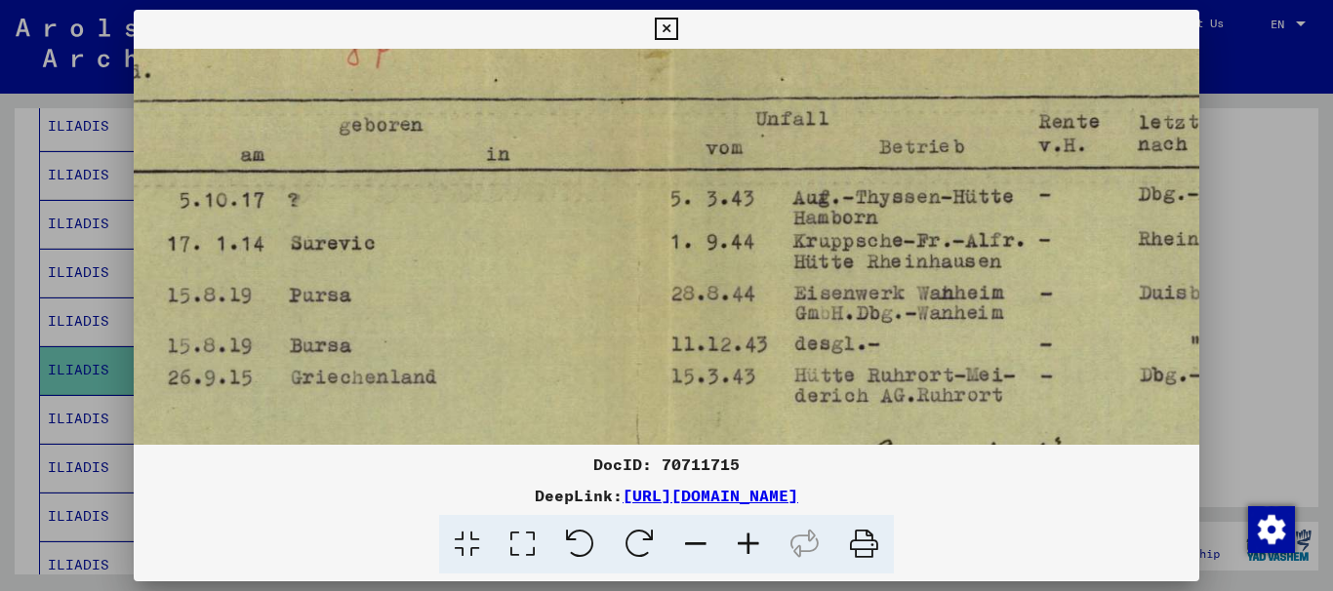
drag, startPoint x: 549, startPoint y: 323, endPoint x: 851, endPoint y: 327, distance: 301.6
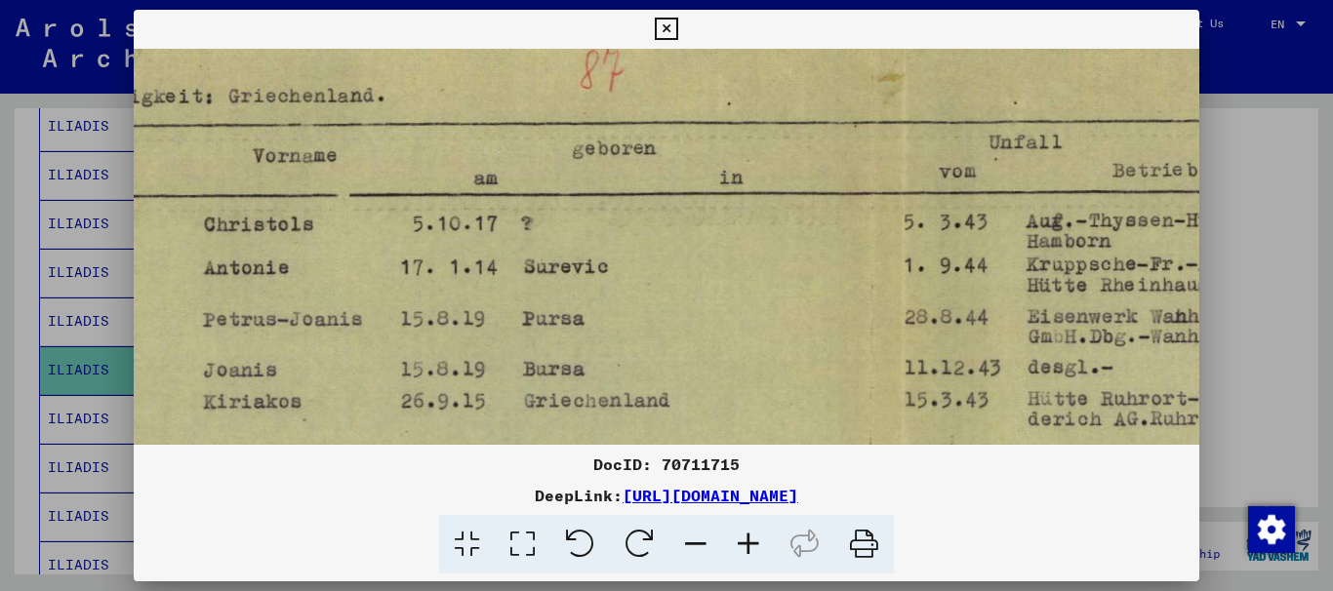
drag, startPoint x: 494, startPoint y: 259, endPoint x: 758, endPoint y: 286, distance: 265.9
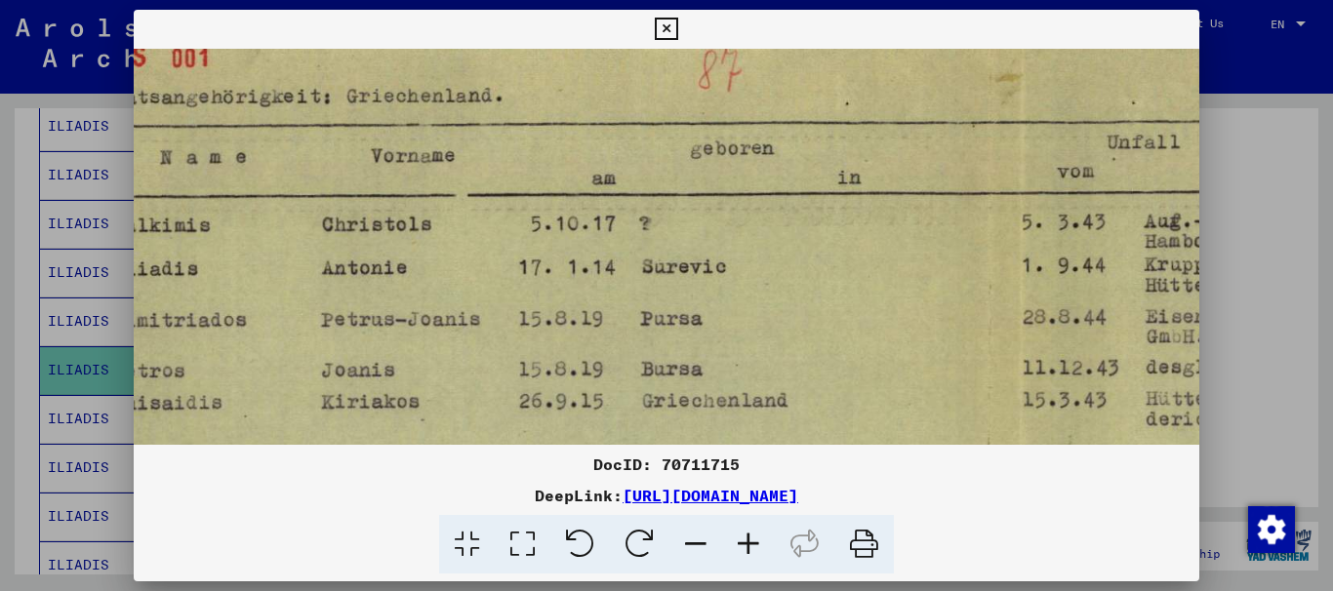
scroll to position [27, 0]
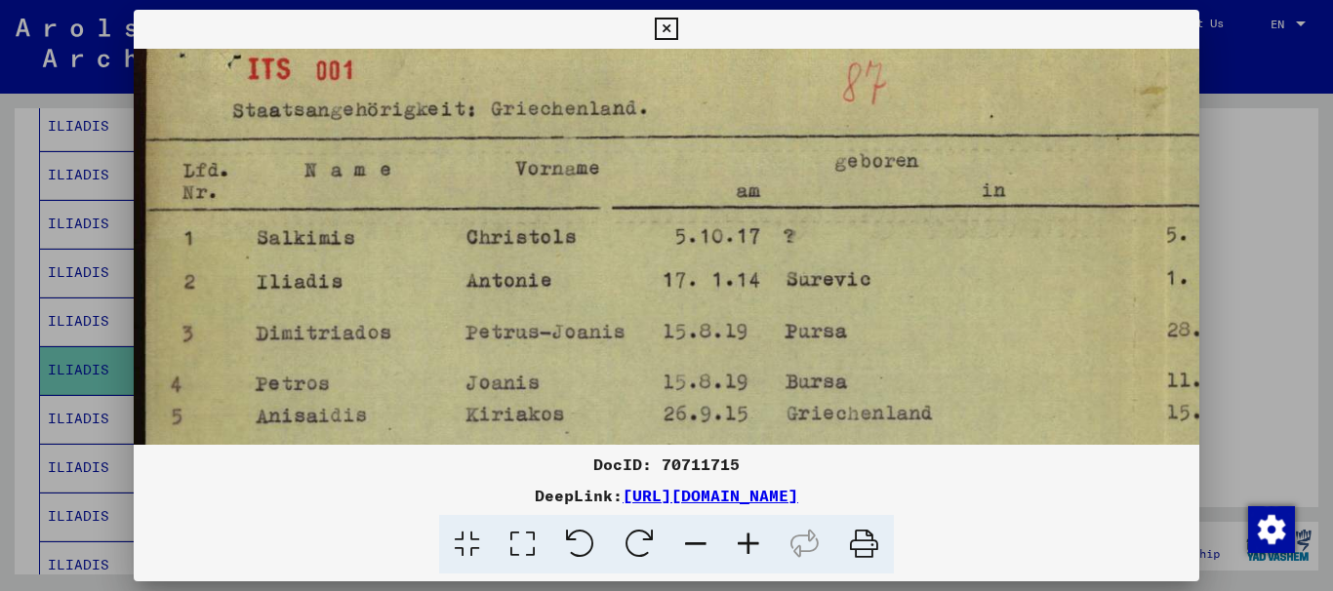
drag, startPoint x: 399, startPoint y: 261, endPoint x: 525, endPoint y: 261, distance: 125.9
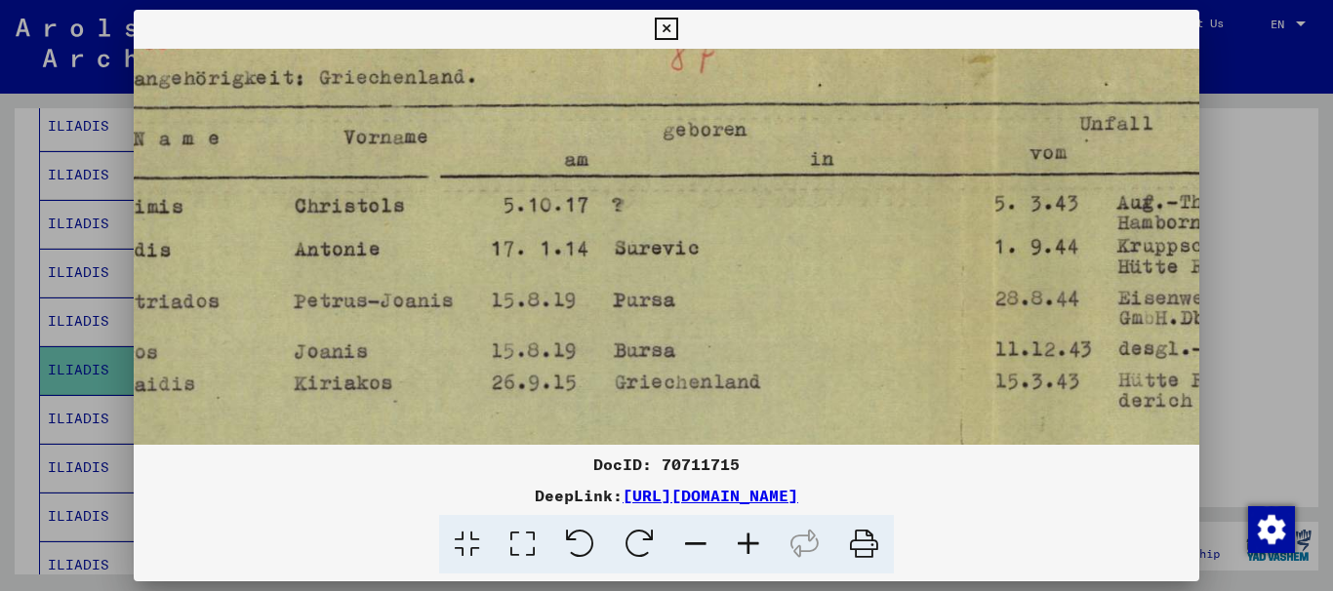
drag, startPoint x: 593, startPoint y: 269, endPoint x: 335, endPoint y: 223, distance: 262.7
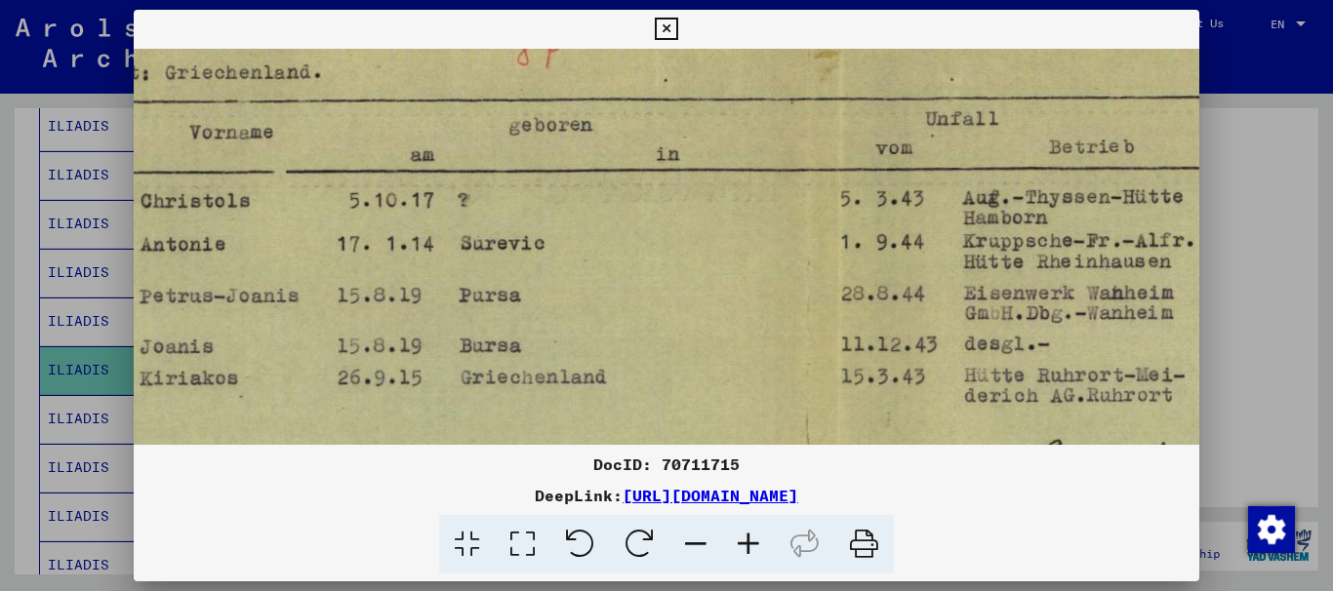
drag, startPoint x: 640, startPoint y: 223, endPoint x: 593, endPoint y: 274, distance: 69.1
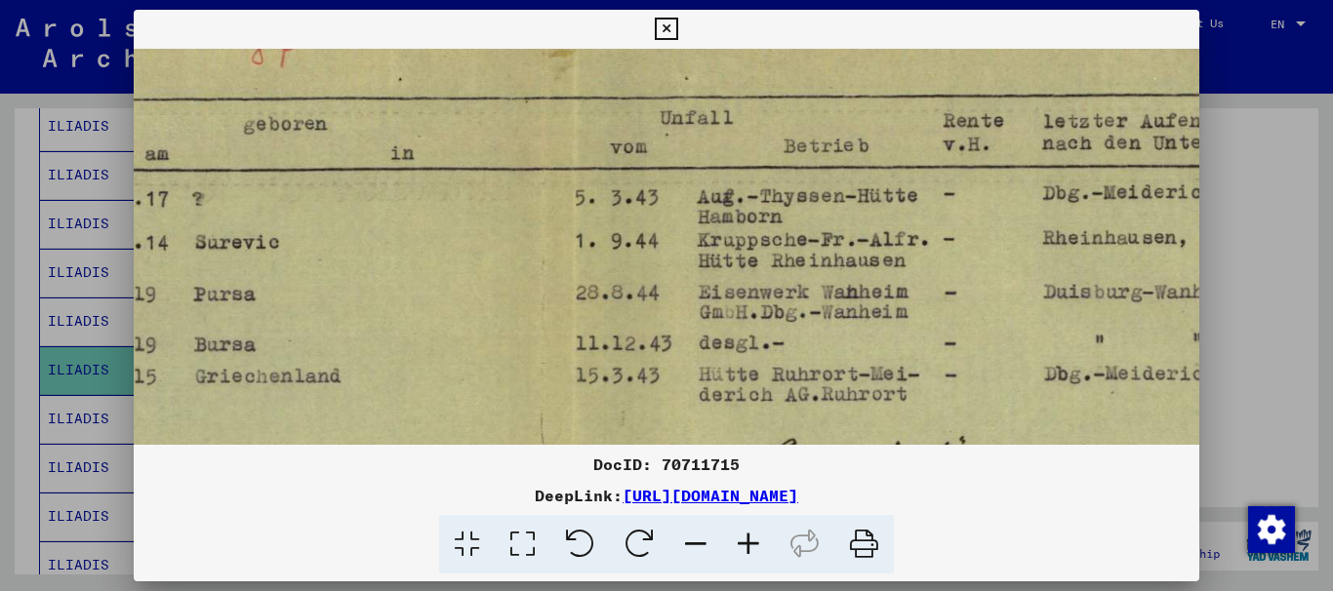
drag, startPoint x: 402, startPoint y: 227, endPoint x: 358, endPoint y: 227, distance: 43.9
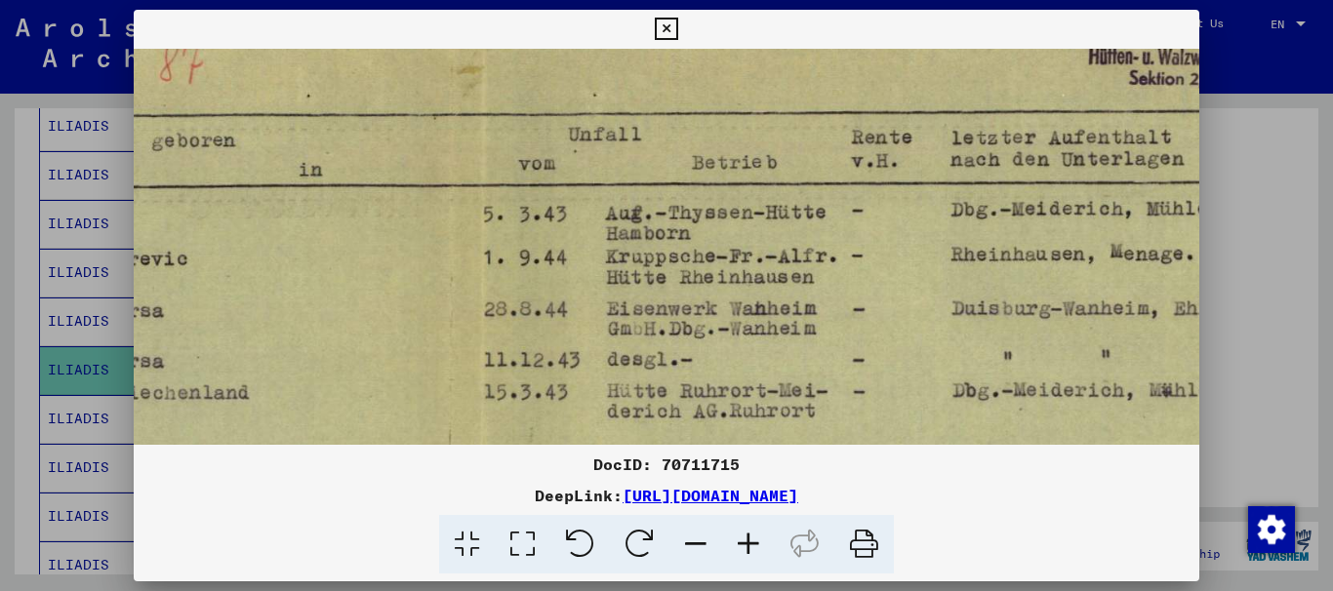
drag, startPoint x: 757, startPoint y: 224, endPoint x: 643, endPoint y: 243, distance: 115.7
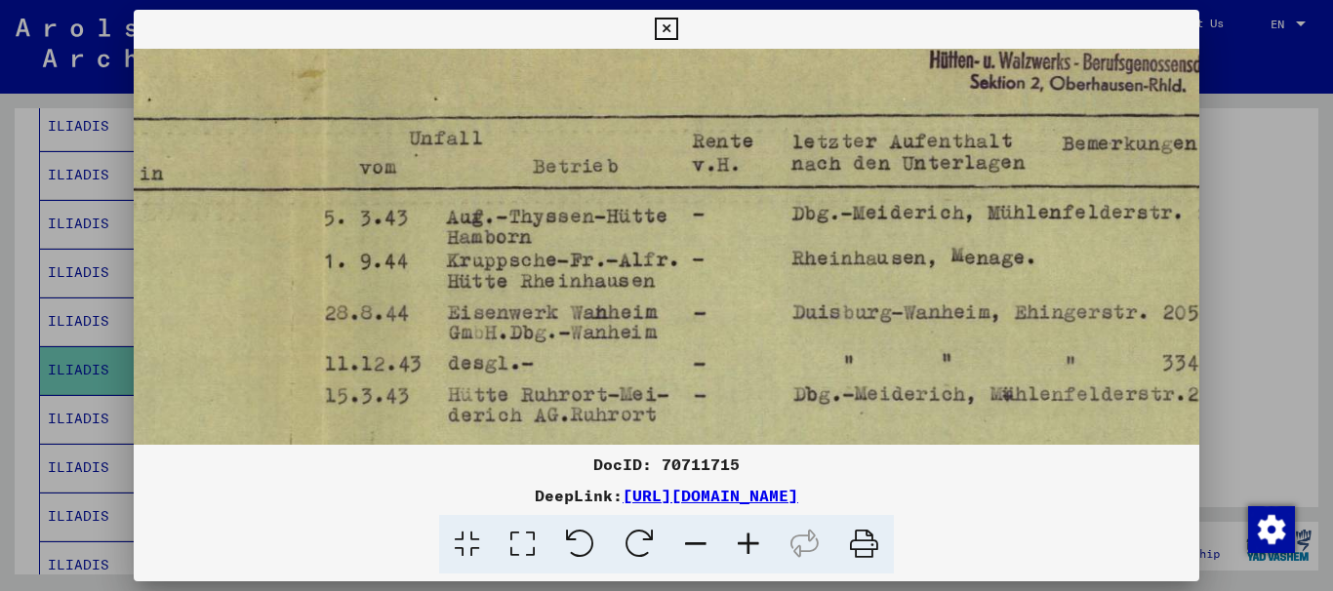
drag, startPoint x: 643, startPoint y: 274, endPoint x: 584, endPoint y: 265, distance: 60.2
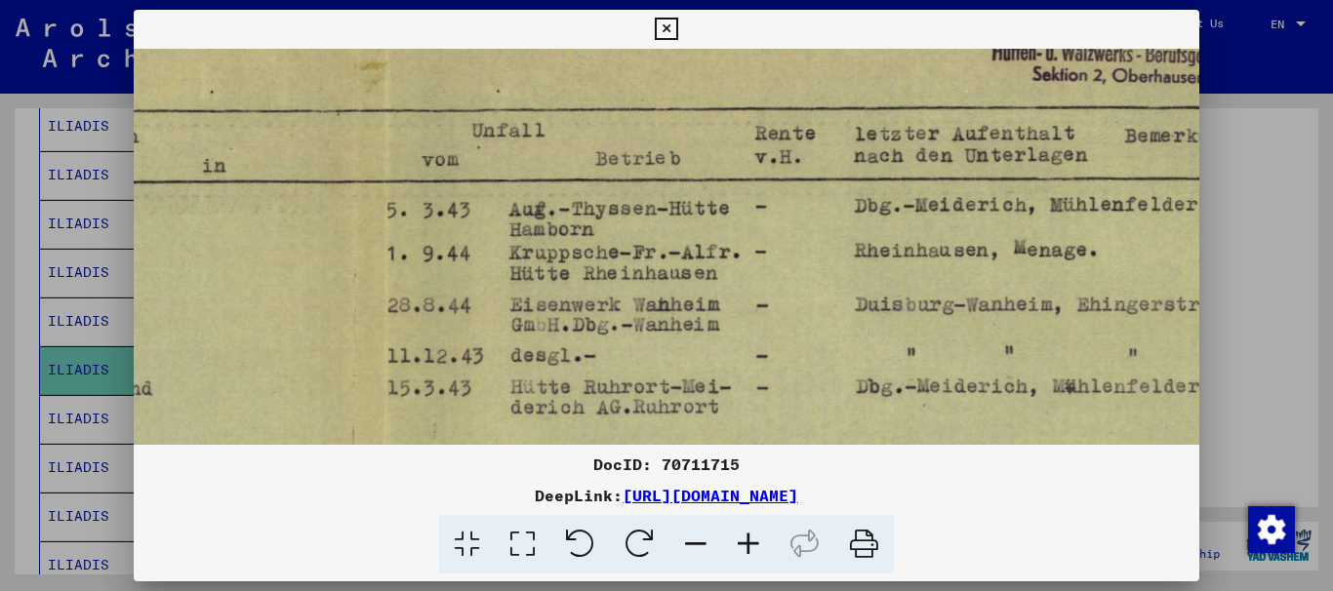
drag, startPoint x: 519, startPoint y: 259, endPoint x: 740, endPoint y: 255, distance: 220.6
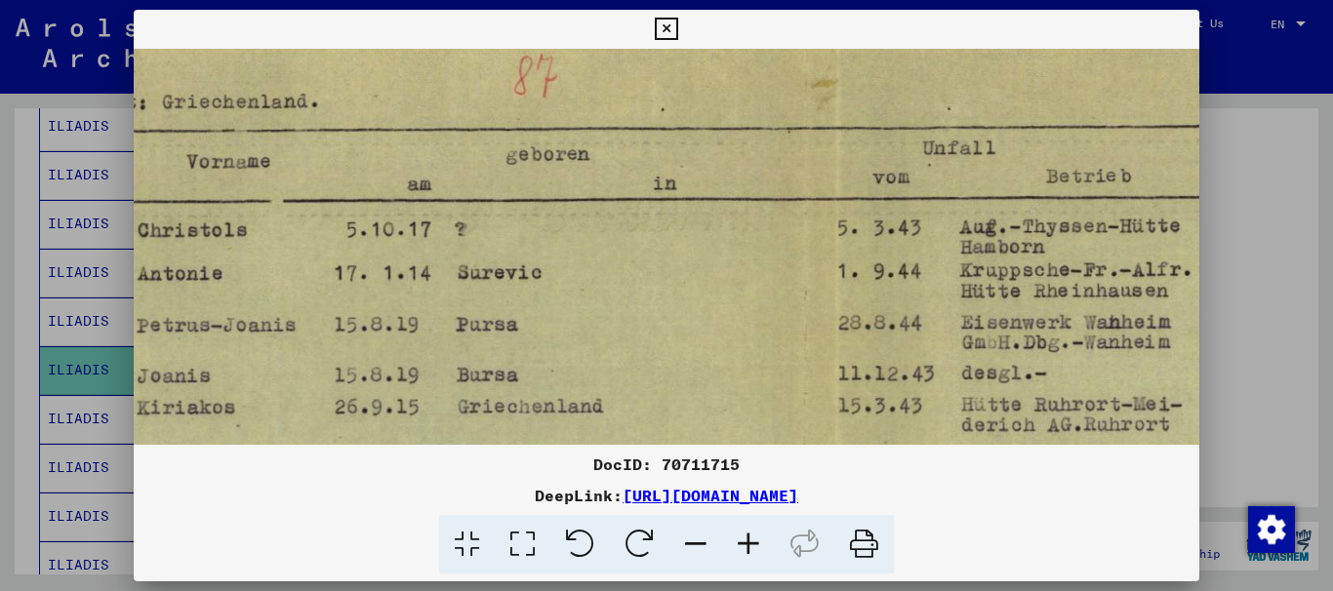
drag, startPoint x: 539, startPoint y: 311, endPoint x: 799, endPoint y: 309, distance: 260.6
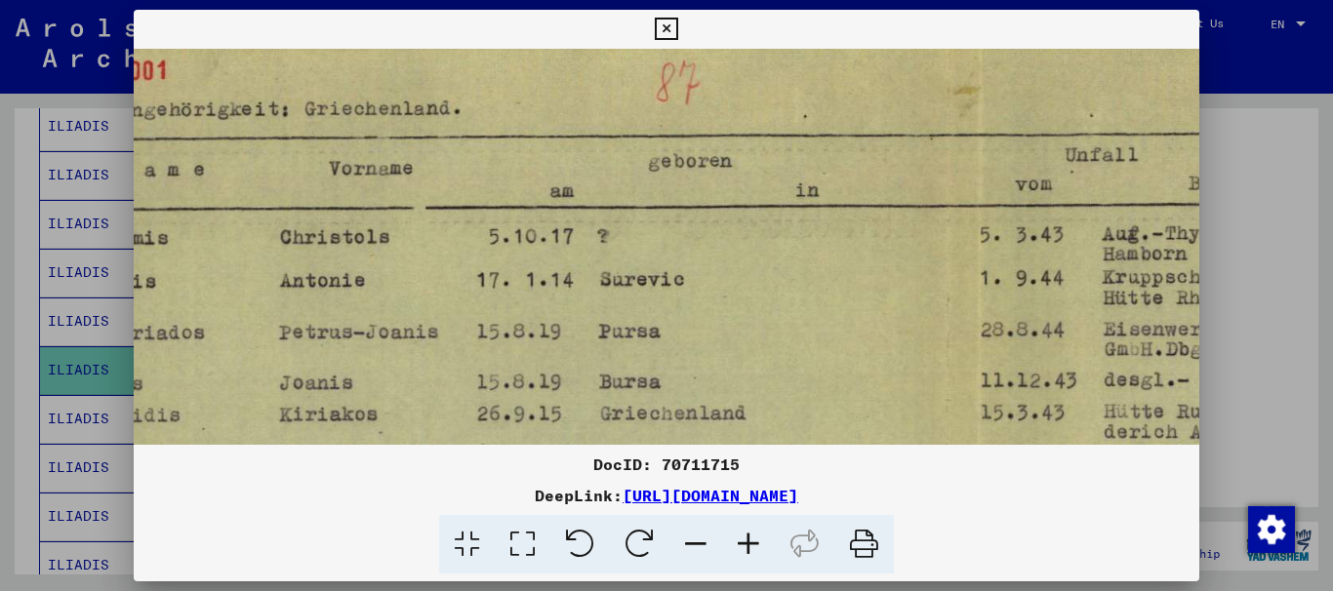
drag, startPoint x: 538, startPoint y: 294, endPoint x: 666, endPoint y: 293, distance: 127.8
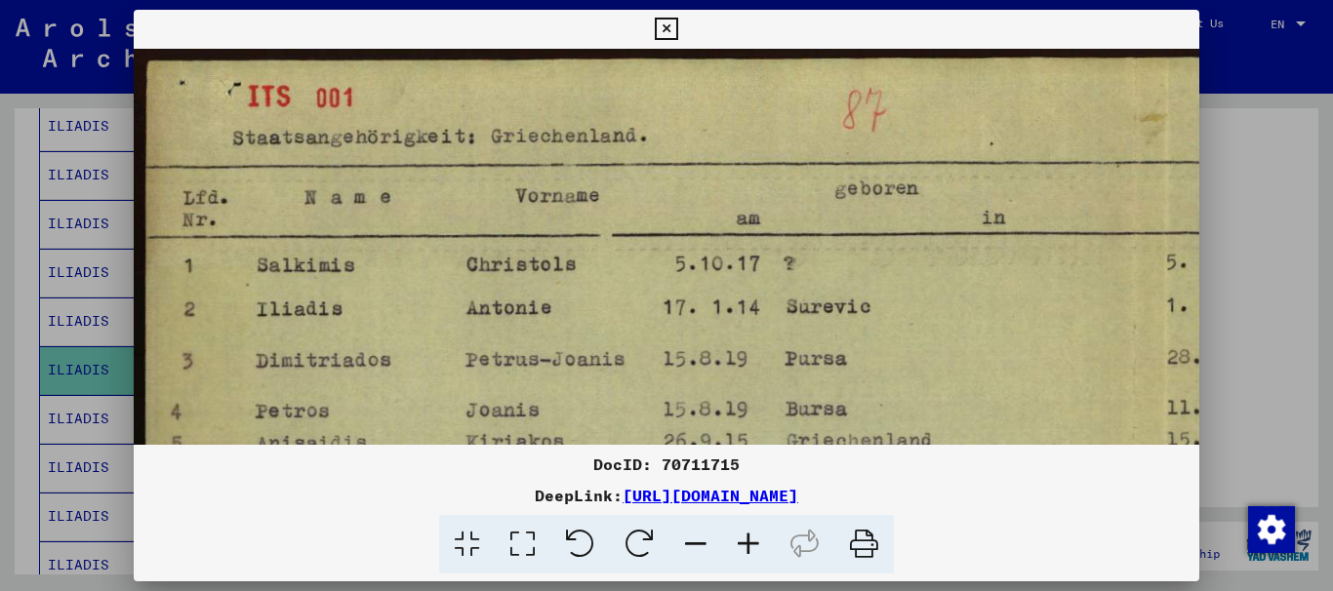
drag, startPoint x: 594, startPoint y: 216, endPoint x: 596, endPoint y: 233, distance: 17.7
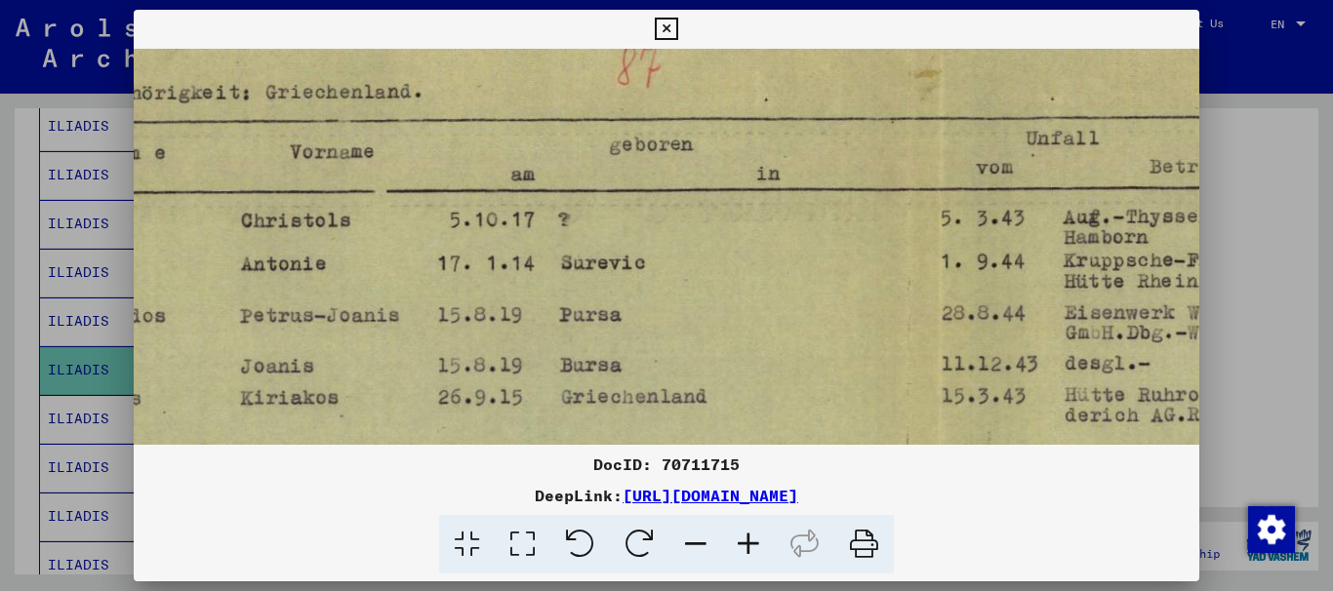
drag, startPoint x: 664, startPoint y: 230, endPoint x: 307, endPoint y: 156, distance: 363.8
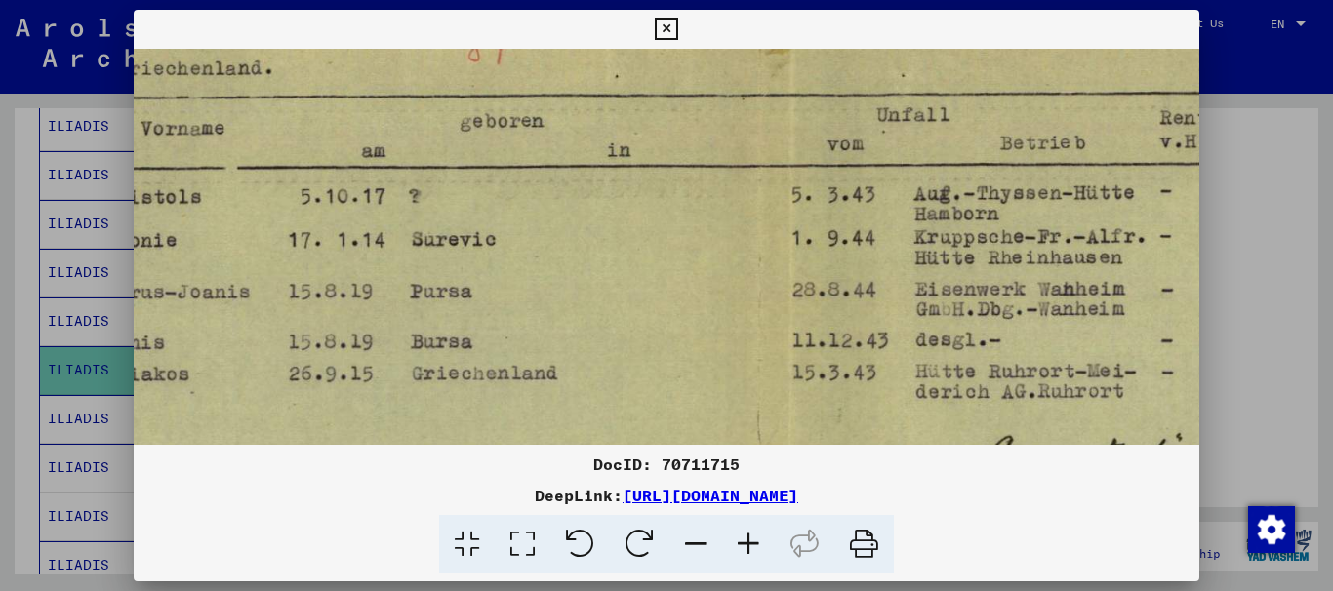
drag, startPoint x: 521, startPoint y: 158, endPoint x: 733, endPoint y: 148, distance: 212.0
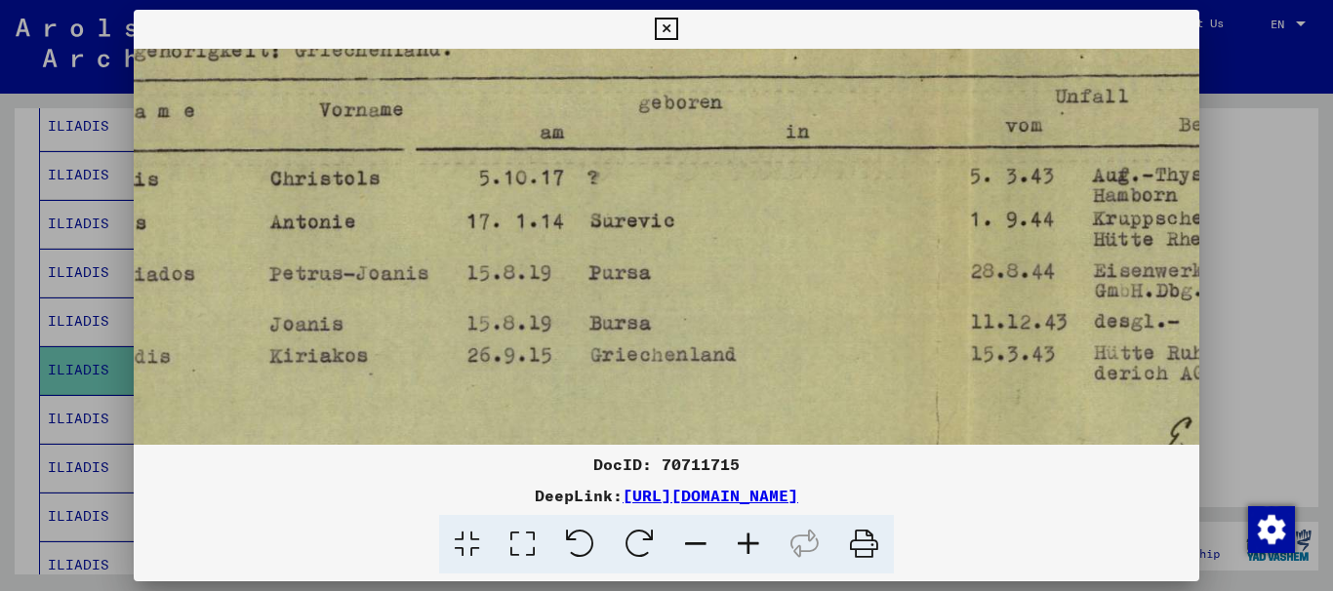
drag, startPoint x: 567, startPoint y: 225, endPoint x: 689, endPoint y: 203, distance: 124.0
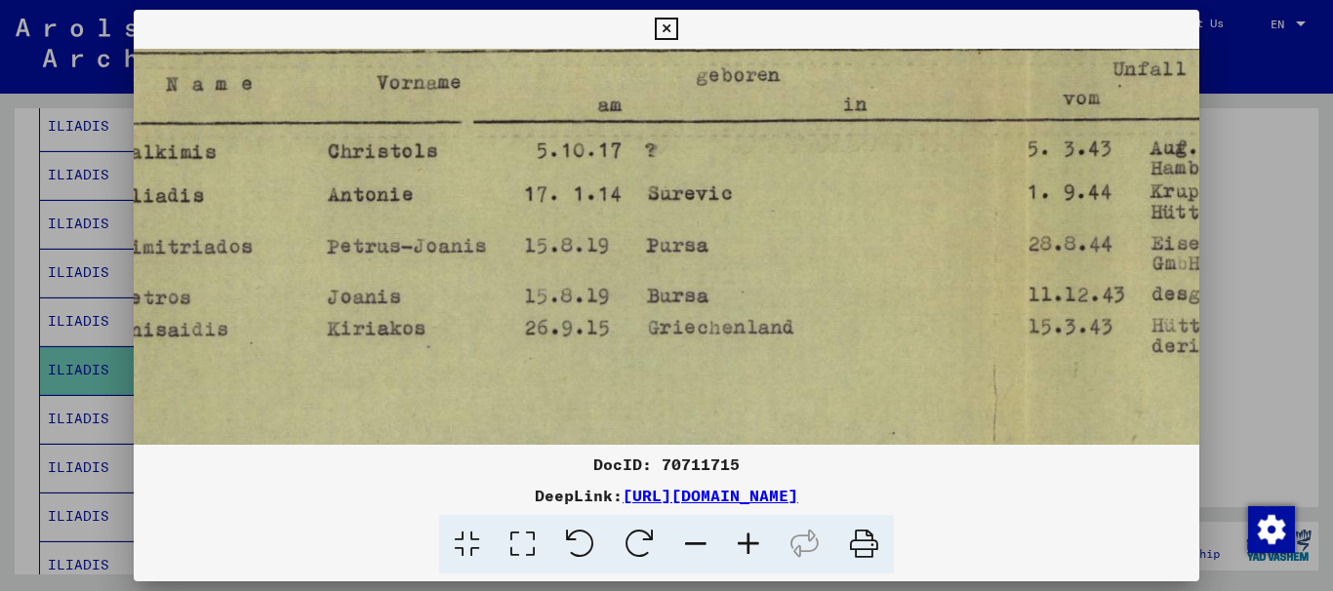
drag, startPoint x: 624, startPoint y: 360, endPoint x: 506, endPoint y: 341, distance: 118.7
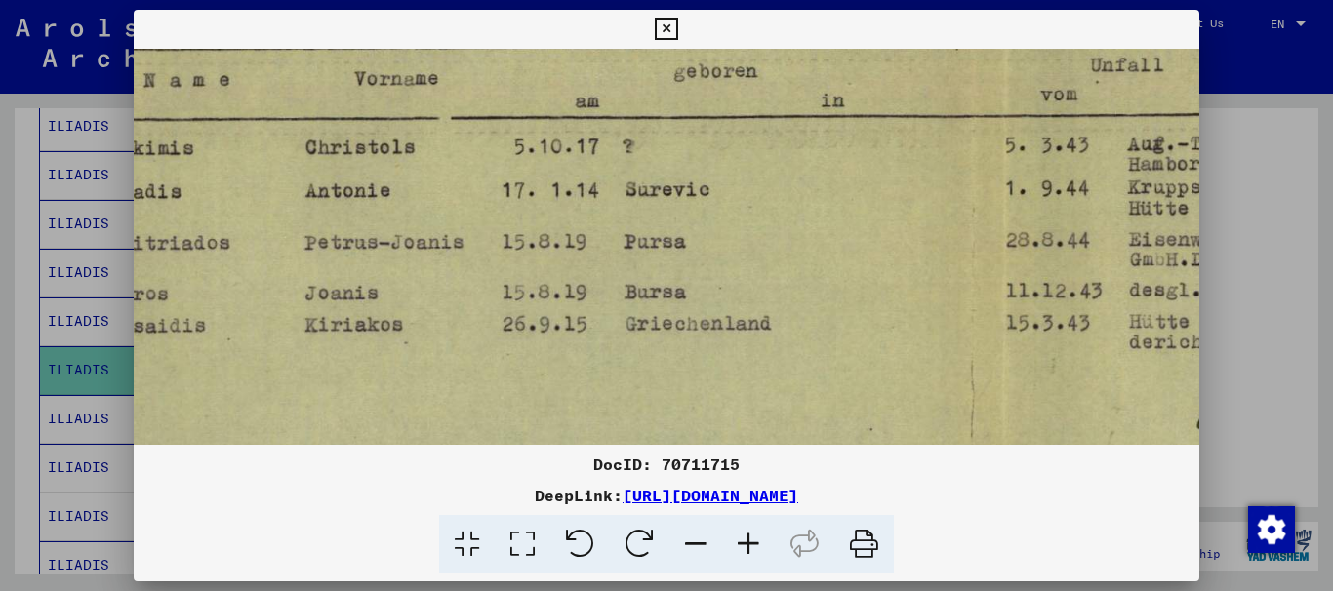
scroll to position [115, 88]
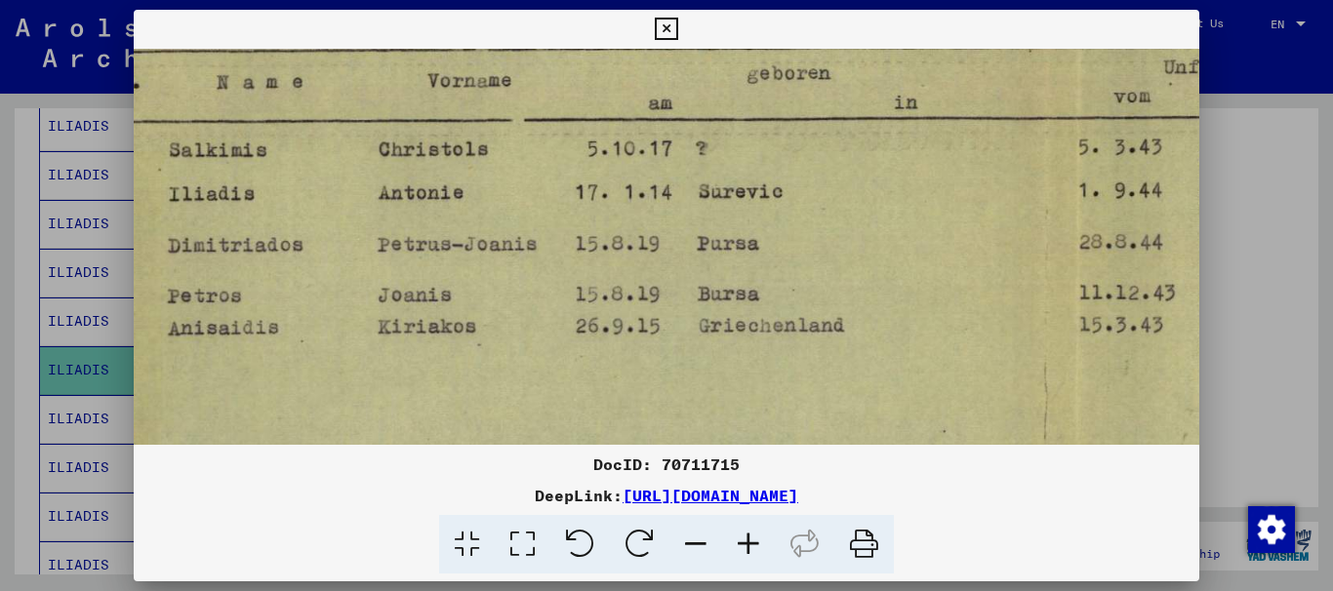
drag, startPoint x: 463, startPoint y: 307, endPoint x: 636, endPoint y: 290, distance: 174.6
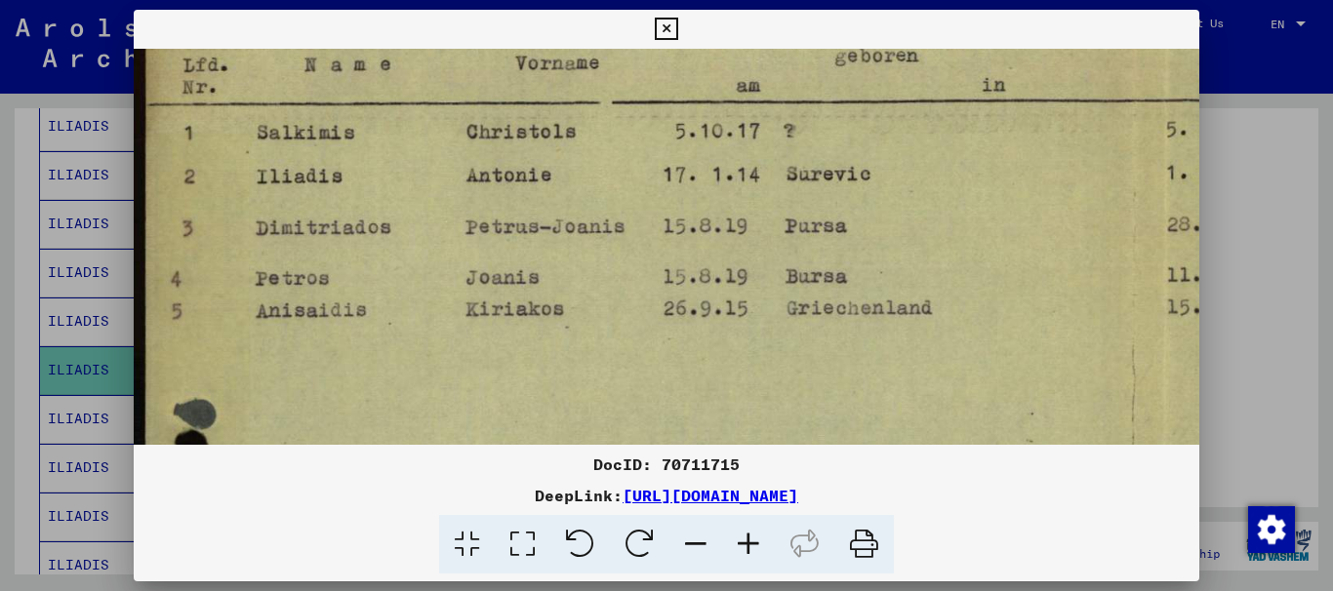
scroll to position [39, 66]
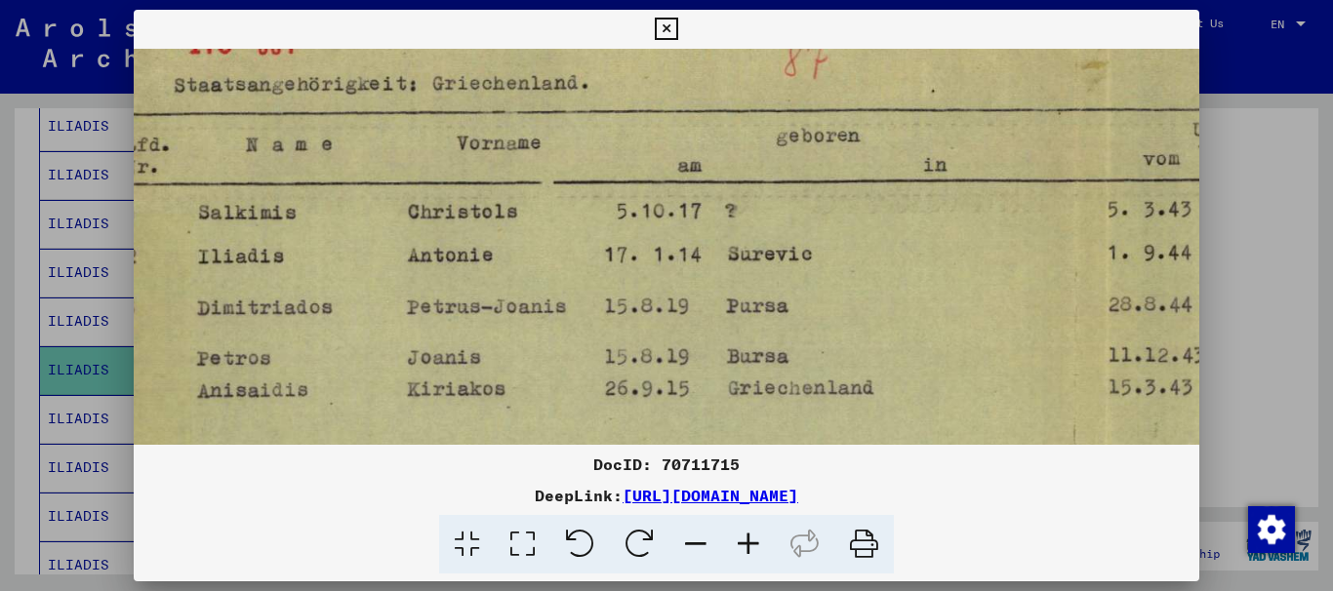
drag, startPoint x: 501, startPoint y: 293, endPoint x: 450, endPoint y: 372, distance: 93.9
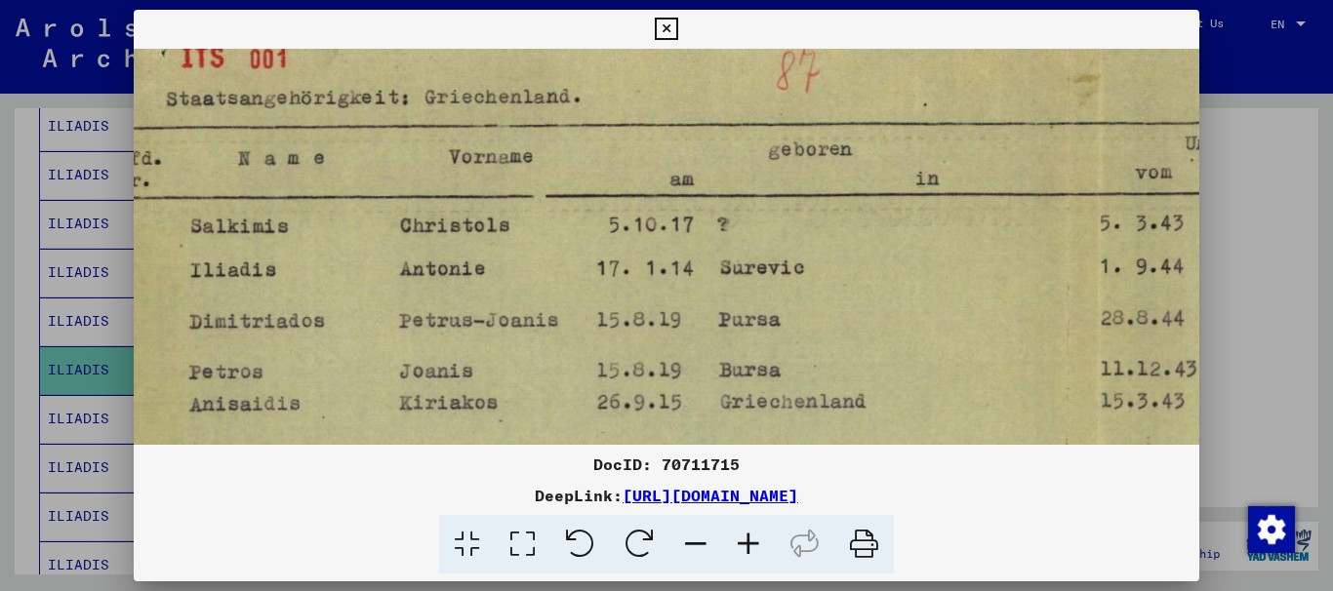
scroll to position [0, 133]
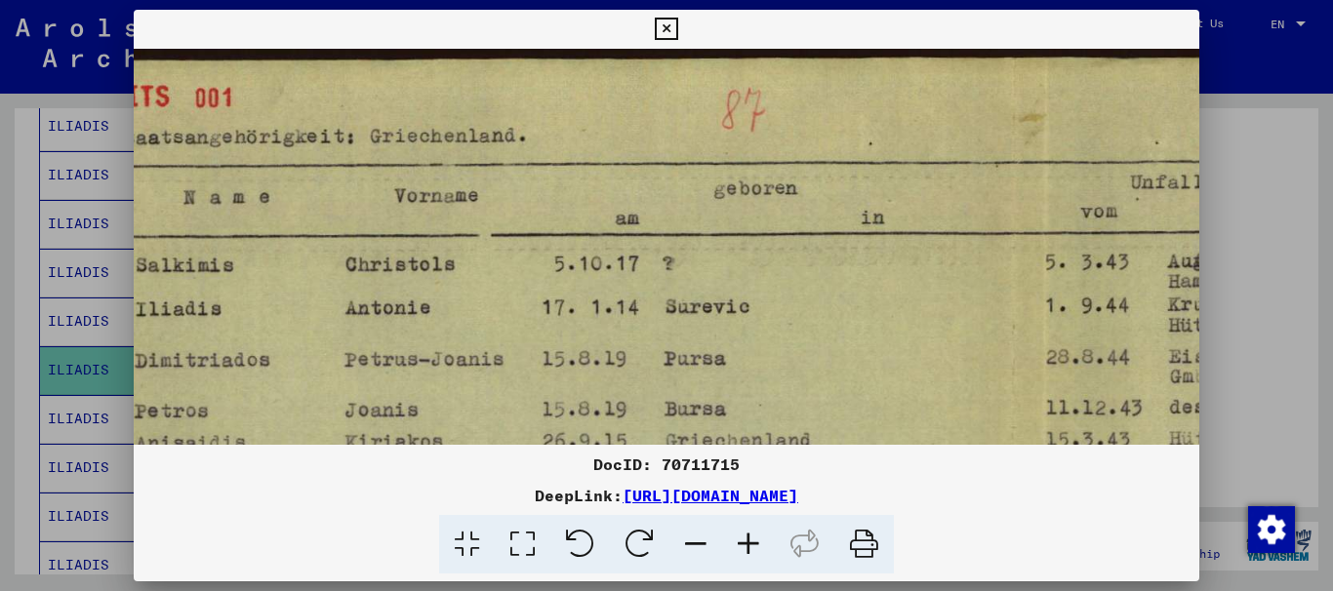
drag, startPoint x: 786, startPoint y: 206, endPoint x: 715, endPoint y: 313, distance: 128.3
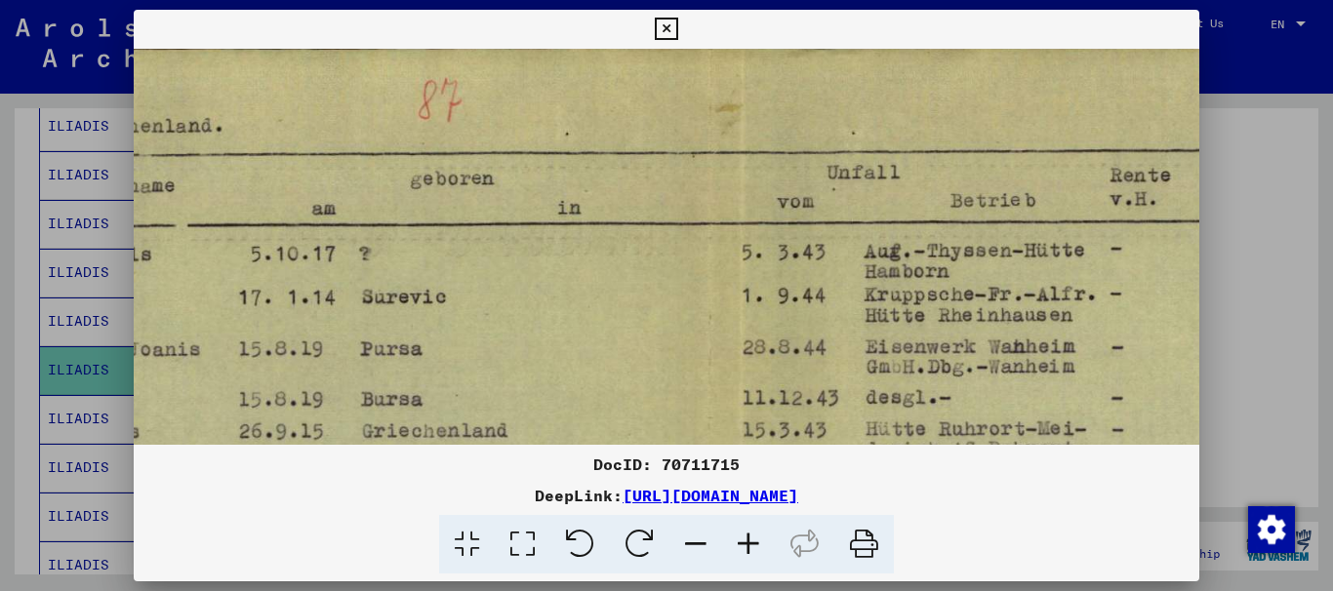
drag, startPoint x: 704, startPoint y: 270, endPoint x: 289, endPoint y: 267, distance: 414.8
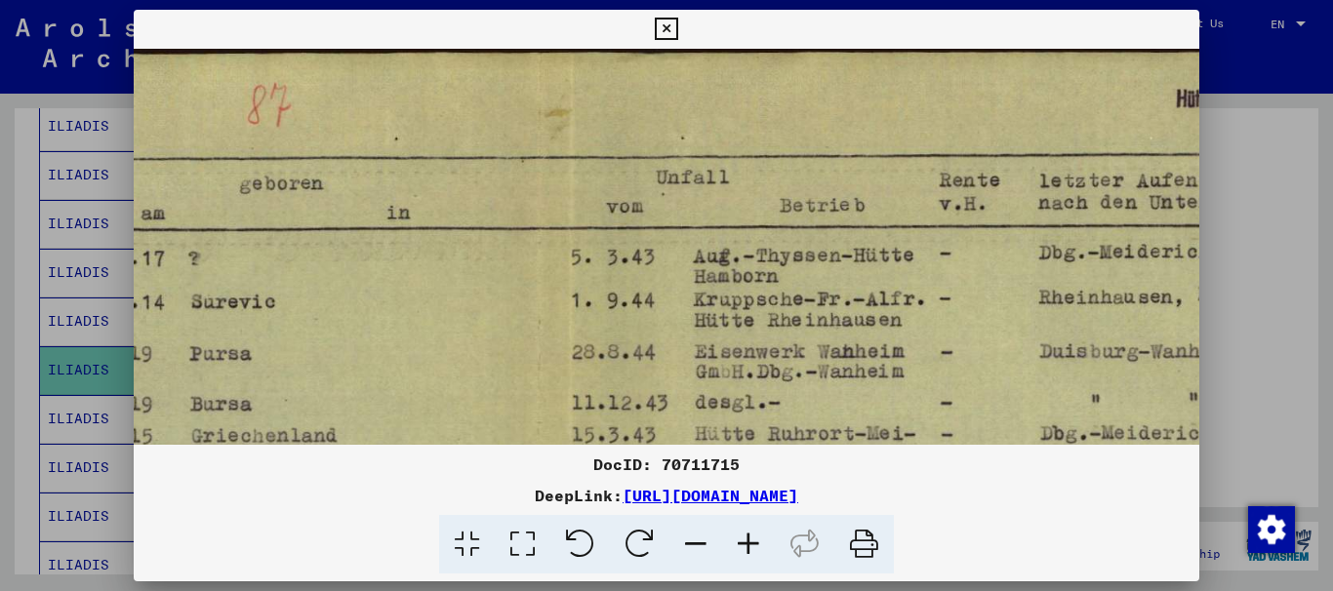
drag, startPoint x: 506, startPoint y: 279, endPoint x: 330, endPoint y: 281, distance: 176.7
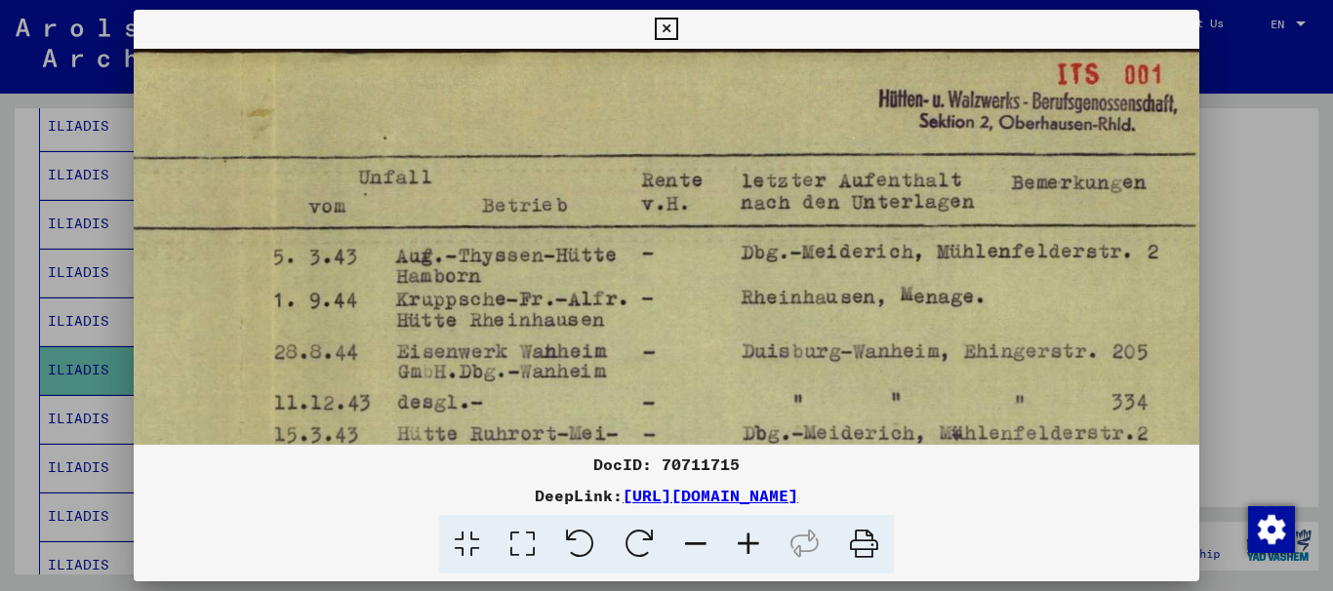
drag, startPoint x: 519, startPoint y: 279, endPoint x: 363, endPoint y: 279, distance: 156.1
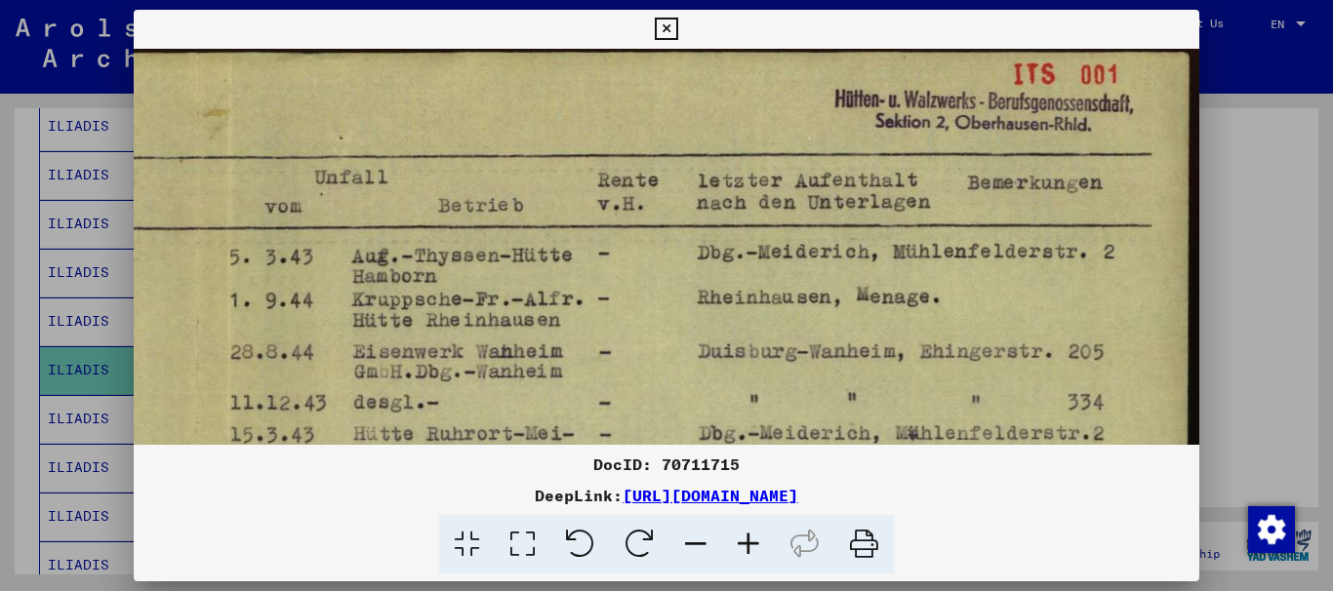
drag
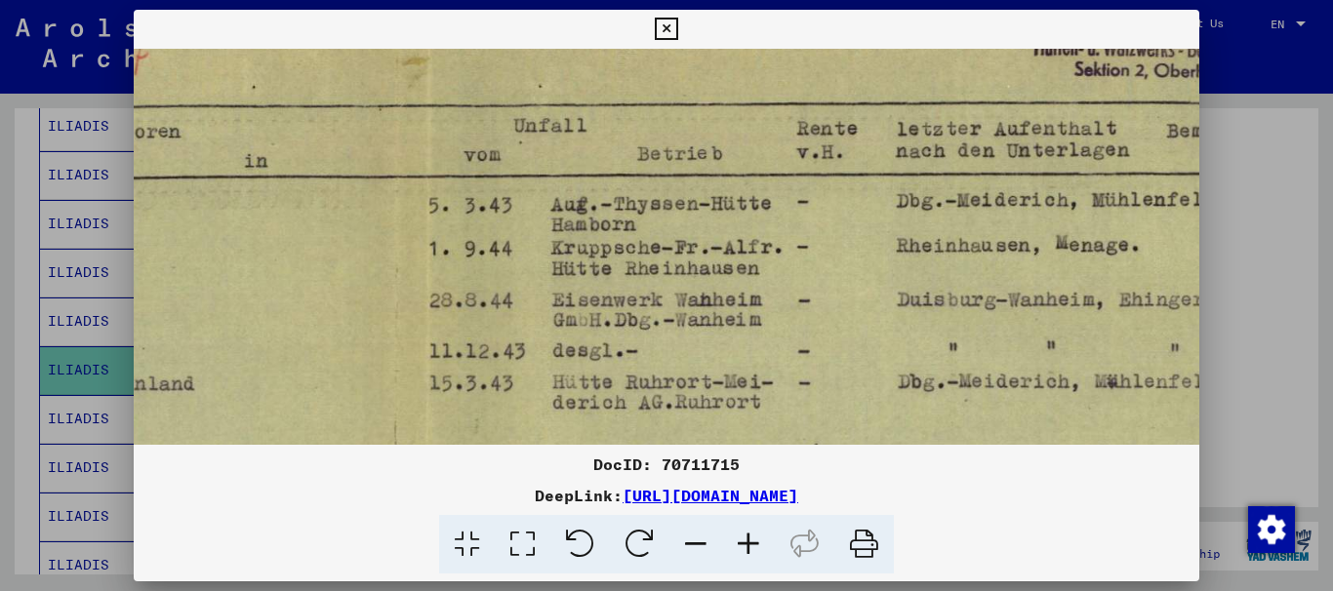
drag, startPoint x: 557, startPoint y: 276, endPoint x: 893, endPoint y: 274, distance: 335.7
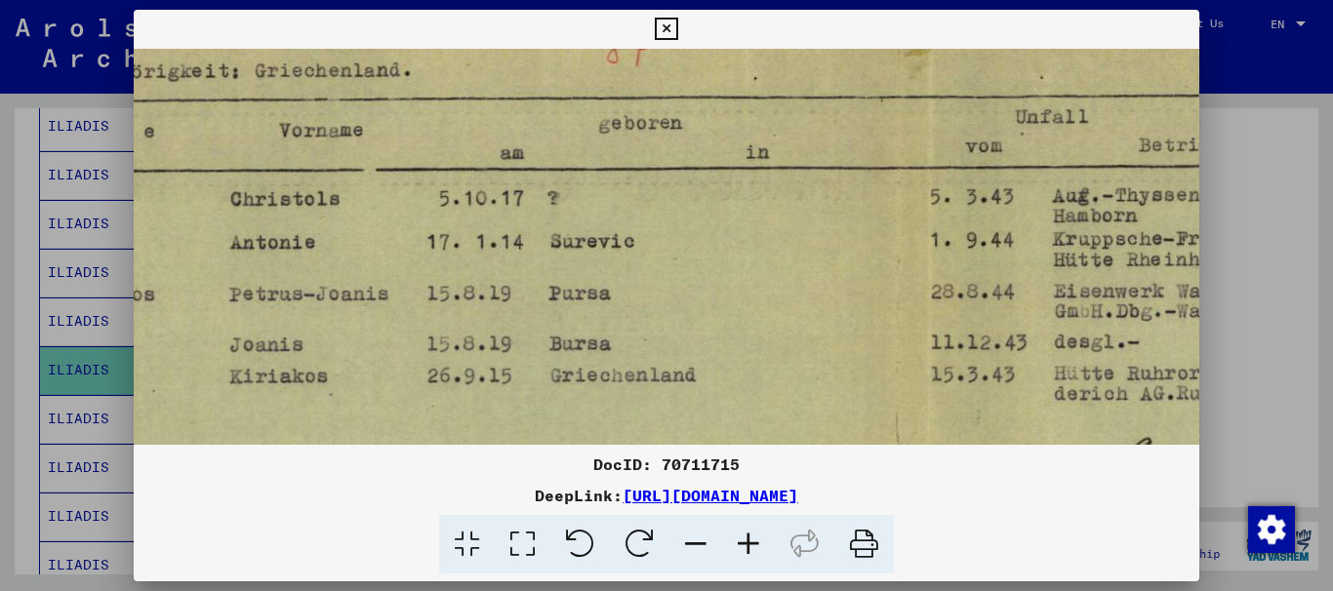
drag, startPoint x: 519, startPoint y: 277, endPoint x: 646, endPoint y: 265, distance: 127.4
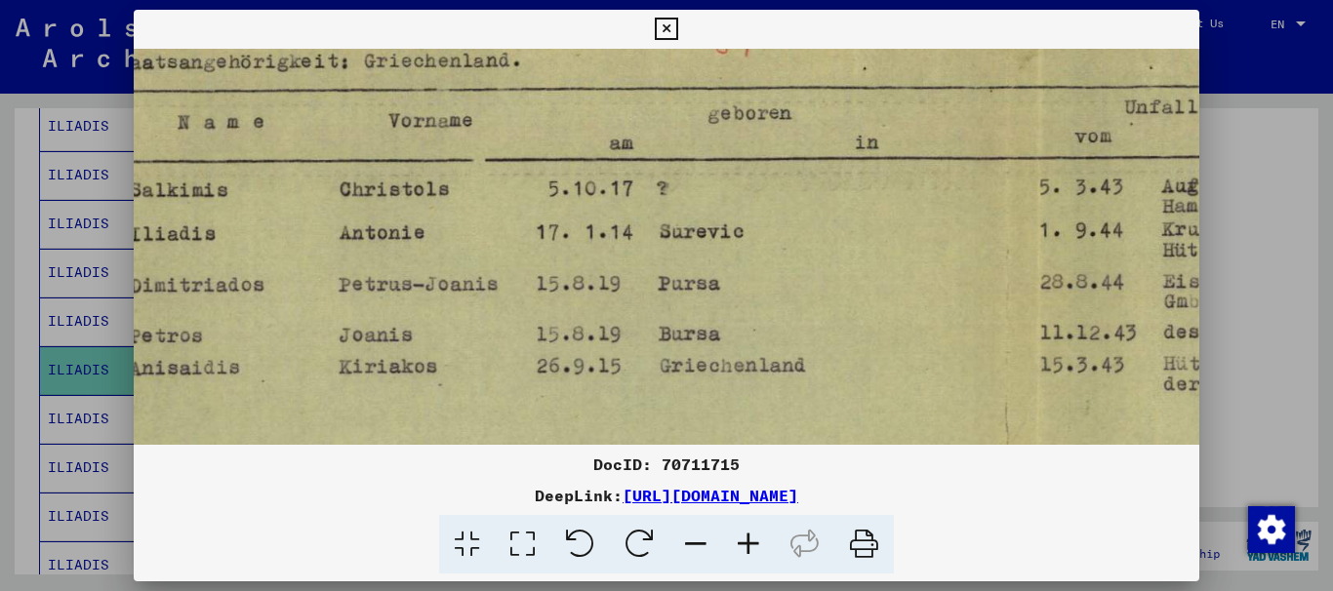
scroll to position [67, 15]
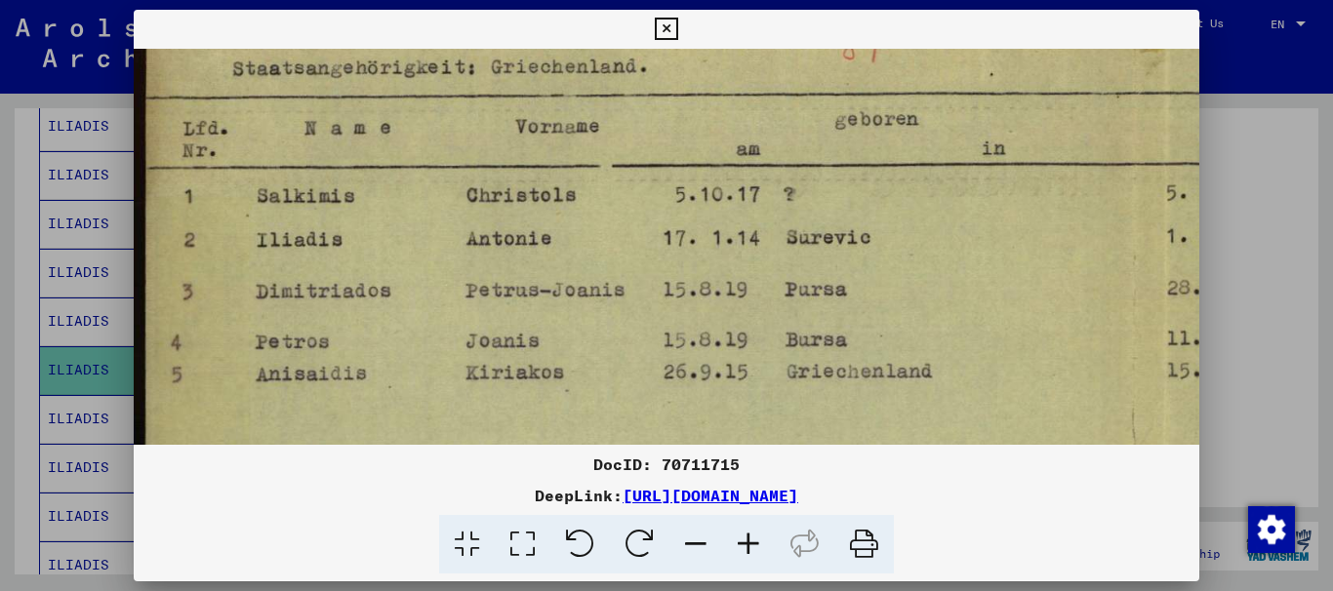
click at [663, 28] on icon at bounding box center [666, 29] width 22 height 23
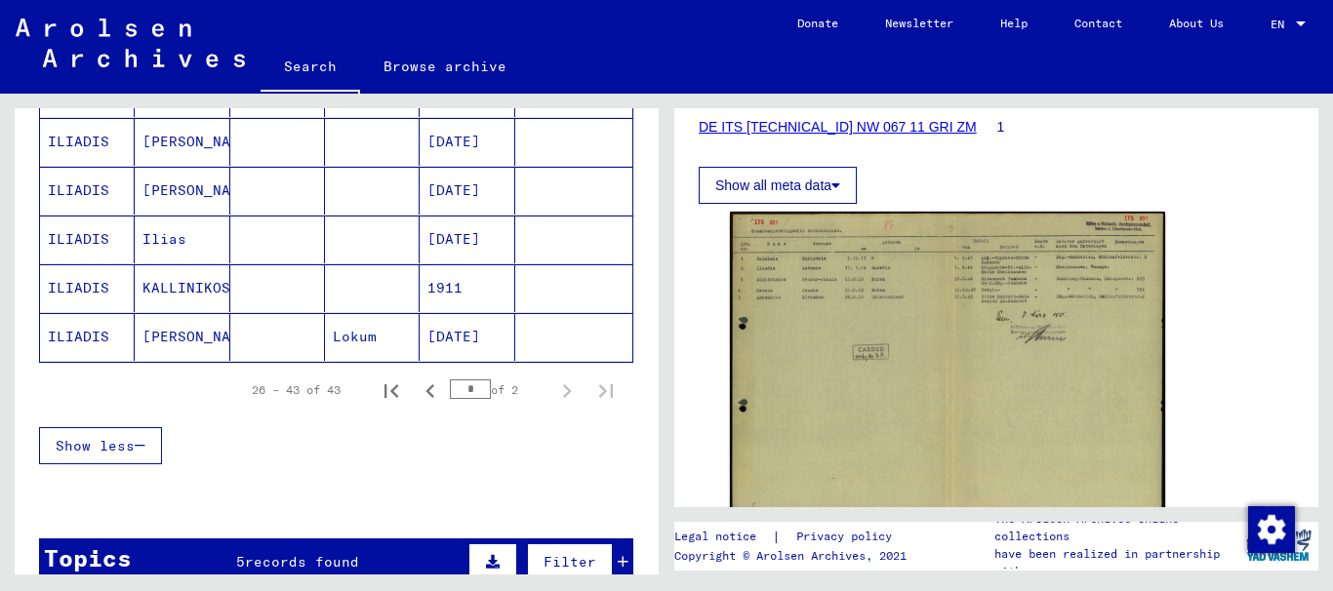
scroll to position [976, 0]
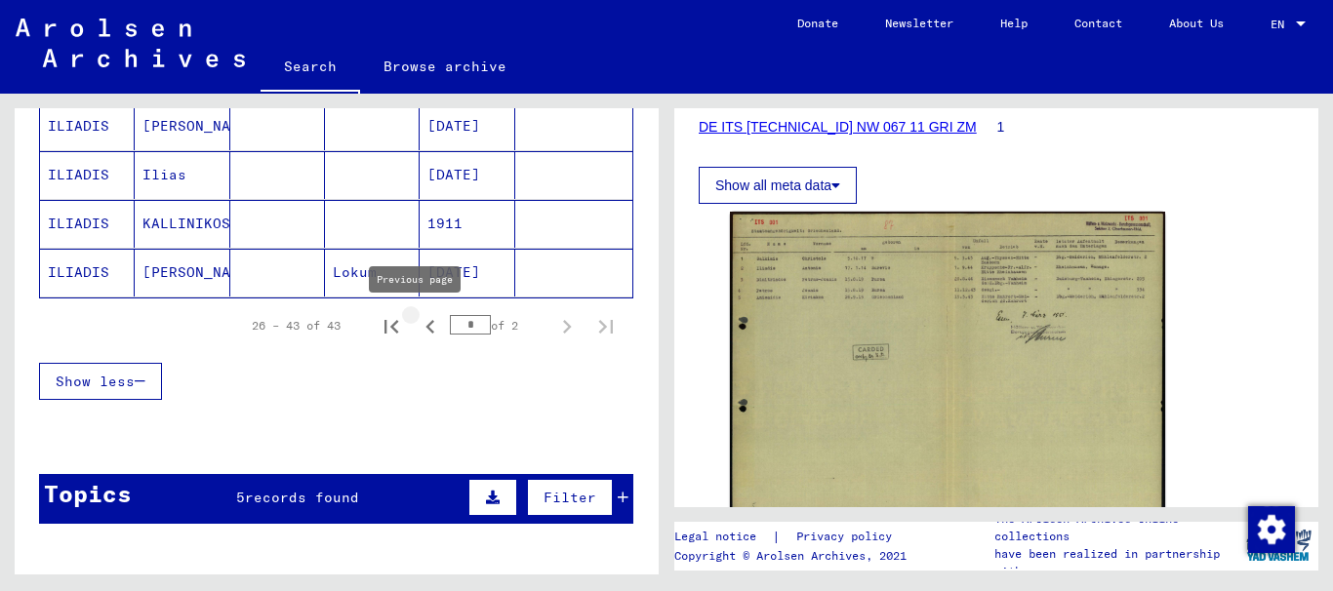
click at [425, 325] on icon "Previous page" at bounding box center [429, 327] width 9 height 14
type input "*"
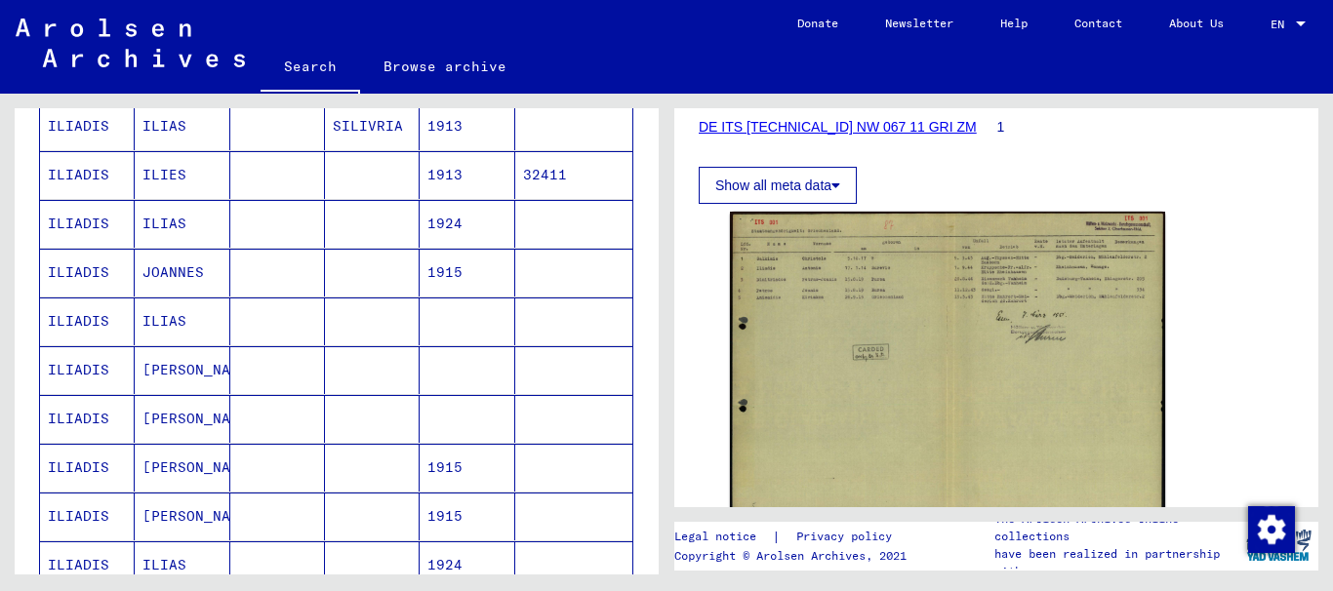
scroll to position [0, 0]
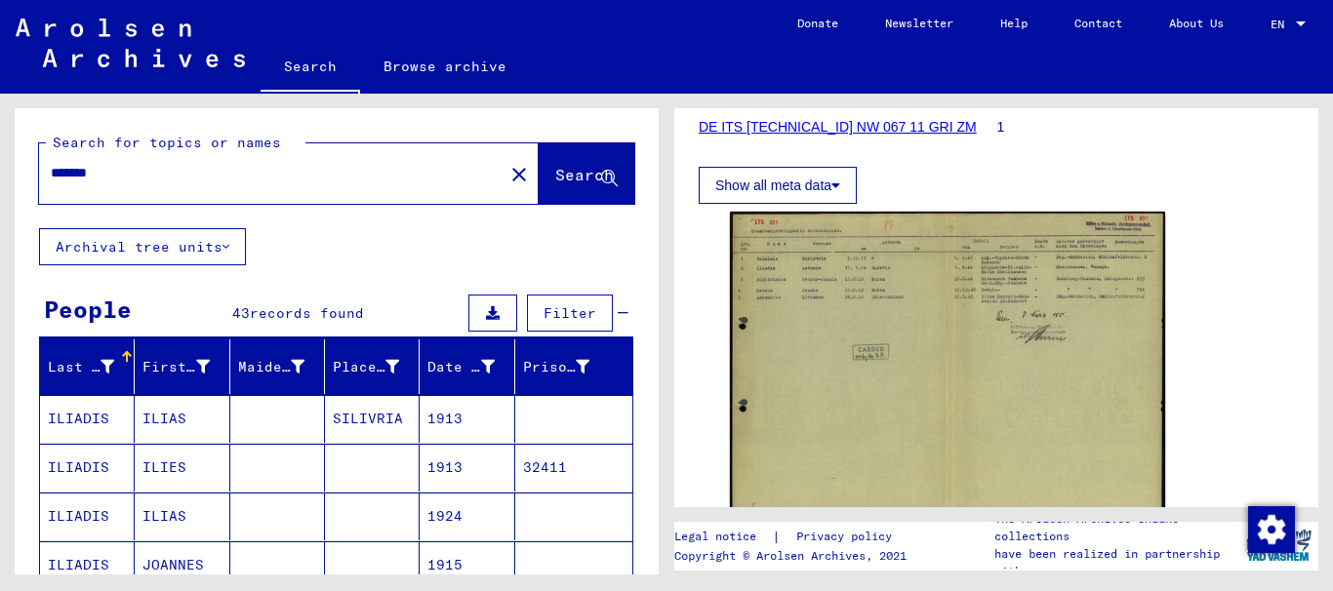
drag, startPoint x: 125, startPoint y: 175, endPoint x: -10, endPoint y: 175, distance: 134.7
click at [0, 175] on html "Search Browse archive Donate Newsletter Help Contact About Us Search Browse arc…" at bounding box center [666, 295] width 1333 height 591
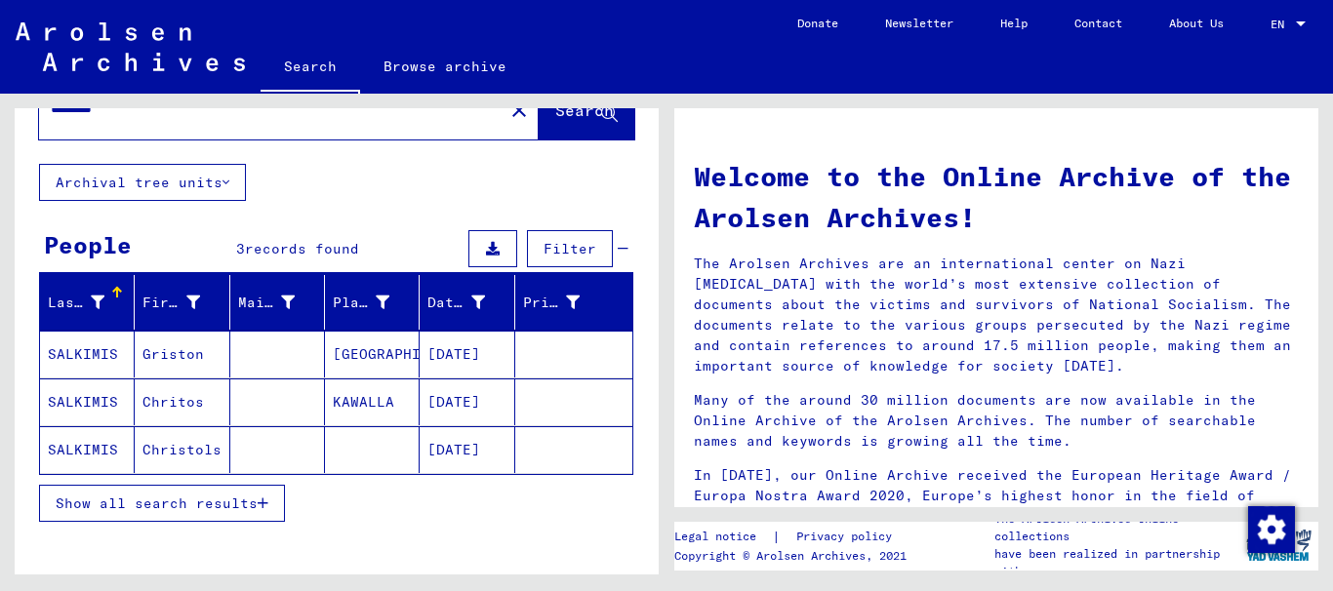
scroll to position [157, 0]
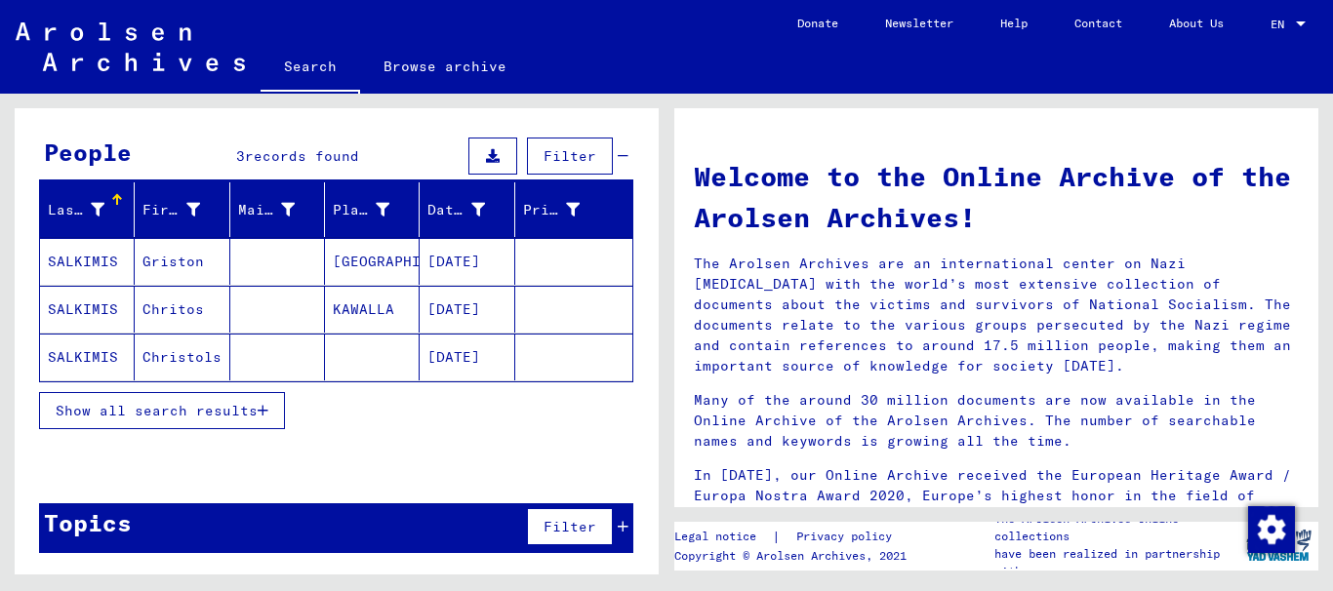
click at [150, 412] on span "Show all search results" at bounding box center [157, 411] width 202 height 18
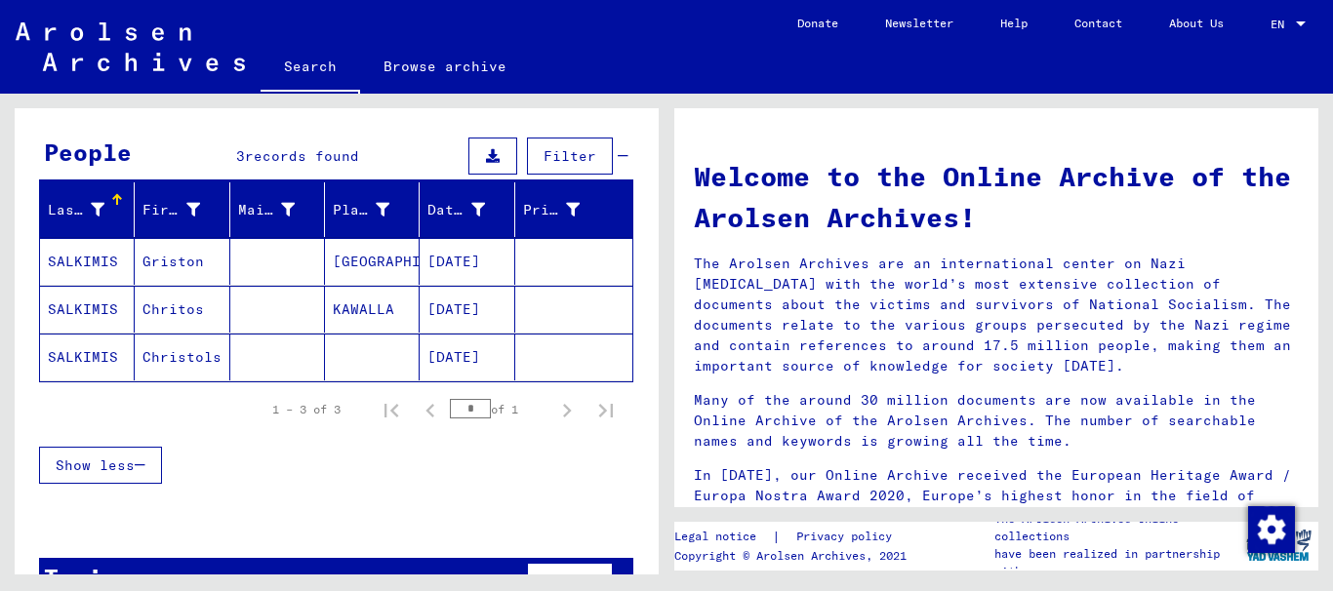
click at [97, 258] on mat-cell "SALKIMIS" at bounding box center [87, 261] width 95 height 47
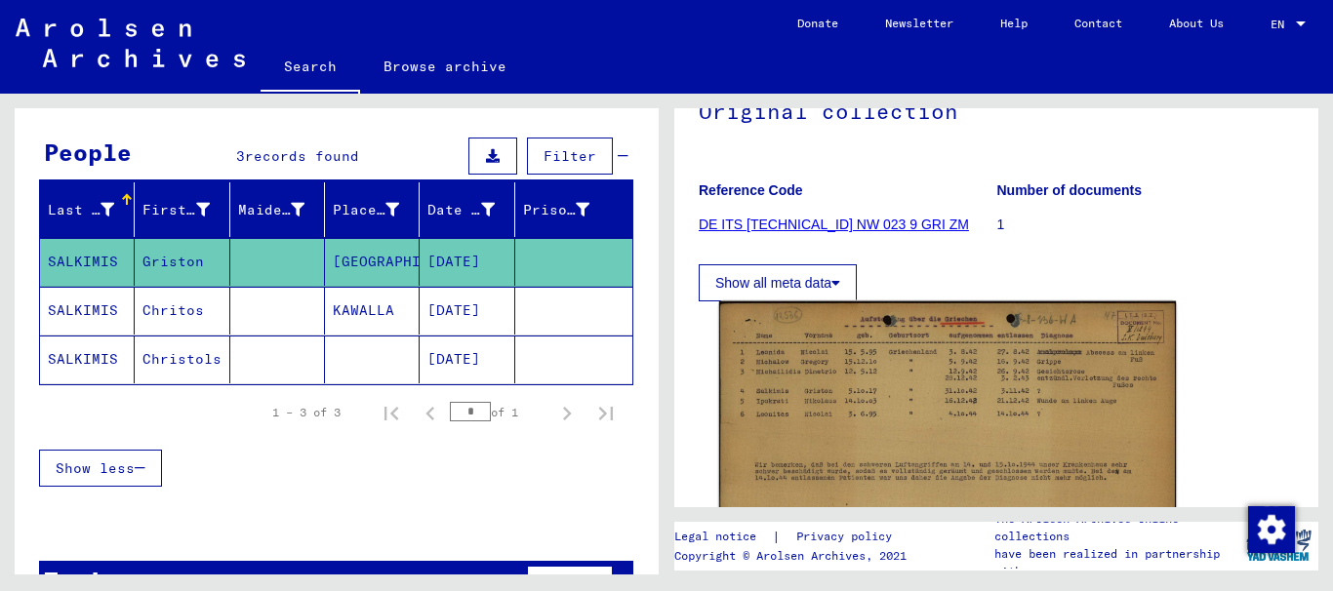
click at [795, 389] on img at bounding box center [947, 466] width 457 height 328
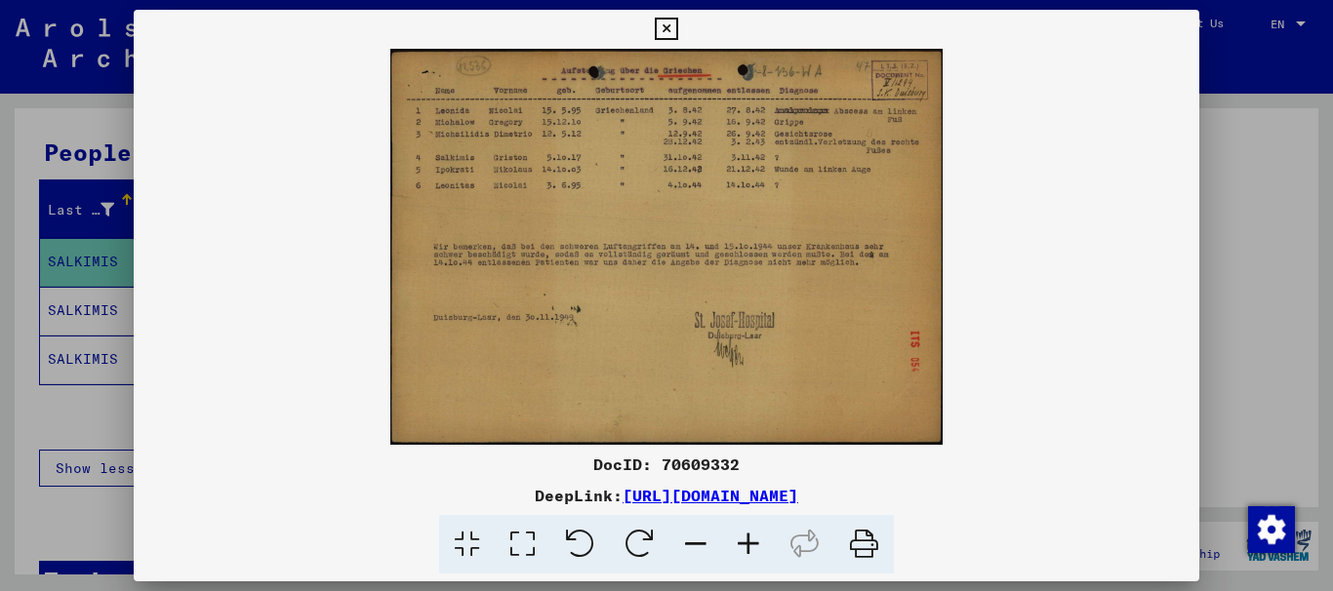
click at [744, 539] on icon at bounding box center [748, 545] width 53 height 60
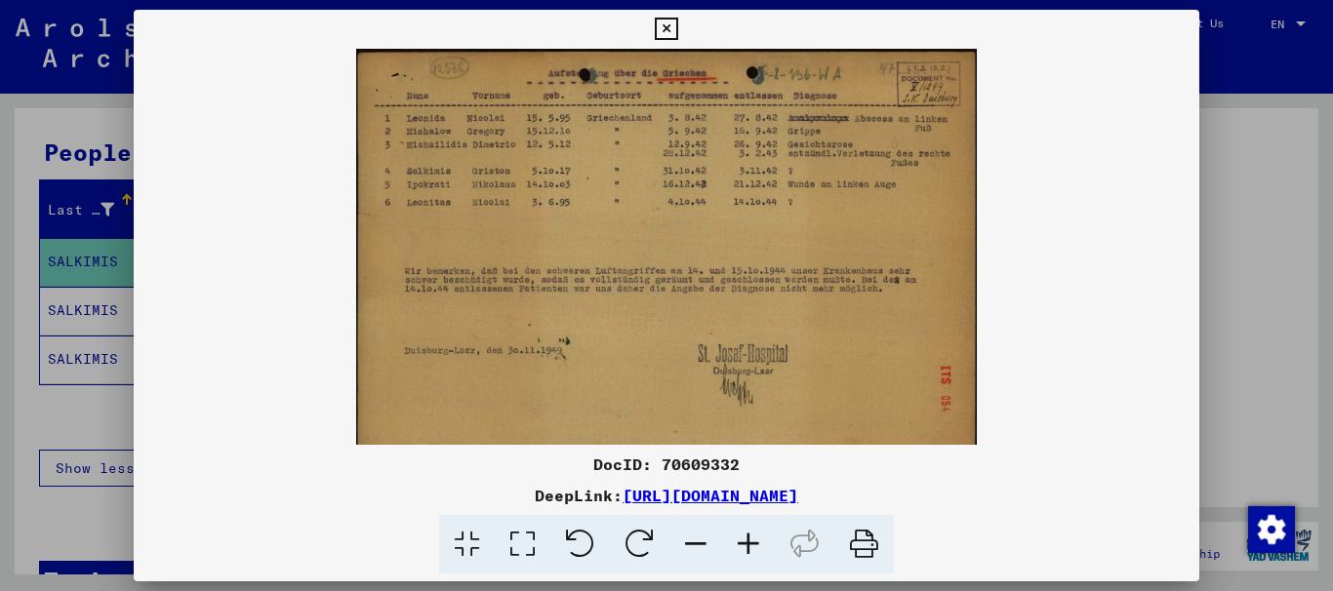
click at [744, 539] on icon at bounding box center [748, 545] width 53 height 60
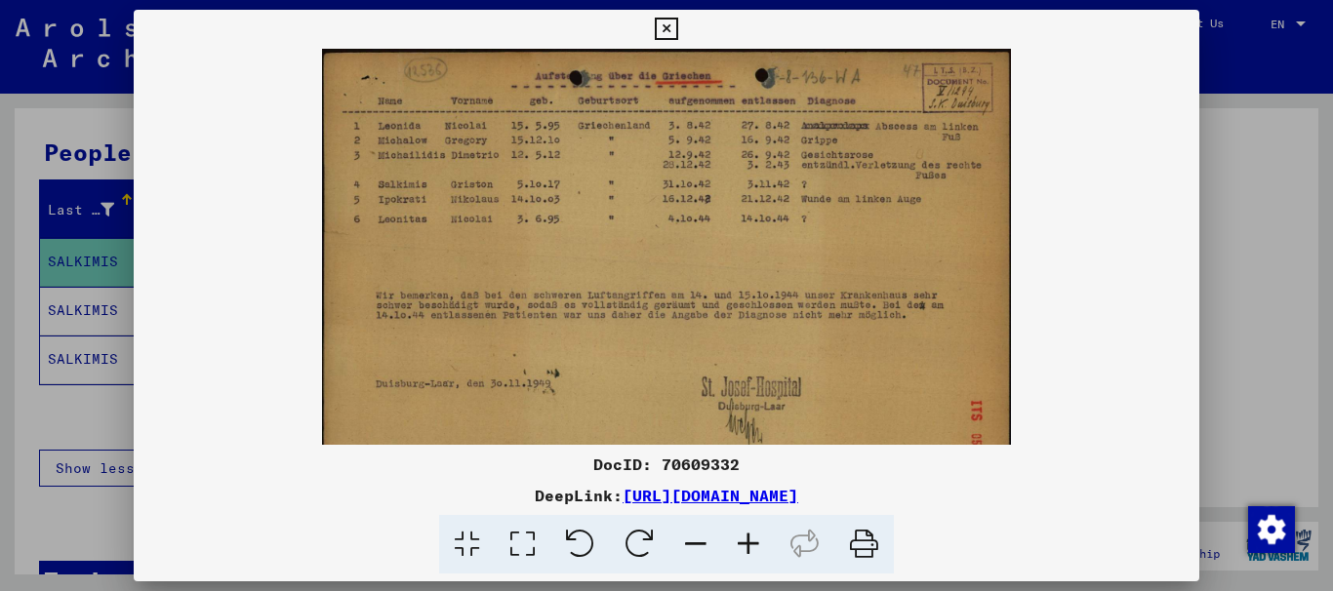
click at [745, 539] on icon at bounding box center [748, 545] width 53 height 60
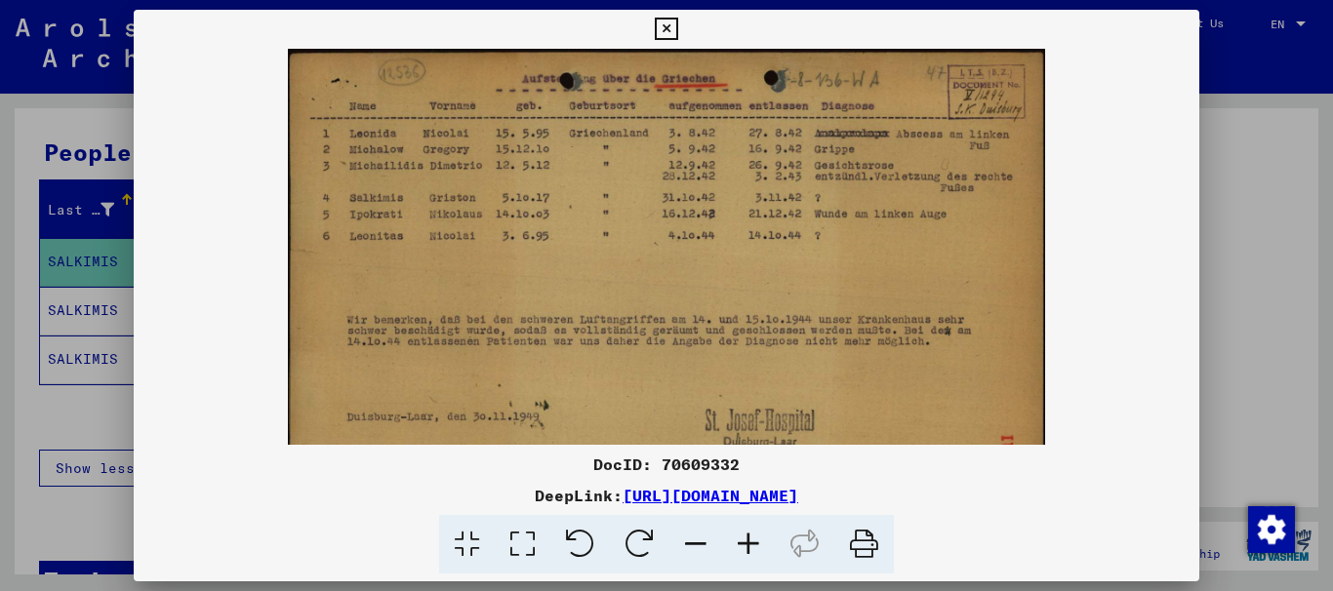
click at [746, 538] on icon at bounding box center [748, 545] width 53 height 60
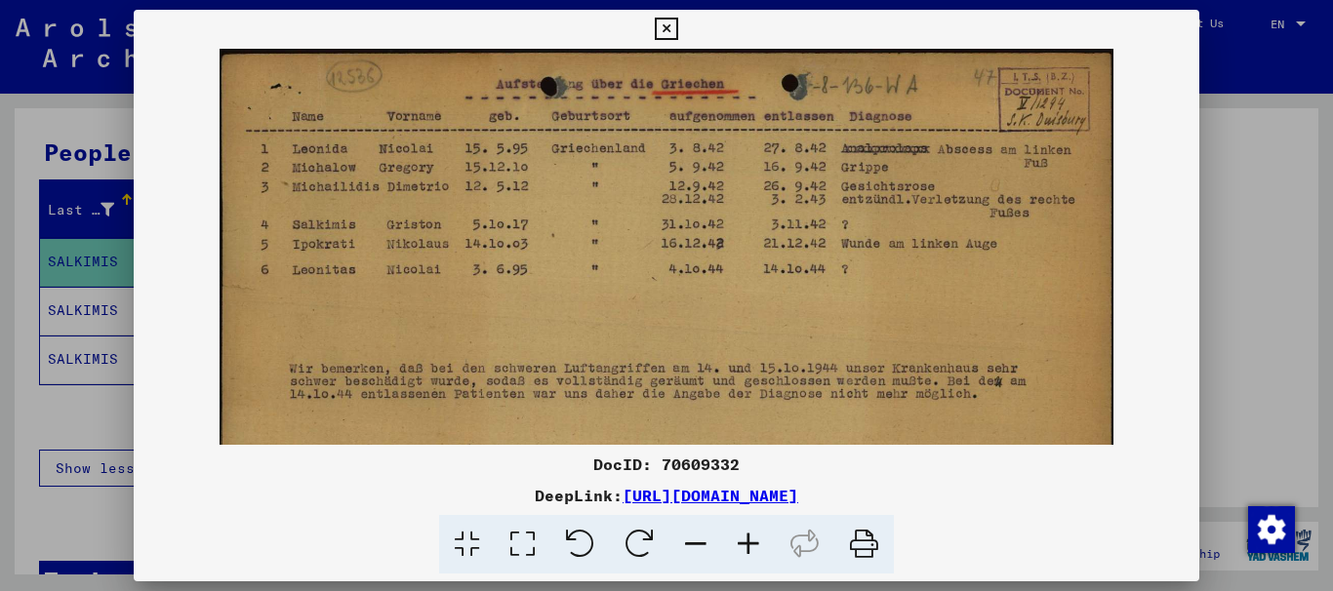
click at [746, 538] on icon at bounding box center [748, 545] width 53 height 60
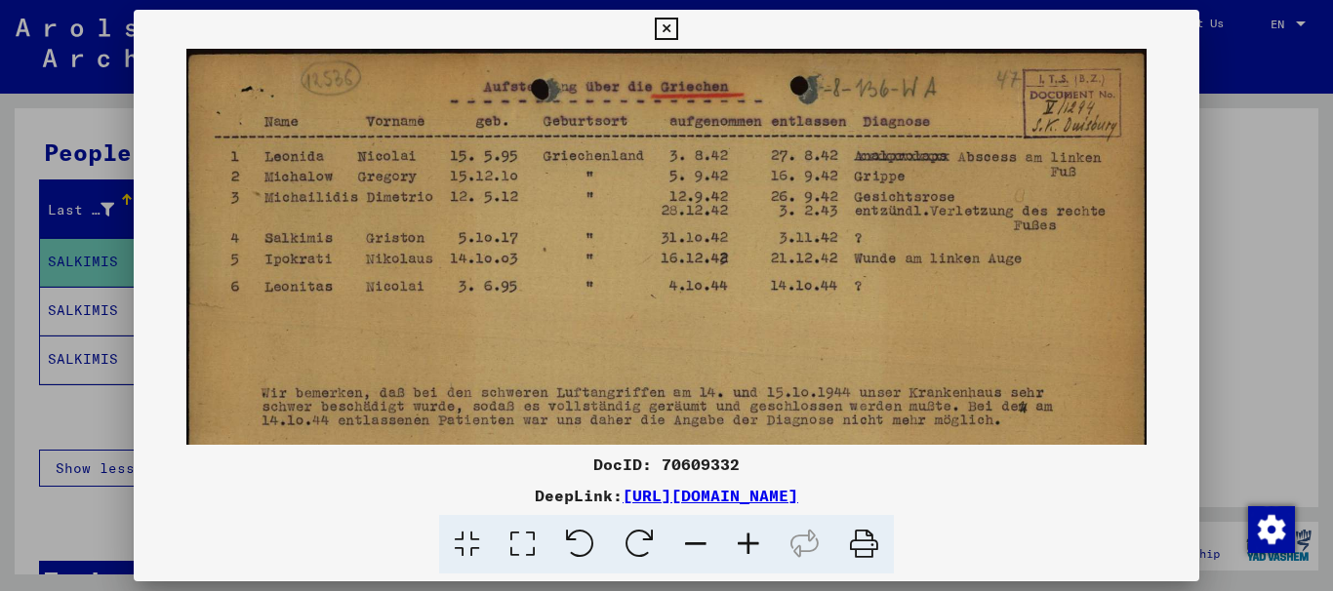
click at [746, 538] on icon at bounding box center [748, 545] width 53 height 60
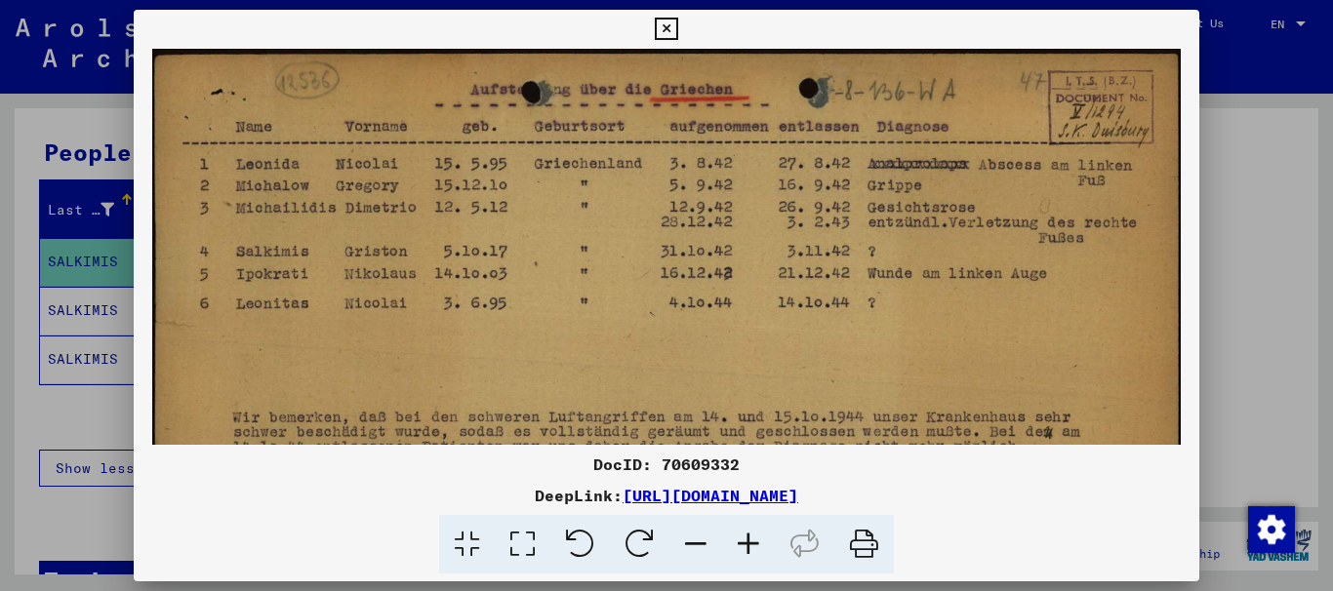
click at [747, 537] on icon at bounding box center [748, 545] width 53 height 60
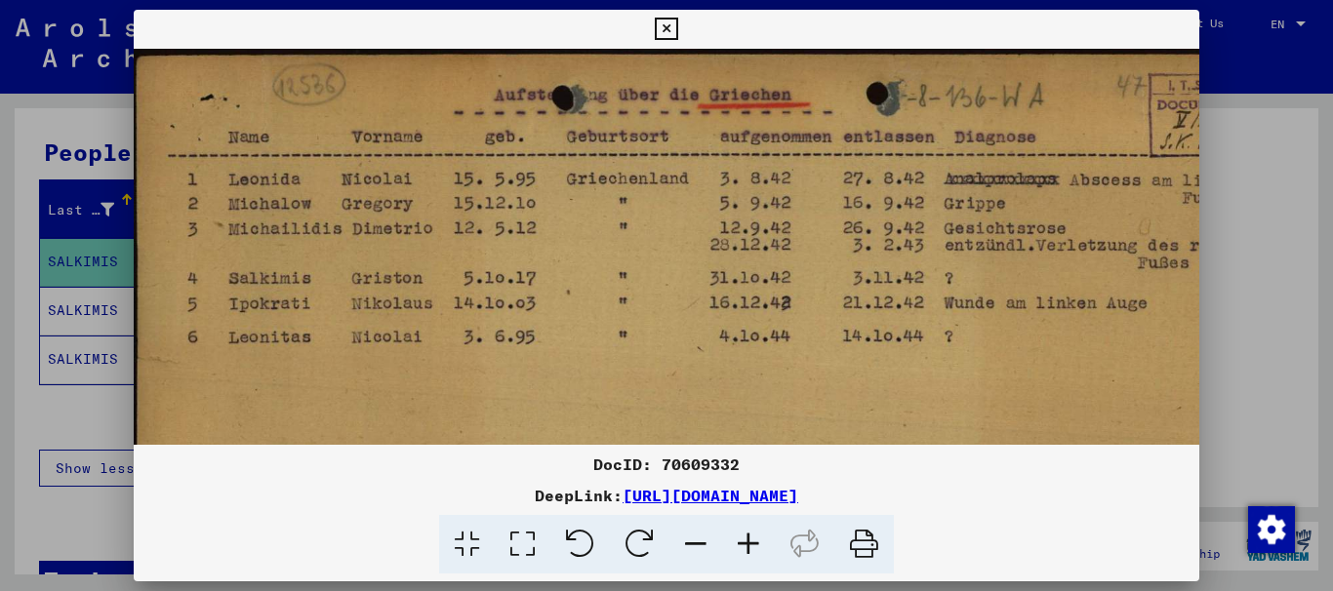
click at [747, 537] on icon at bounding box center [748, 545] width 53 height 60
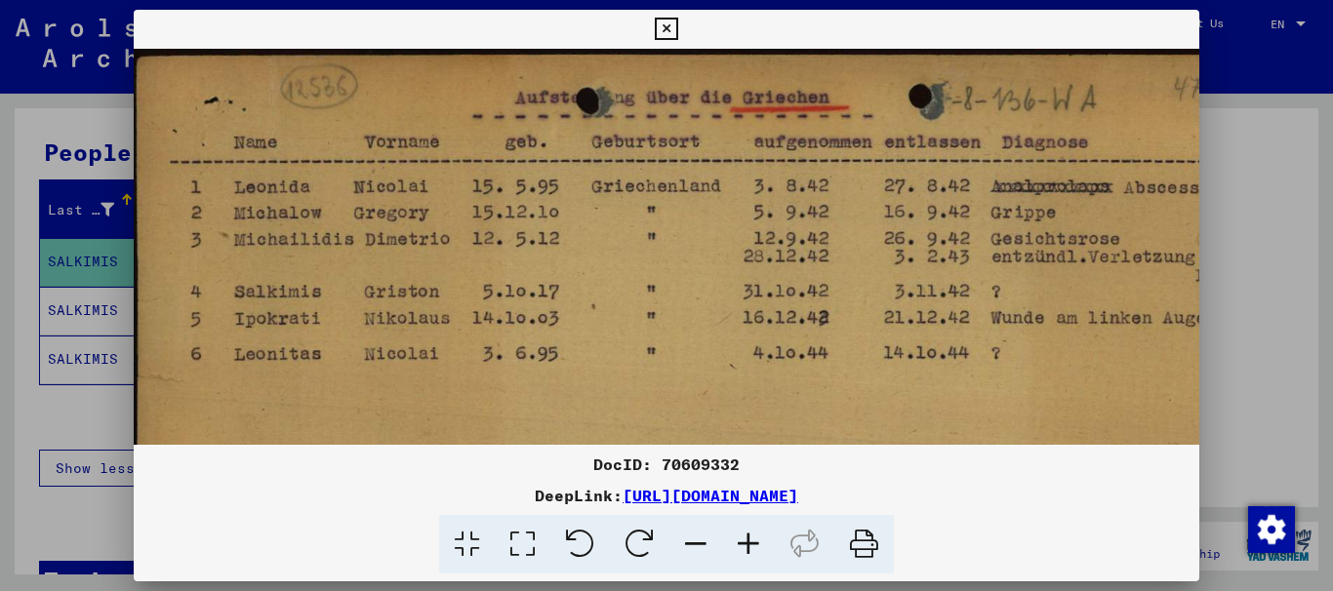
click at [747, 537] on icon at bounding box center [748, 545] width 53 height 60
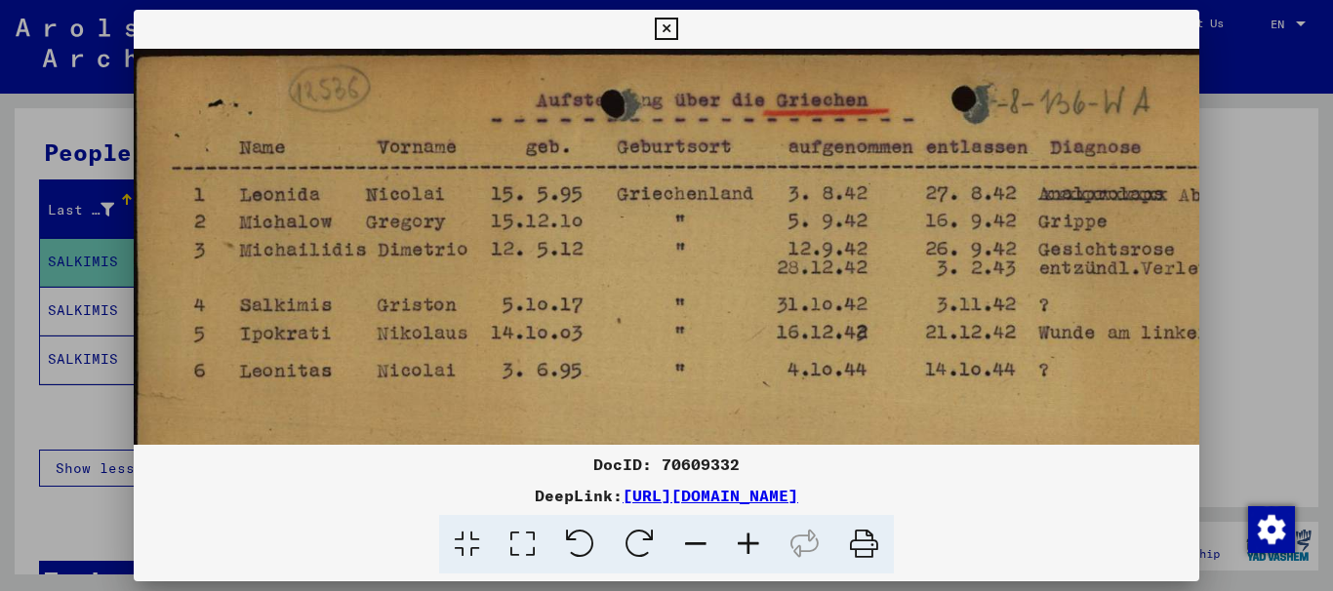
click at [748, 537] on icon at bounding box center [748, 545] width 53 height 60
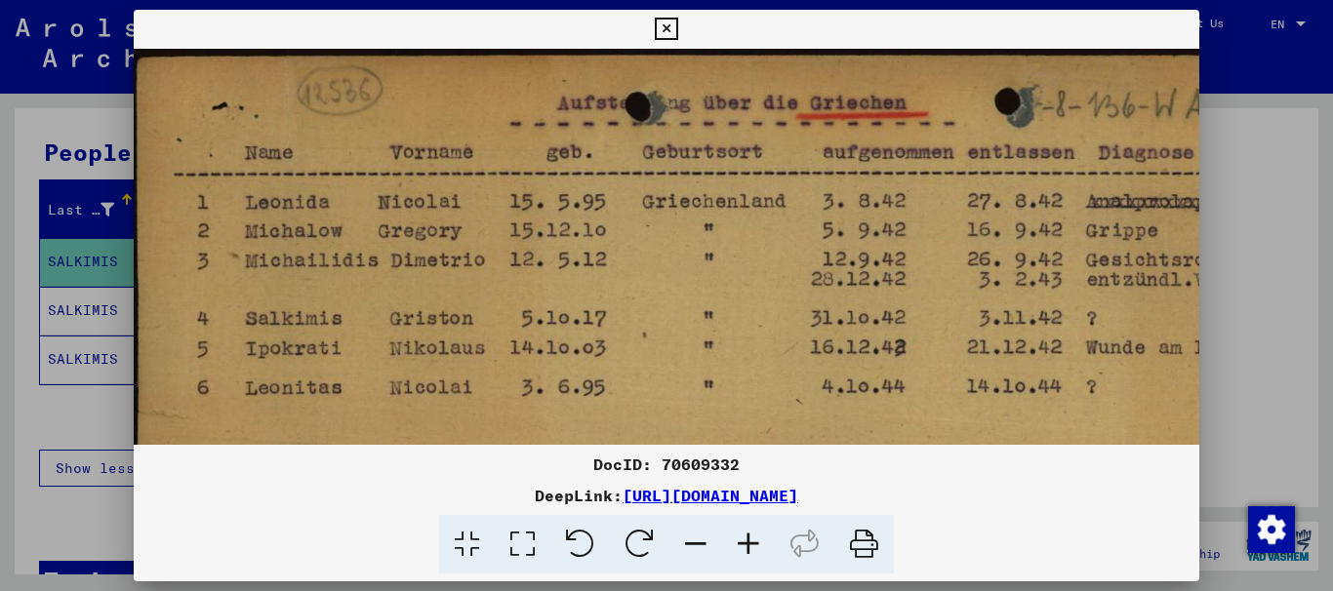
click at [748, 537] on icon at bounding box center [748, 545] width 53 height 60
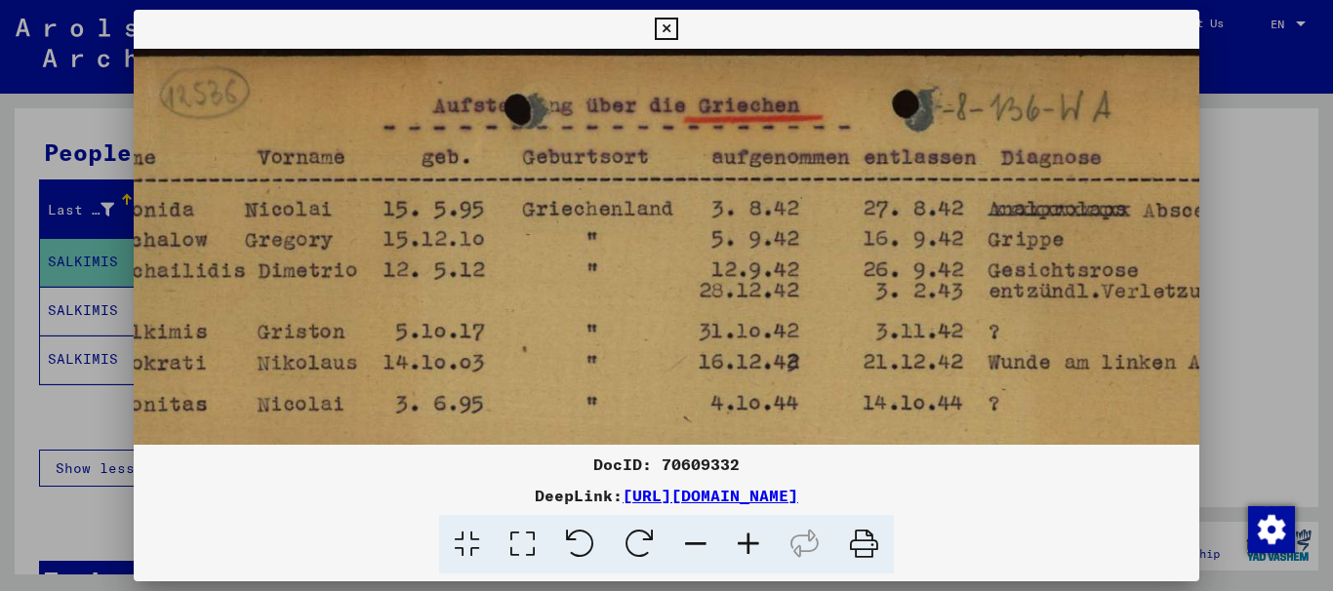
drag, startPoint x: 676, startPoint y: 314, endPoint x: 384, endPoint y: 334, distance: 293.4
click at [384, 334] on img at bounding box center [707, 564] width 1438 height 1031
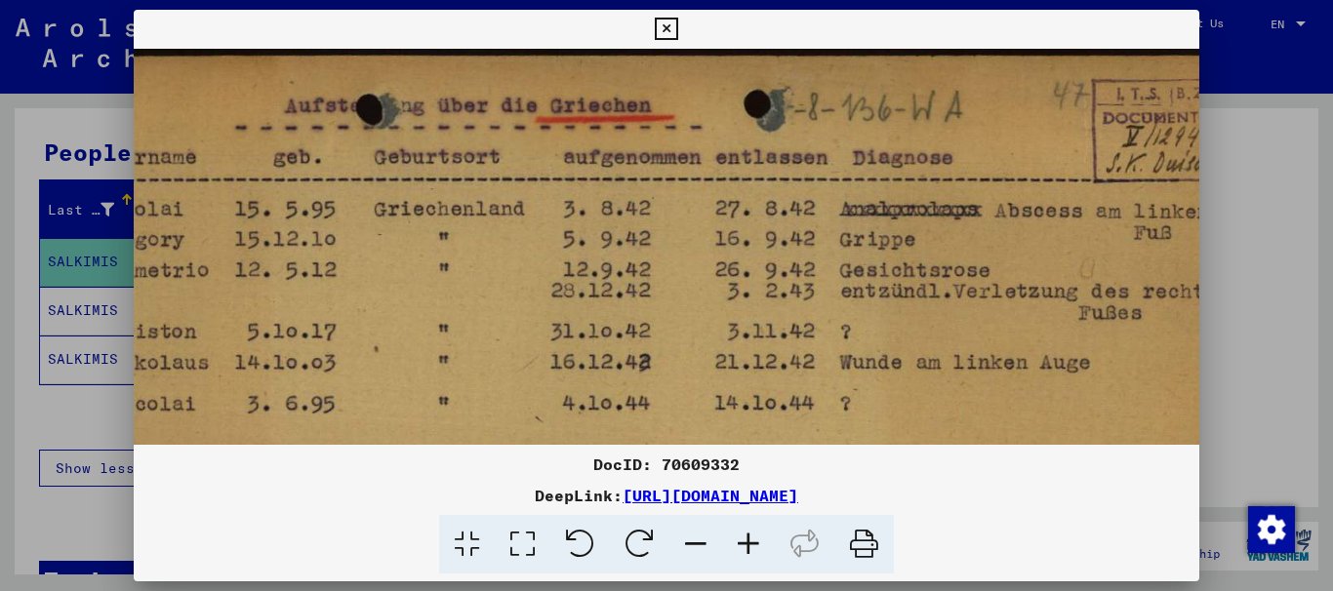
scroll to position [0, 371]
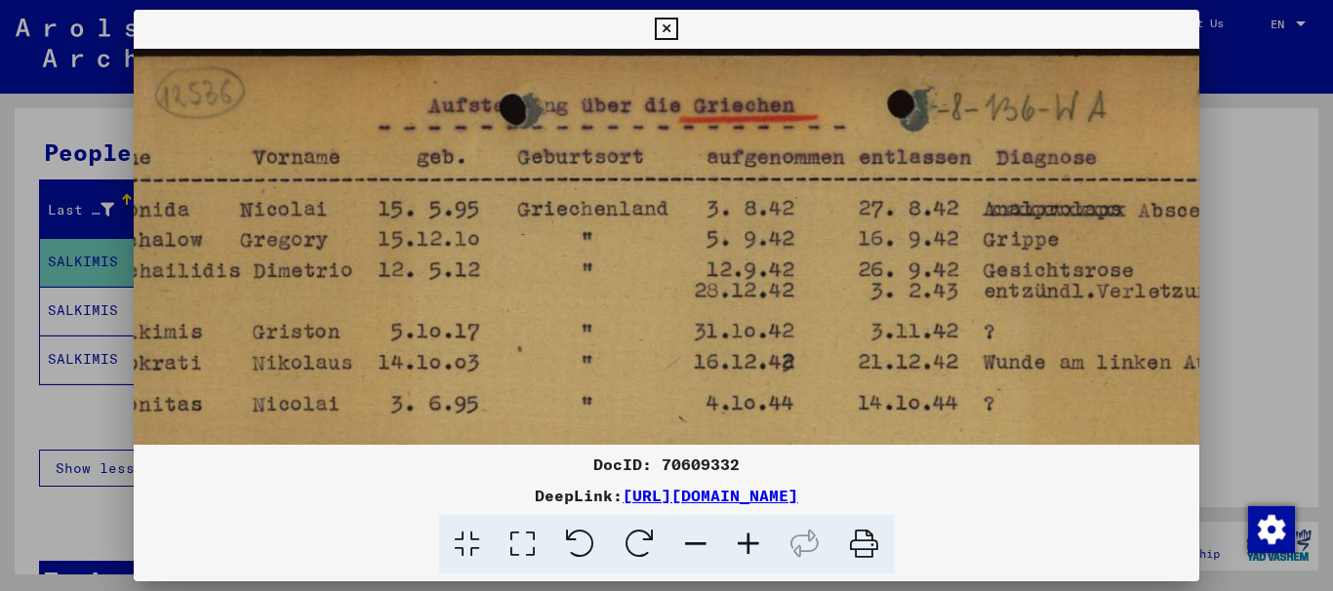
drag, startPoint x: 465, startPoint y: 305, endPoint x: 859, endPoint y: 315, distance: 394.4
click at [794, 316] on img at bounding box center [702, 564] width 1438 height 1031
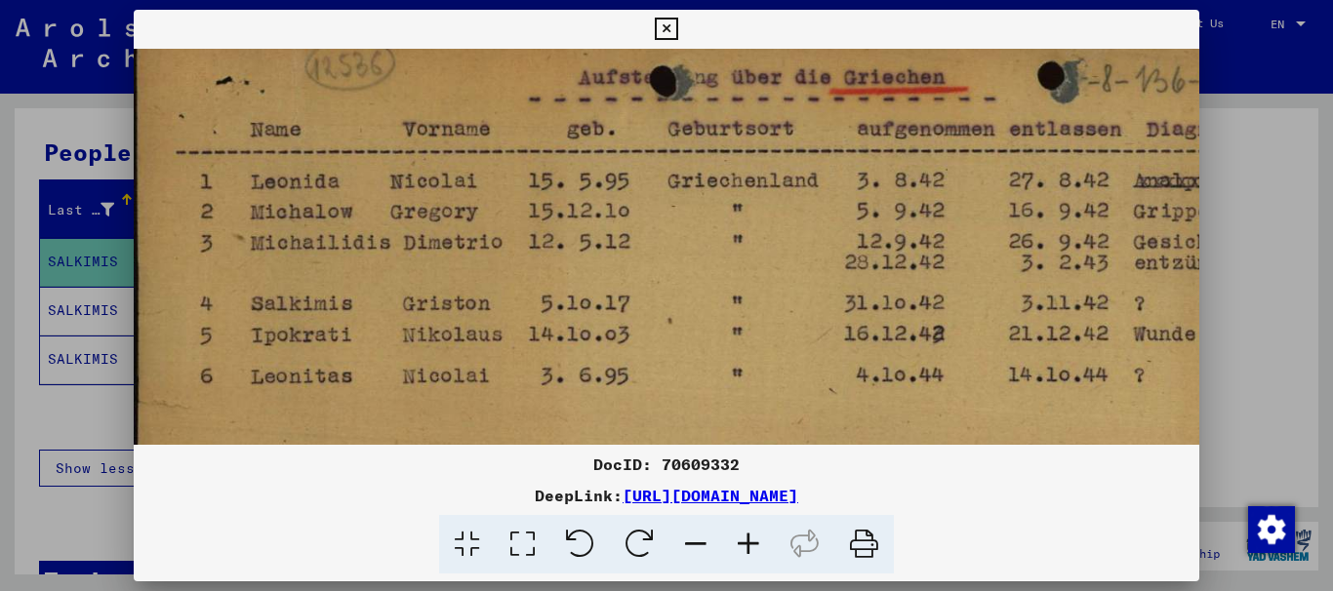
drag, startPoint x: 416, startPoint y: 328, endPoint x: 509, endPoint y: 272, distance: 109.0
click at [508, 275] on img at bounding box center [853, 535] width 1438 height 1031
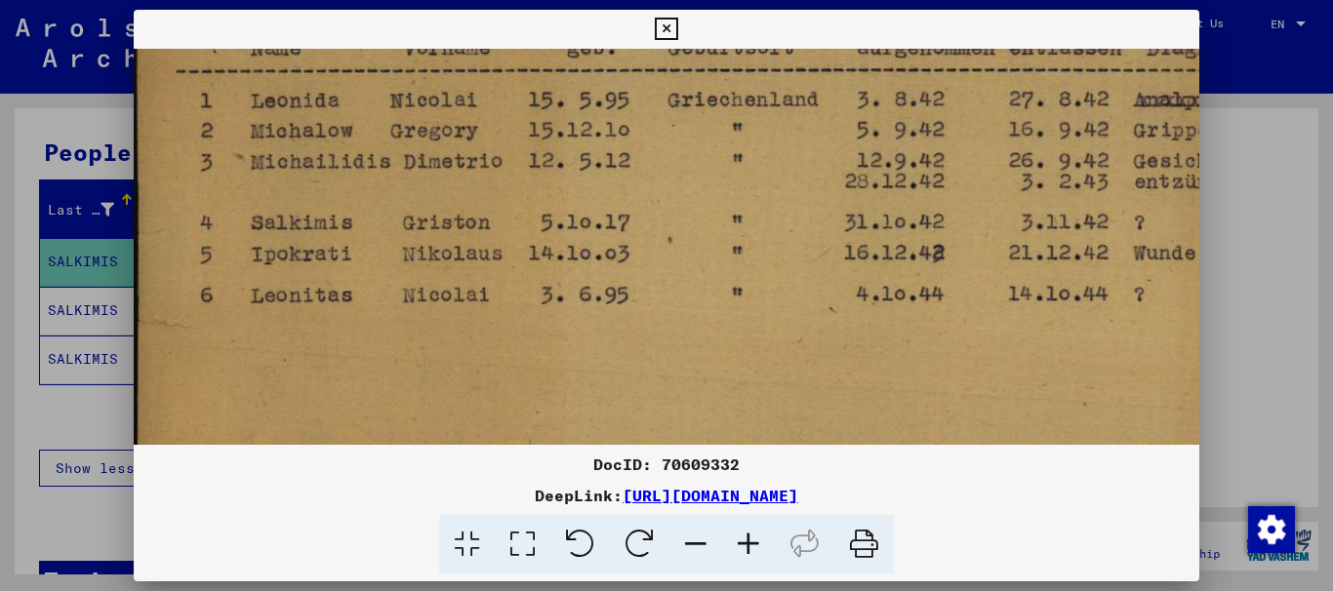
drag, startPoint x: 351, startPoint y: 320, endPoint x: 370, endPoint y: 249, distance: 73.6
click at [374, 247] on img at bounding box center [853, 454] width 1438 height 1031
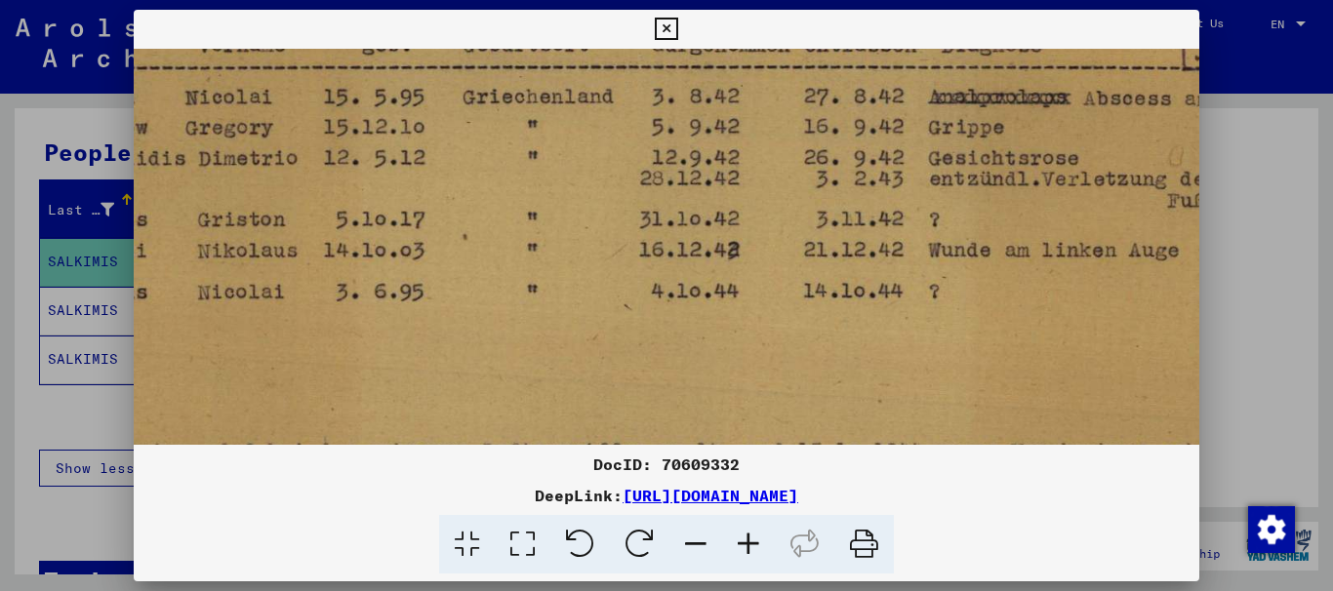
drag, startPoint x: 717, startPoint y: 250, endPoint x: 661, endPoint y: 250, distance: 56.6
click at [661, 250] on img at bounding box center [648, 452] width 1438 height 1031
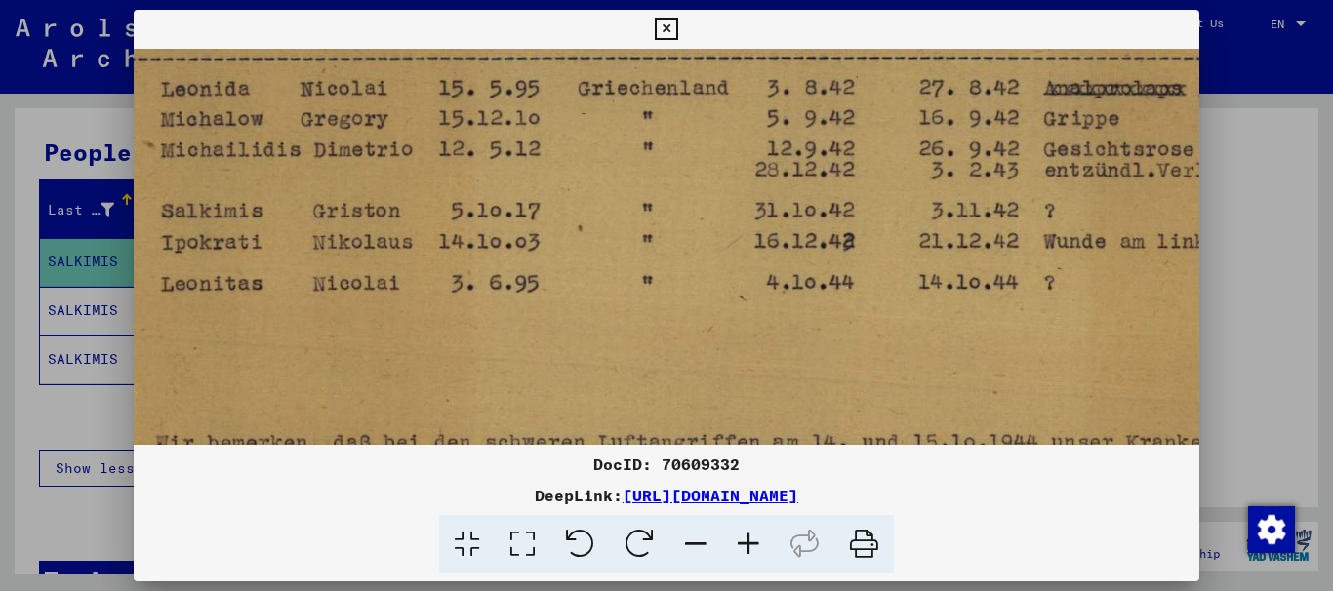
drag, startPoint x: 565, startPoint y: 278, endPoint x: 735, endPoint y: 271, distance: 169.9
click at [765, 264] on img at bounding box center [763, 443] width 1438 height 1031
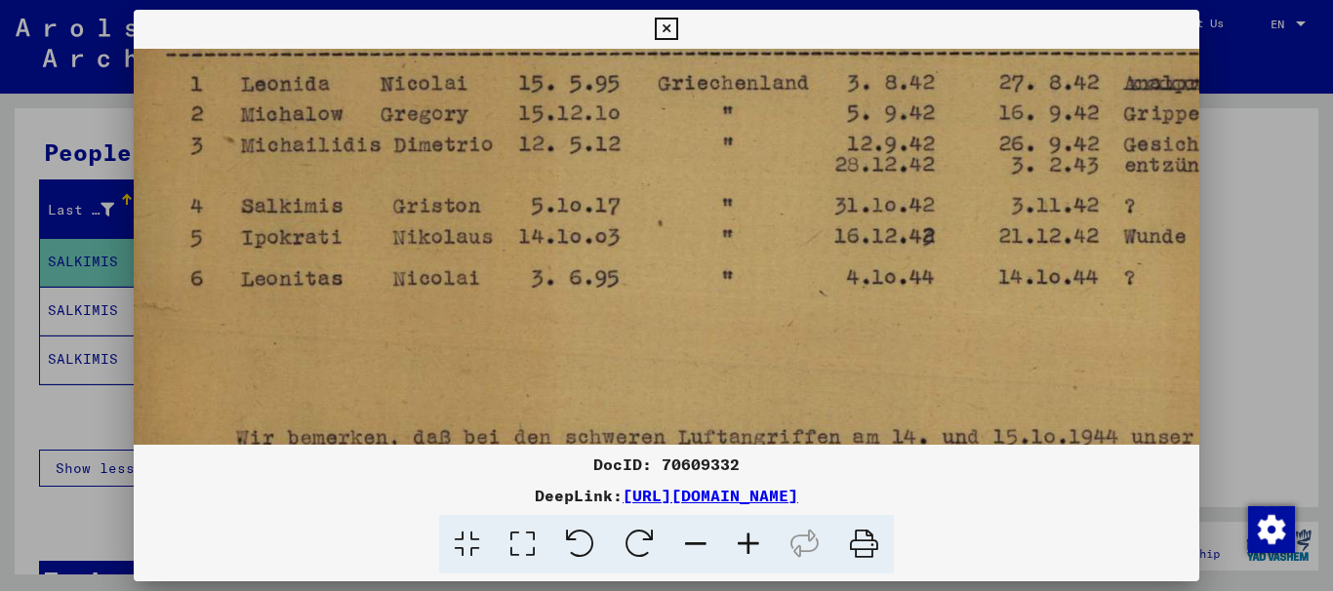
click at [662, 34] on icon at bounding box center [666, 29] width 22 height 23
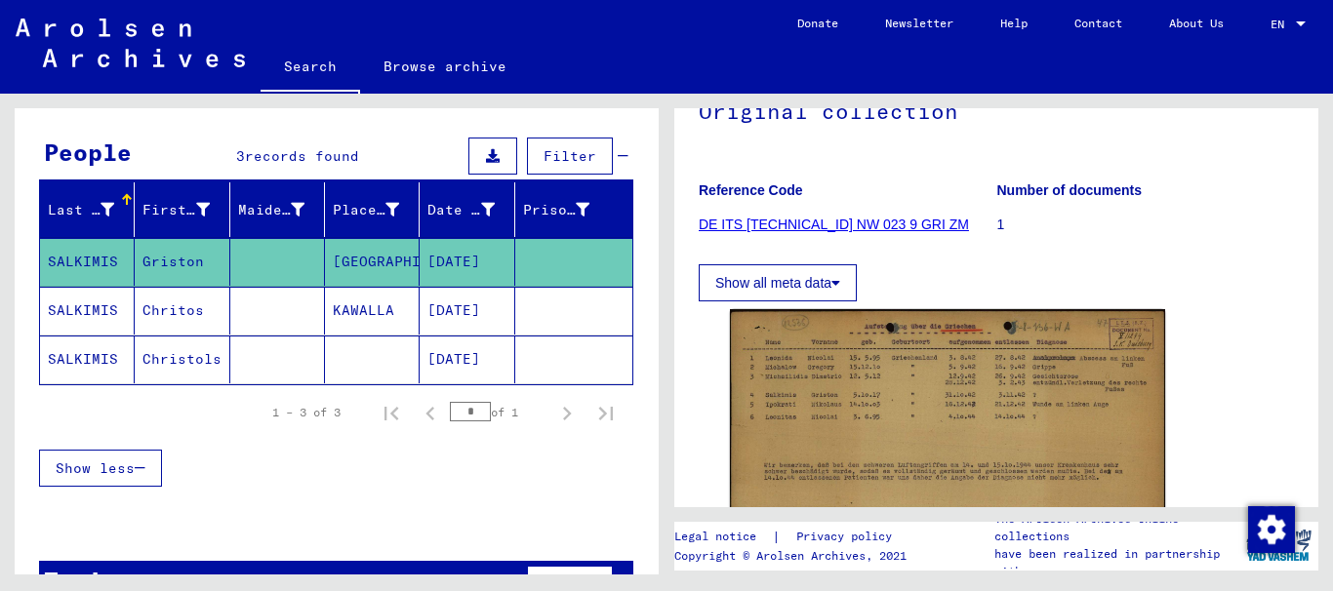
click at [94, 311] on mat-cell "SALKIMIS" at bounding box center [87, 311] width 95 height 48
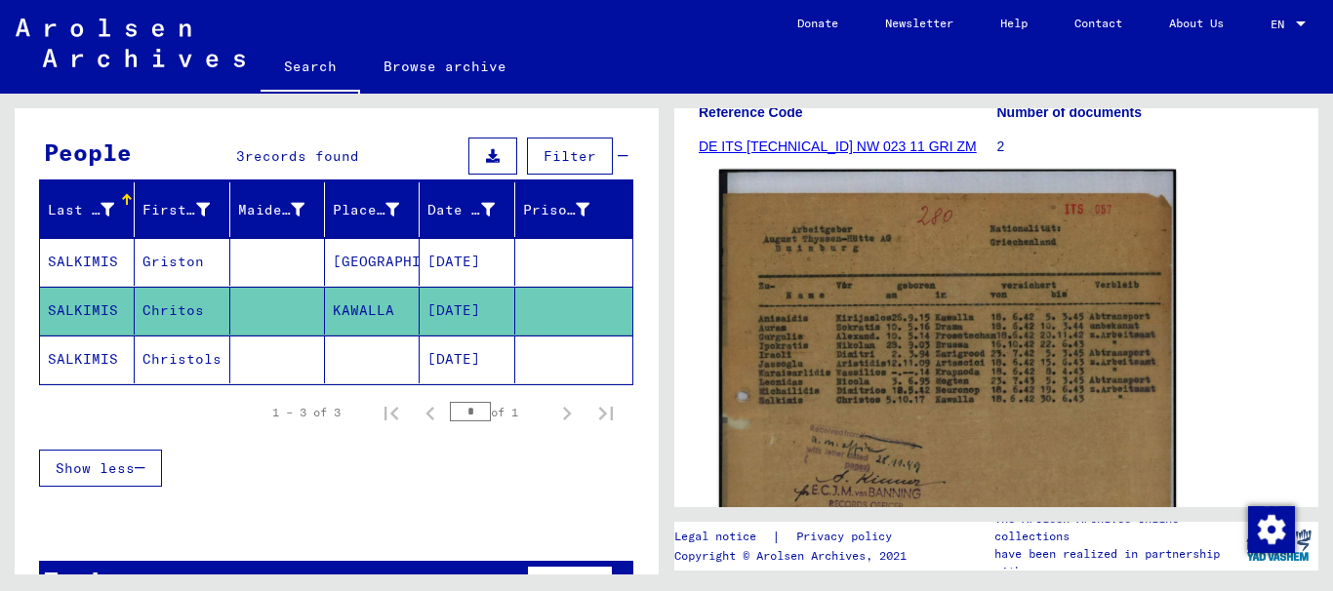
scroll to position [320, 0]
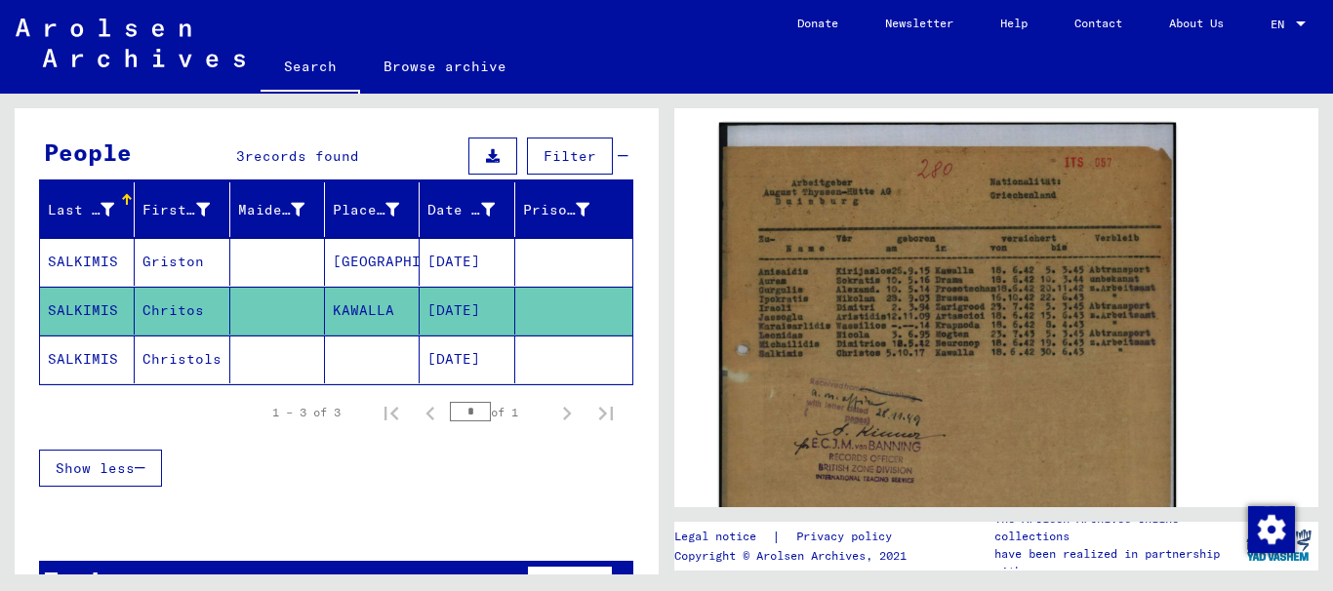
click at [863, 307] on img at bounding box center [947, 430] width 457 height 615
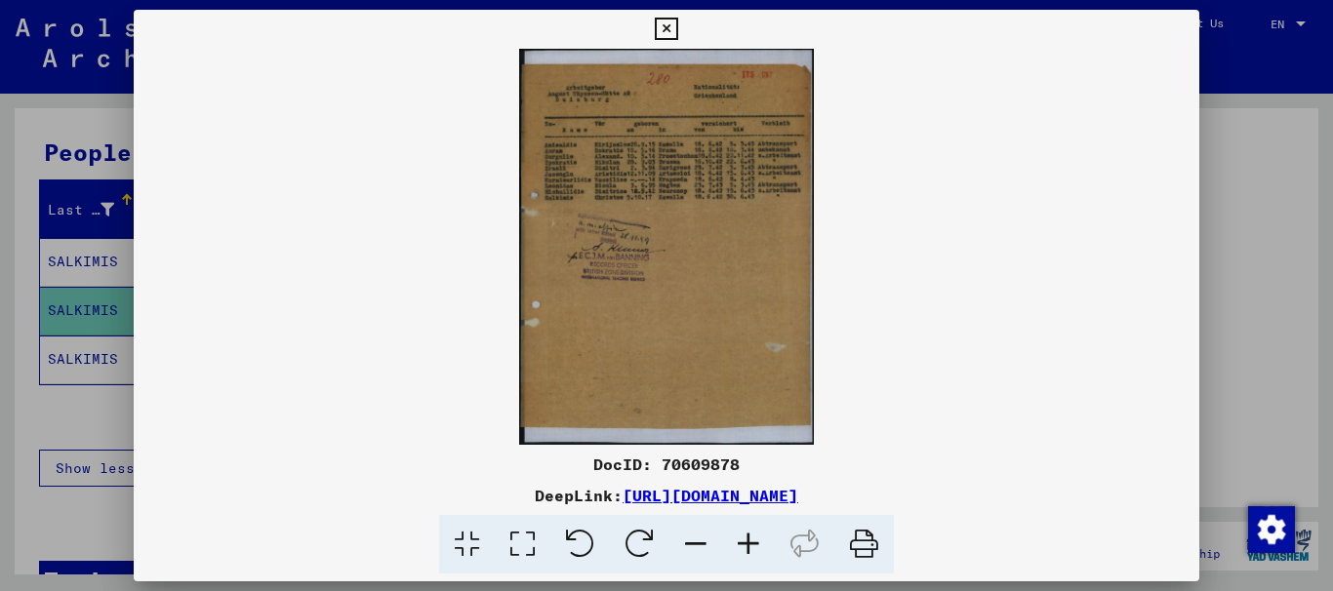
click at [533, 537] on icon at bounding box center [523, 545] width 56 height 60
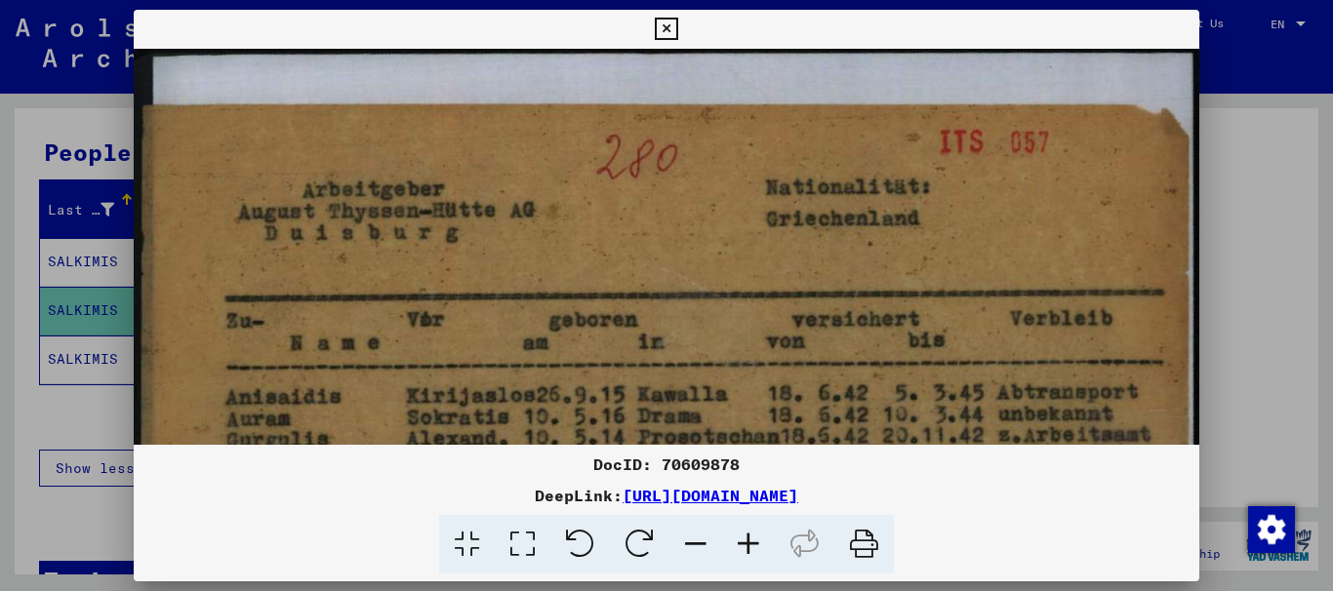
click at [533, 538] on icon at bounding box center [523, 545] width 56 height 60
click at [529, 534] on icon at bounding box center [523, 545] width 56 height 60
drag, startPoint x: 545, startPoint y: 351, endPoint x: 325, endPoint y: 366, distance: 220.1
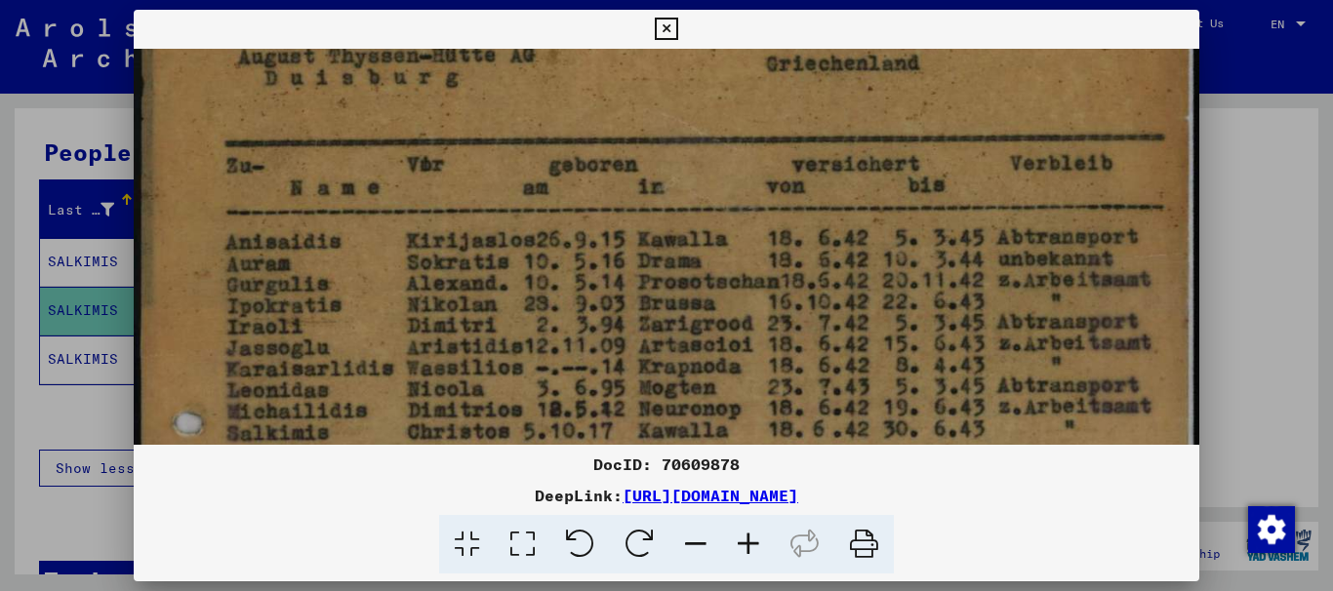
drag, startPoint x: 619, startPoint y: 318, endPoint x: 635, endPoint y: 158, distance: 160.9
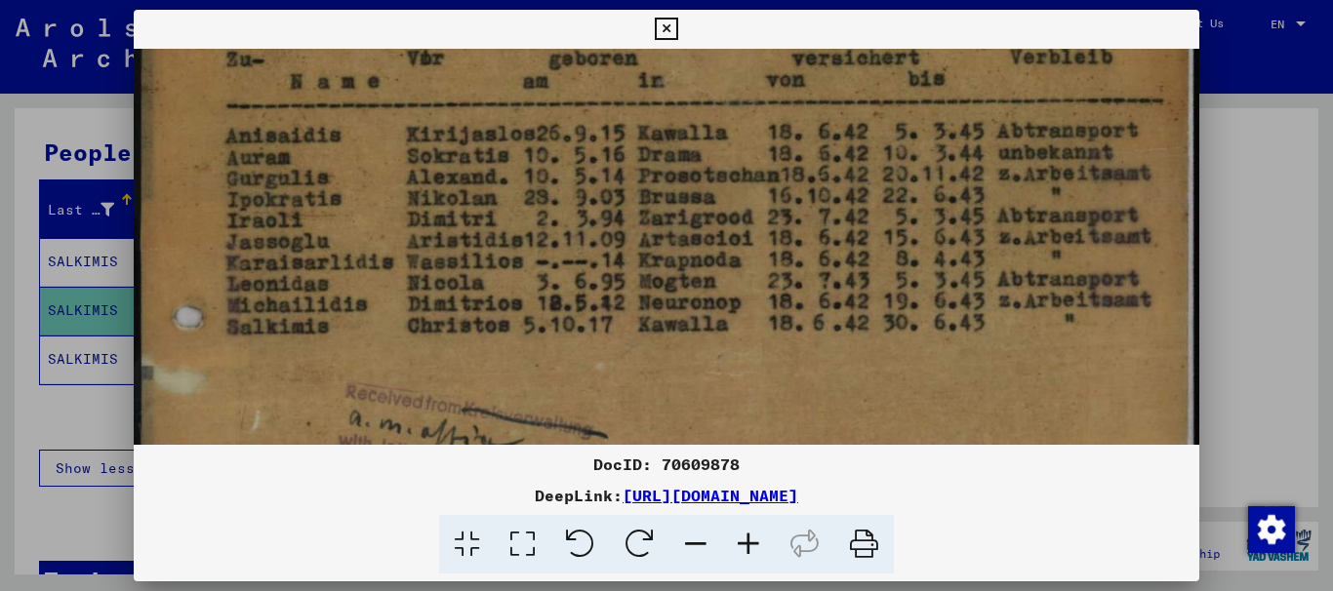
drag, startPoint x: 439, startPoint y: 344, endPoint x: 478, endPoint y: 233, distance: 117.9
click at [477, 237] on img at bounding box center [667, 505] width 1067 height 1436
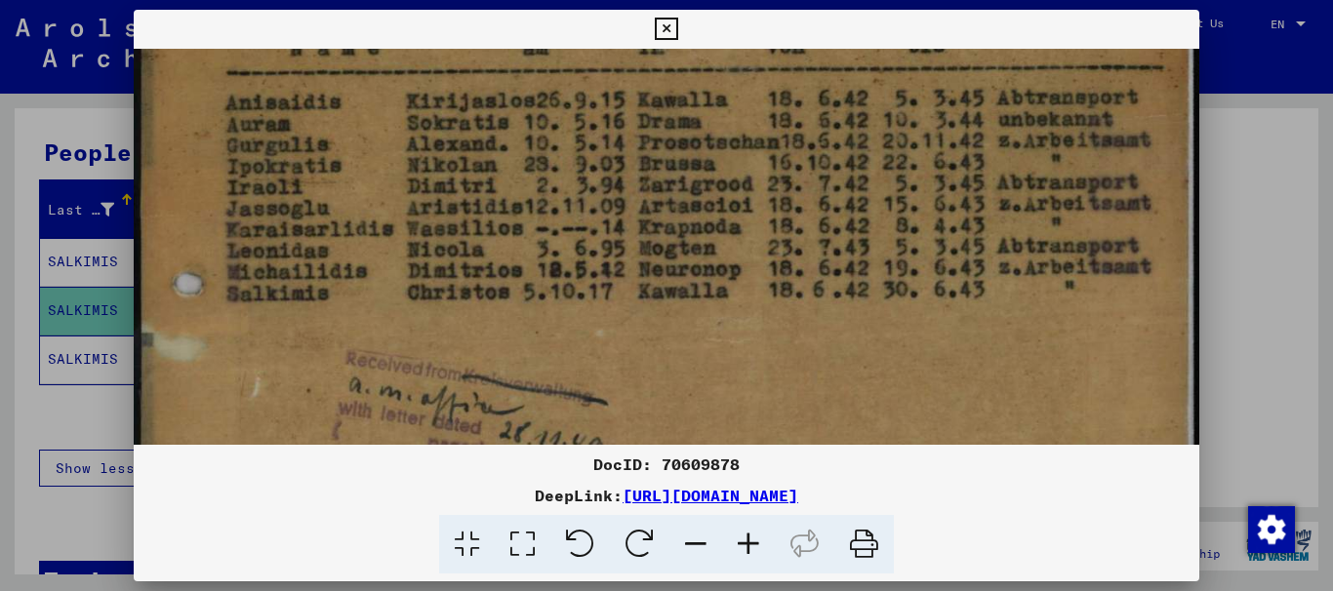
scroll to position [344, 0]
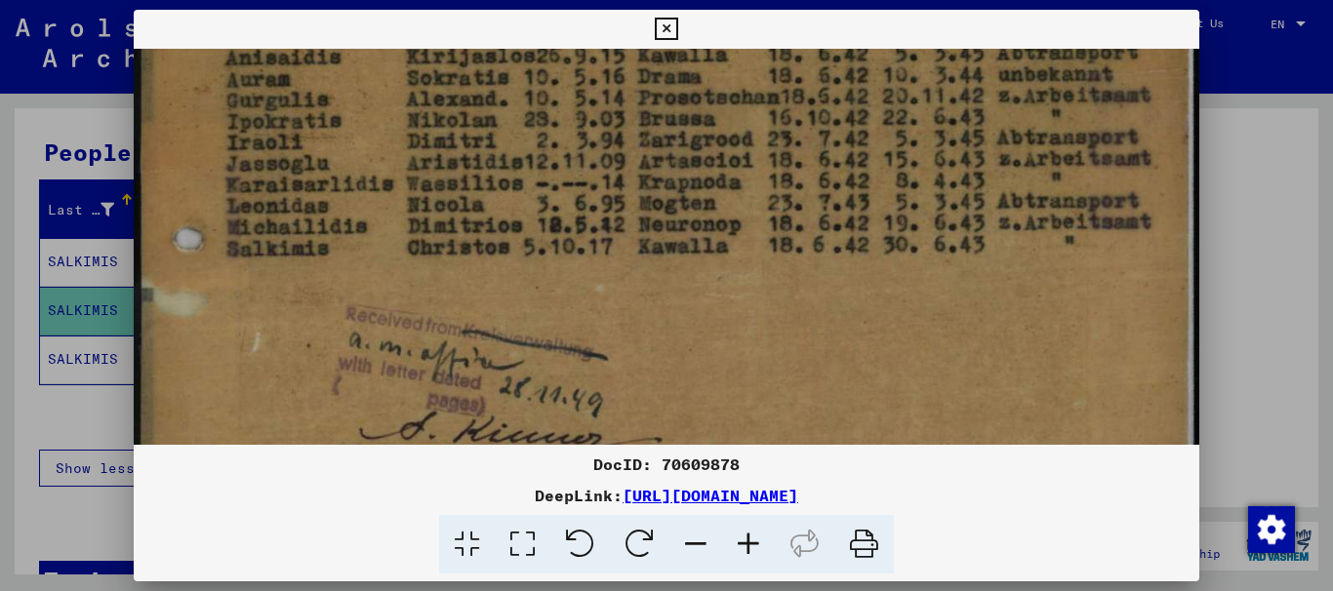
drag, startPoint x: 347, startPoint y: 297, endPoint x: 357, endPoint y: 223, distance: 73.8
click at [357, 224] on img at bounding box center [667, 427] width 1067 height 1436
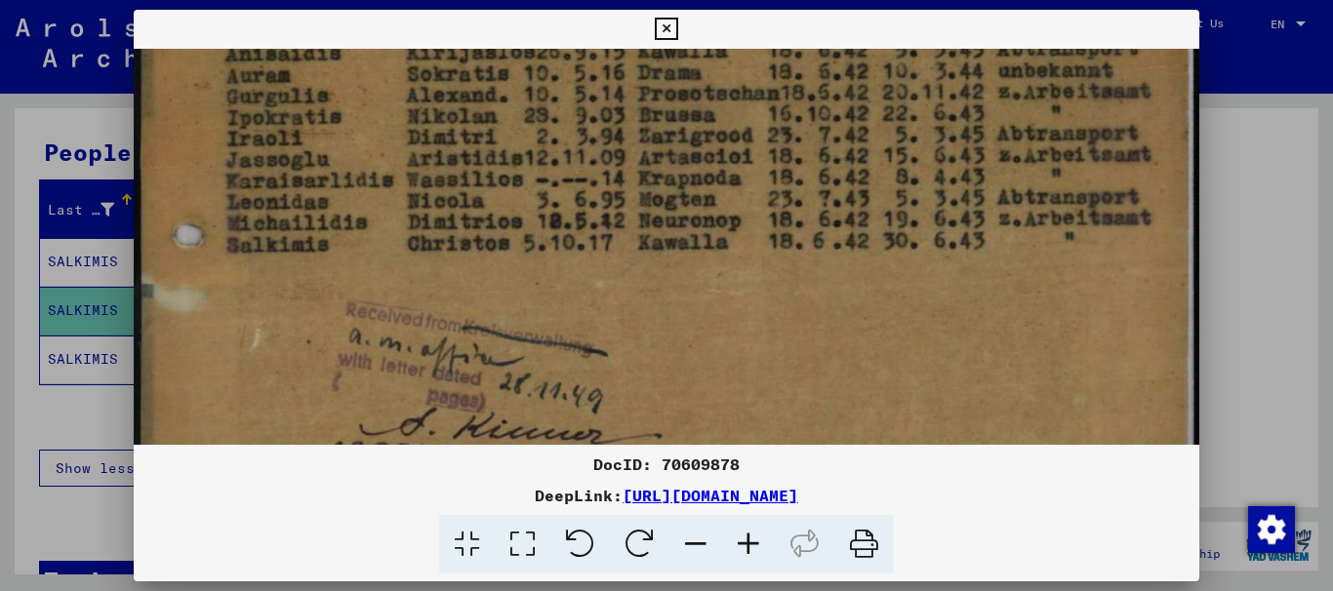
drag, startPoint x: 343, startPoint y: 238, endPoint x: 344, endPoint y: 223, distance: 14.8
click at [344, 223] on img at bounding box center [667, 423] width 1067 height 1436
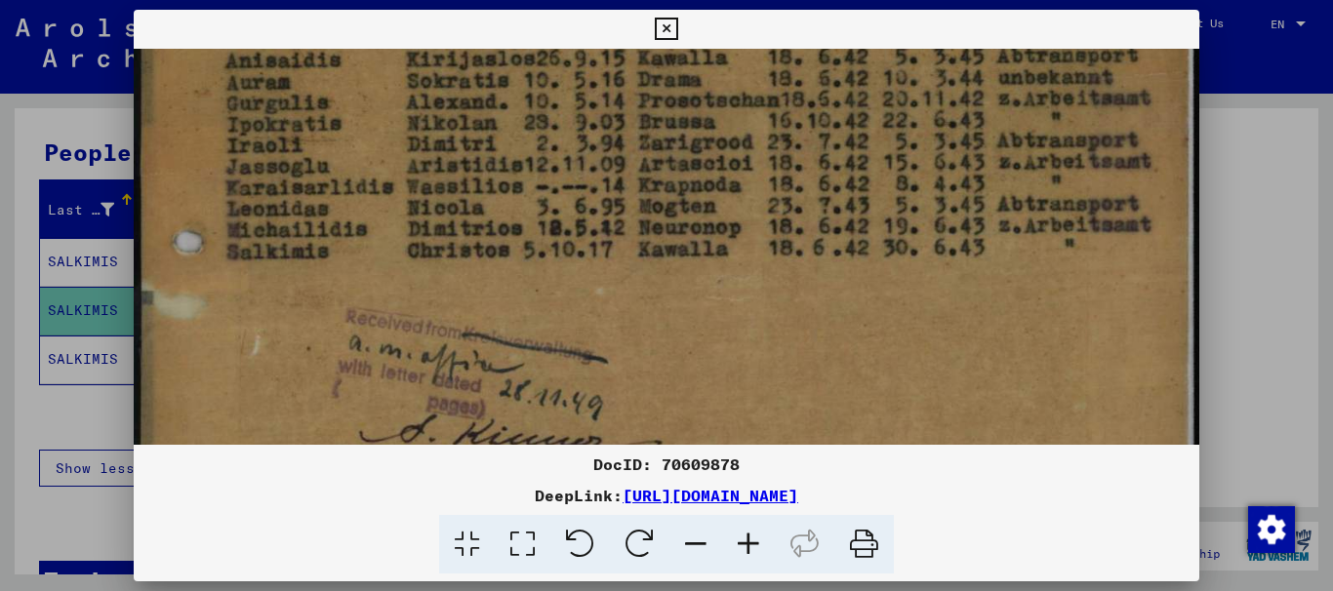
drag, startPoint x: 344, startPoint y: 233, endPoint x: 337, endPoint y: 271, distance: 38.9
click at [338, 265] on img at bounding box center [667, 430] width 1067 height 1436
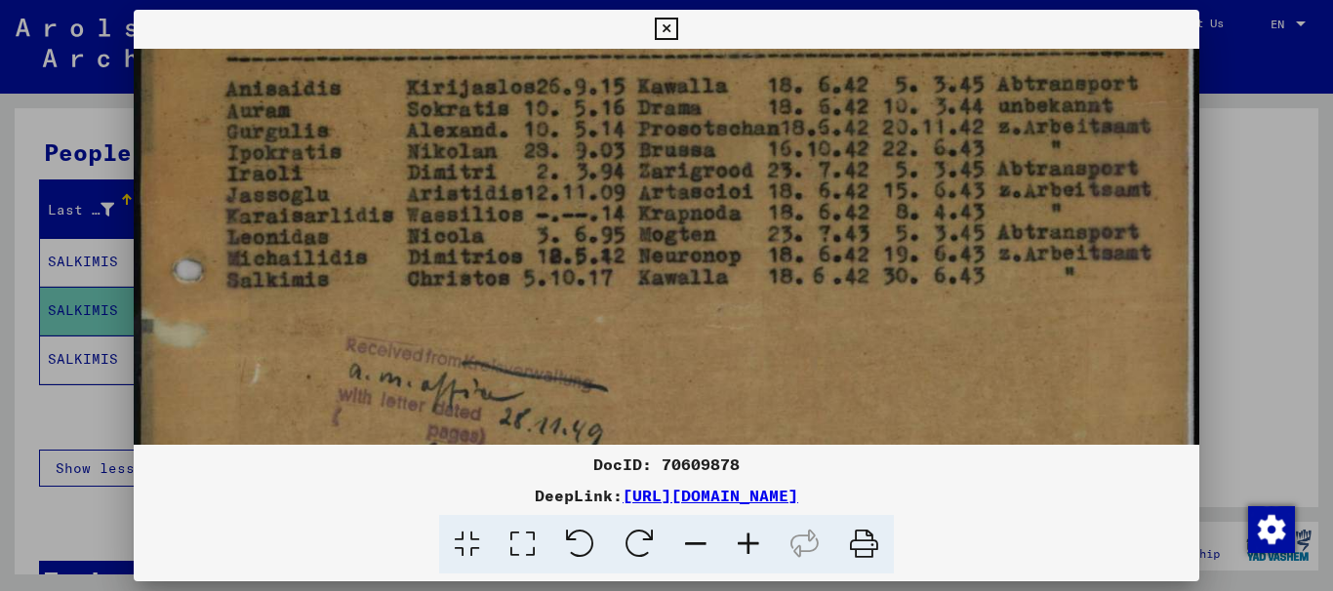
scroll to position [307, 0]
drag, startPoint x: 825, startPoint y: 291, endPoint x: 664, endPoint y: 304, distance: 161.6
click at [664, 304] on img at bounding box center [667, 459] width 1067 height 1436
click at [666, 27] on icon at bounding box center [666, 29] width 22 height 23
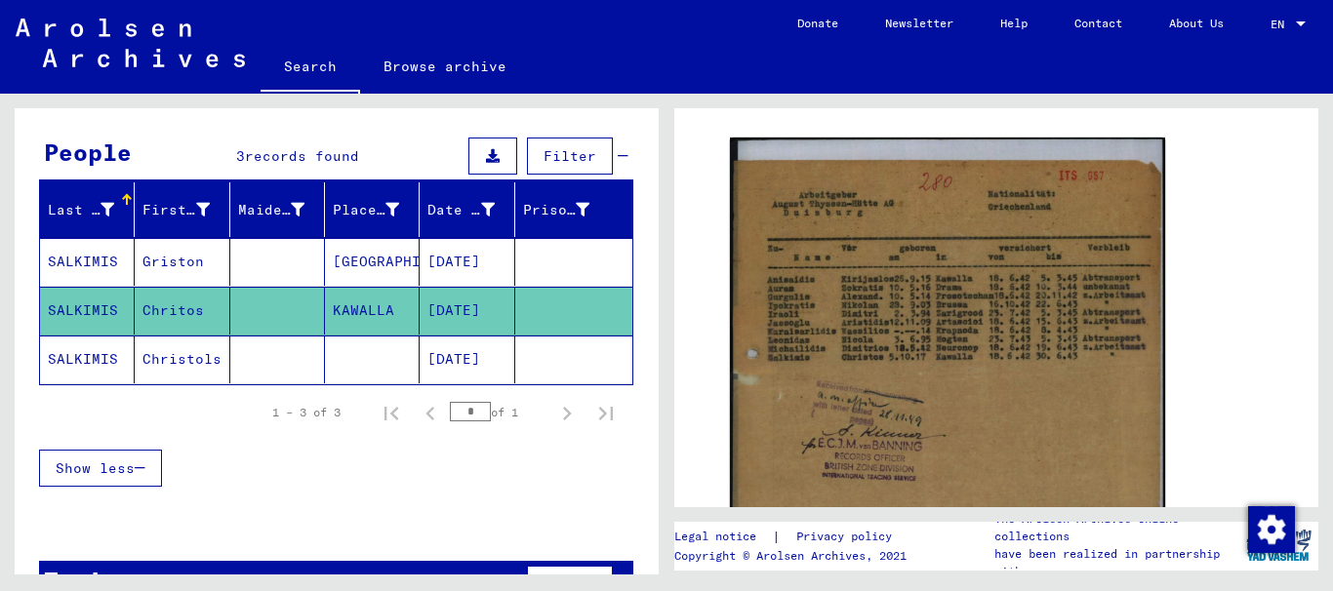
click at [106, 356] on mat-cell "SALKIMIS" at bounding box center [87, 360] width 95 height 48
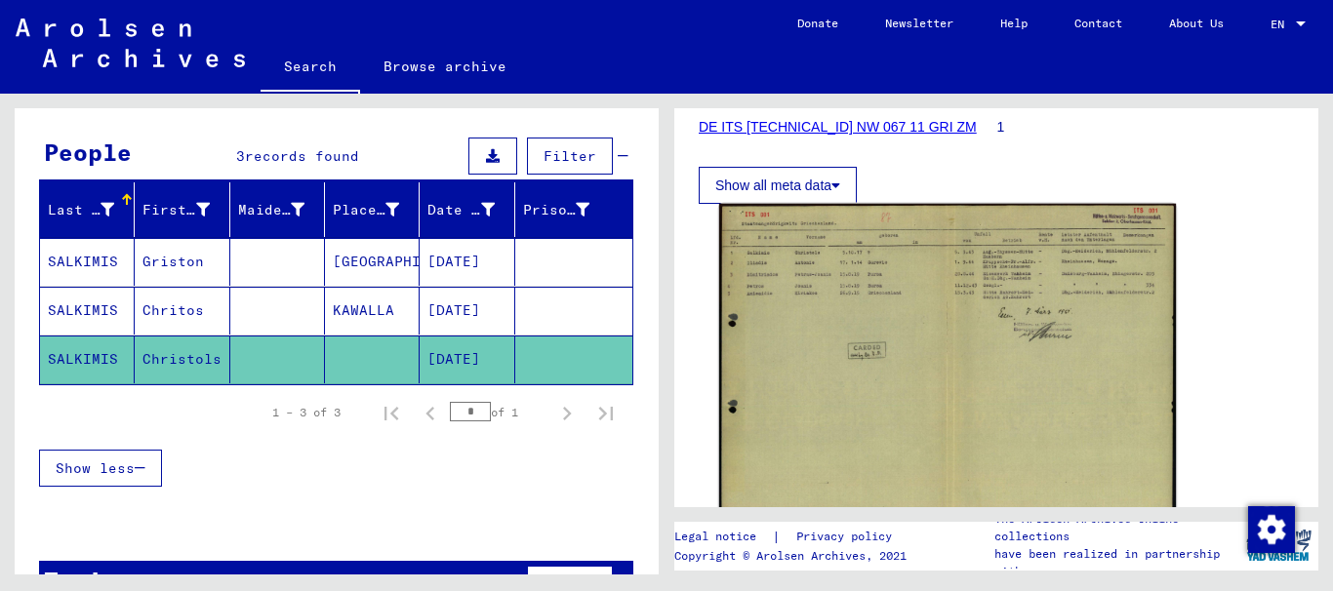
click at [829, 269] on img at bounding box center [947, 366] width 457 height 324
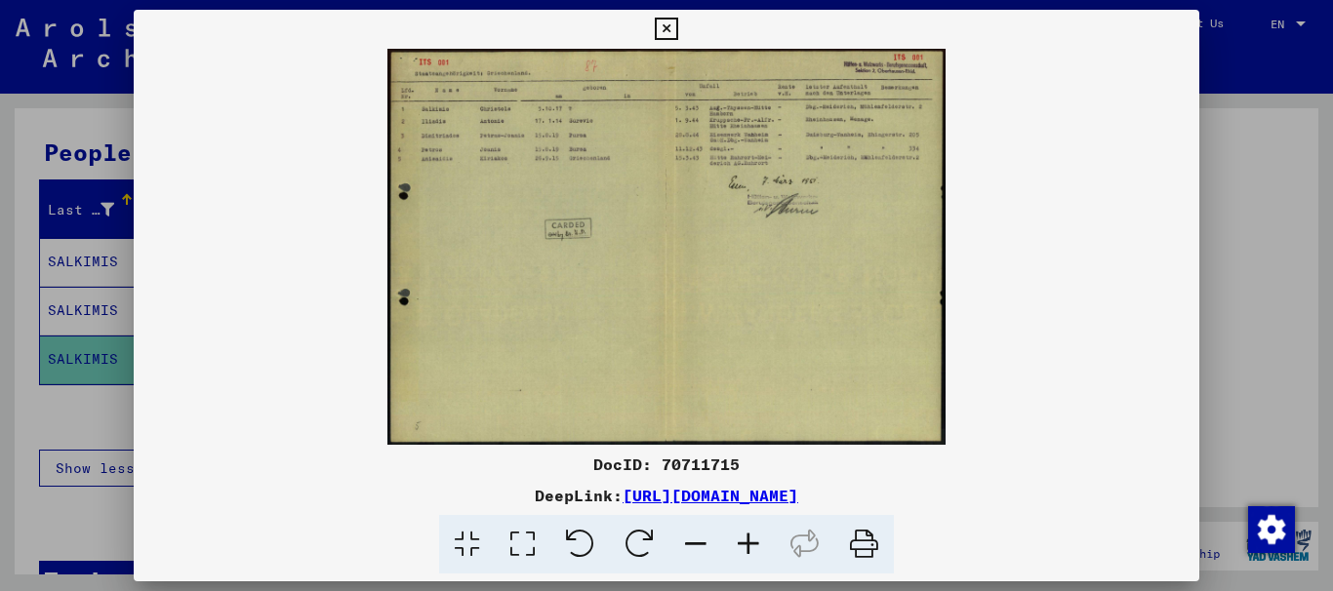
click at [749, 535] on icon at bounding box center [748, 545] width 53 height 60
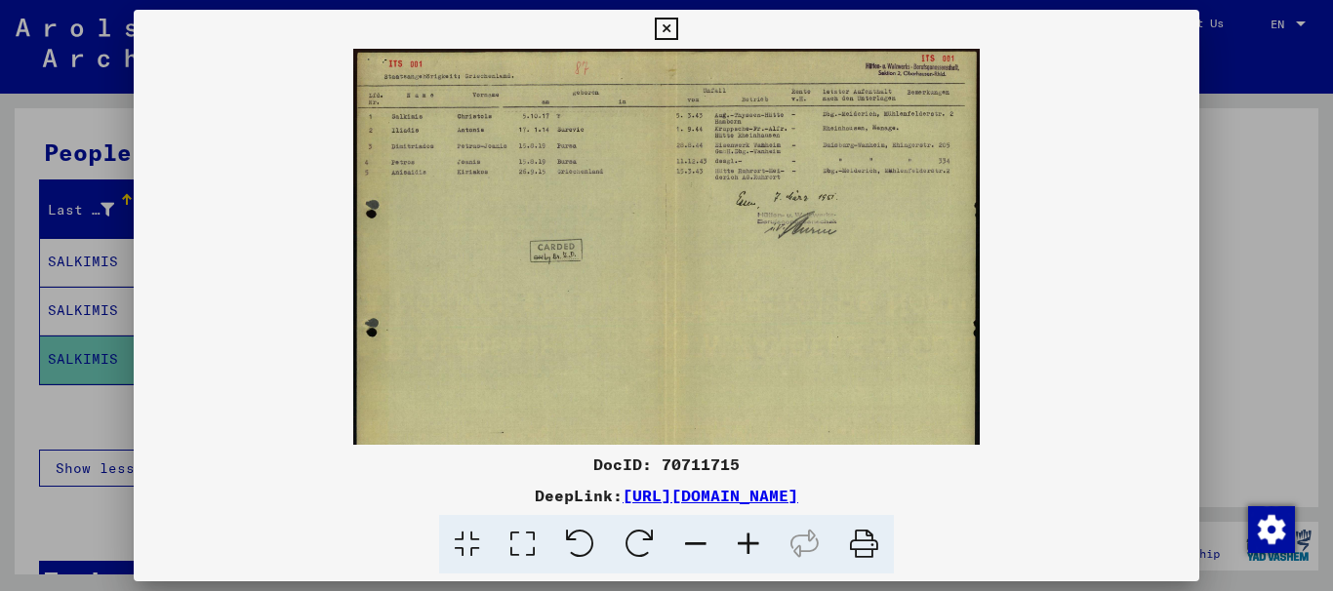
click at [749, 540] on icon at bounding box center [748, 545] width 53 height 60
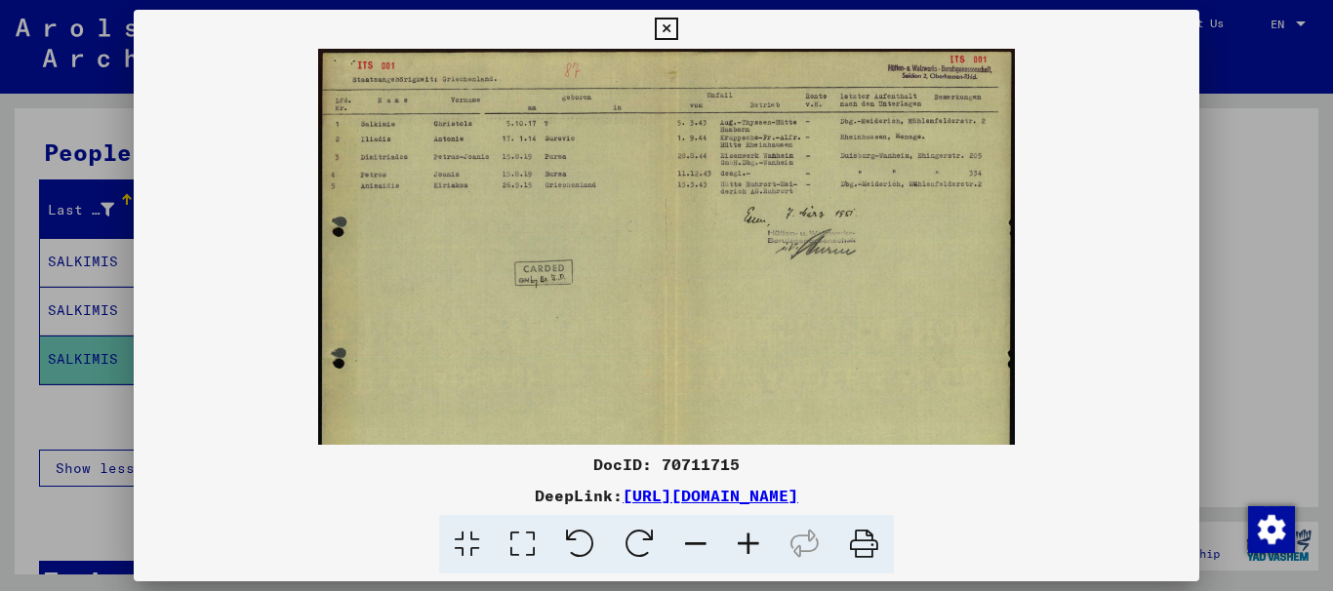
click at [749, 541] on icon at bounding box center [748, 545] width 53 height 60
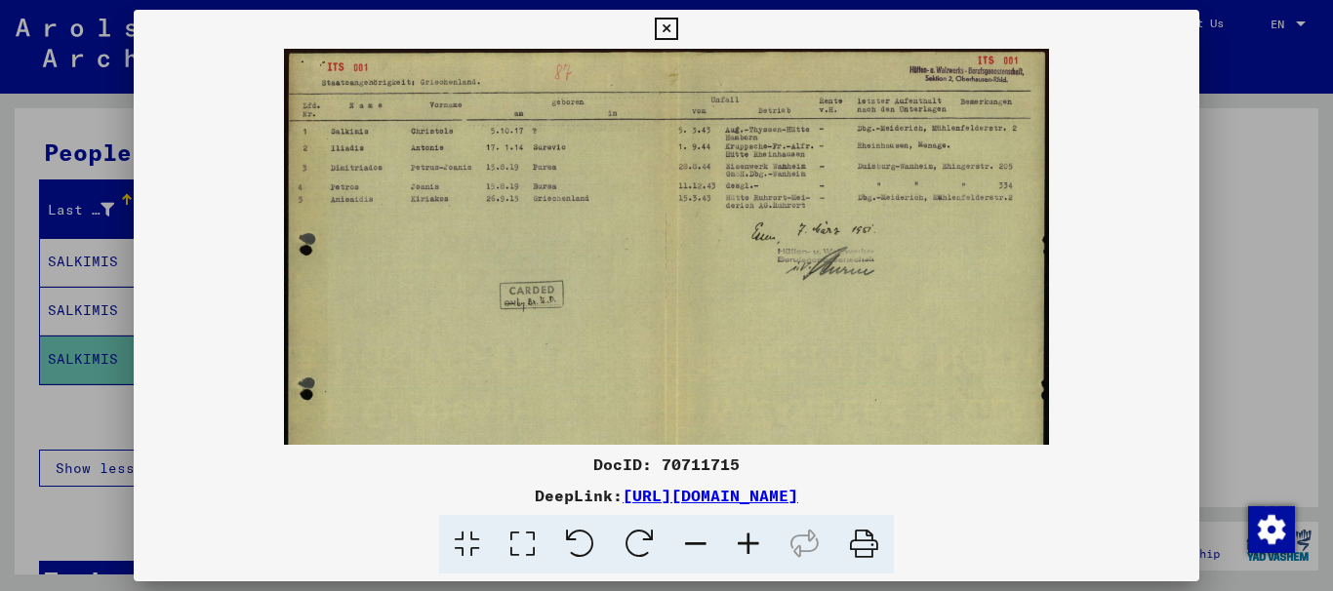
click at [755, 550] on icon at bounding box center [748, 545] width 53 height 60
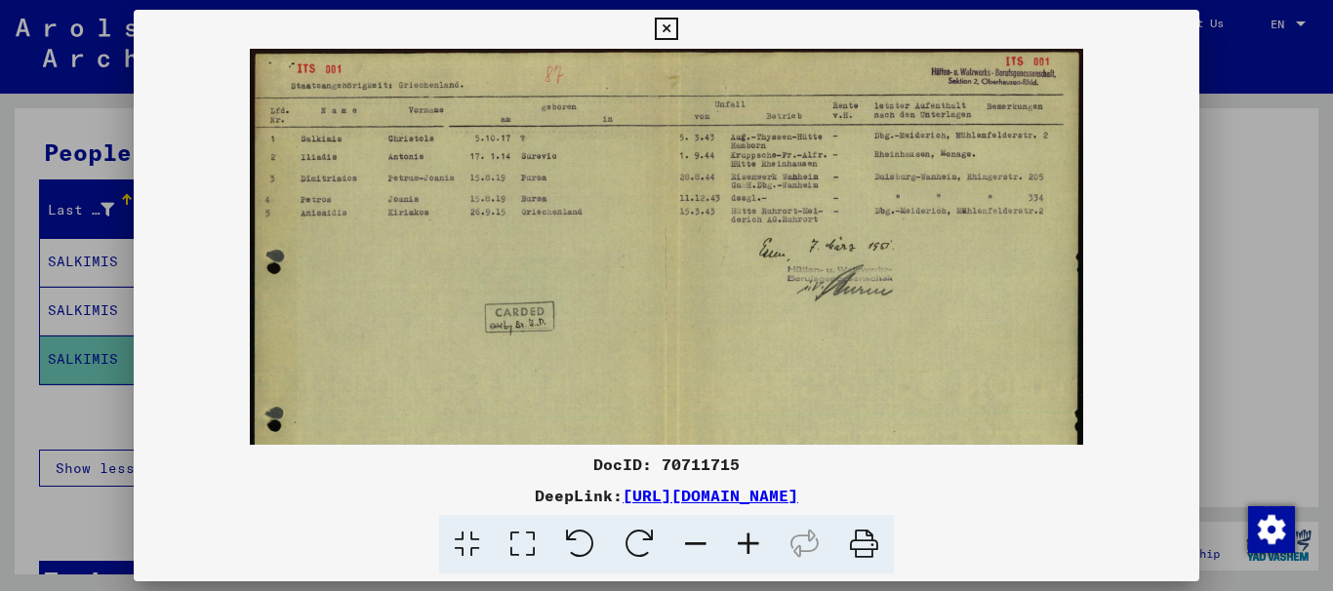
click at [755, 545] on icon at bounding box center [748, 545] width 53 height 60
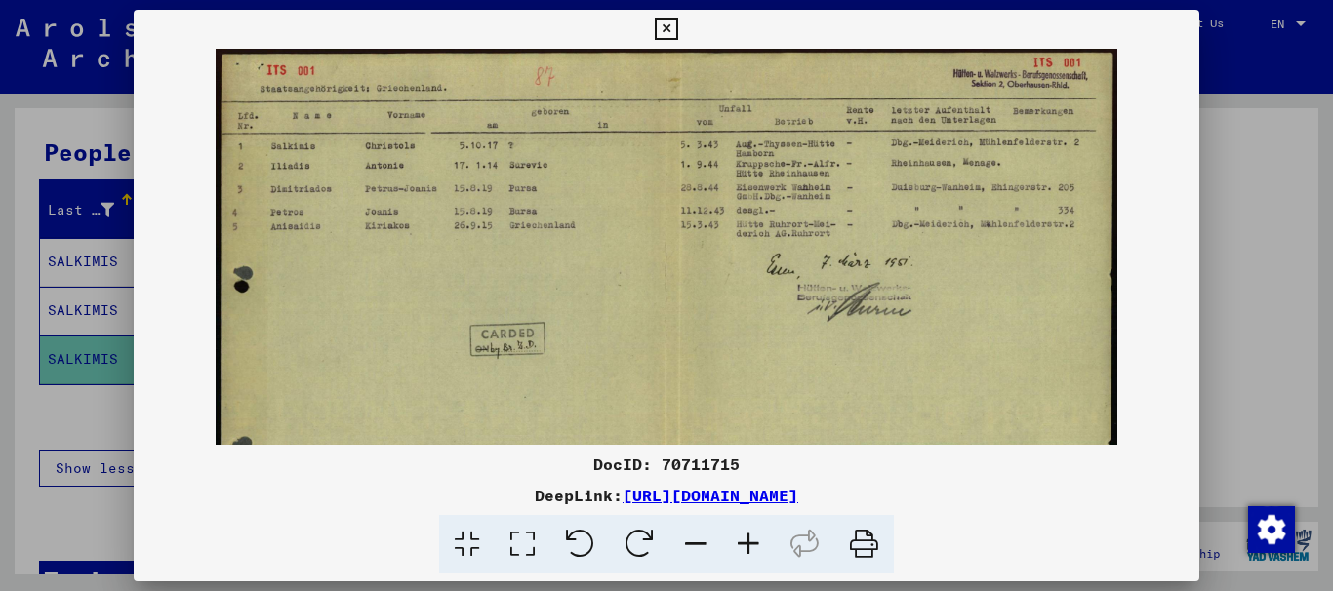
click at [754, 544] on icon at bounding box center [748, 545] width 53 height 60
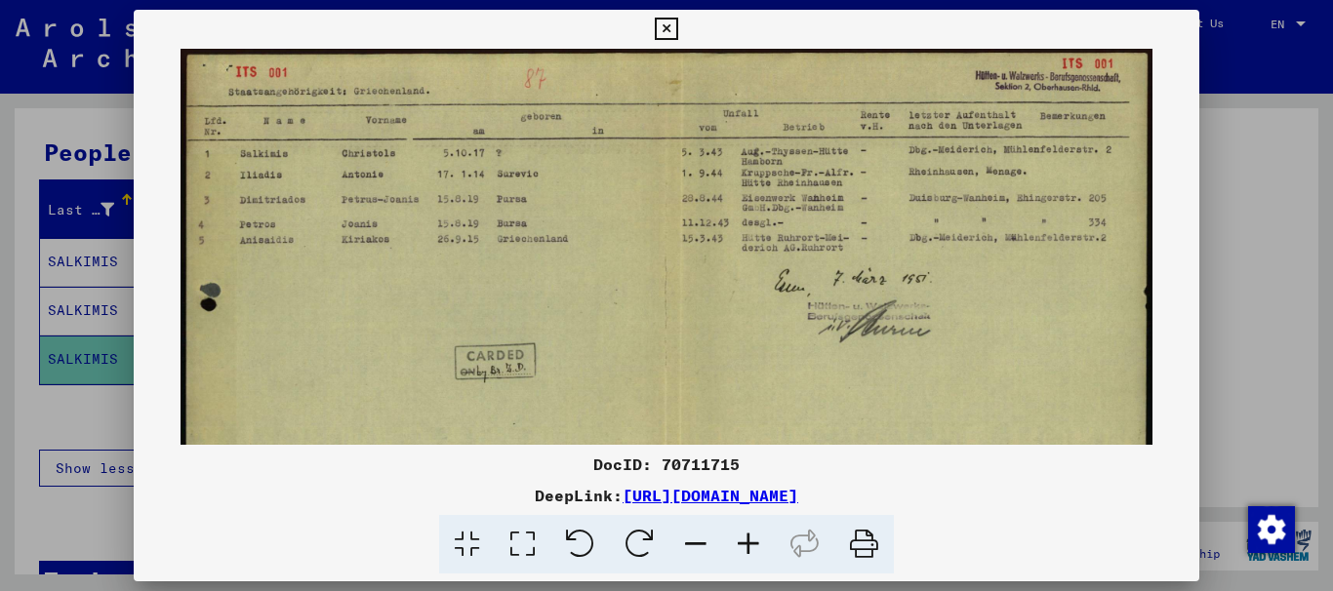
click at [754, 545] on icon at bounding box center [748, 545] width 53 height 60
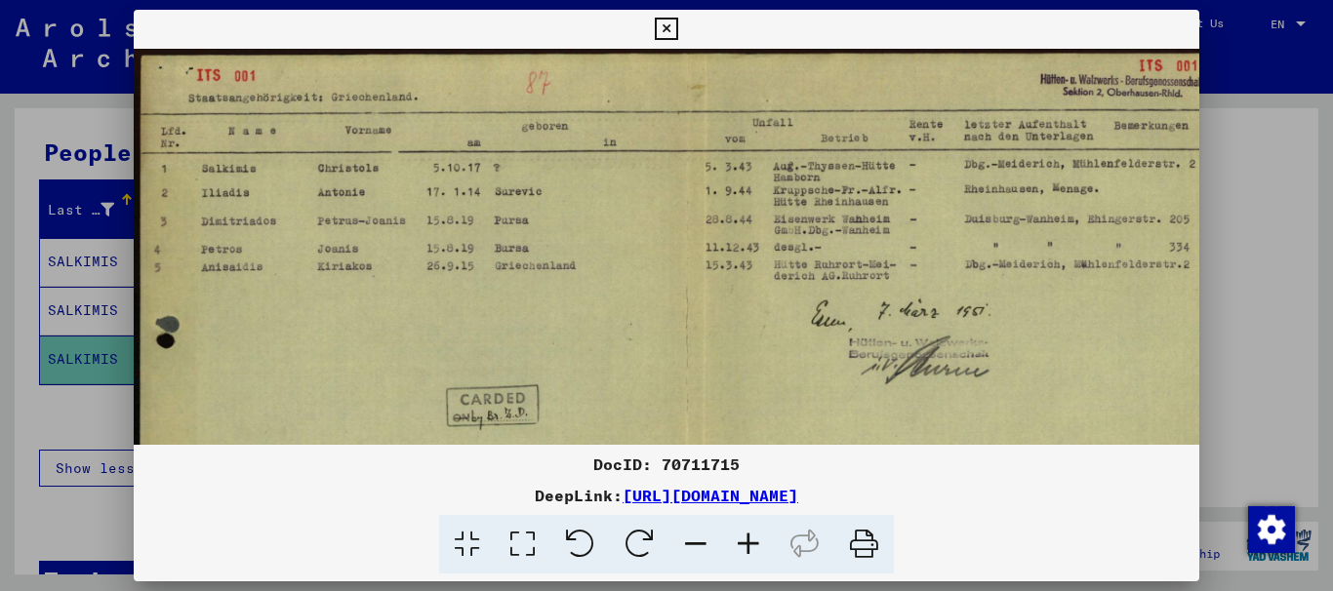
click at [754, 546] on icon at bounding box center [748, 545] width 53 height 60
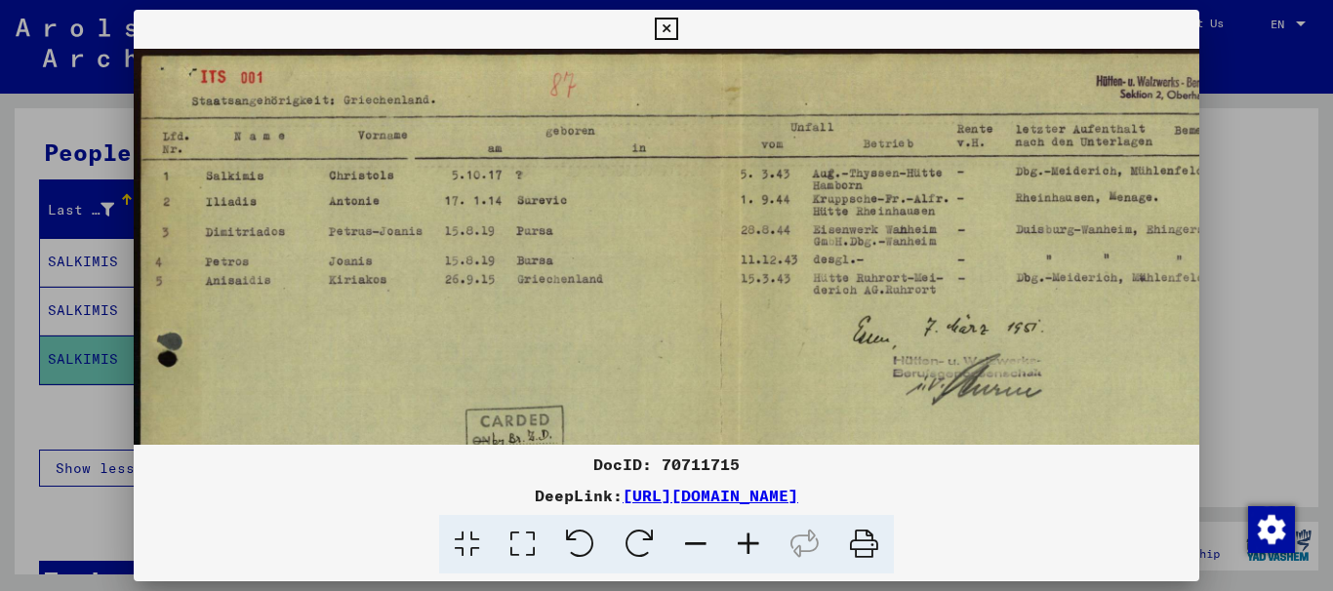
click at [753, 546] on icon at bounding box center [748, 545] width 53 height 60
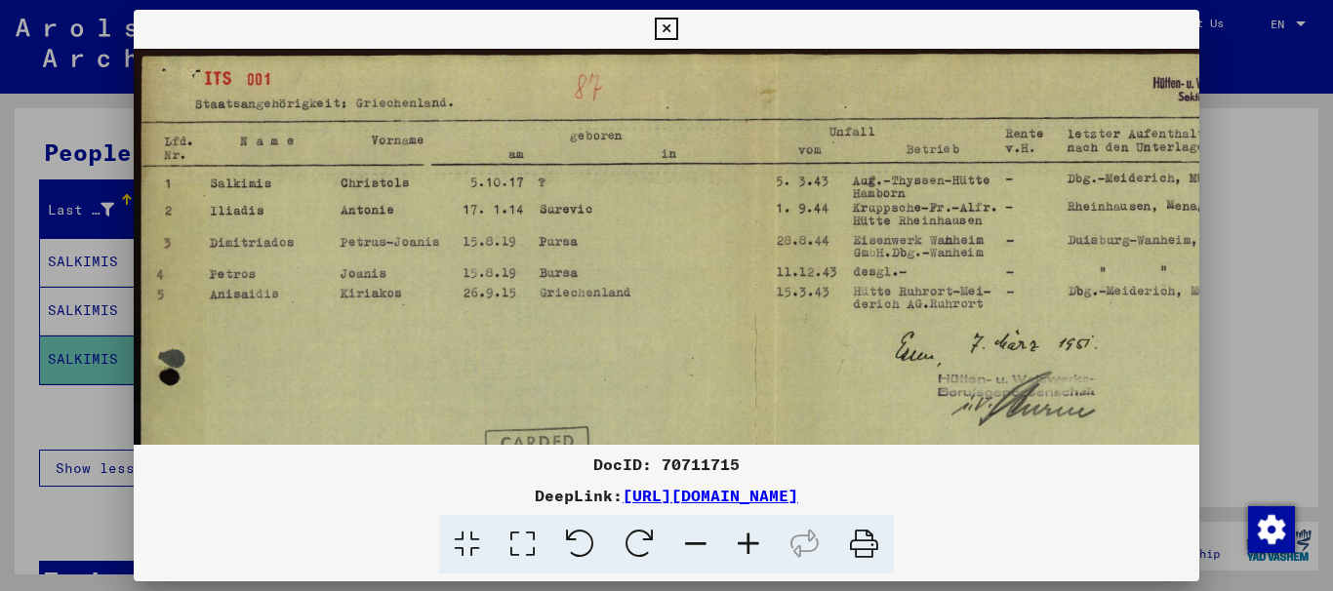
click at [753, 546] on icon at bounding box center [748, 545] width 53 height 60
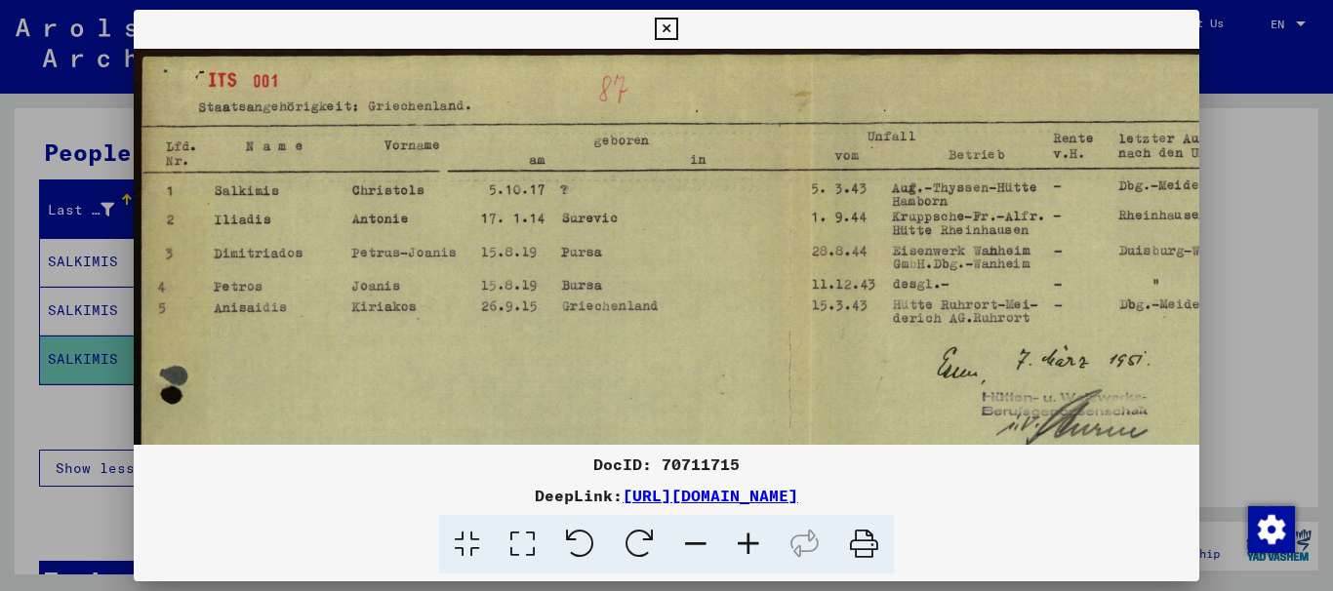
click at [752, 546] on icon at bounding box center [748, 545] width 53 height 60
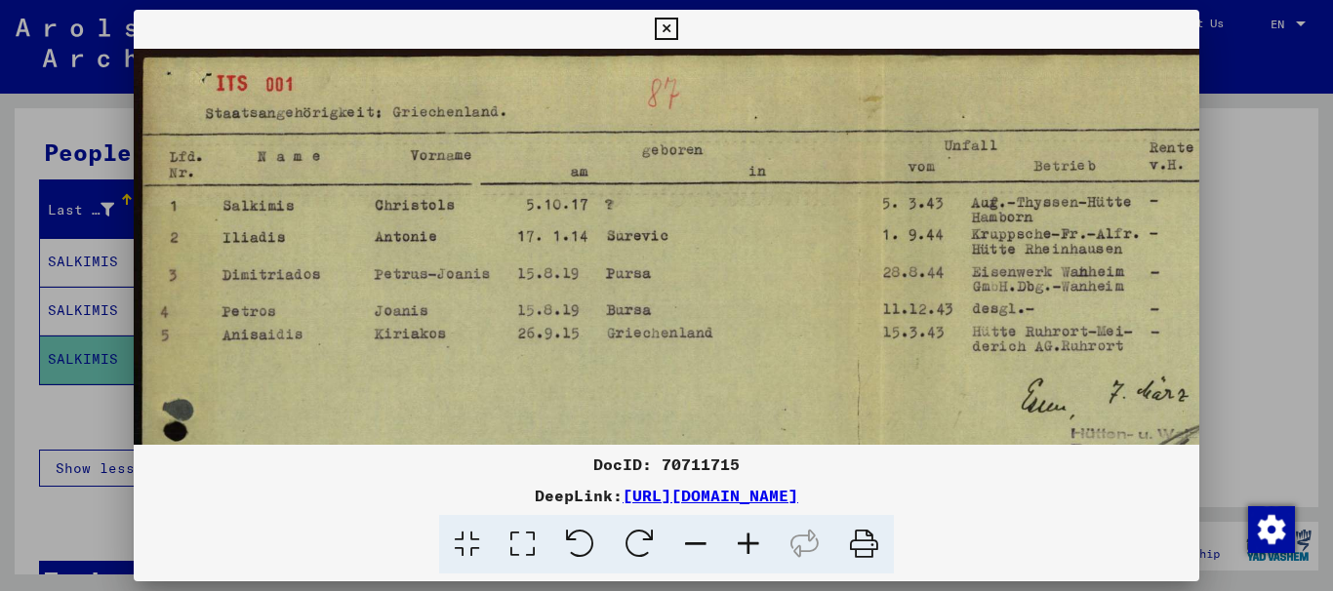
click at [752, 546] on icon at bounding box center [748, 545] width 53 height 60
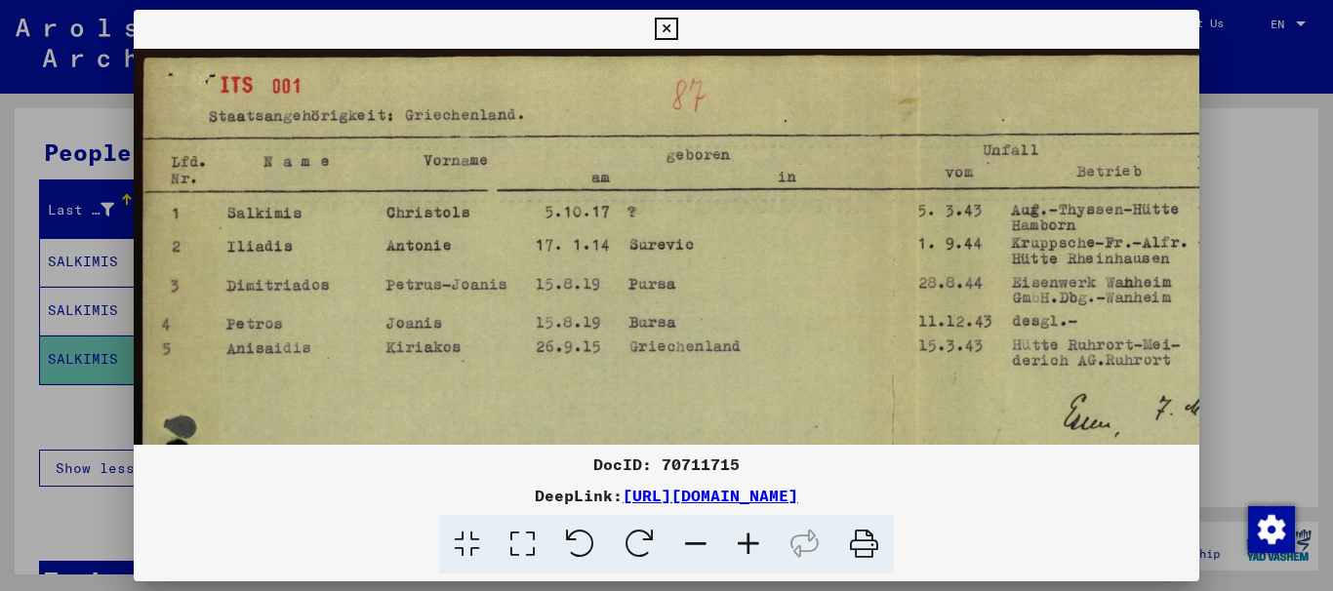
click at [660, 24] on icon at bounding box center [666, 29] width 22 height 23
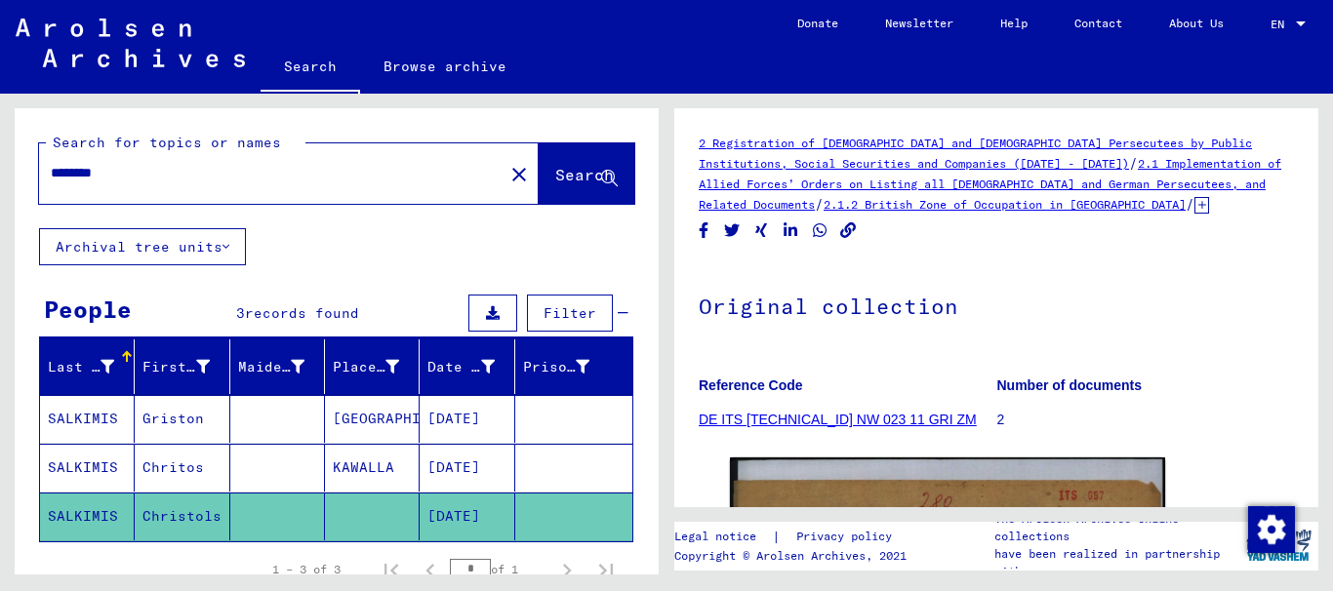
drag, startPoint x: 122, startPoint y: 174, endPoint x: -10, endPoint y: 174, distance: 131.7
click at [0, 174] on html "Search Browse archive Donate Newsletter Help Contact About Us Search Browse arc…" at bounding box center [666, 295] width 1333 height 591
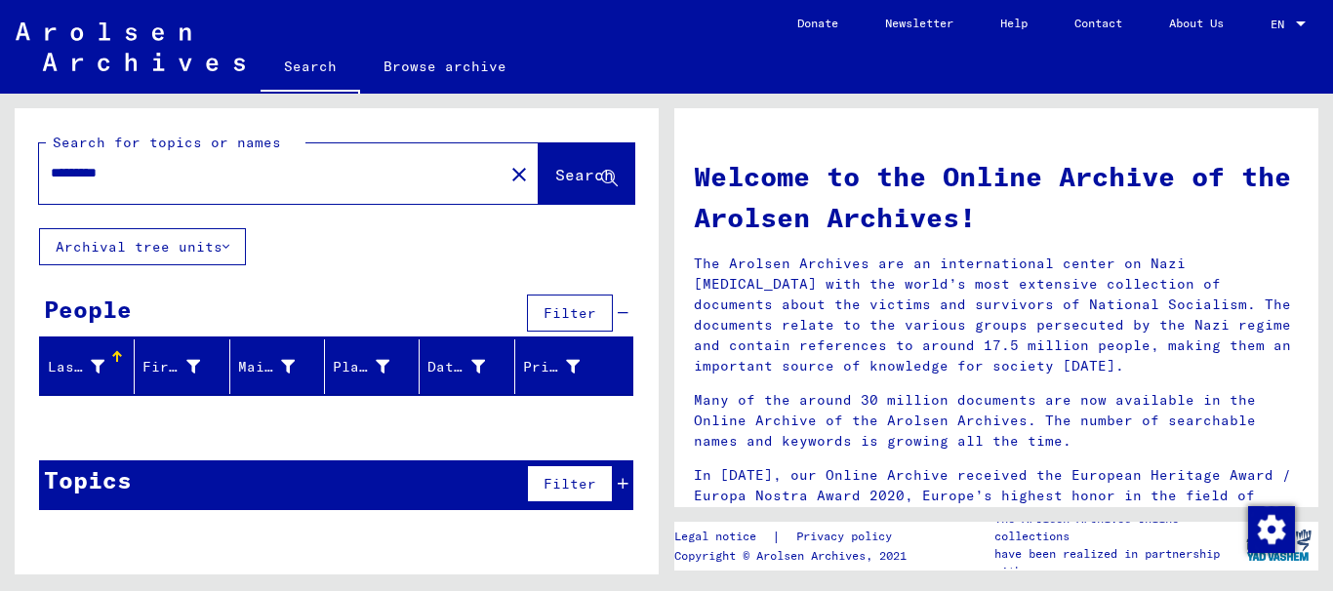
click at [67, 169] on input "*********" at bounding box center [265, 173] width 429 height 20
click at [563, 168] on span "Search" at bounding box center [584, 175] width 59 height 20
click at [122, 173] on input "**********" at bounding box center [265, 173] width 429 height 20
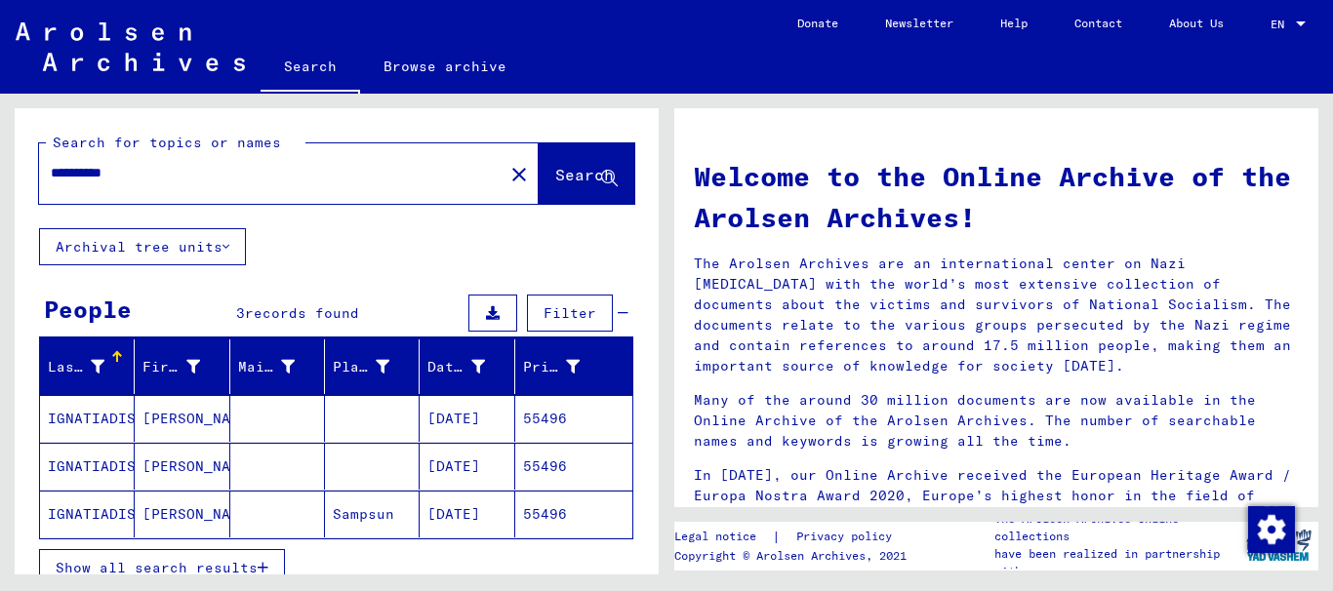
click at [86, 420] on mat-cell "IGNATIADIS" at bounding box center [87, 418] width 95 height 47
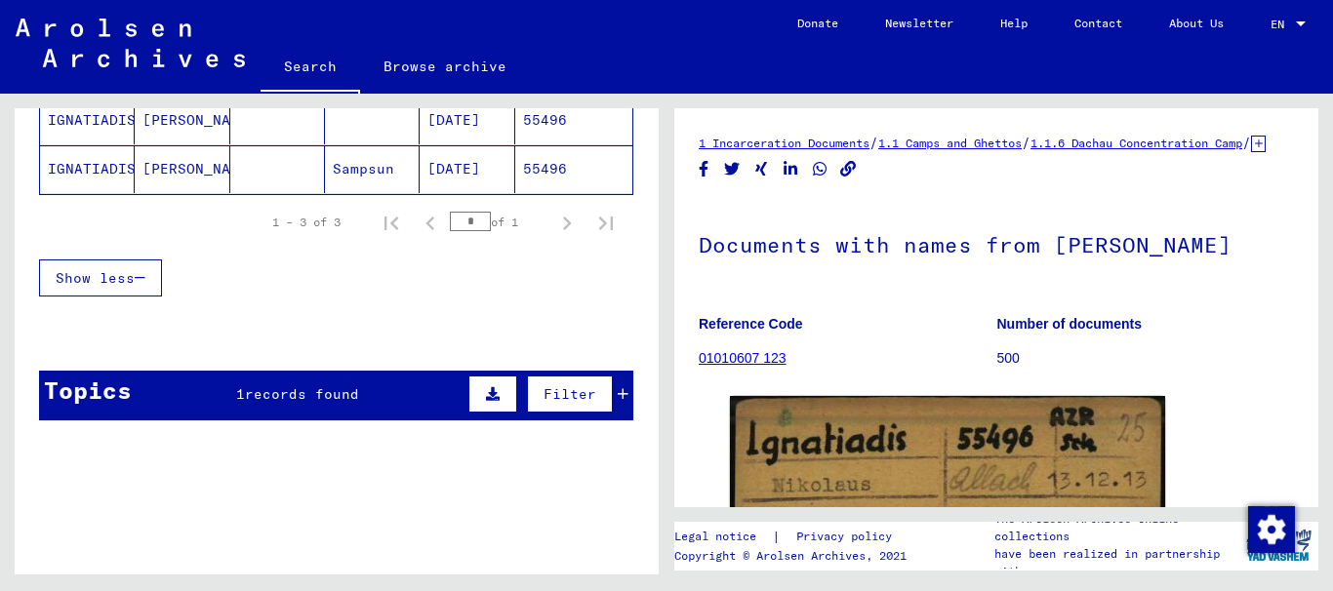
scroll to position [361, 0]
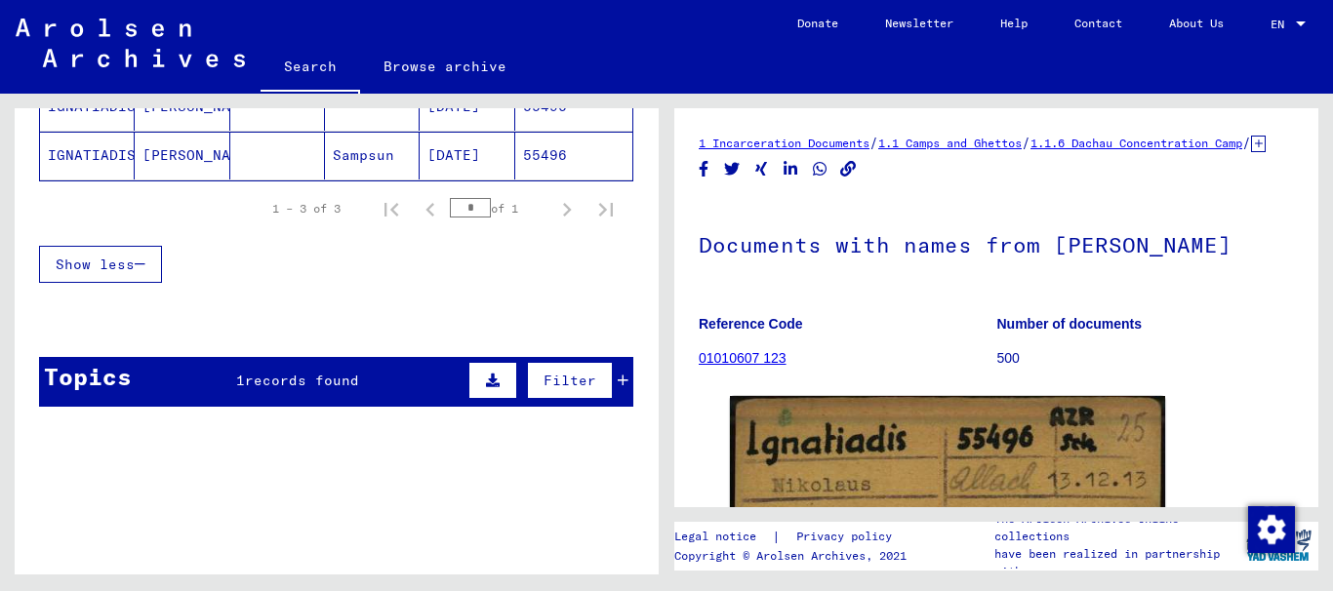
click at [310, 386] on span "records found" at bounding box center [302, 381] width 114 height 18
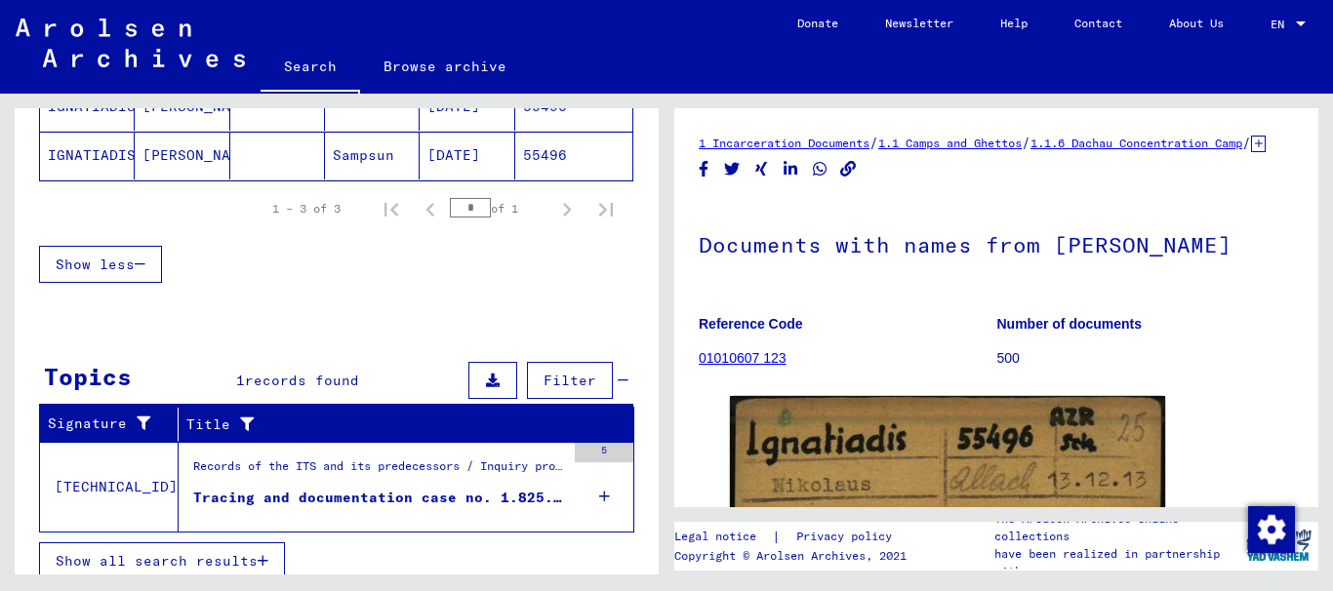
click at [403, 499] on div "Tracing and documentation case no. 1.825.844 for [PERSON_NAME] born [DEMOGRAPHI…" at bounding box center [379, 498] width 372 height 20
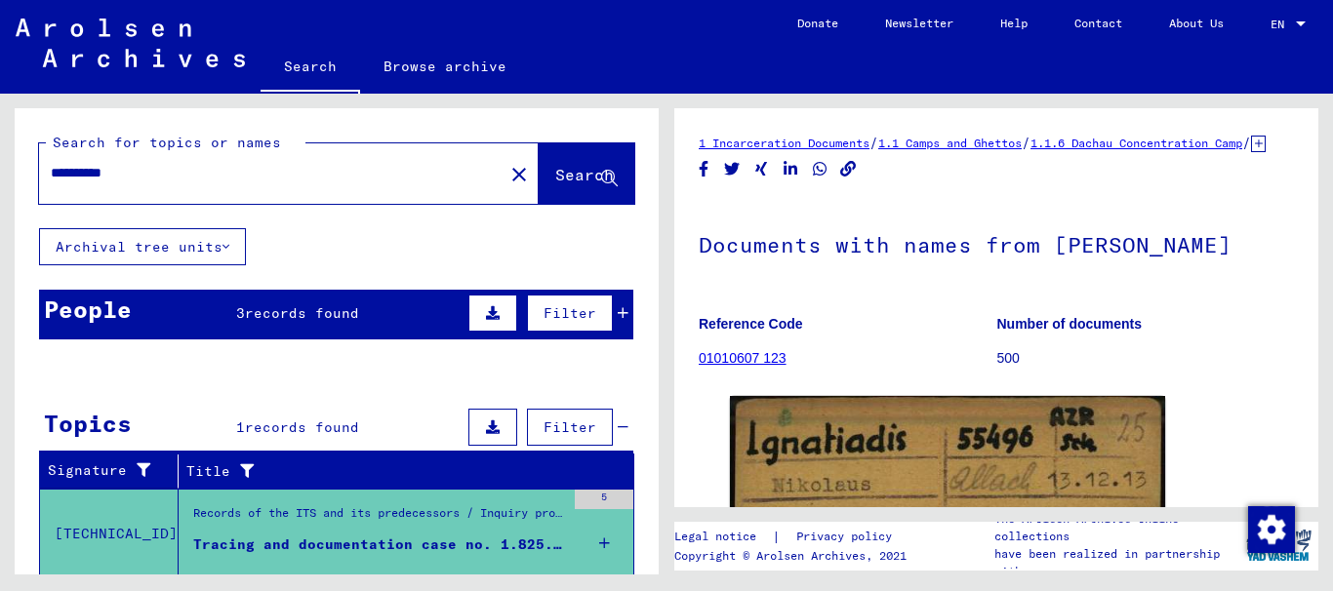
drag, startPoint x: 144, startPoint y: 177, endPoint x: -10, endPoint y: 170, distance: 154.3
click at [0, 170] on html "**********" at bounding box center [666, 295] width 1333 height 591
type input "**********"
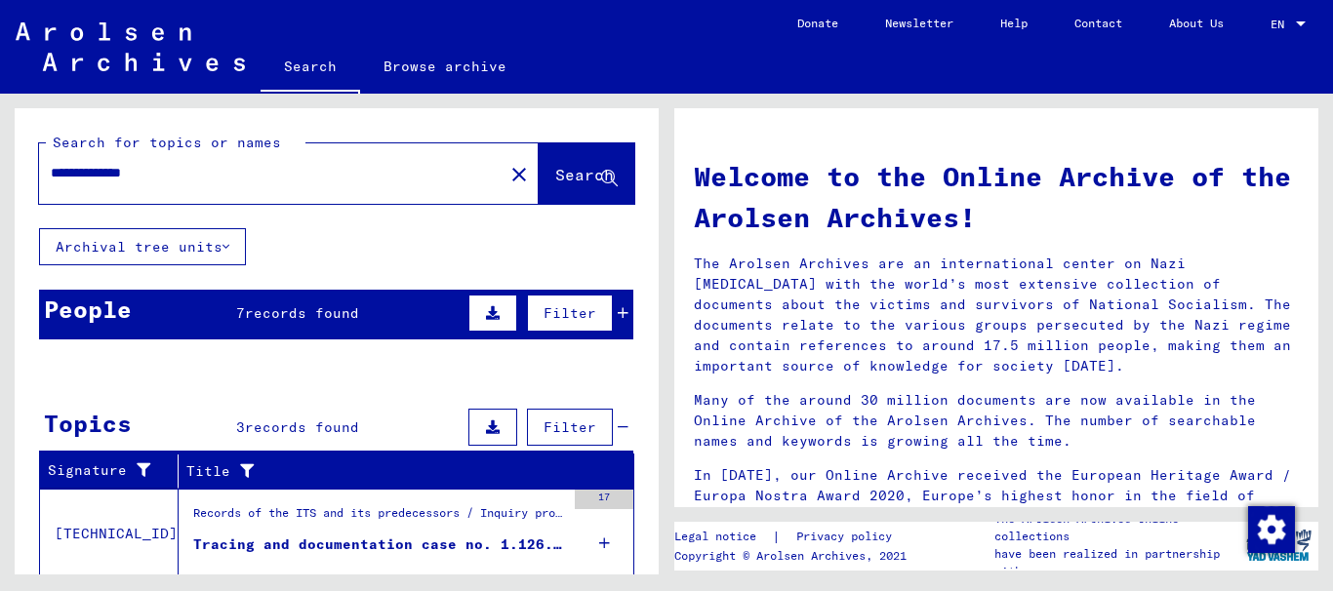
click at [246, 317] on span "records found" at bounding box center [302, 313] width 114 height 18
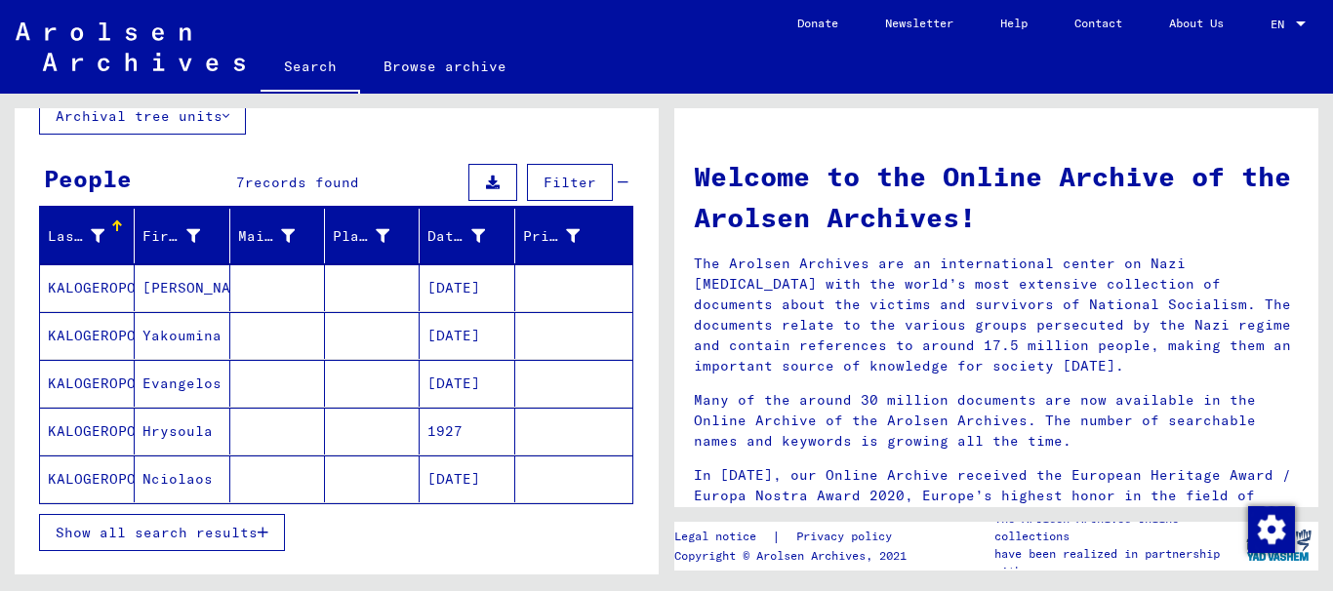
scroll to position [293, 0]
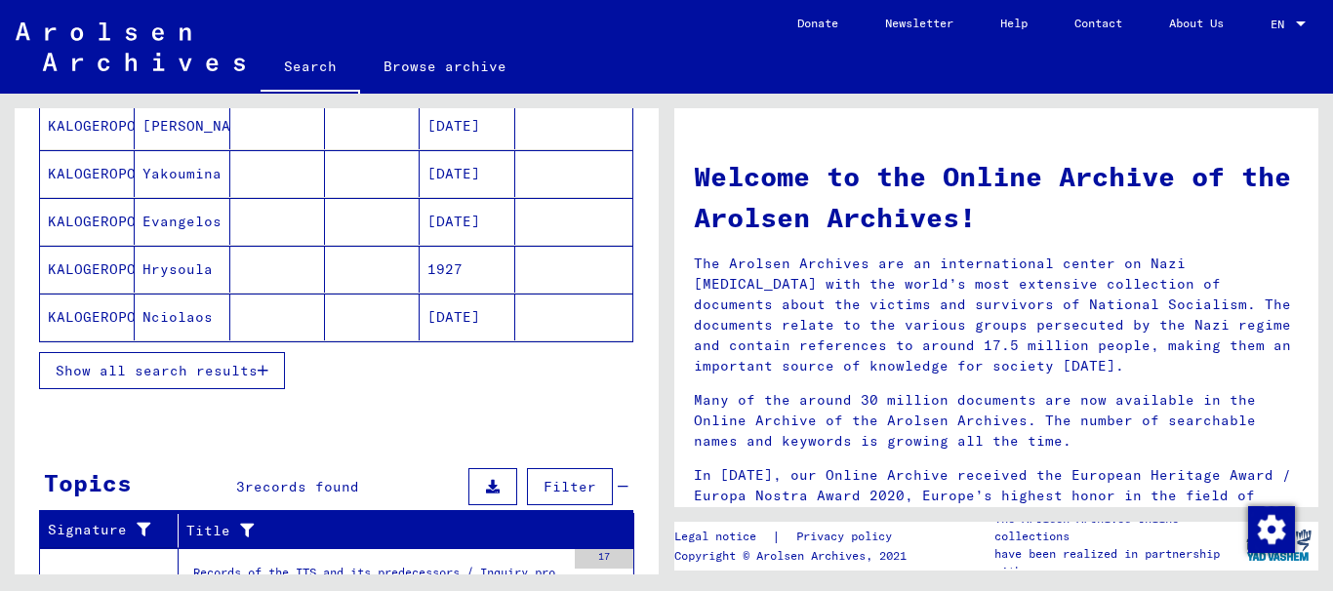
click at [163, 379] on span "Show all search results" at bounding box center [157, 371] width 202 height 18
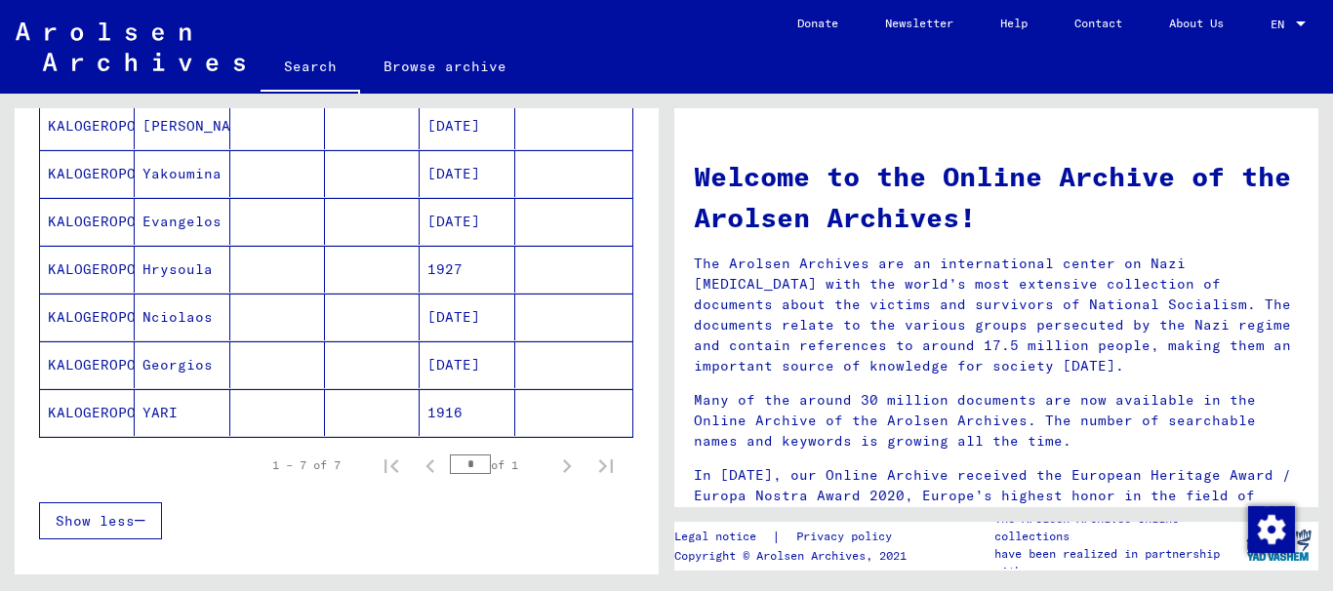
click at [151, 416] on mat-cell "YARI" at bounding box center [182, 412] width 95 height 47
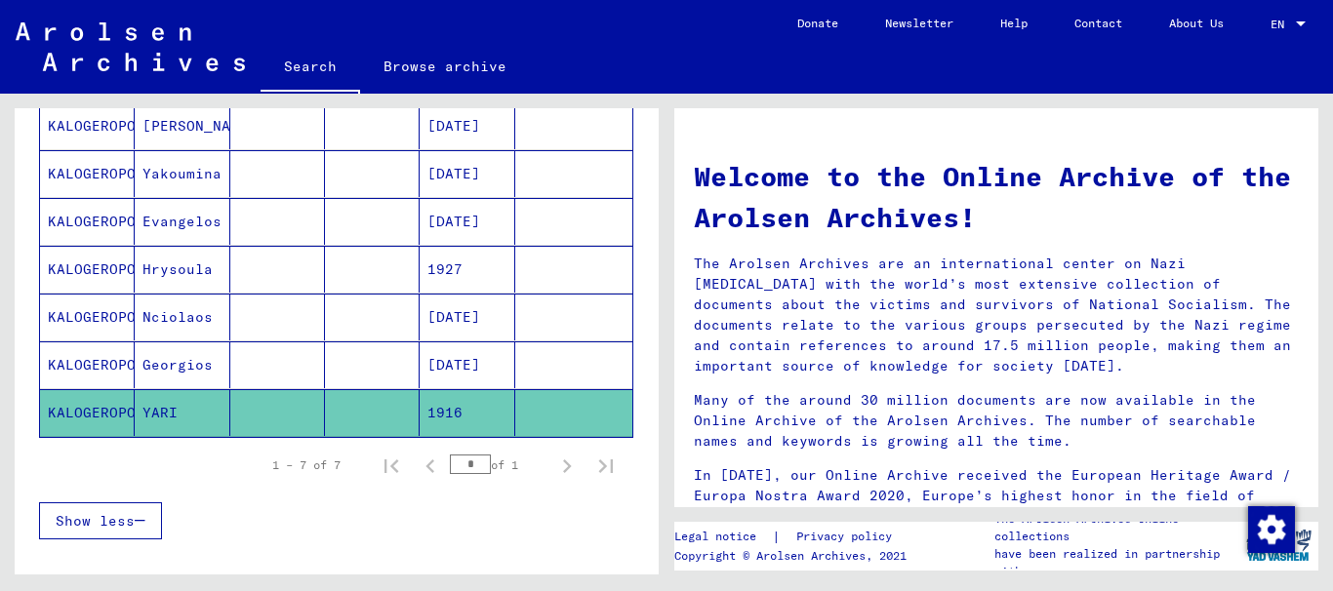
click at [152, 409] on mat-cell "YARI" at bounding box center [182, 412] width 95 height 47
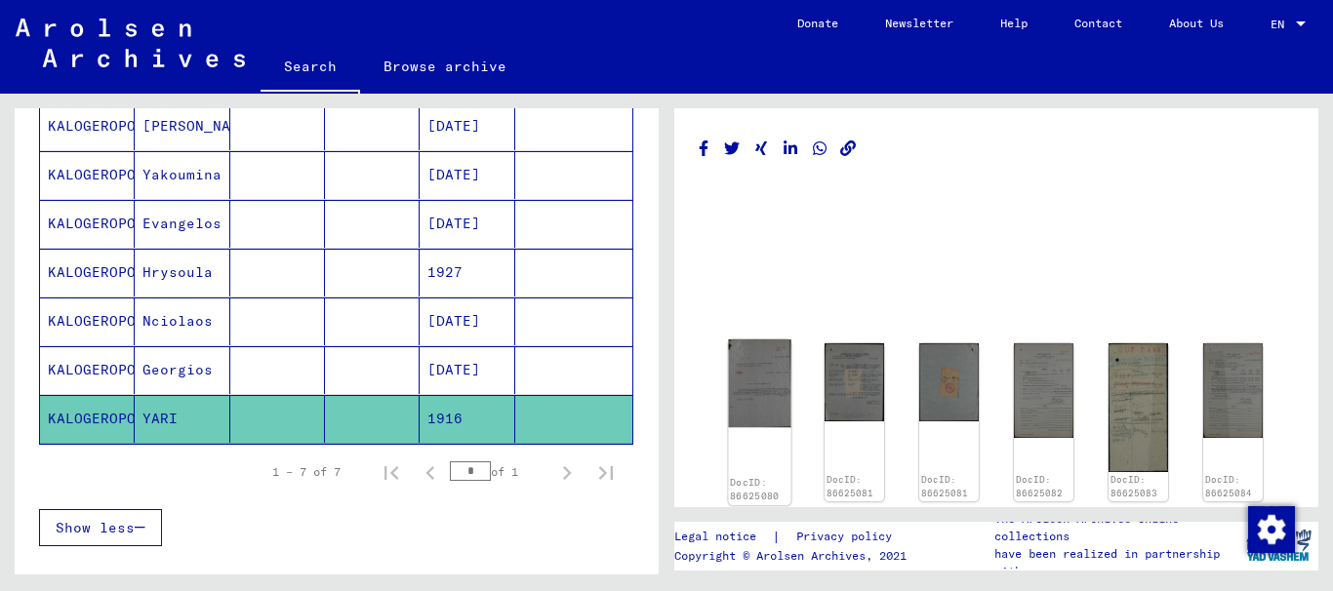
click at [740, 385] on img at bounding box center [759, 384] width 62 height 89
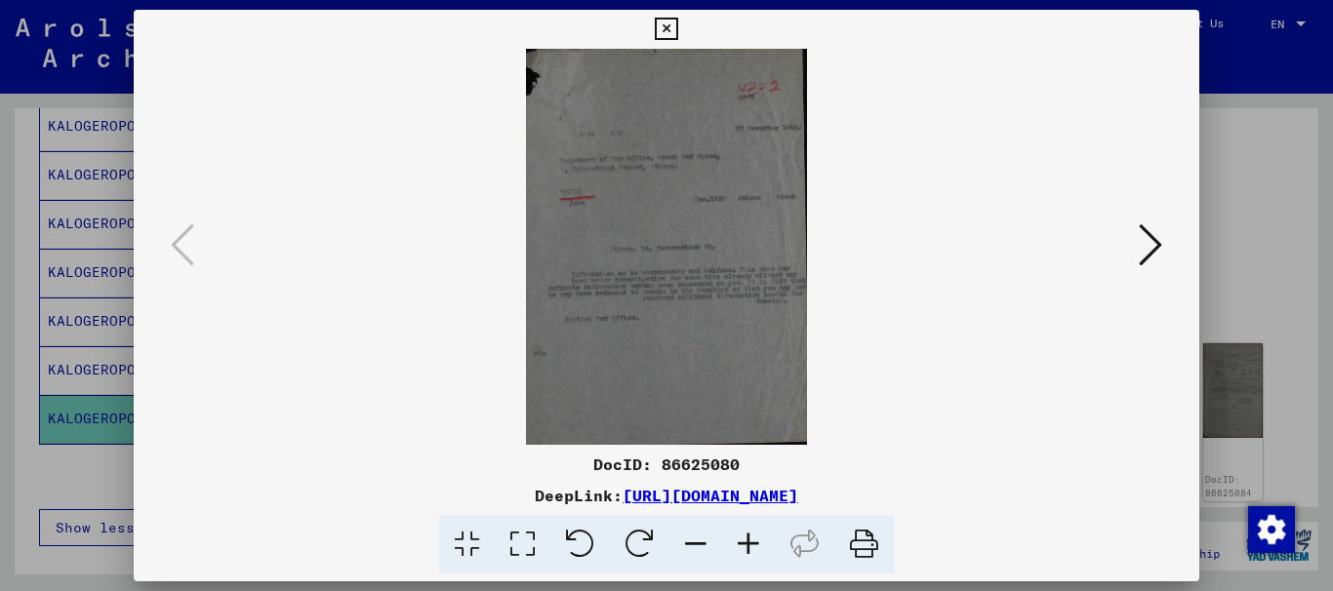
click at [530, 550] on icon at bounding box center [523, 545] width 56 height 60
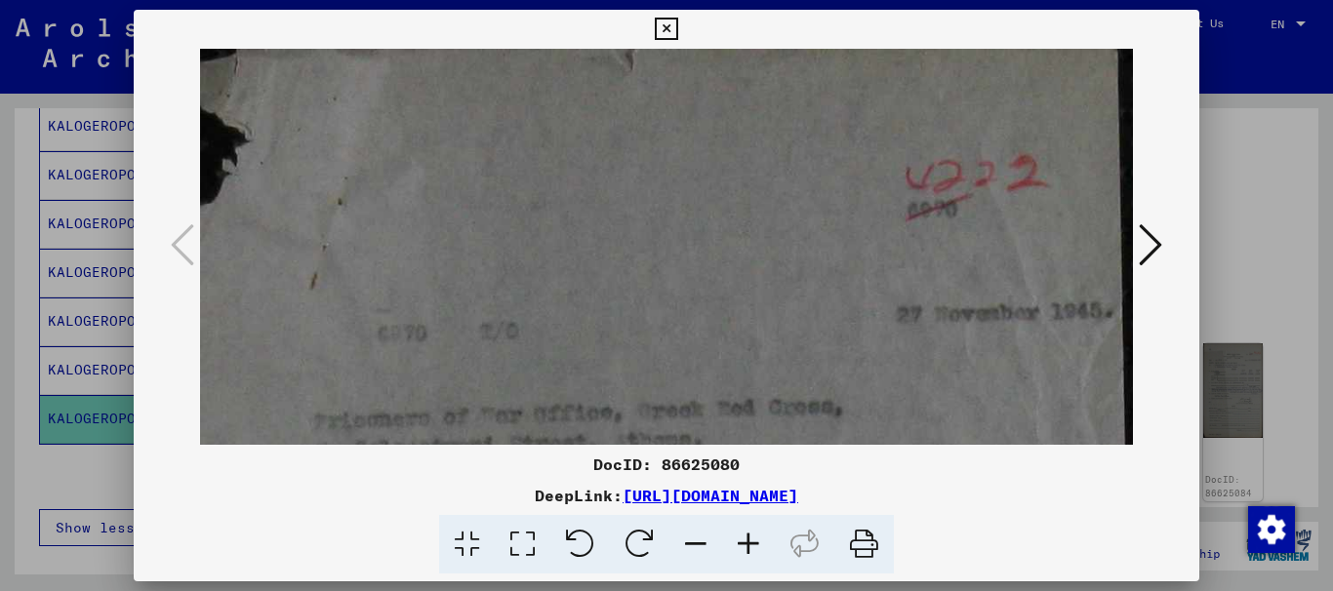
click at [530, 549] on icon at bounding box center [523, 545] width 56 height 60
click at [531, 549] on icon at bounding box center [523, 545] width 56 height 60
click at [533, 549] on icon at bounding box center [523, 545] width 56 height 60
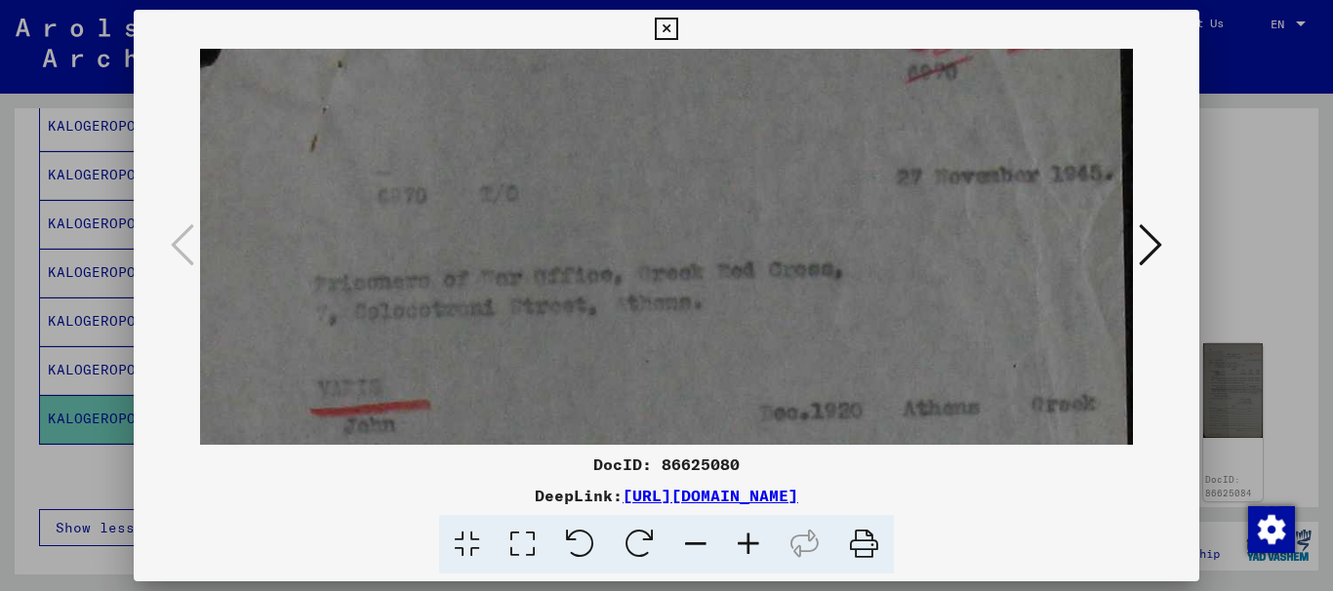
drag, startPoint x: 641, startPoint y: 228, endPoint x: 700, endPoint y: -13, distance: 248.1
click at [700, 0] on html "**********" at bounding box center [666, 295] width 1333 height 591
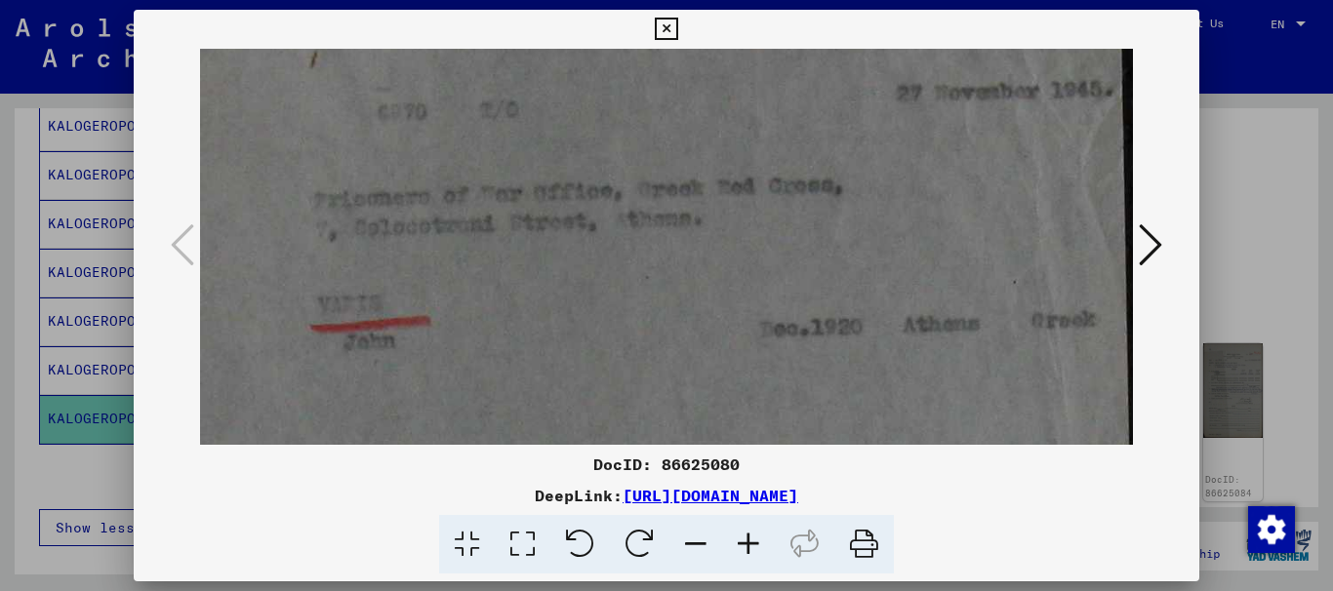
scroll to position [221, 0]
drag, startPoint x: 630, startPoint y: 277, endPoint x: 612, endPoint y: 305, distance: 33.8
click at [614, 305] on img at bounding box center [667, 488] width 934 height 1320
click at [1152, 233] on icon at bounding box center [1150, 245] width 23 height 47
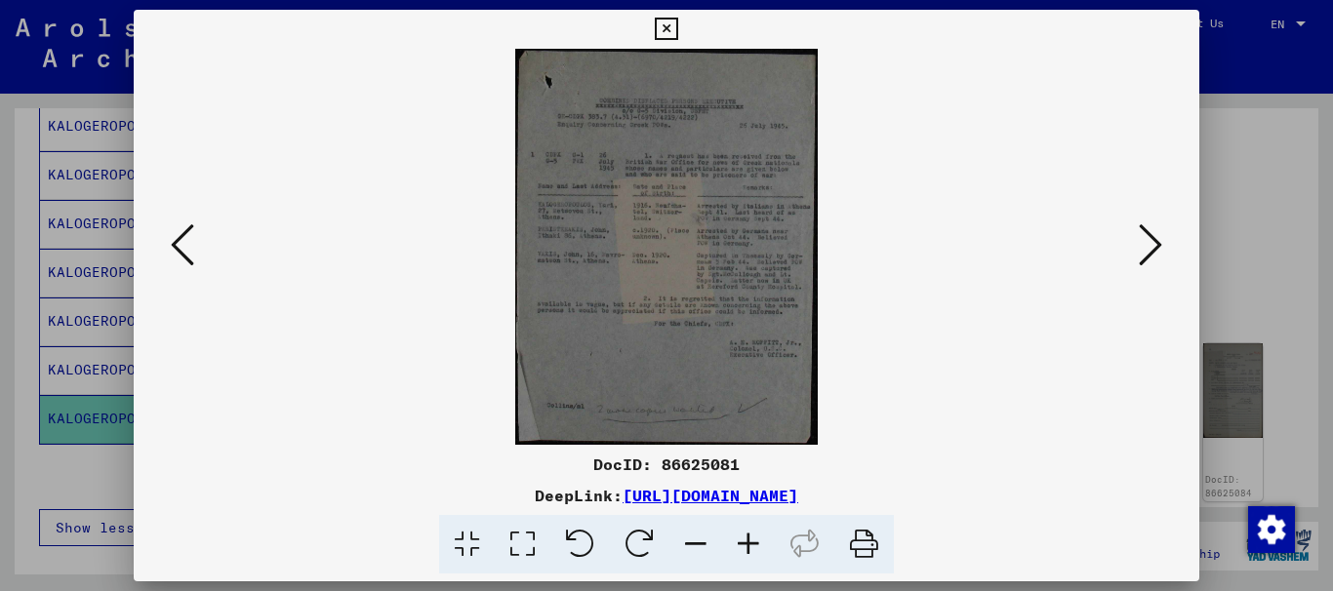
click at [521, 547] on icon at bounding box center [523, 545] width 56 height 60
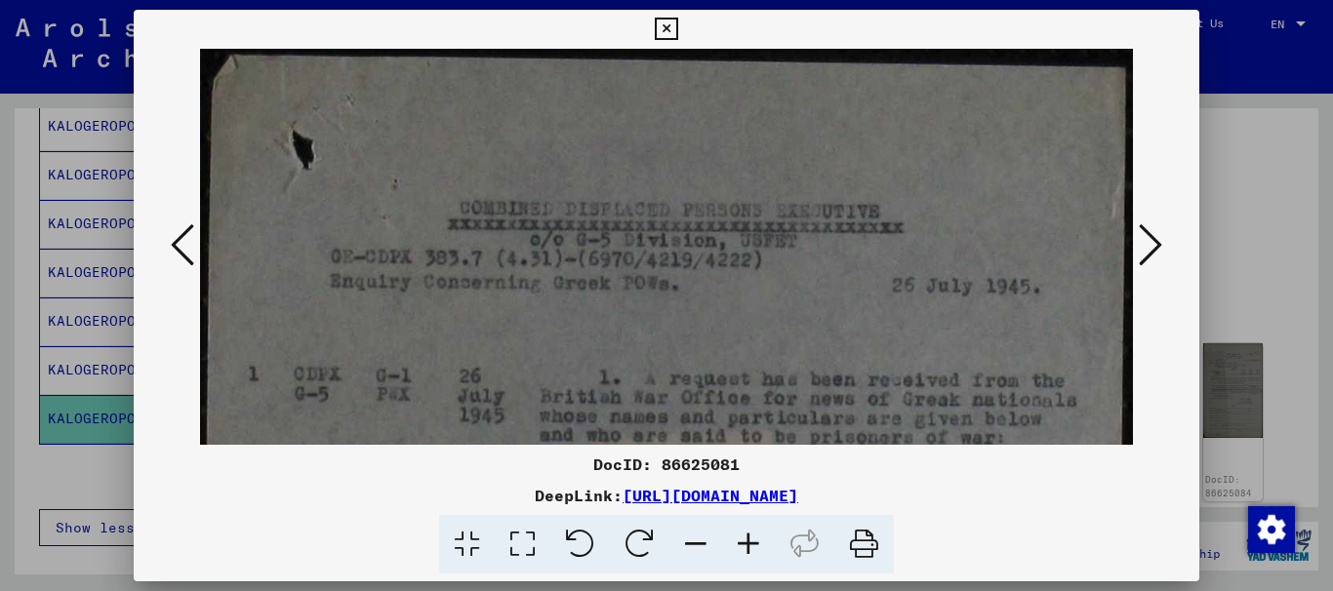
click at [522, 546] on icon at bounding box center [523, 545] width 56 height 60
click at [523, 547] on icon at bounding box center [523, 545] width 56 height 60
click at [524, 547] on icon at bounding box center [523, 545] width 56 height 60
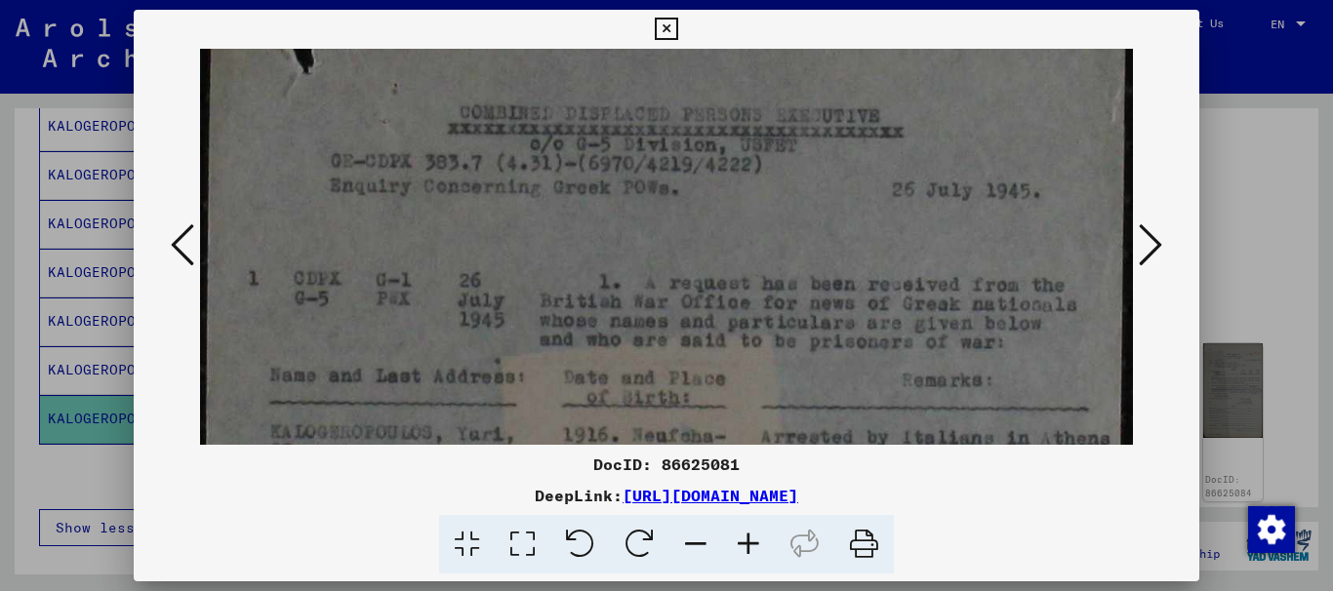
drag, startPoint x: 474, startPoint y: 332, endPoint x: 491, endPoint y: 180, distance: 153.1
click at [491, 181] on img at bounding box center [667, 563] width 934 height 1220
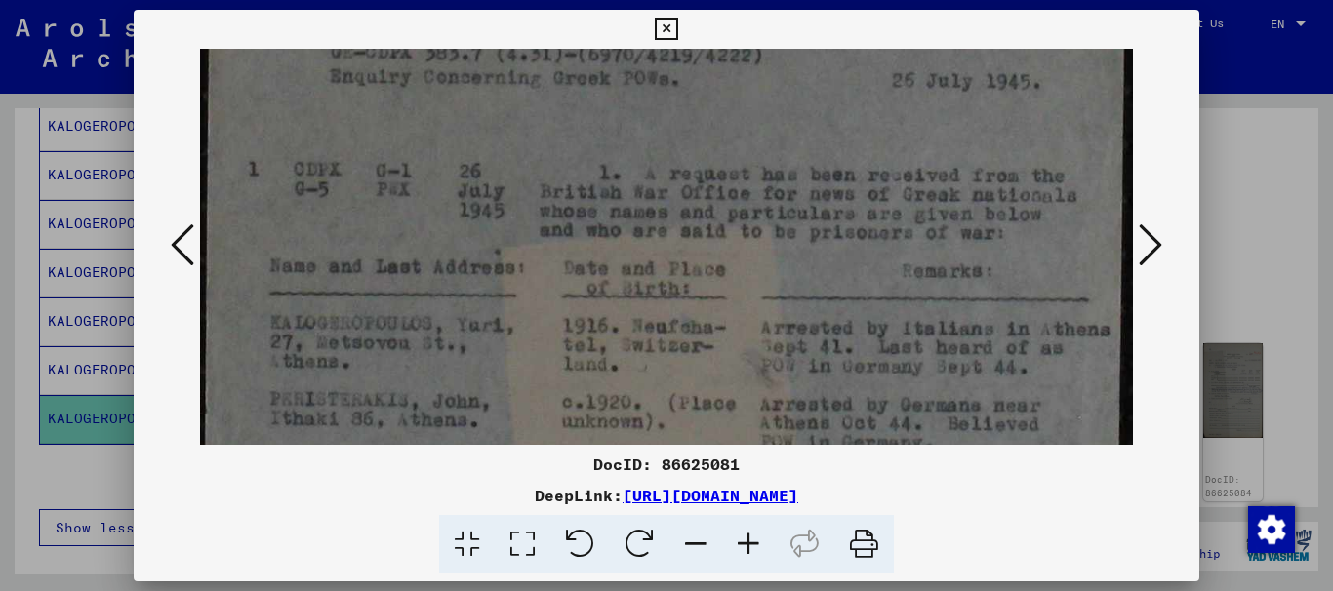
drag, startPoint x: 441, startPoint y: 327, endPoint x: 414, endPoint y: 281, distance: 53.4
click at [414, 281] on img at bounding box center [667, 454] width 934 height 1220
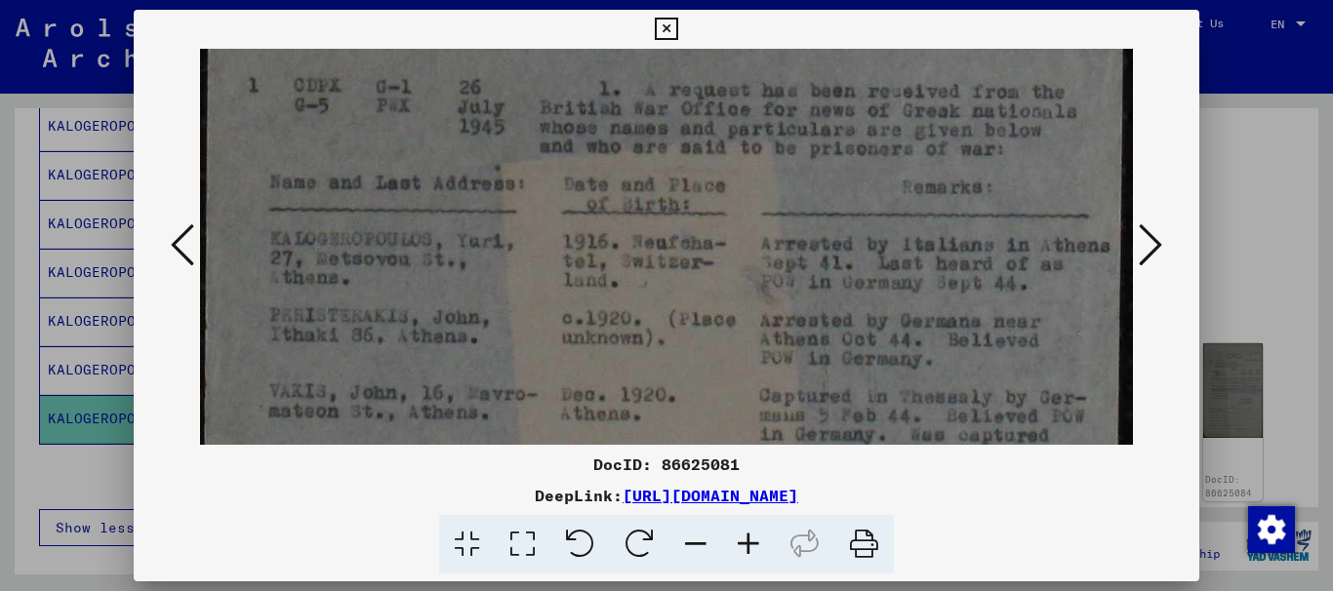
drag, startPoint x: 601, startPoint y: 299, endPoint x: 600, endPoint y: 258, distance: 41.0
click at [602, 260] on img at bounding box center [667, 369] width 934 height 1220
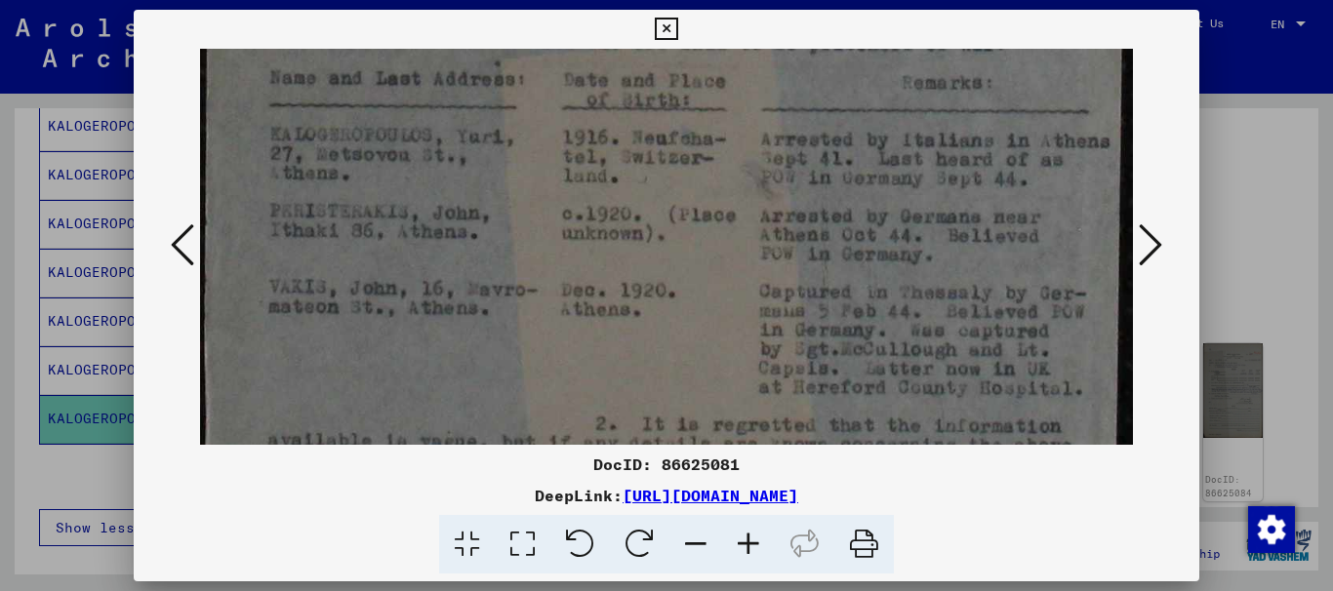
drag, startPoint x: 396, startPoint y: 323, endPoint x: 417, endPoint y: 220, distance: 105.5
click at [417, 223] on img at bounding box center [667, 266] width 934 height 1220
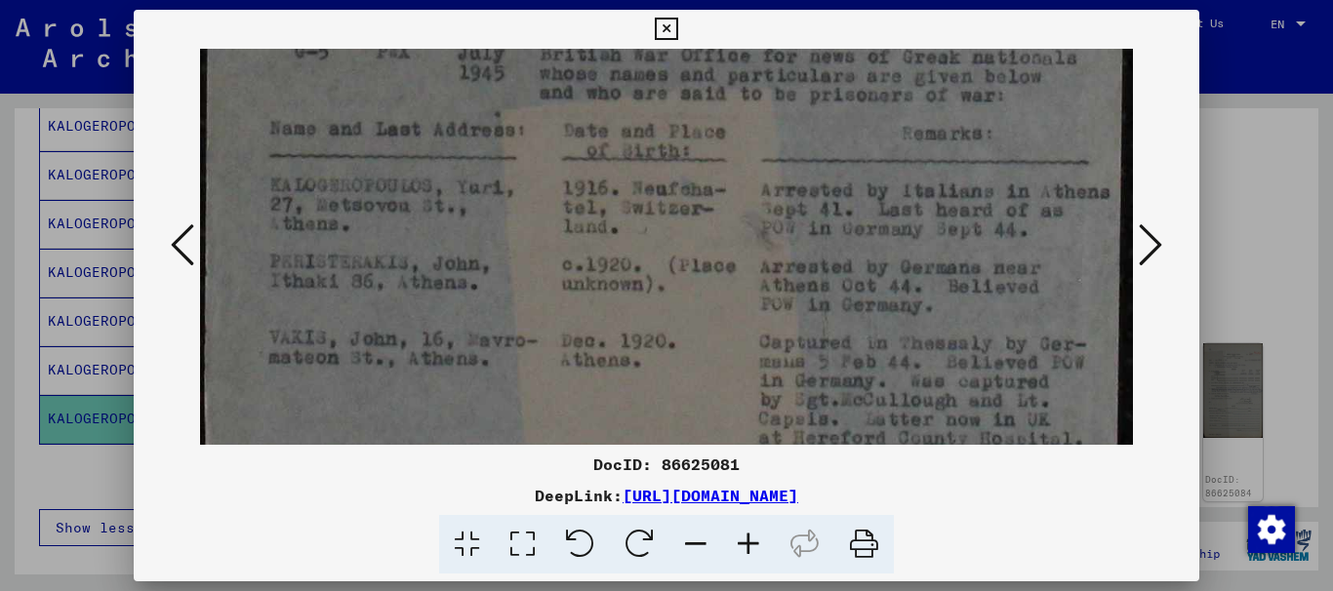
drag, startPoint x: 522, startPoint y: 342, endPoint x: 508, endPoint y: 381, distance: 41.4
click at [514, 374] on img at bounding box center [667, 316] width 934 height 1220
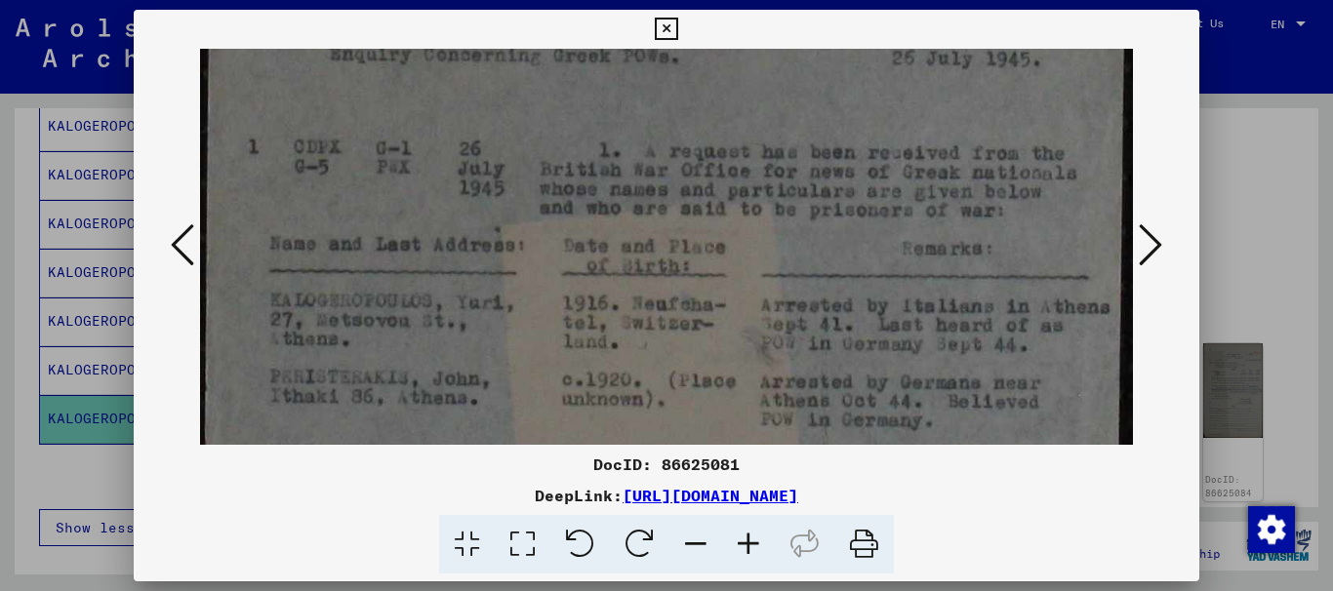
drag, startPoint x: 492, startPoint y: 273, endPoint x: 488, endPoint y: 291, distance: 18.0
click at [489, 320] on img at bounding box center [667, 431] width 934 height 1220
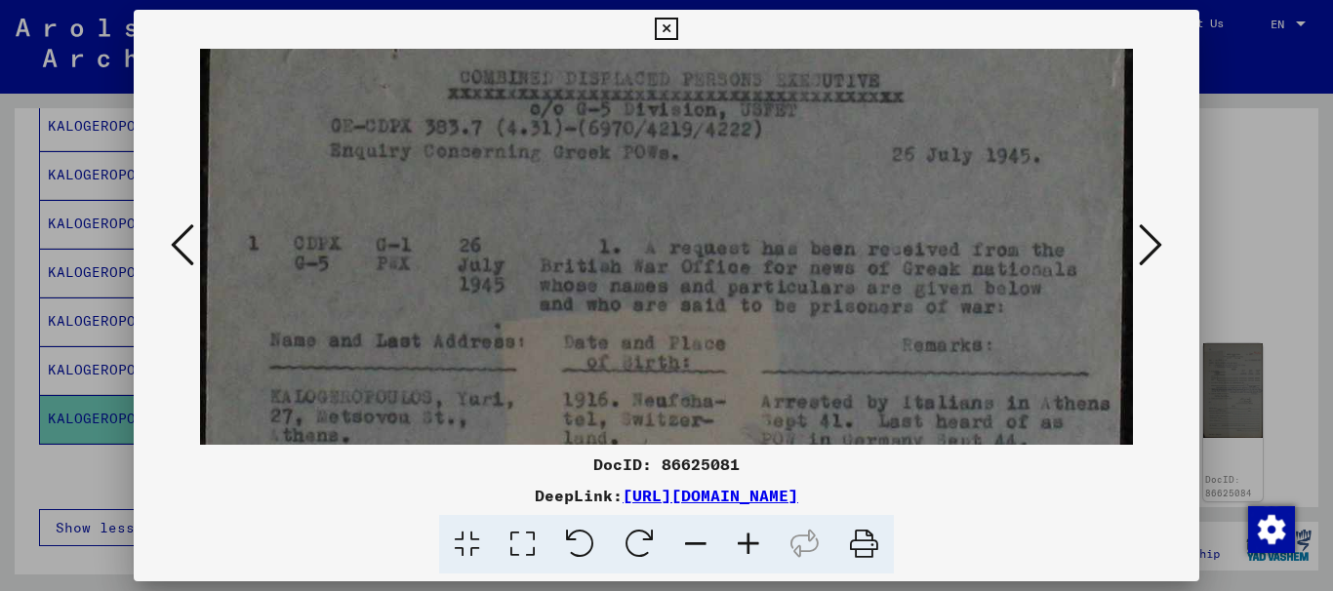
drag, startPoint x: 488, startPoint y: 249, endPoint x: 495, endPoint y: 325, distance: 76.4
click at [493, 339] on img at bounding box center [667, 528] width 934 height 1220
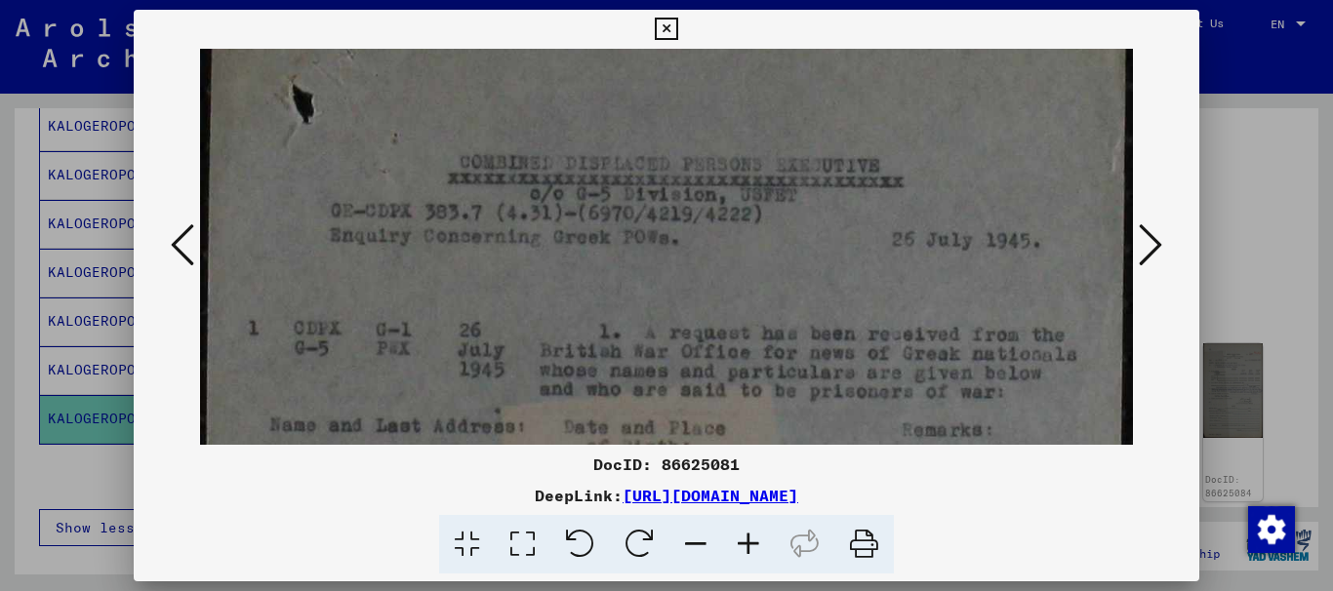
drag, startPoint x: 509, startPoint y: 265, endPoint x: 515, endPoint y: 344, distance: 79.3
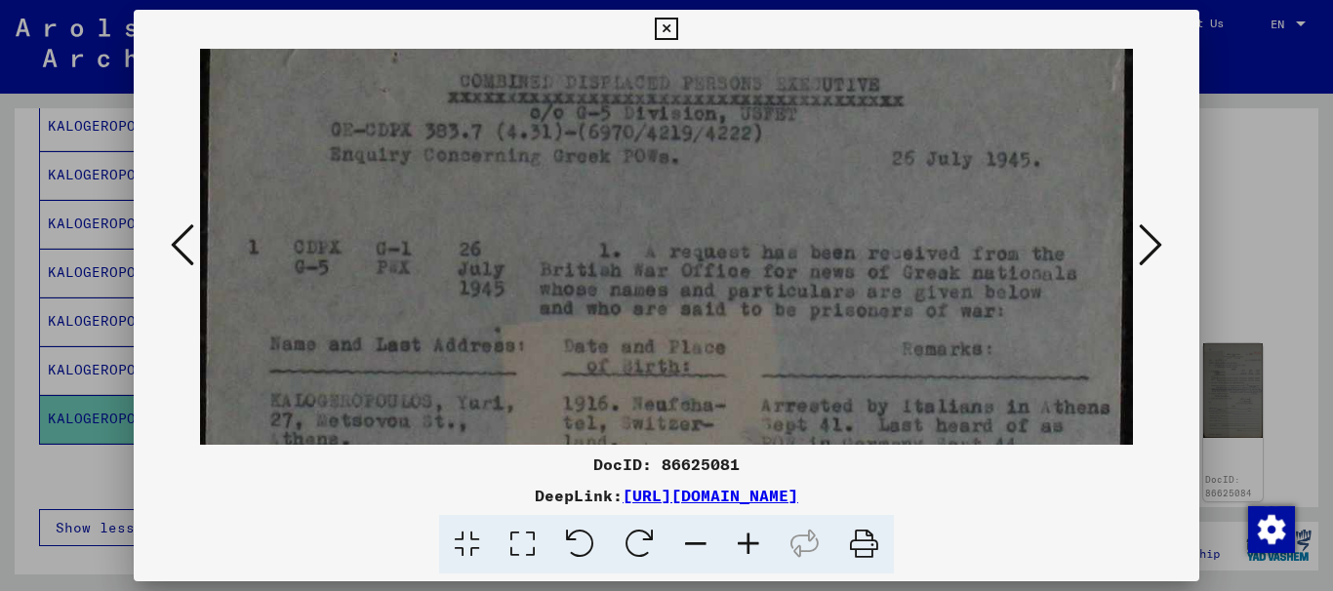
drag, startPoint x: 515, startPoint y: 343, endPoint x: 534, endPoint y: 231, distance: 112.8
click at [534, 231] on img at bounding box center [667, 532] width 934 height 1220
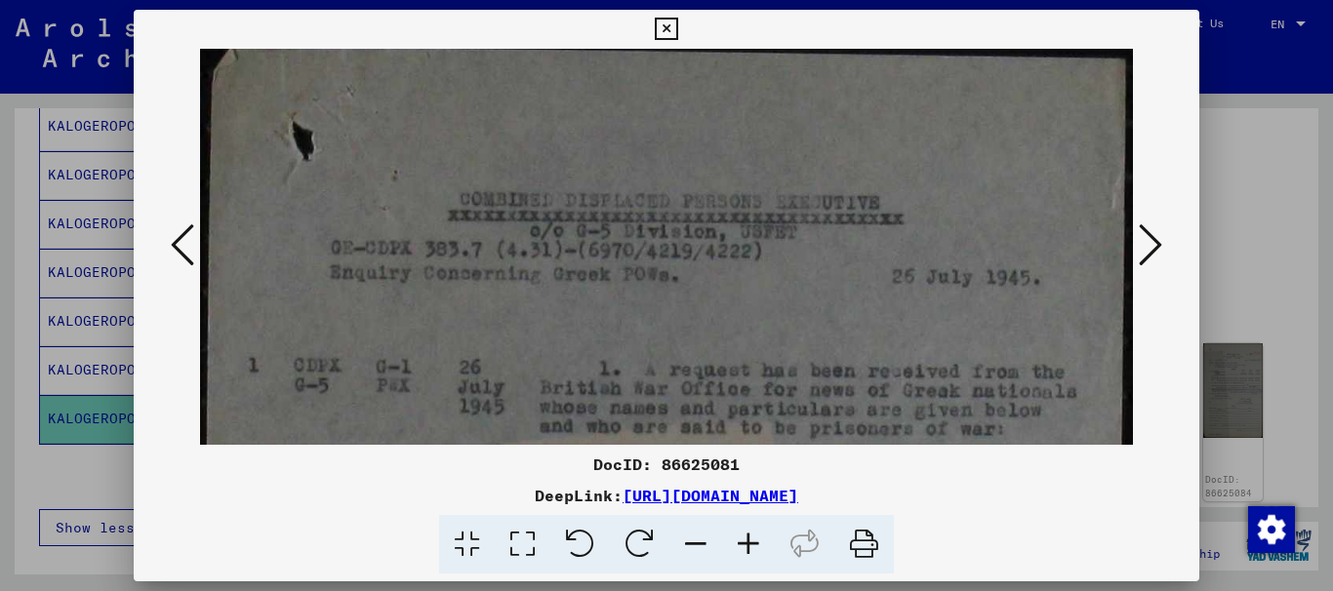
drag, startPoint x: 633, startPoint y: 292, endPoint x: 640, endPoint y: 382, distance: 90.0
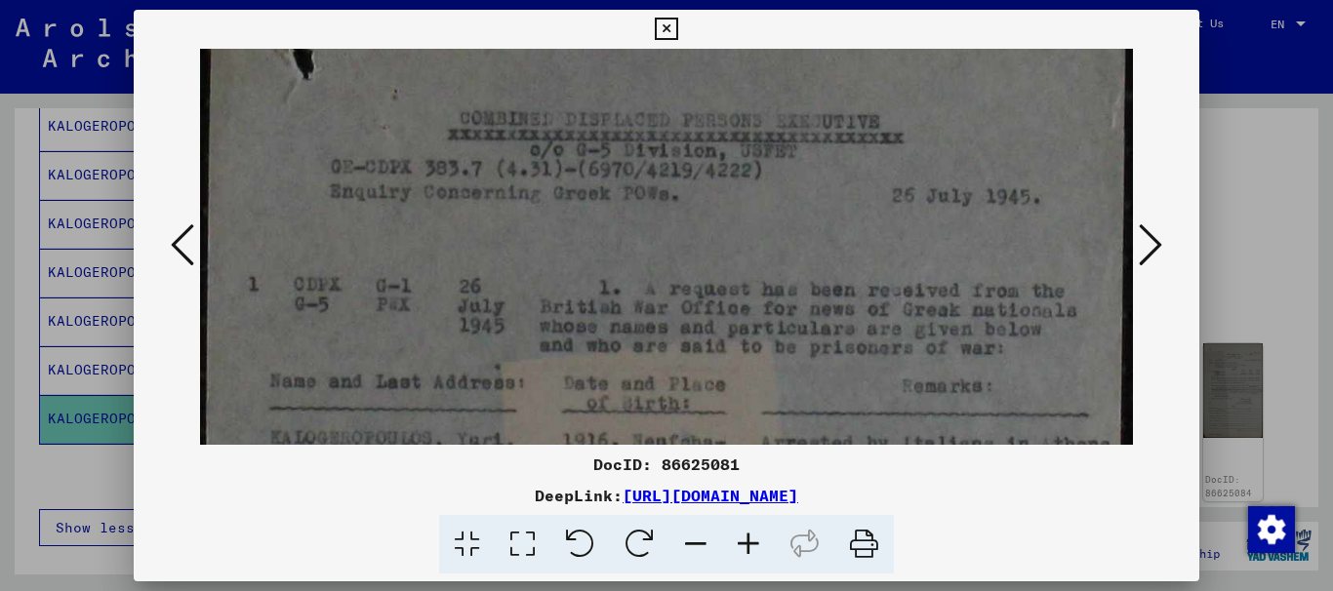
drag, startPoint x: 630, startPoint y: 355, endPoint x: 639, endPoint y: 265, distance: 90.2
click at [639, 265] on img at bounding box center [667, 569] width 934 height 1220
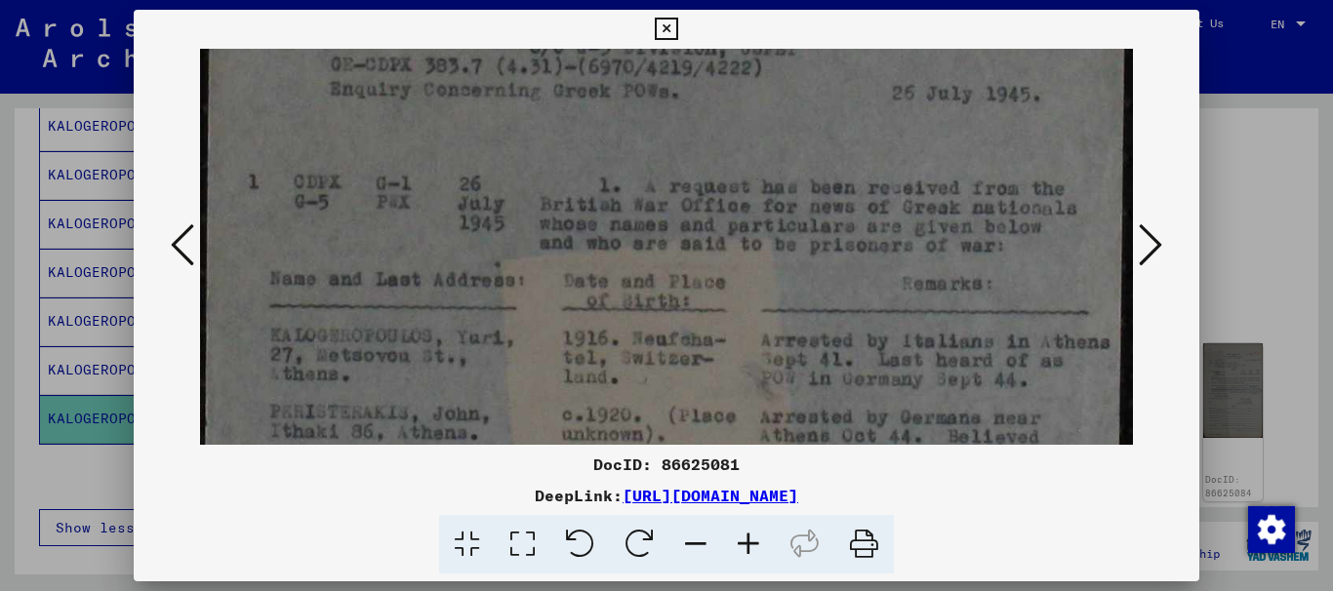
drag, startPoint x: 458, startPoint y: 279, endPoint x: 478, endPoint y: 170, distance: 111.2
click at [478, 171] on img at bounding box center [667, 467] width 934 height 1220
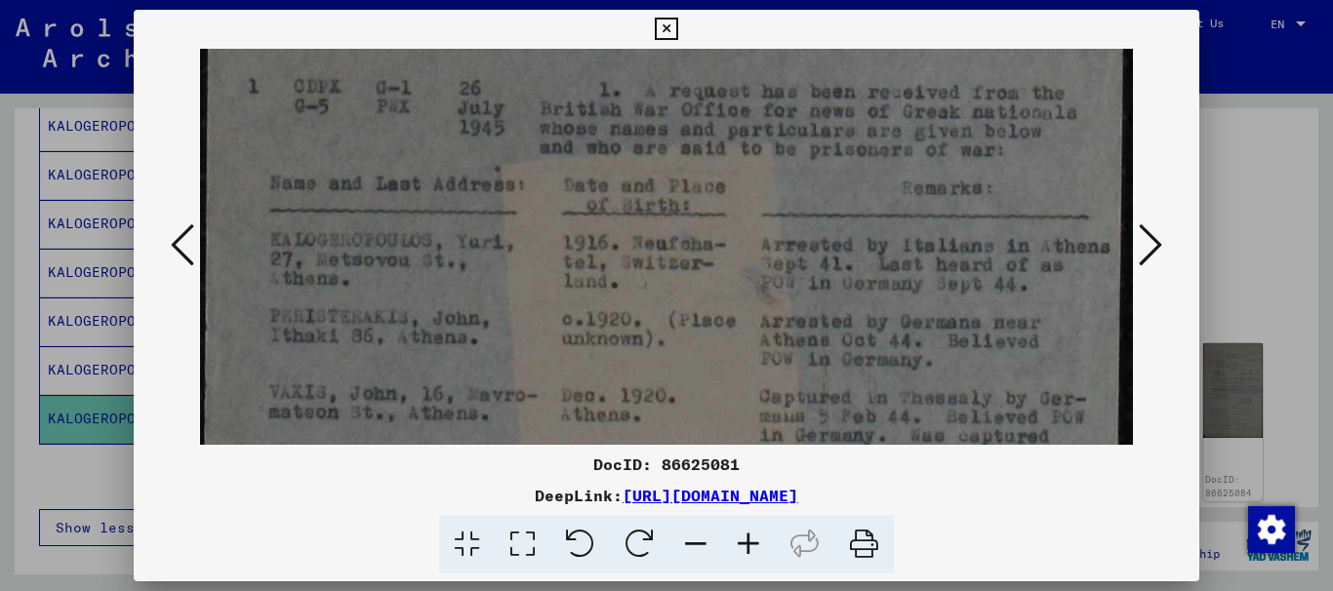
drag, startPoint x: 461, startPoint y: 293, endPoint x: 487, endPoint y: 178, distance: 118.1
click at [487, 180] on img at bounding box center [667, 371] width 934 height 1220
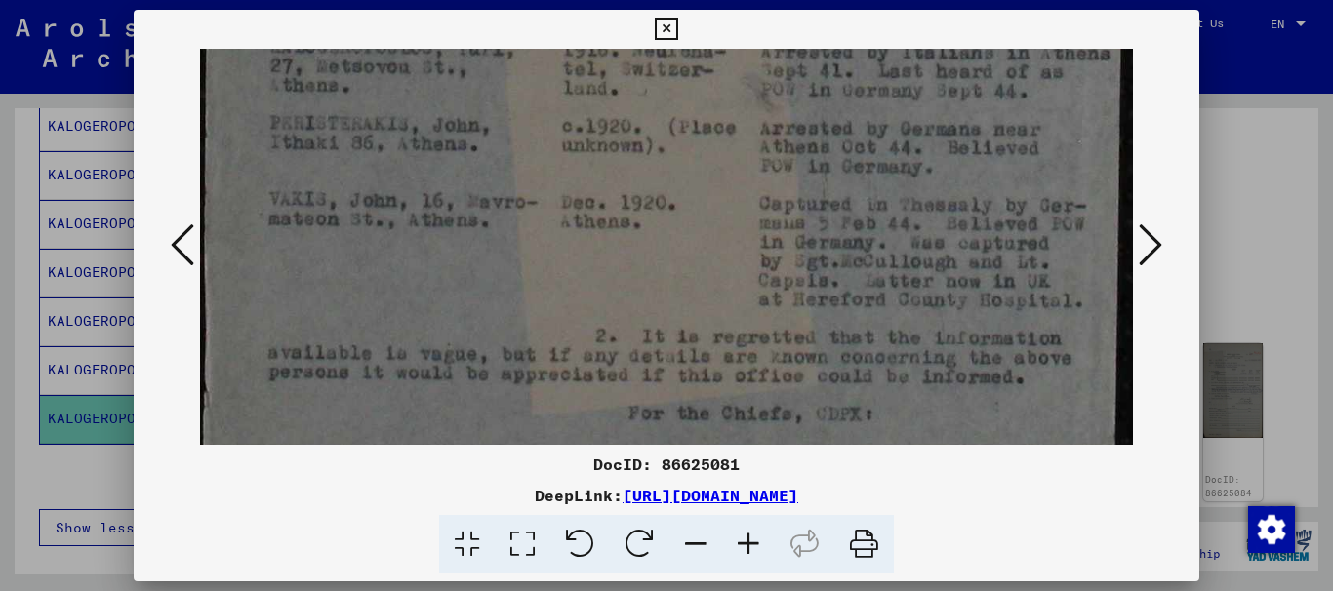
drag, startPoint x: 421, startPoint y: 261, endPoint x: 420, endPoint y: 157, distance: 103.5
click at [420, 157] on img at bounding box center [667, 178] width 934 height 1220
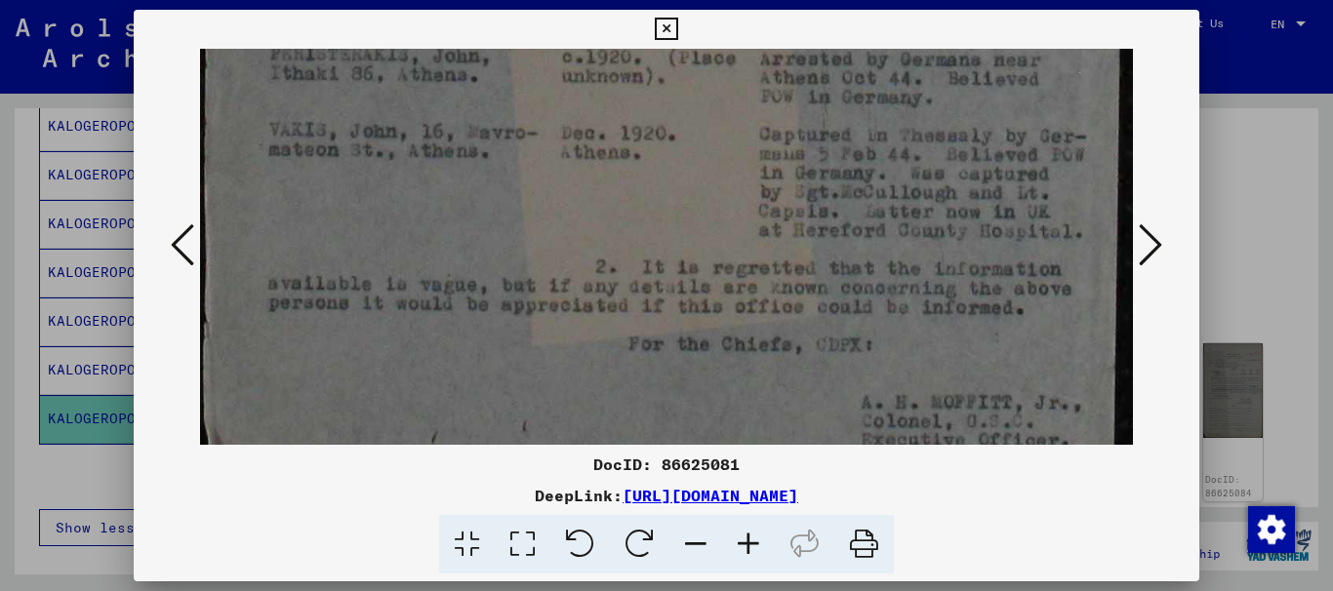
drag, startPoint x: 396, startPoint y: 234, endPoint x: 387, endPoint y: 216, distance: 20.5
click at [394, 210] on img at bounding box center [667, 108] width 934 height 1220
click at [667, 21] on icon at bounding box center [666, 29] width 22 height 23
